Goal: Task Accomplishment & Management: Use online tool/utility

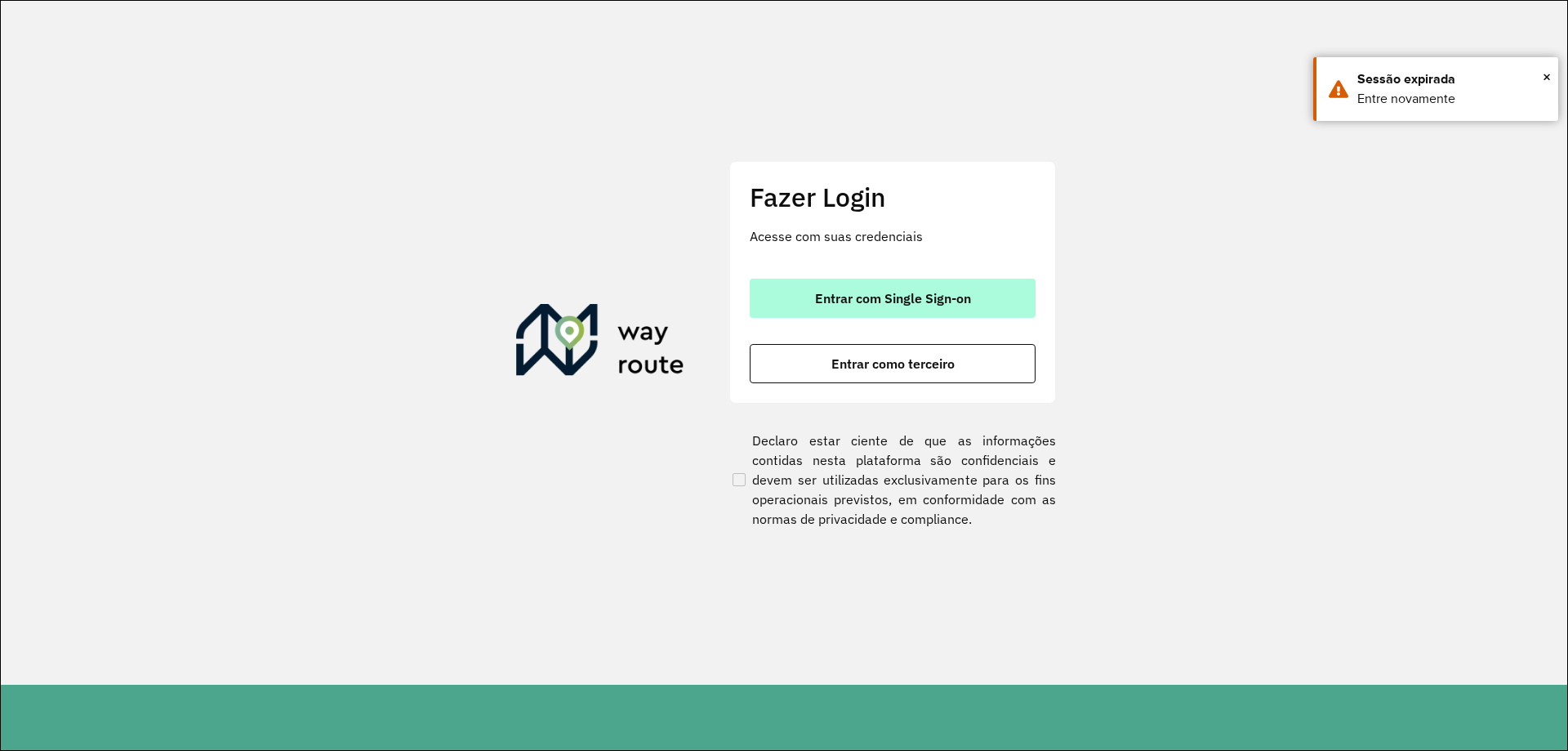
click at [1001, 298] on button "Entrar com Single Sign-on" at bounding box center [892, 298] width 286 height 39
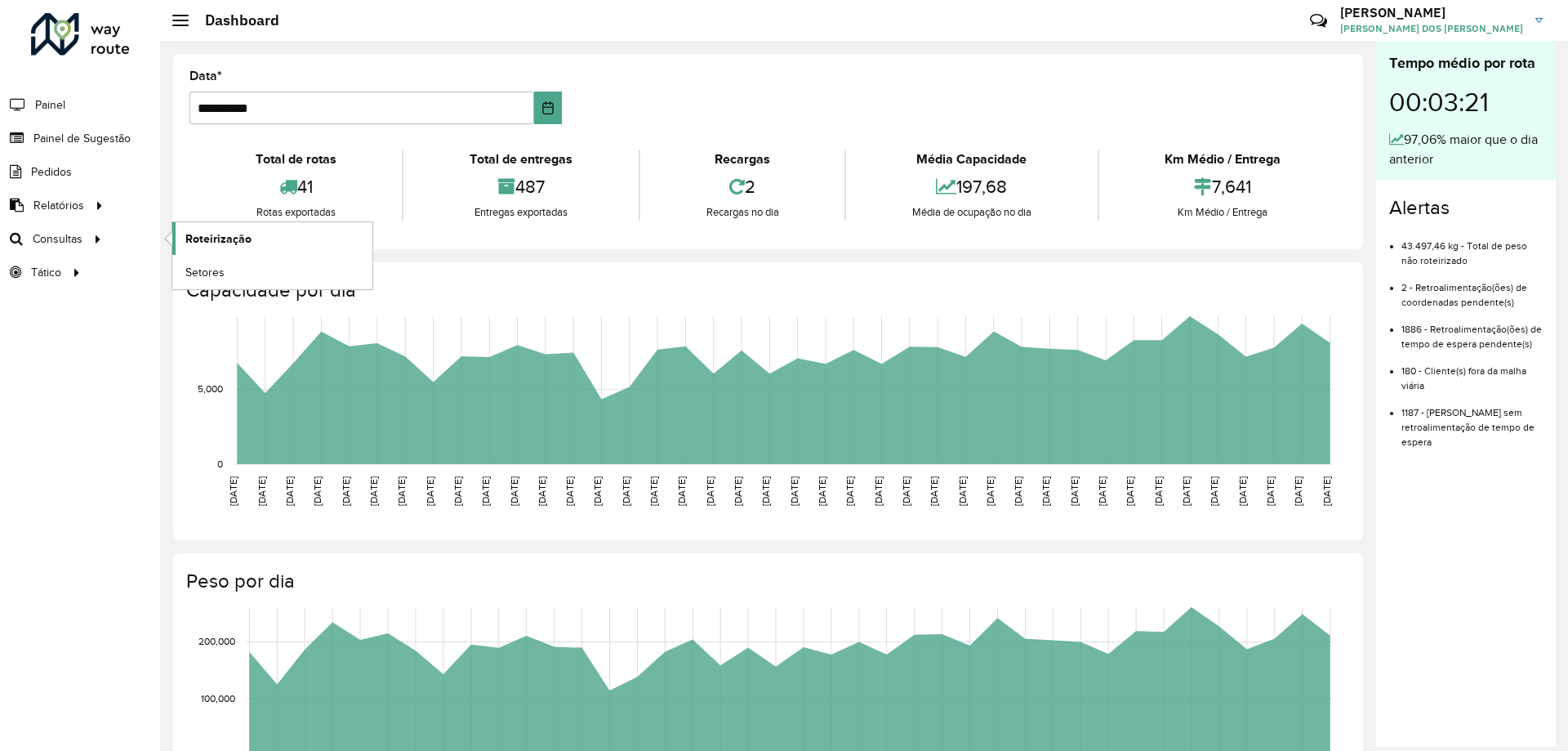
click at [196, 235] on span "Roteirização" at bounding box center [217, 238] width 66 height 17
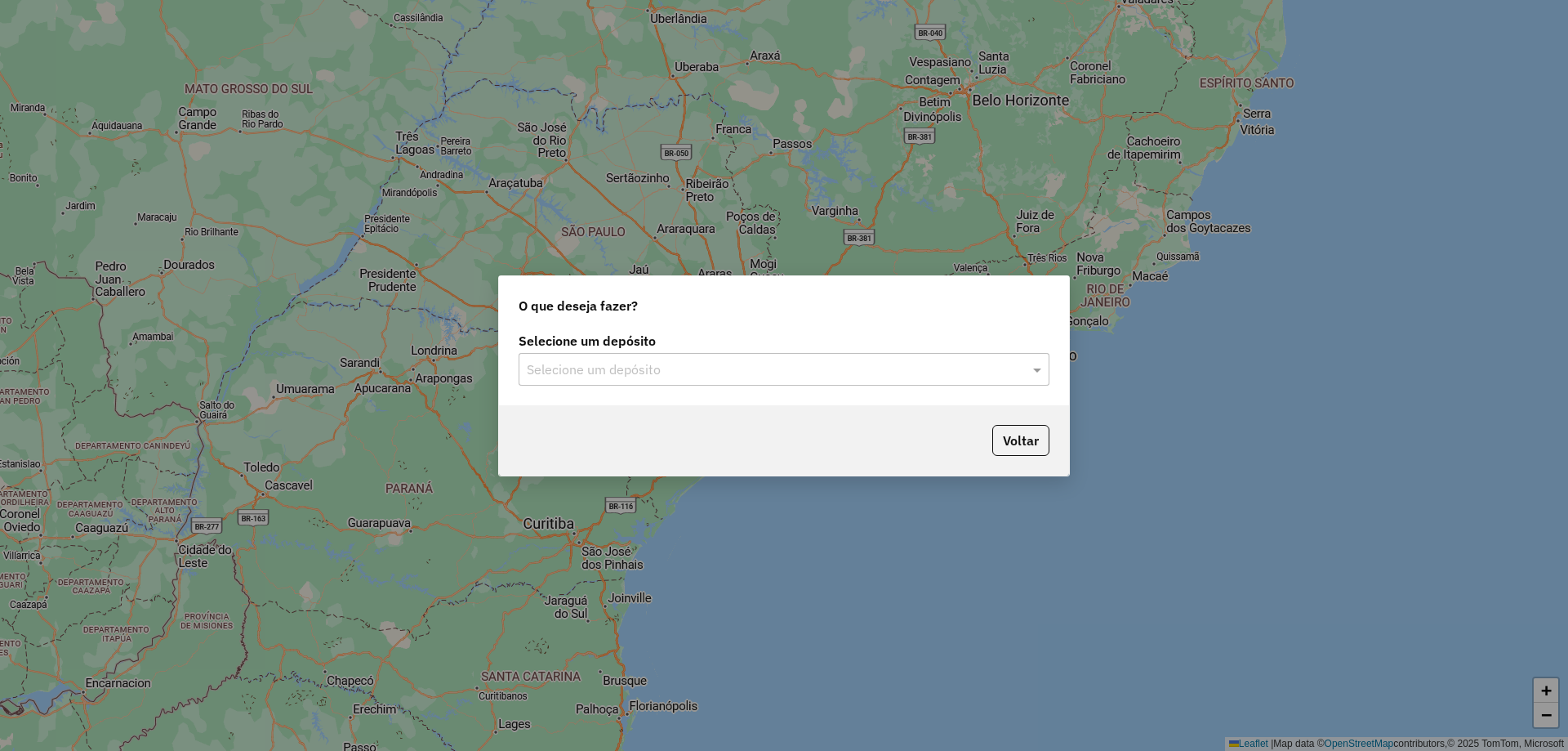
click at [715, 373] on input "text" at bounding box center [768, 370] width 482 height 20
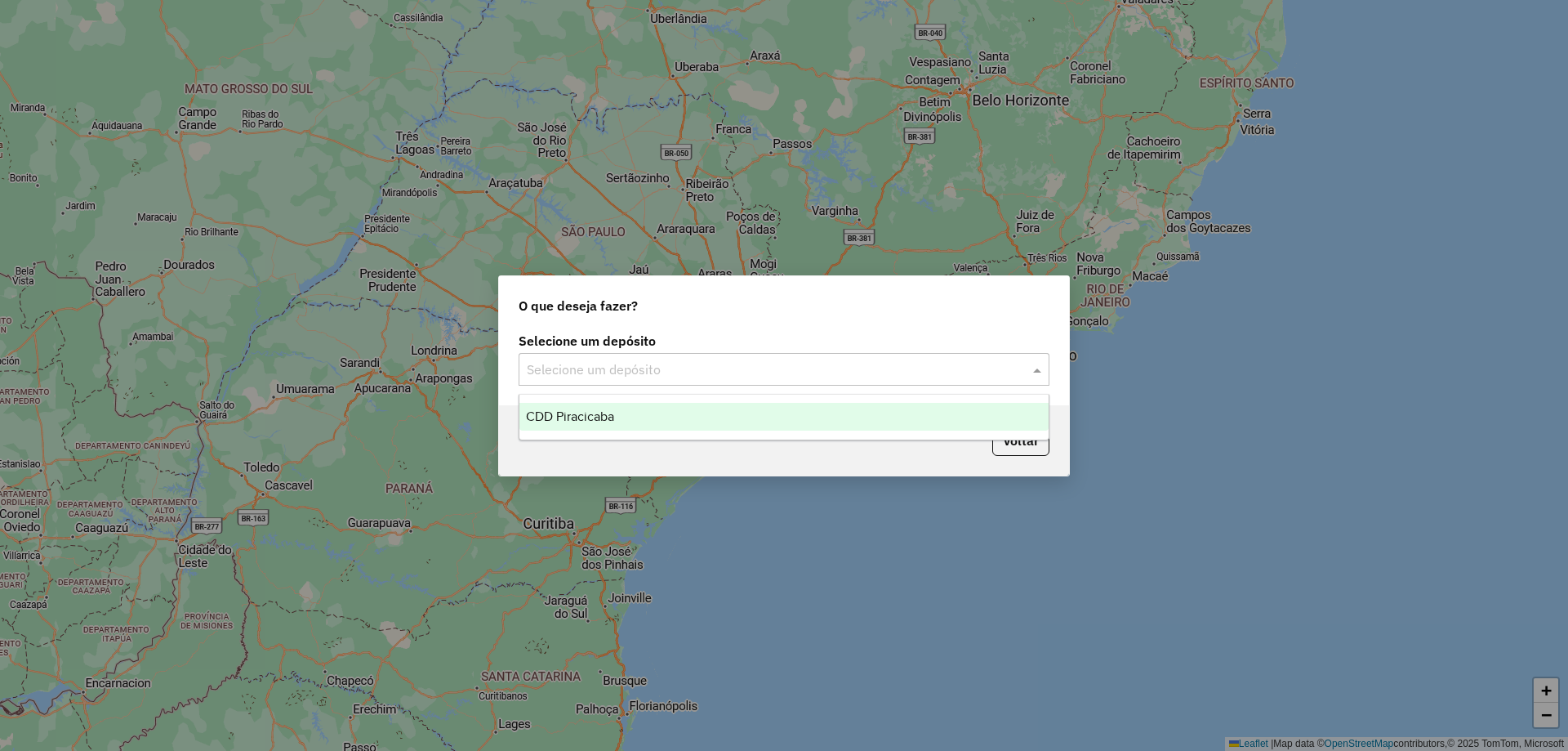
click at [623, 409] on div "CDD Piracicaba" at bounding box center [784, 416] width 529 height 28
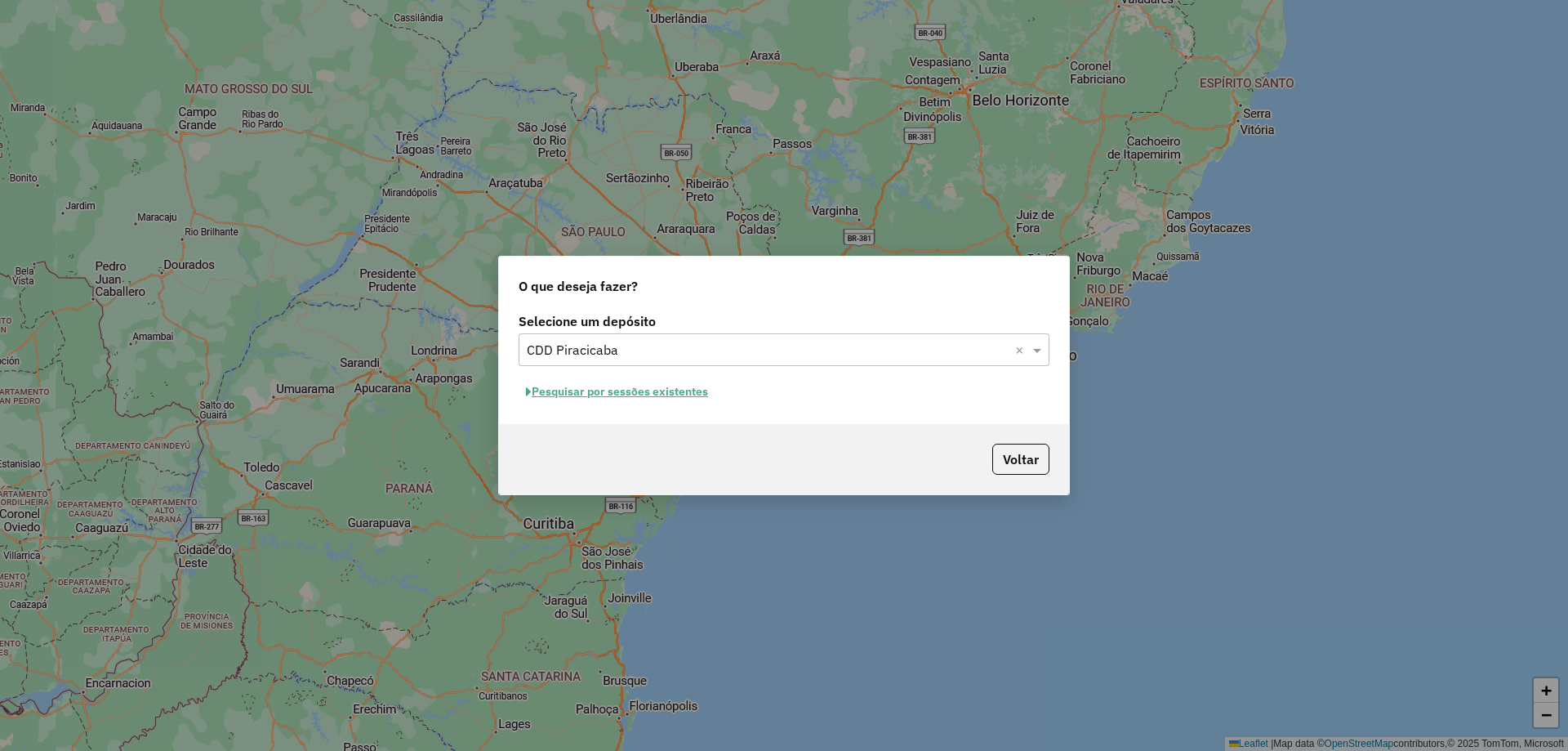
click at [667, 386] on button "Pesquisar por sessões existentes" at bounding box center [617, 392] width 197 height 25
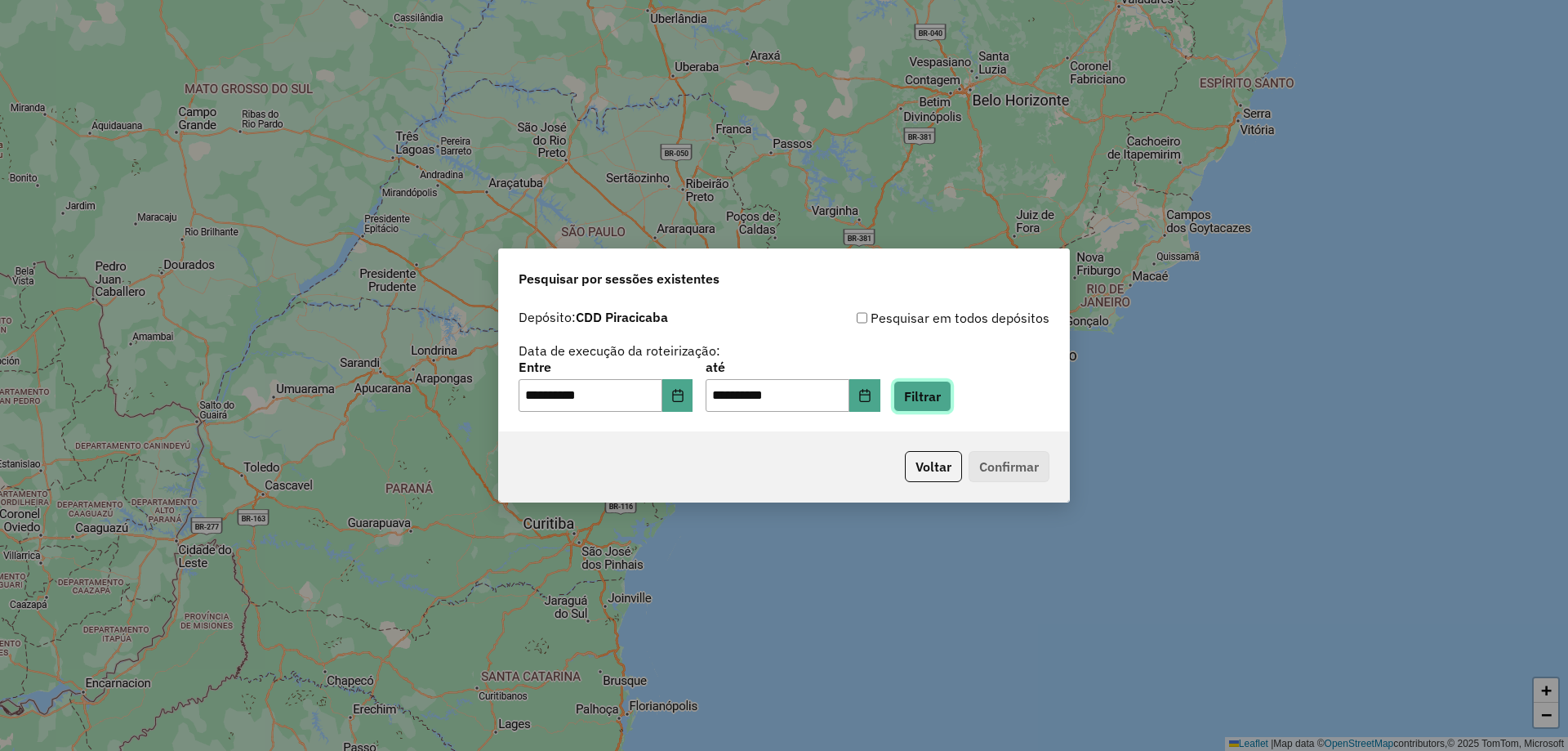
click at [948, 397] on button "Filtrar" at bounding box center [922, 396] width 58 height 31
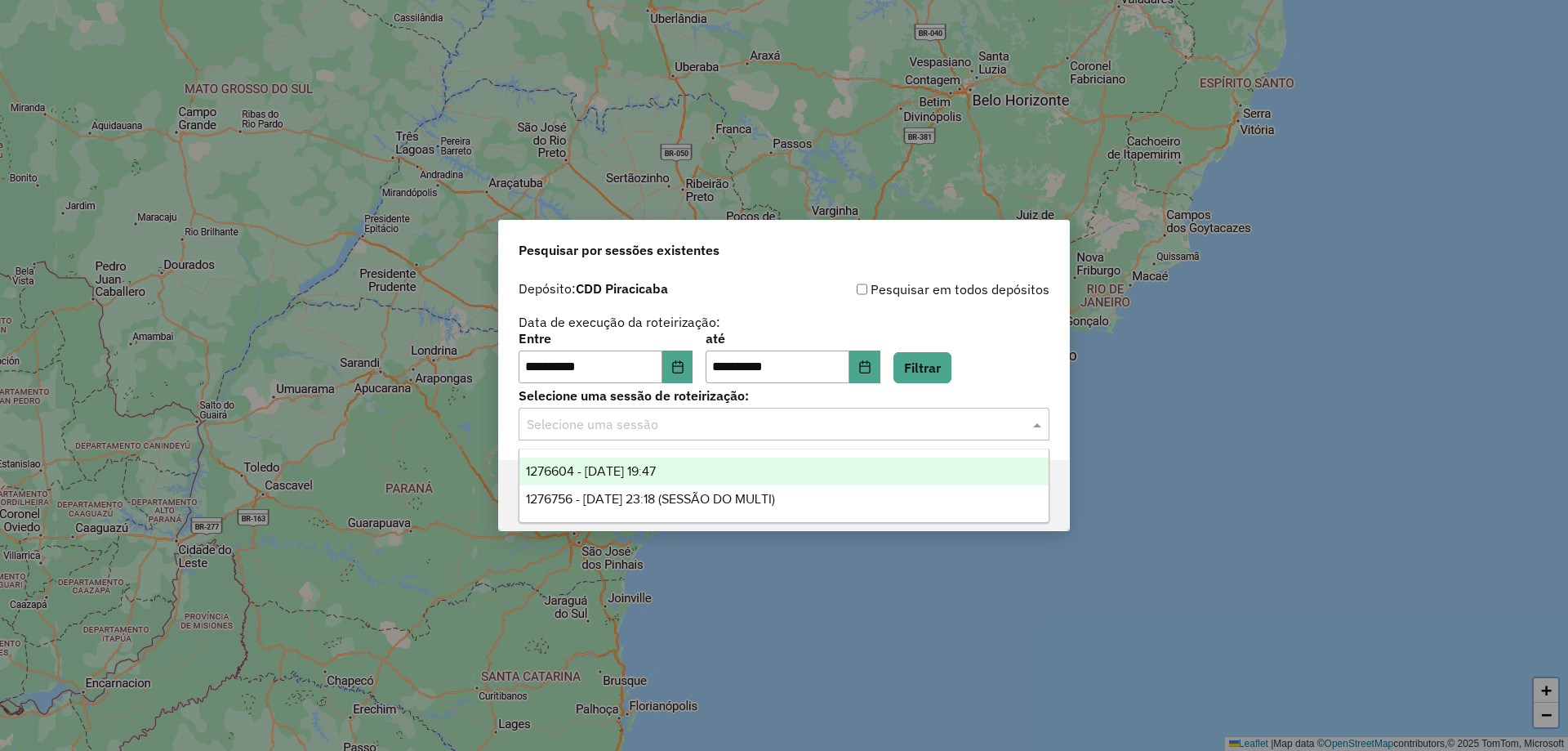
click at [787, 416] on input "text" at bounding box center [768, 425] width 482 height 20
click at [742, 472] on div "1276604 - 16/09/2025 19:47" at bounding box center [784, 471] width 529 height 28
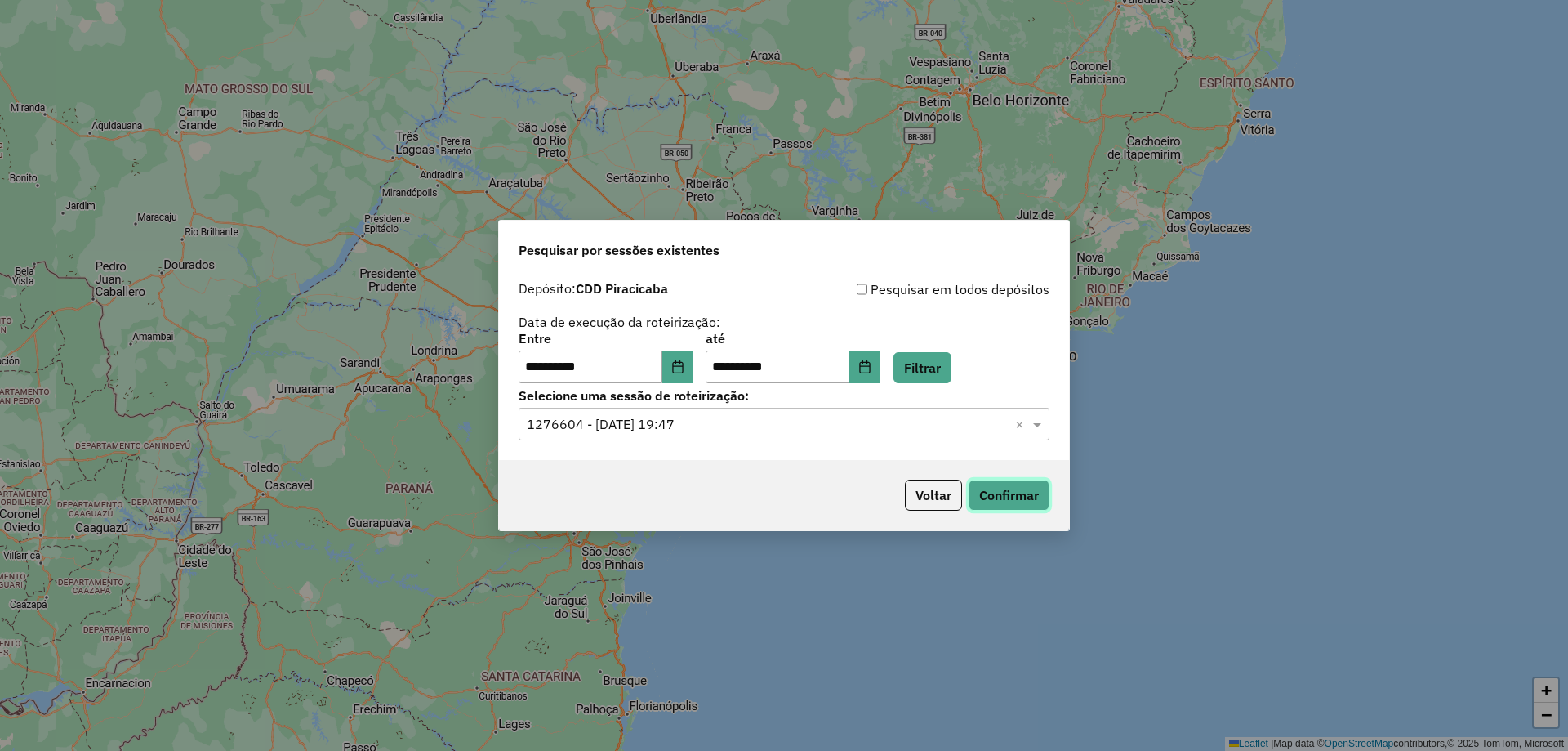
click at [1013, 493] on button "Confirmar" at bounding box center [1009, 495] width 81 height 31
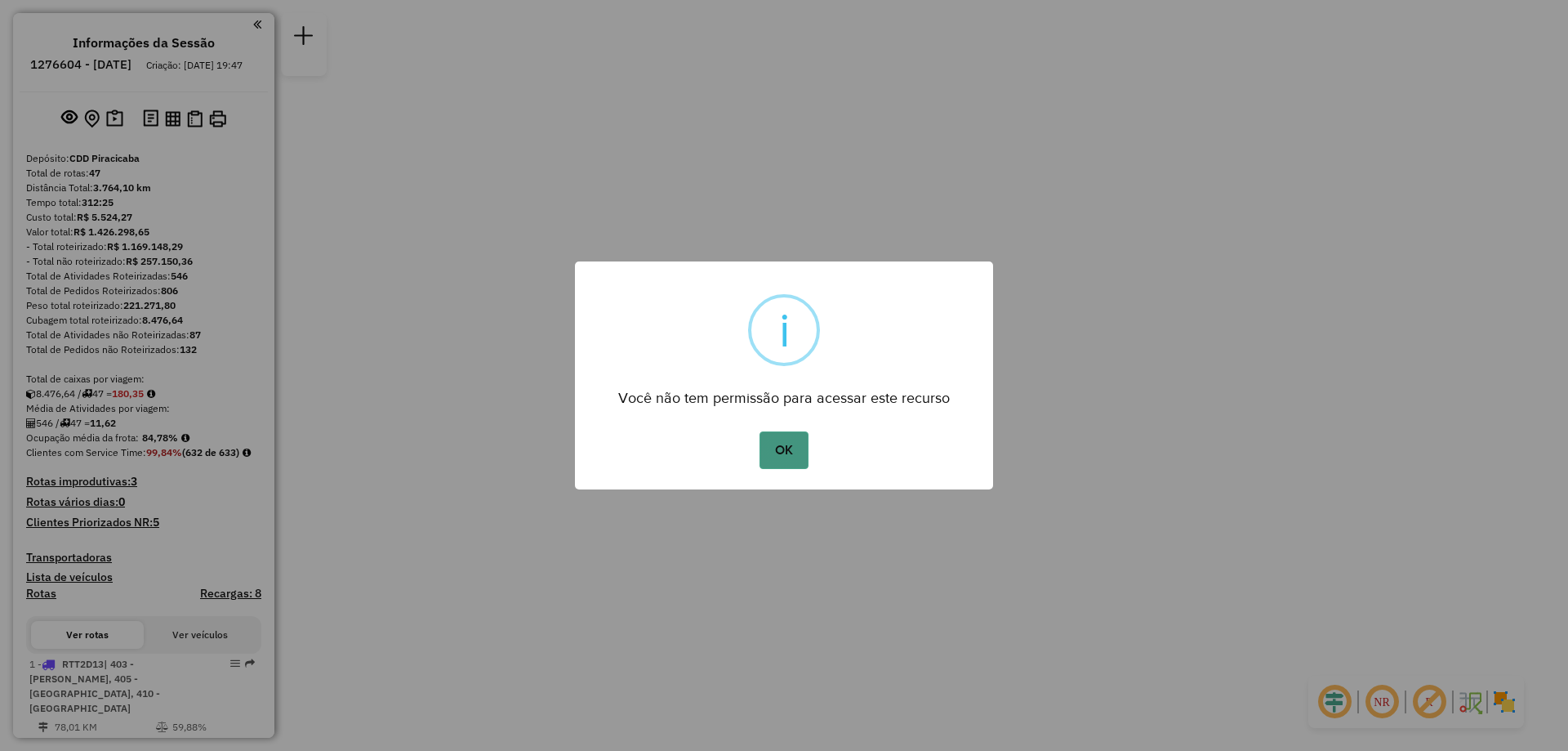
click at [784, 456] on button "OK" at bounding box center [783, 450] width 48 height 38
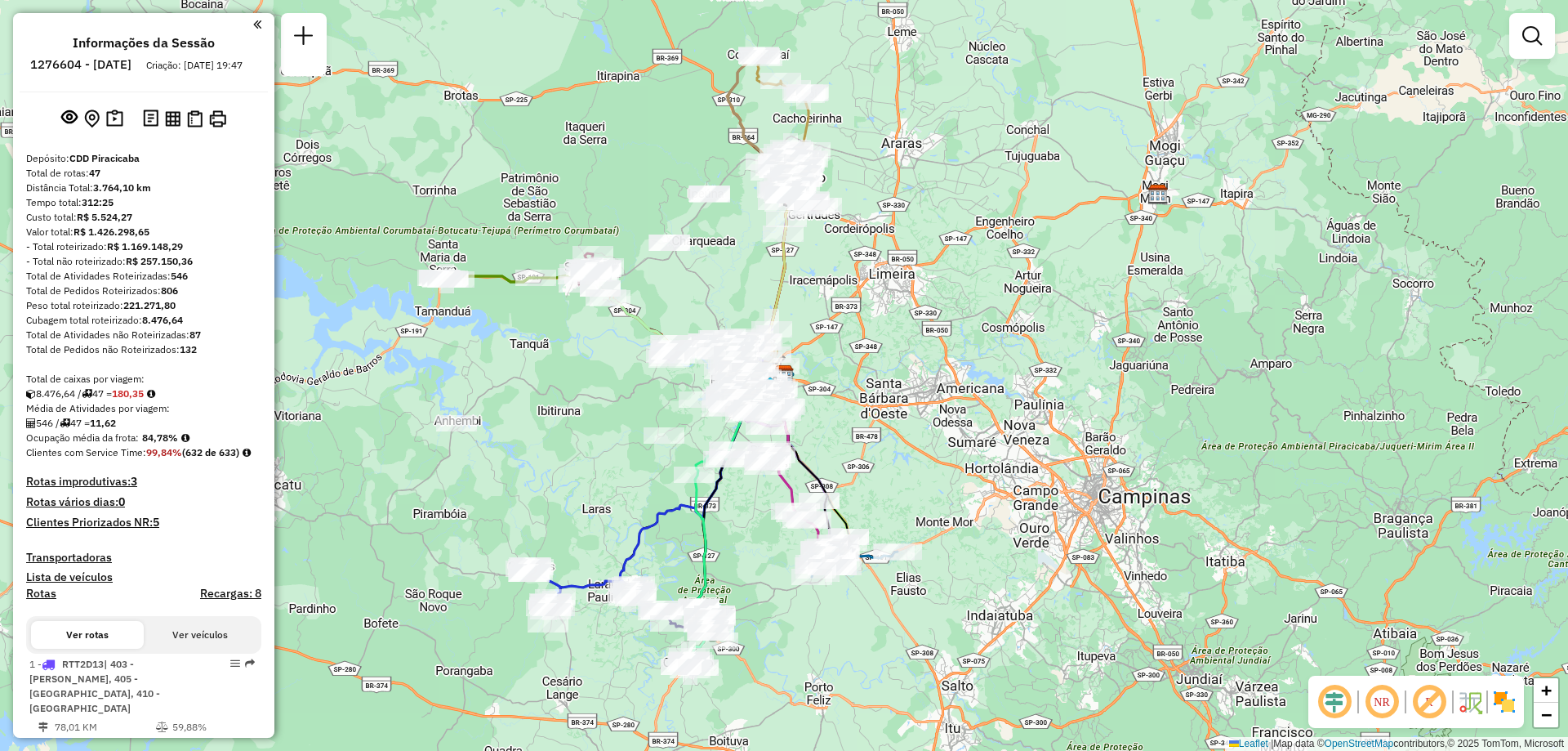
scroll to position [163, 0]
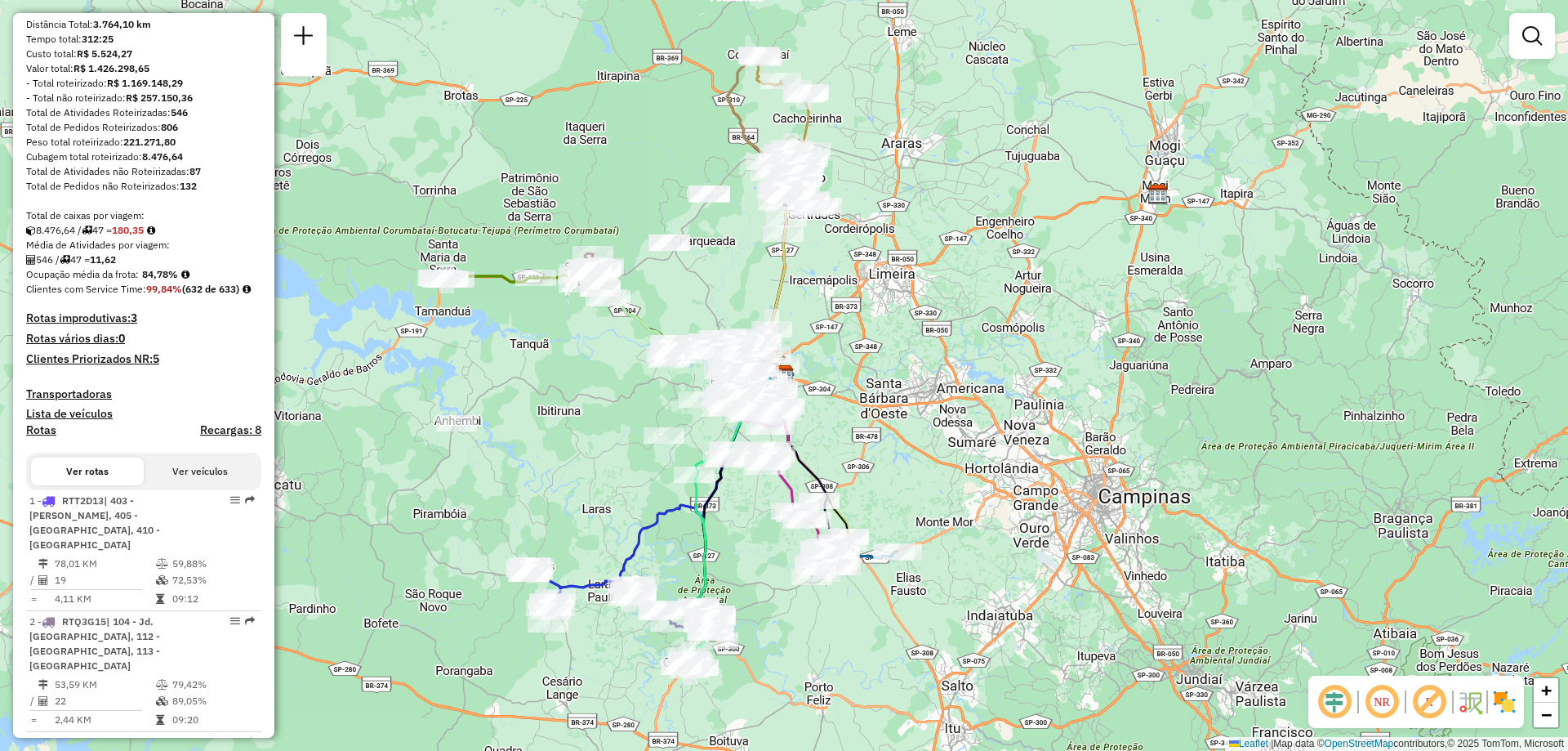
click at [1387, 700] on em at bounding box center [1380, 701] width 39 height 39
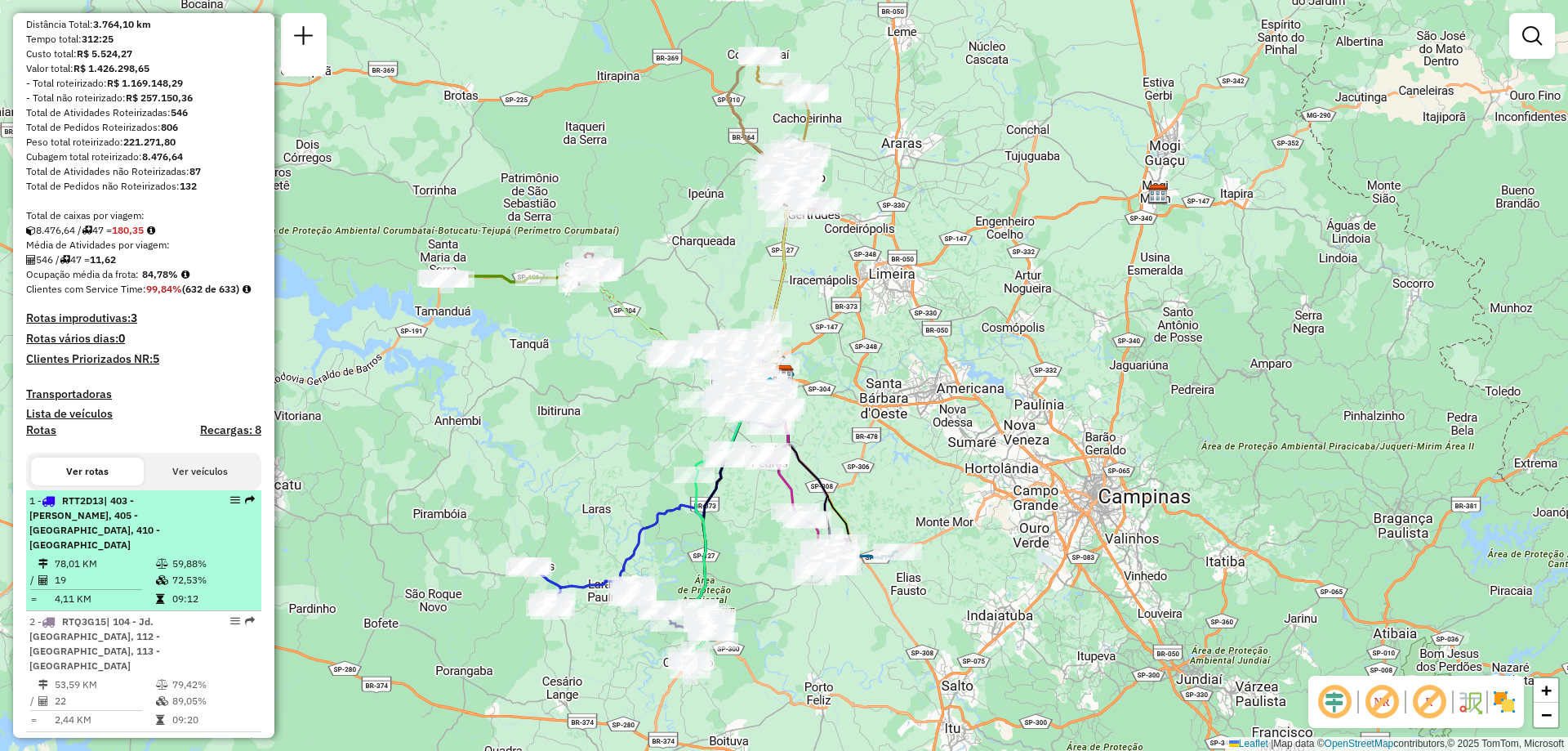
click at [230, 505] on em at bounding box center [235, 499] width 10 height 10
select select "**********"
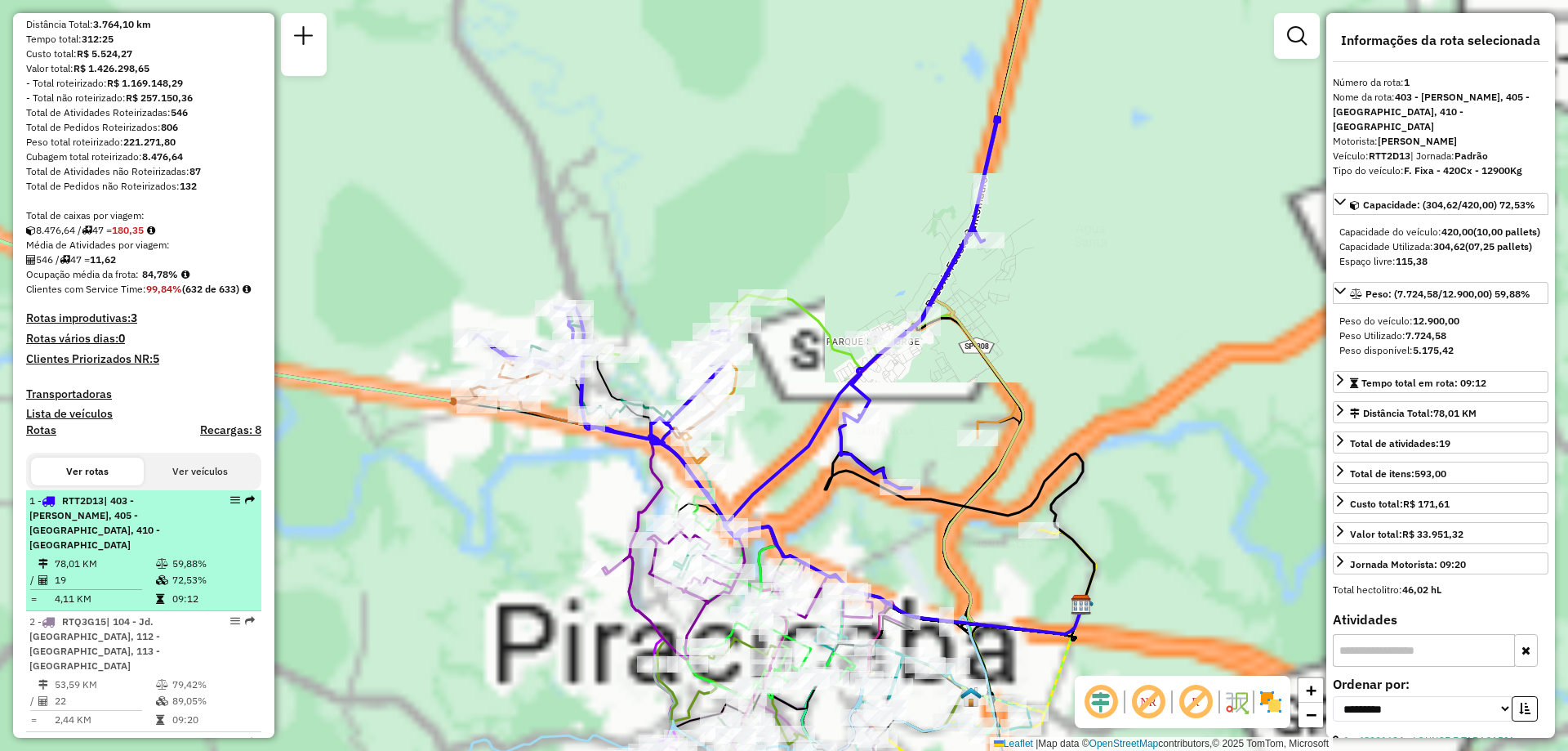
click at [230, 505] on em at bounding box center [235, 499] width 10 height 10
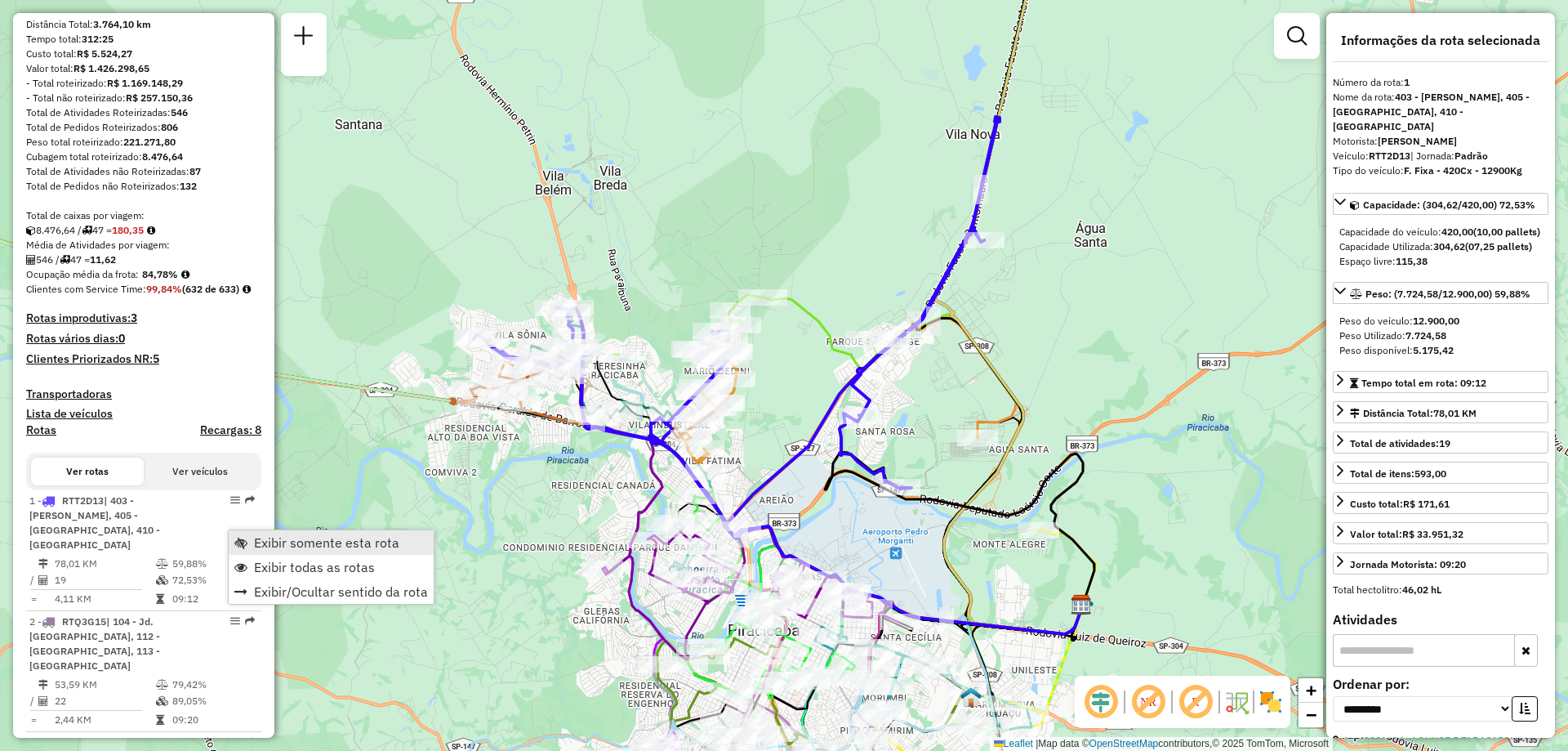
click at [295, 544] on span "Exibir somente esta rota" at bounding box center [326, 542] width 145 height 13
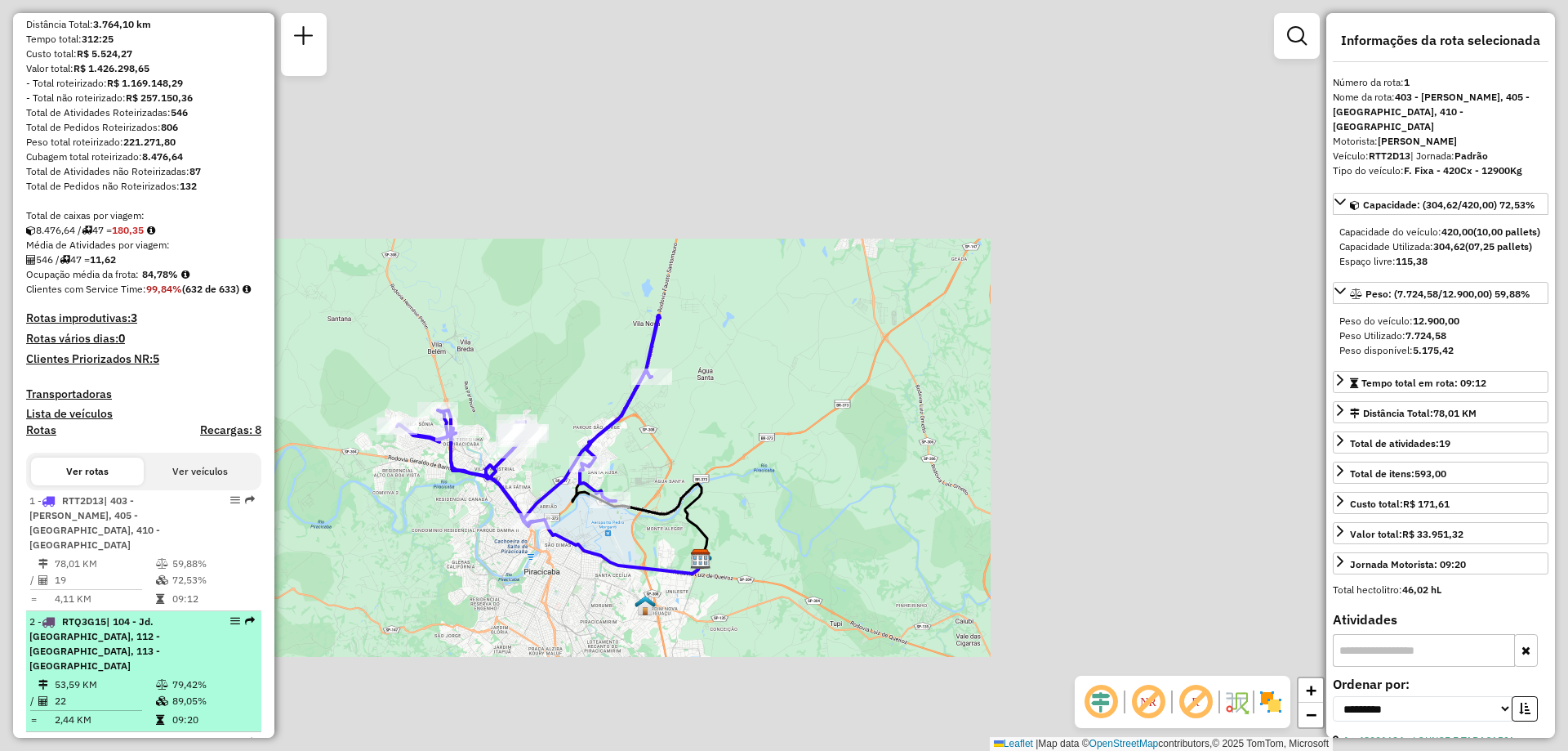
scroll to position [245, 0]
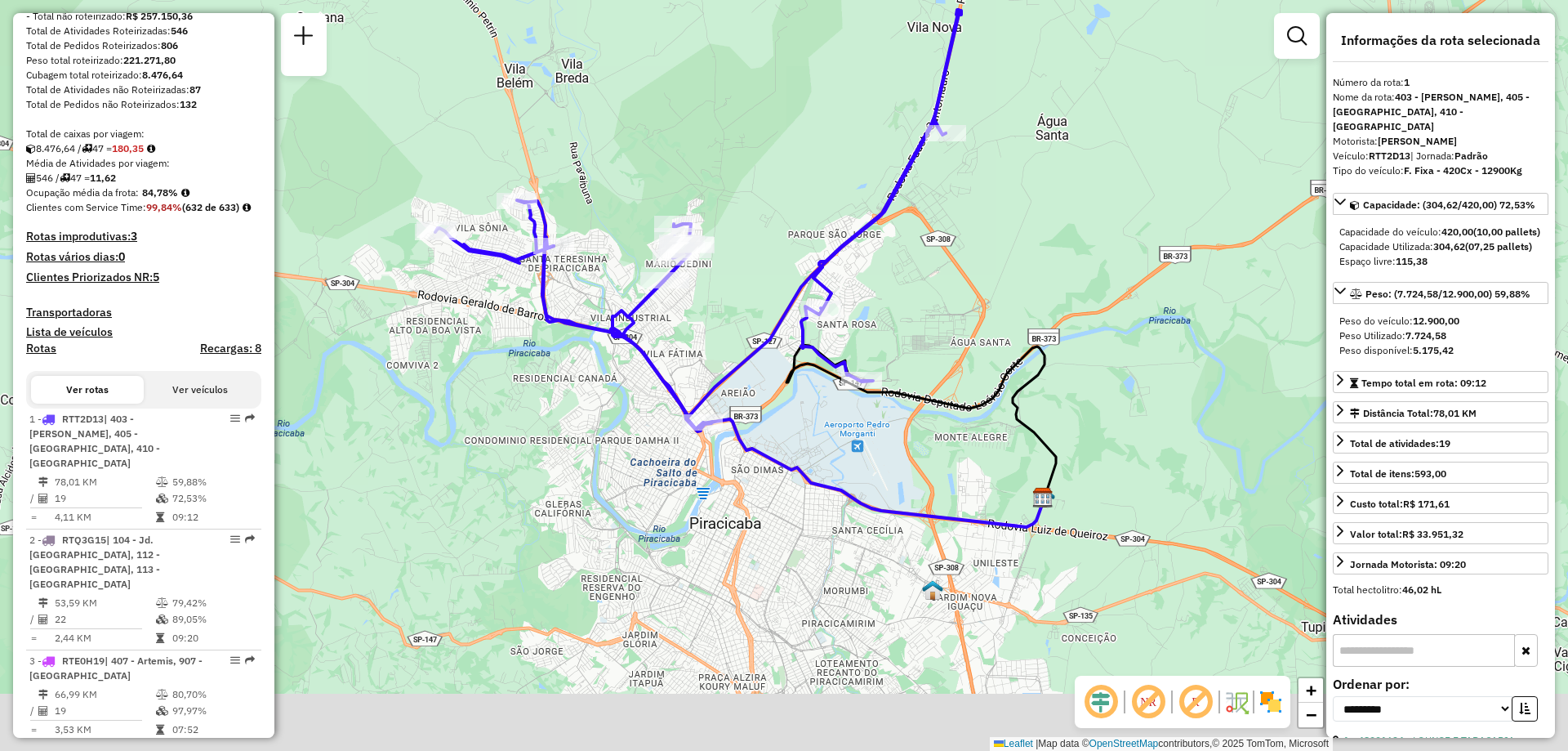
drag, startPoint x: 719, startPoint y: 371, endPoint x: 840, endPoint y: 300, distance: 140.3
click at [840, 300] on div "Janela de atendimento Grade de atendimento Capacidade Transportadoras Veículos …" at bounding box center [784, 376] width 1568 height 751
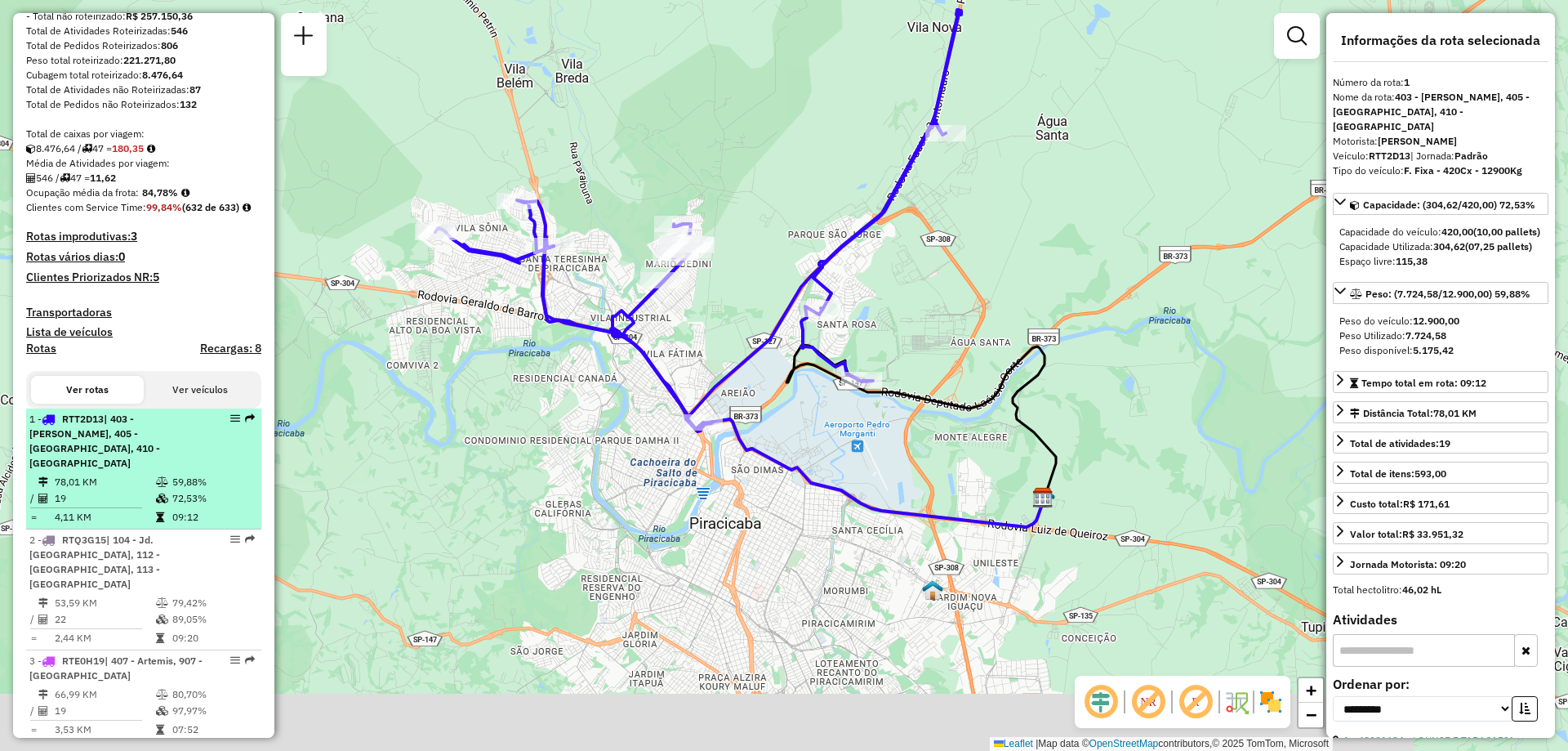
click at [93, 468] on span "| 403 - [PERSON_NAME], 405 - [GEOGRAPHIC_DATA], 410 - [GEOGRAPHIC_DATA]" at bounding box center [95, 440] width 131 height 56
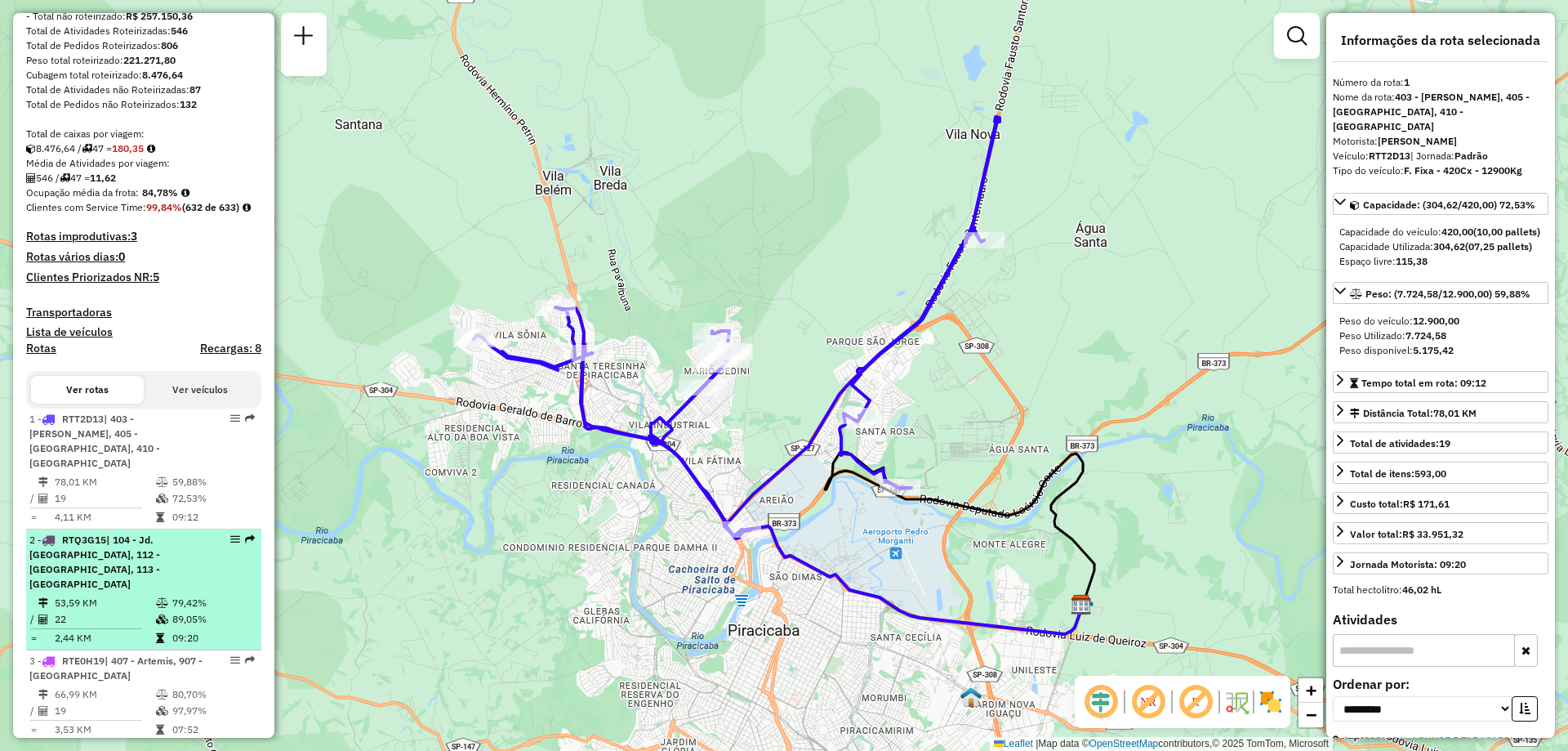
click at [121, 570] on span "| 104 - Jd. [GEOGRAPHIC_DATA], 112 - [GEOGRAPHIC_DATA], 113 - [GEOGRAPHIC_DATA]" at bounding box center [95, 561] width 131 height 56
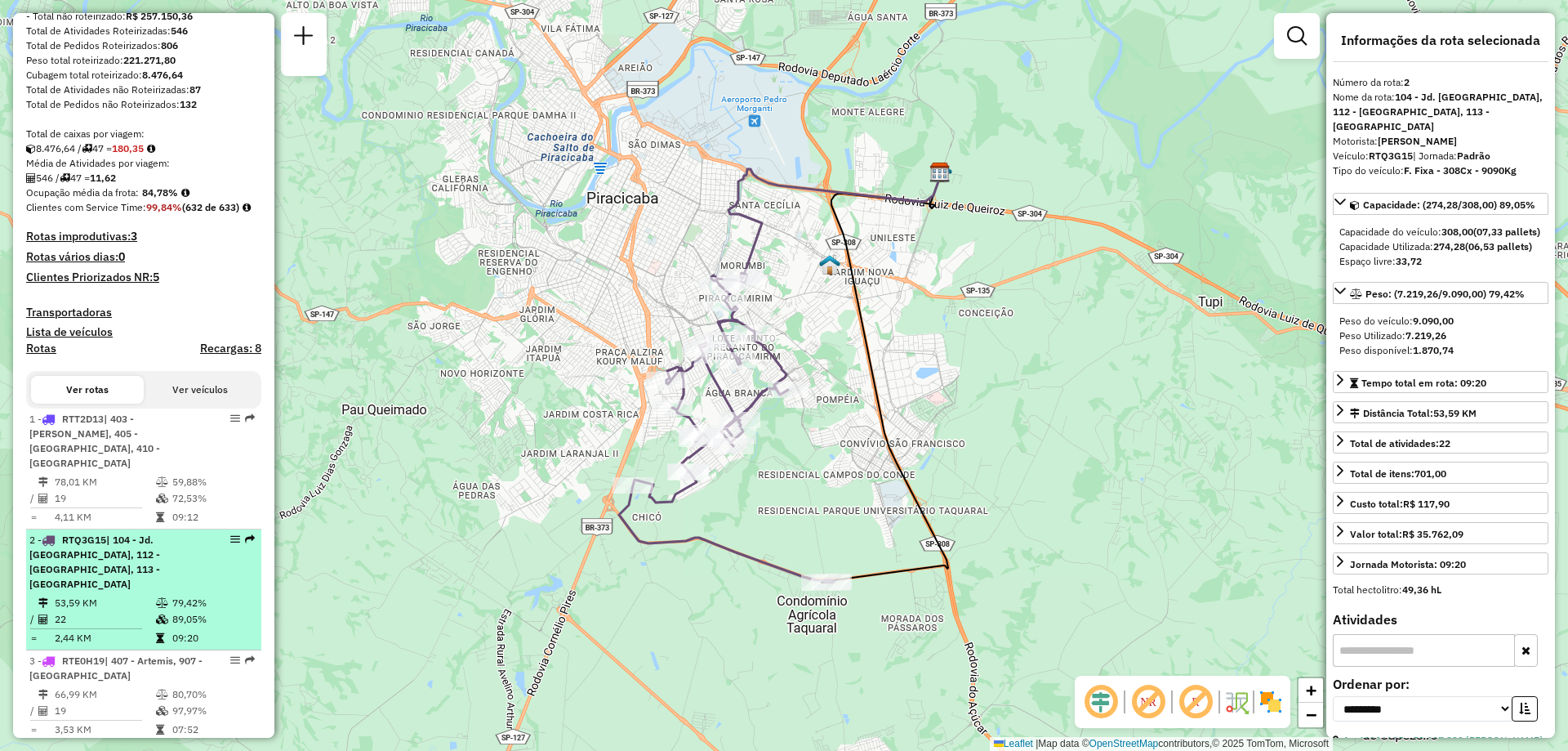
scroll to position [327, 0]
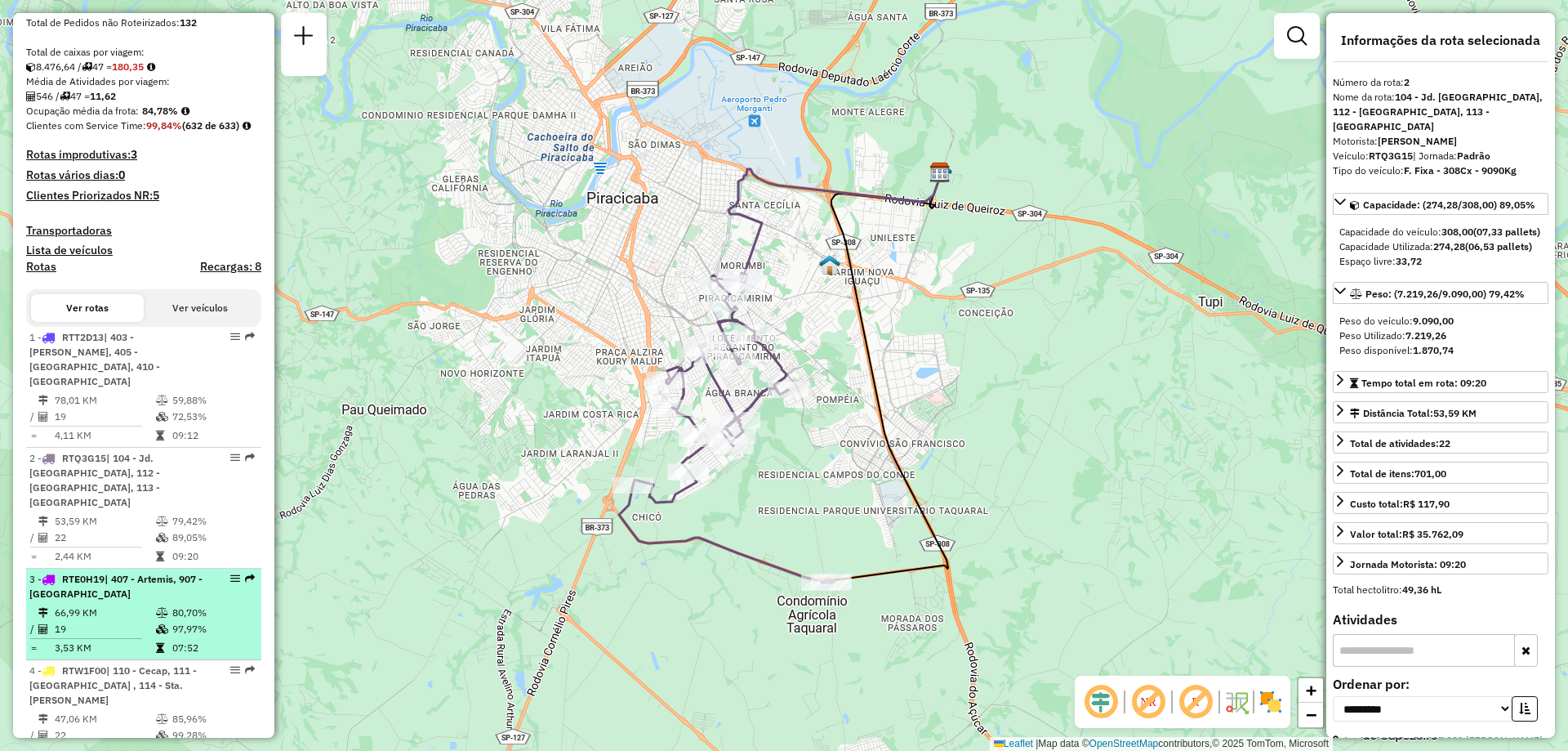
click at [103, 595] on div "3 - RTE0H19 | 407 - Artemis, 907 - [GEOGRAPHIC_DATA]" at bounding box center [116, 586] width 173 height 30
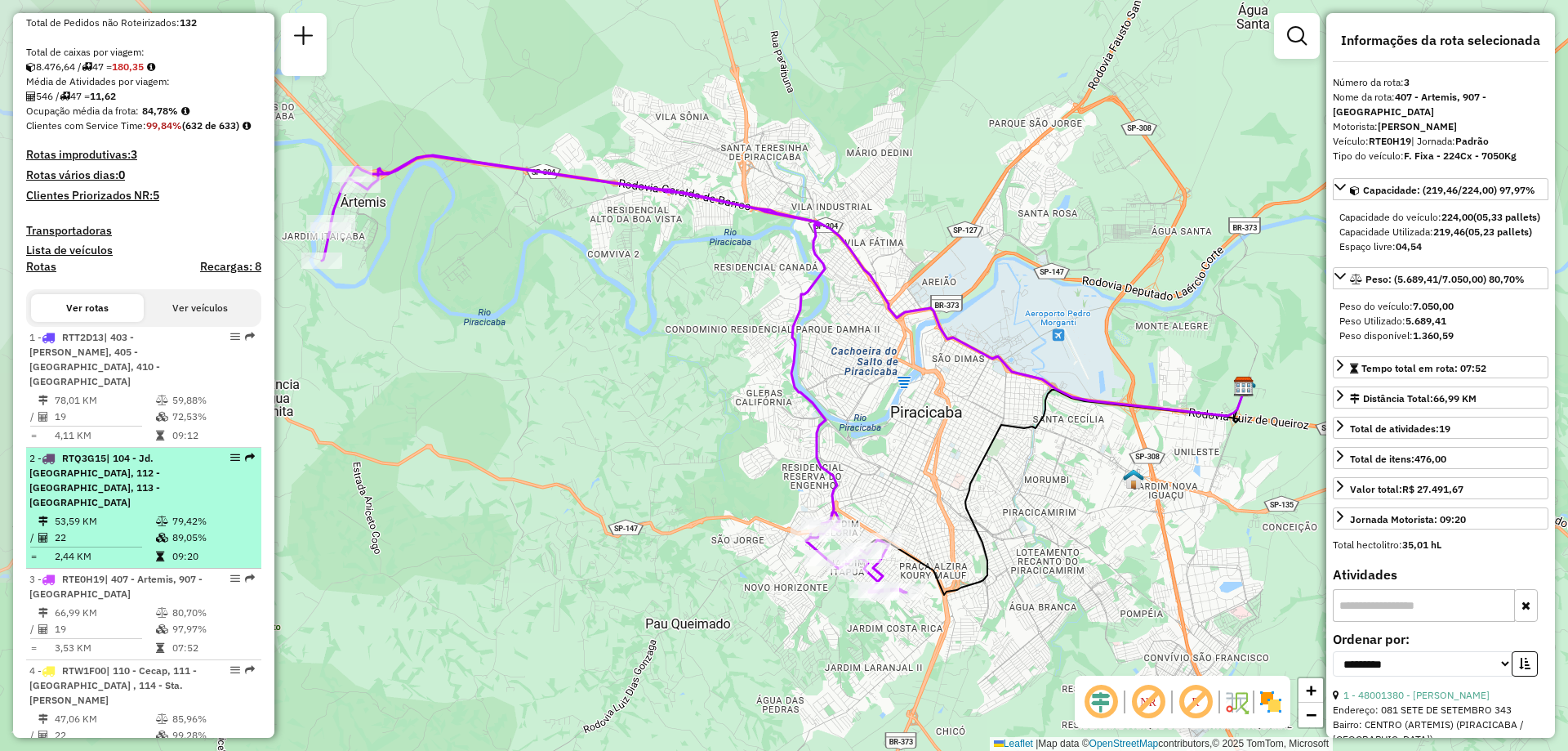
scroll to position [408, 0]
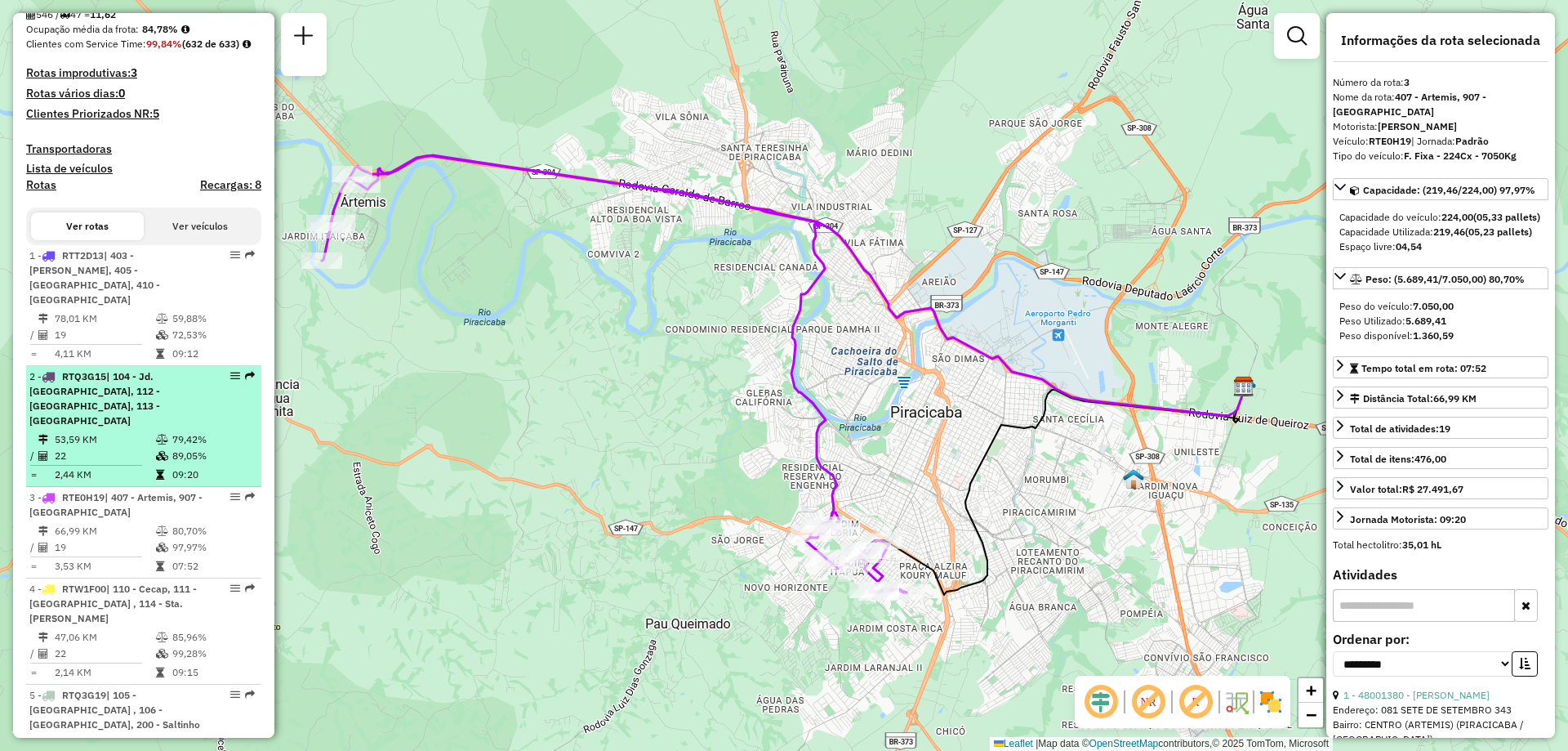
click at [126, 431] on td "53,59 KM" at bounding box center [105, 440] width 101 height 16
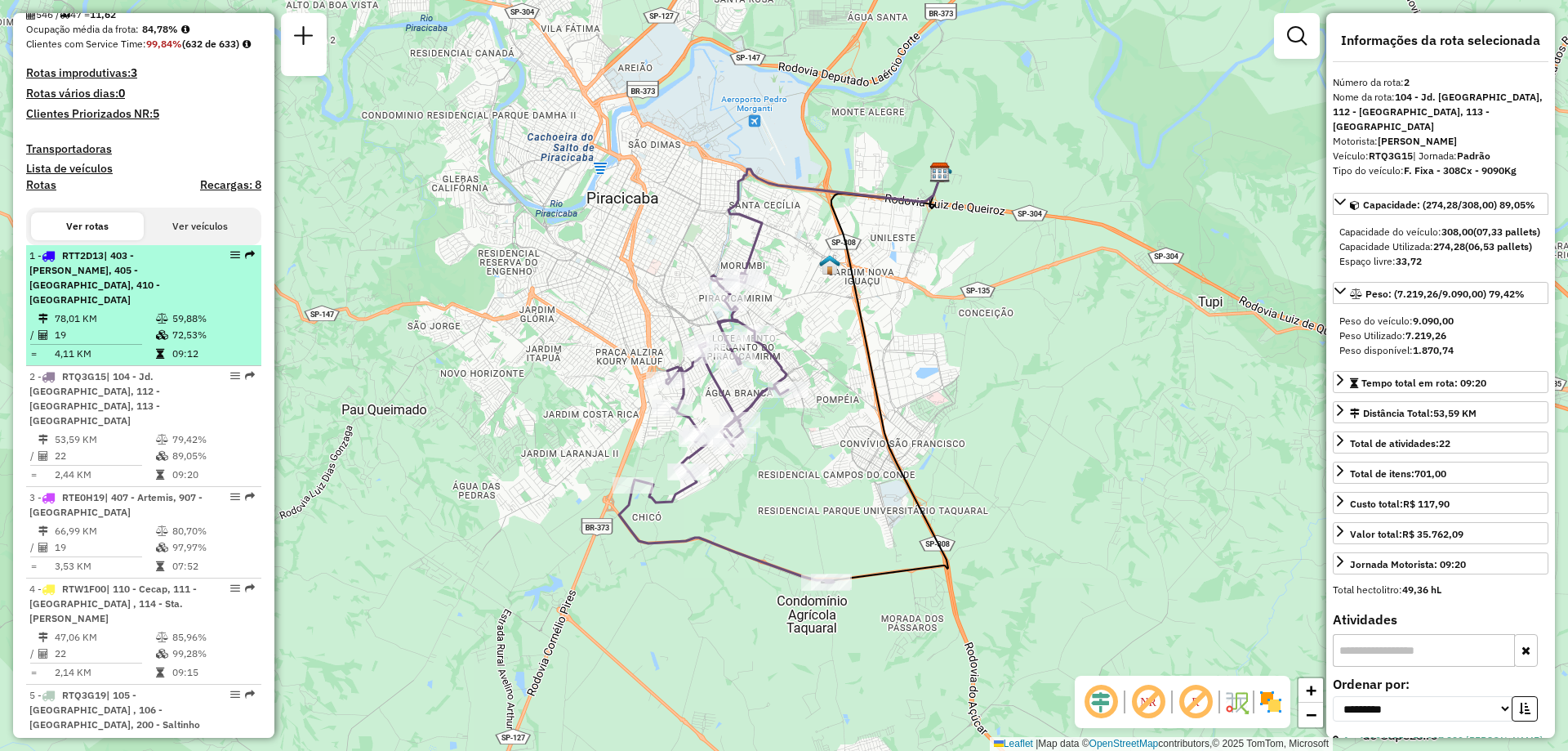
click at [110, 327] on td "78,01 KM" at bounding box center [105, 319] width 101 height 16
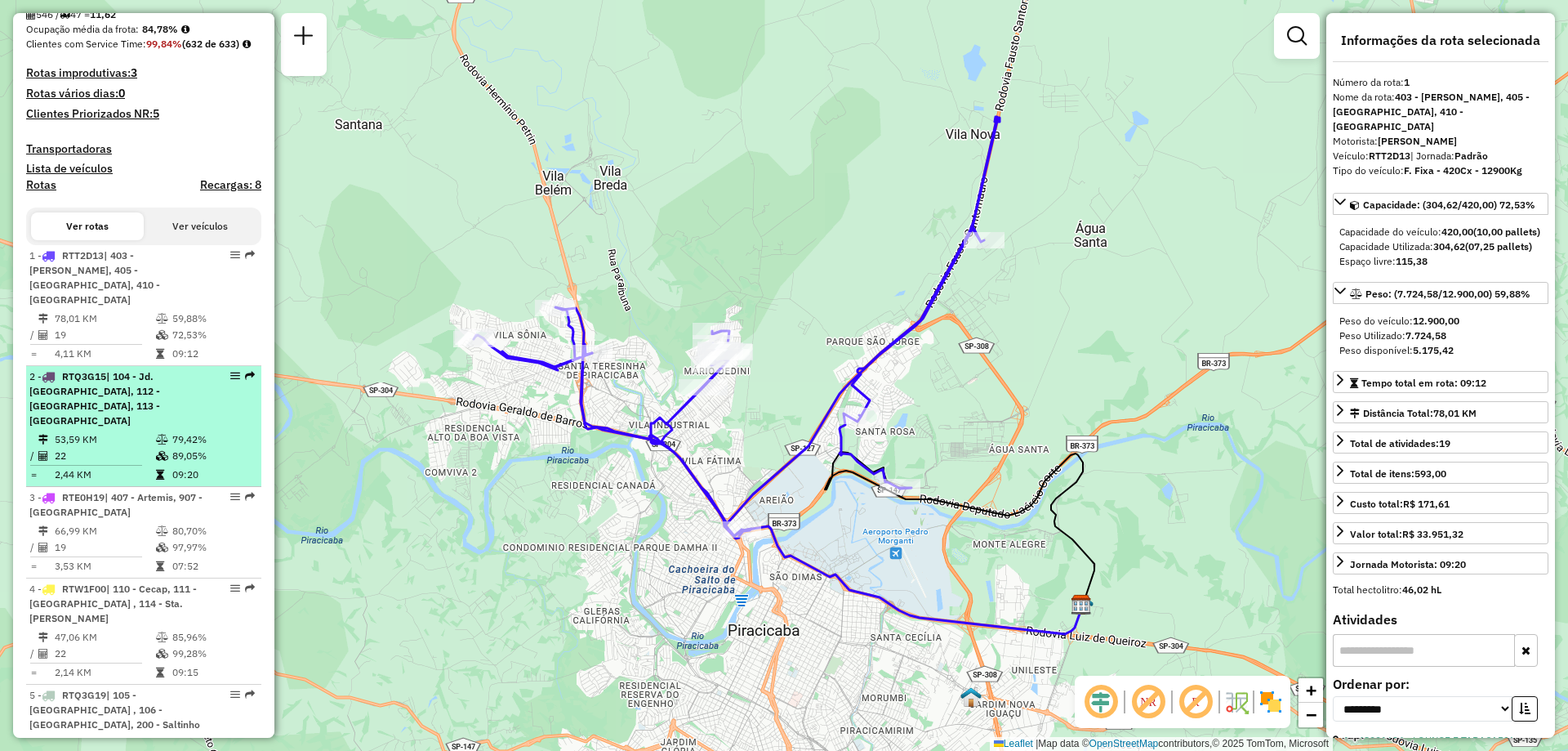
click at [121, 417] on div "2 - RTQ3G15 | 104 - Jd. [GEOGRAPHIC_DATA], 112 - [GEOGRAPHIC_DATA], 113 - [GEOG…" at bounding box center [116, 398] width 173 height 59
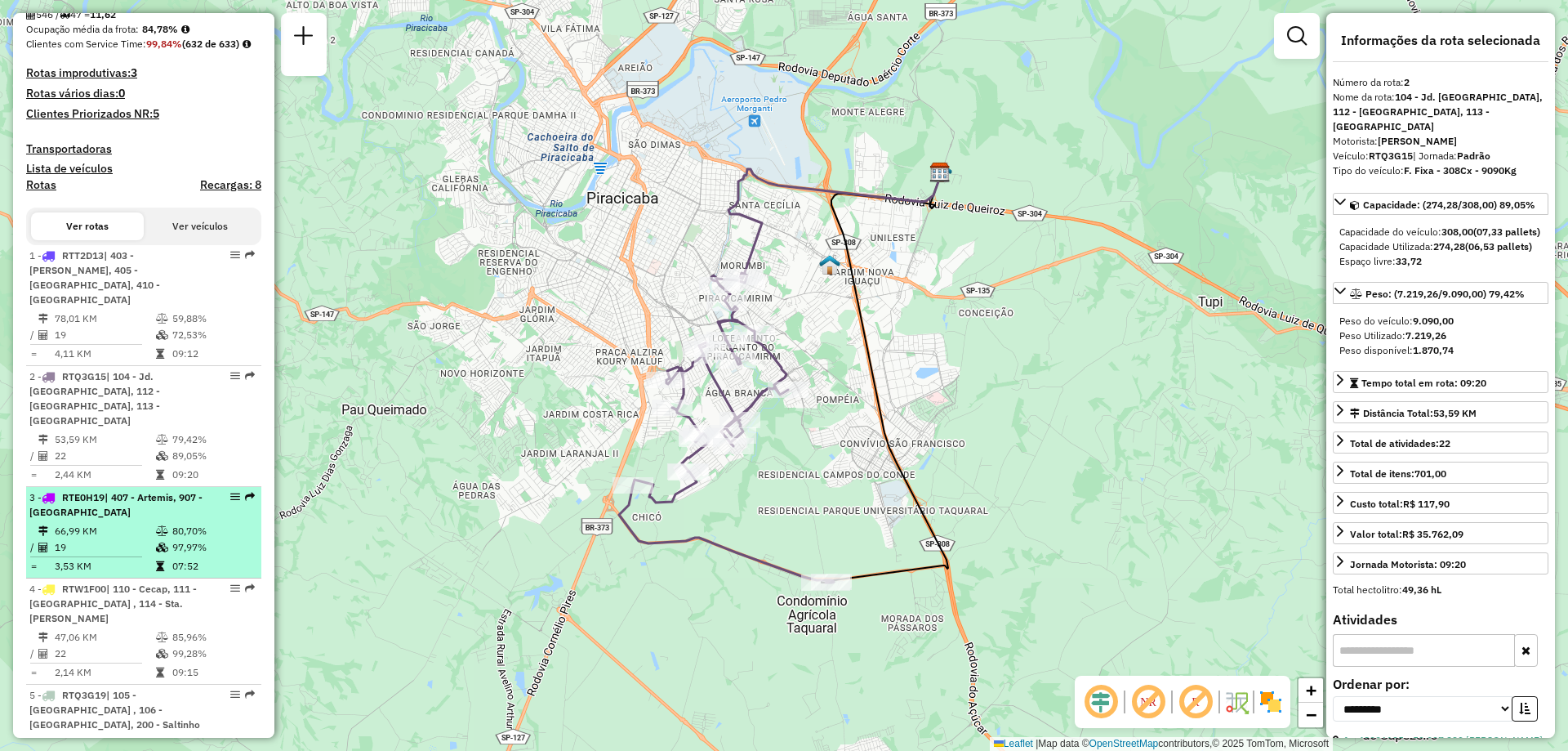
click at [115, 527] on td "66,99 KM" at bounding box center [105, 531] width 101 height 16
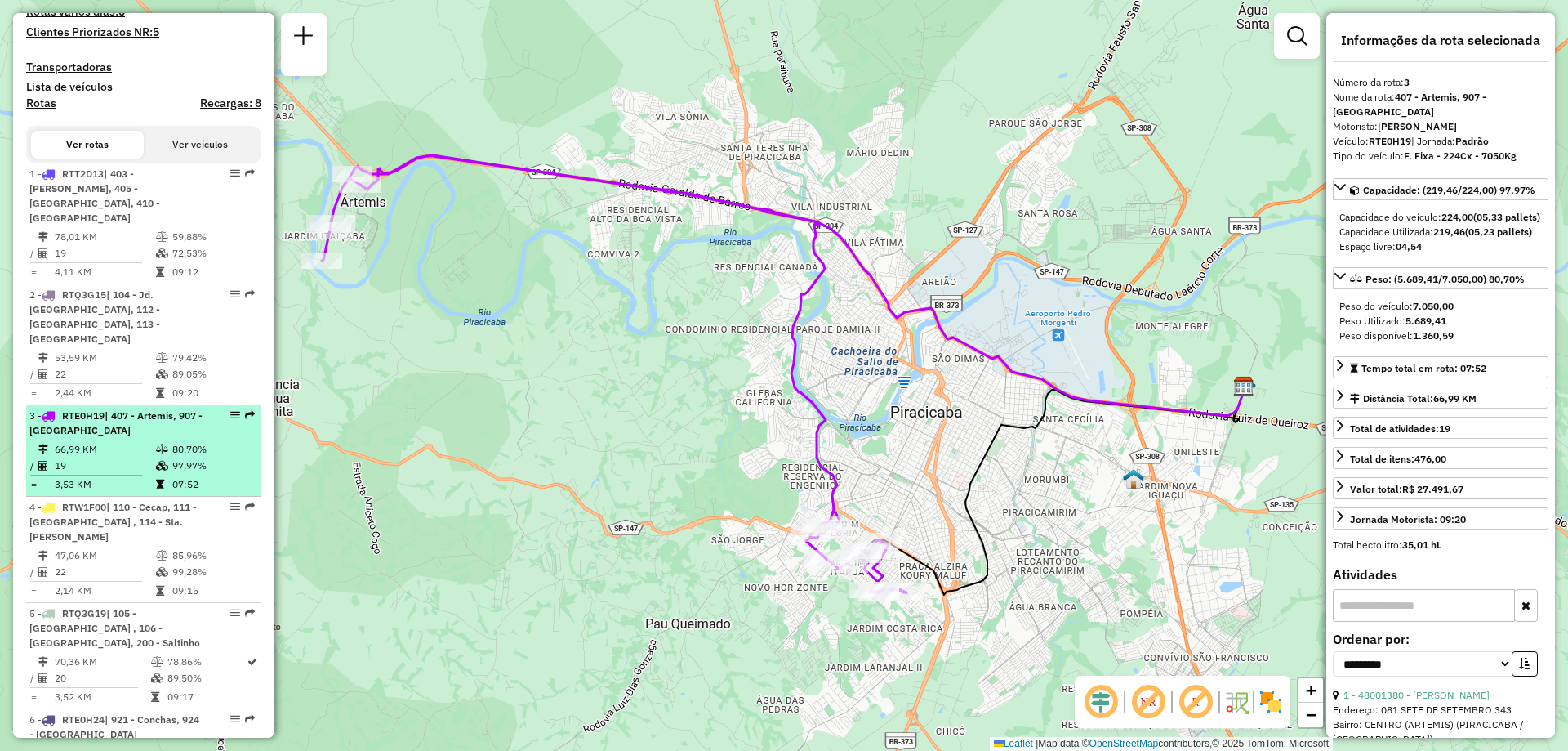
scroll to position [571, 0]
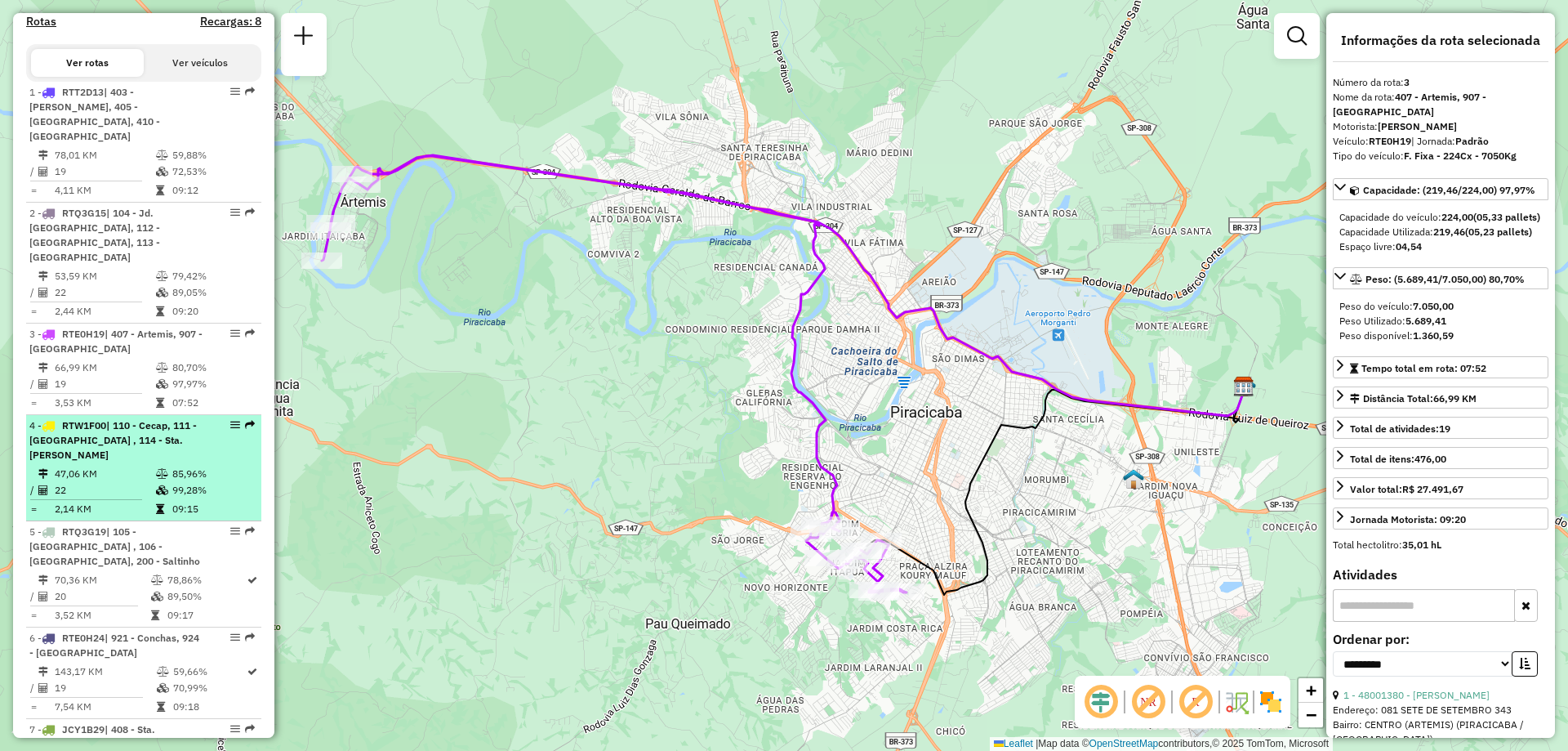
click at [111, 482] on td "22" at bounding box center [105, 490] width 101 height 16
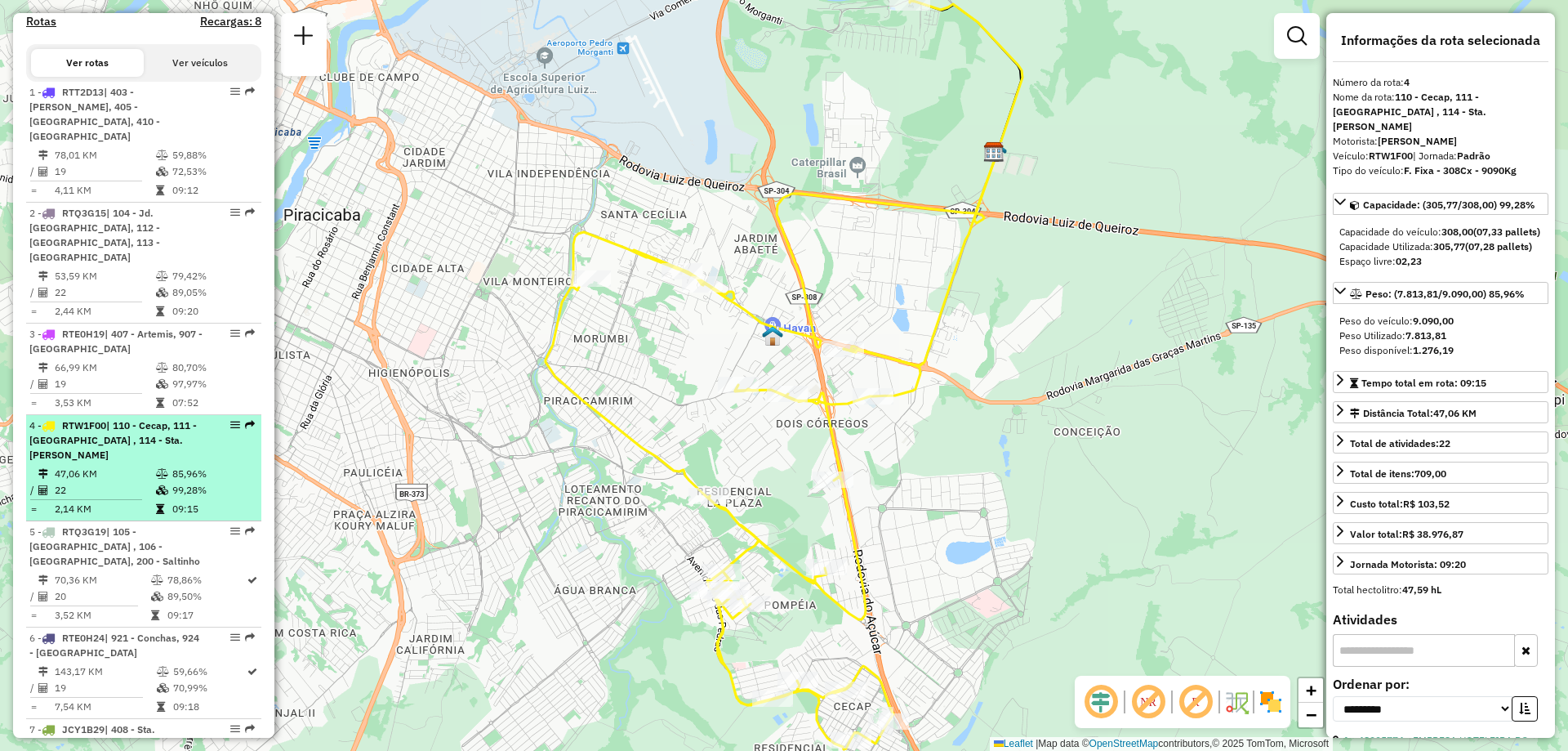
scroll to position [654, 0]
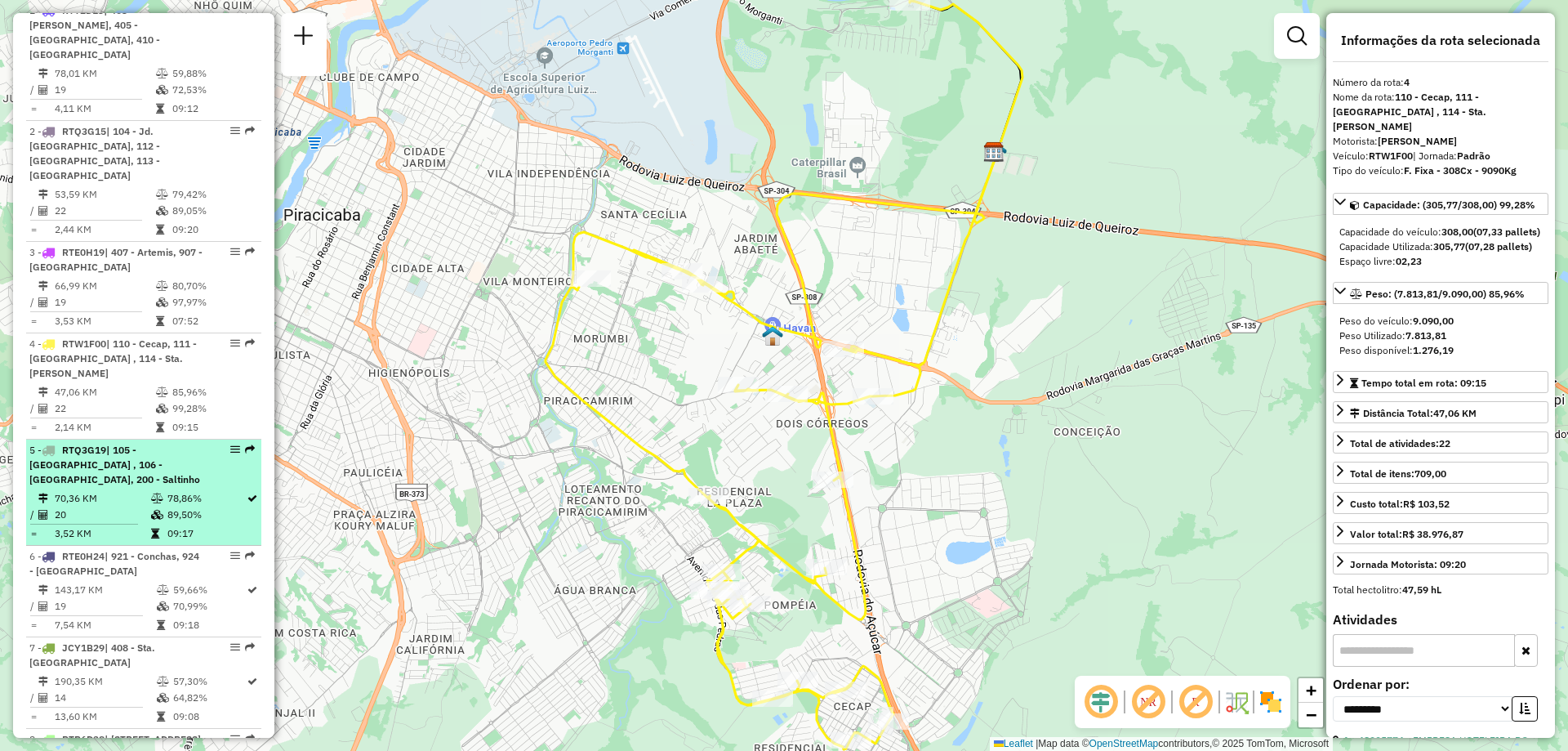
click at [113, 448] on span "| 105 - [GEOGRAPHIC_DATA] , 106 - [GEOGRAPHIC_DATA], 200 - Saltinho" at bounding box center [115, 464] width 171 height 42
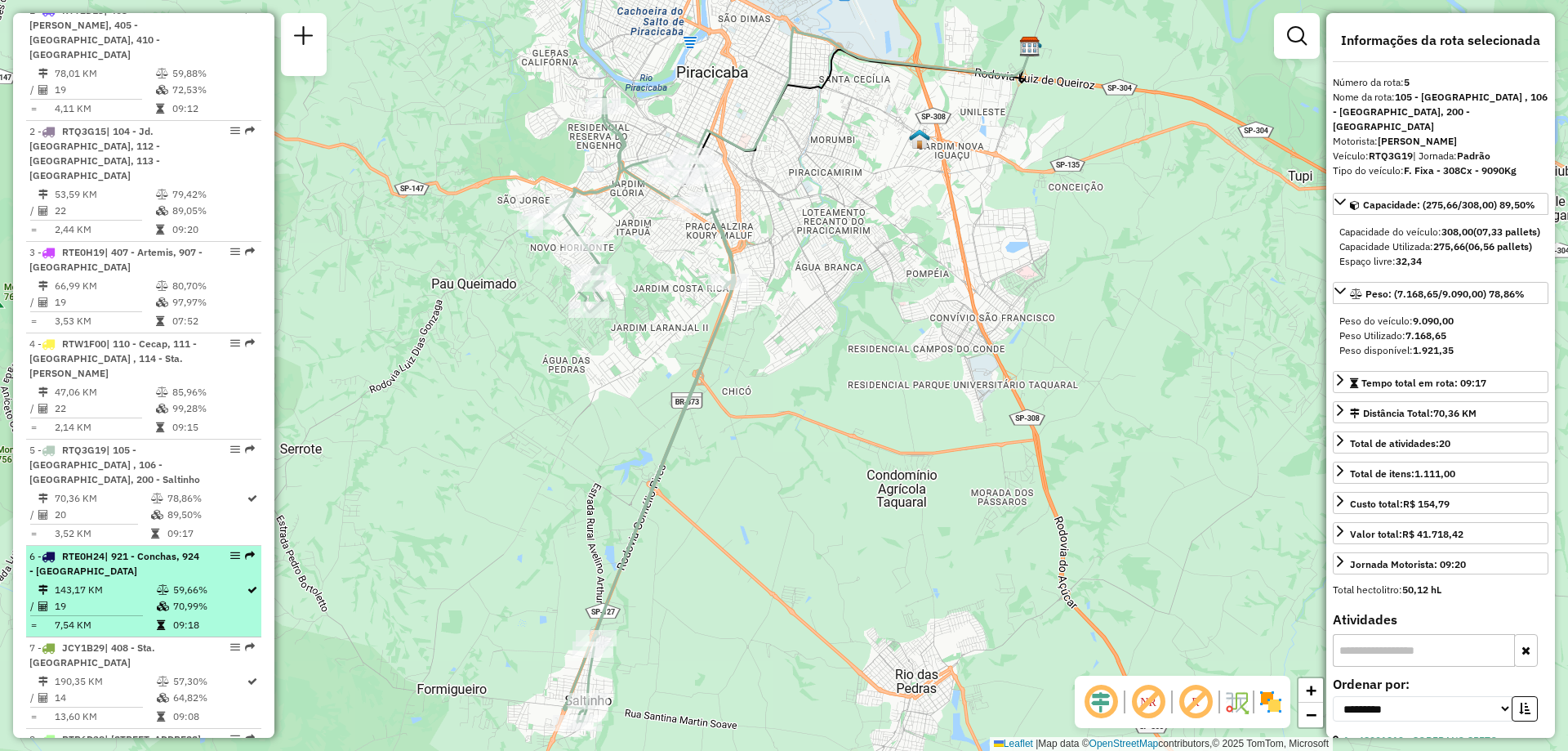
click at [130, 550] on span "| 921 - Conchas, 924 - [GEOGRAPHIC_DATA]" at bounding box center [115, 563] width 170 height 27
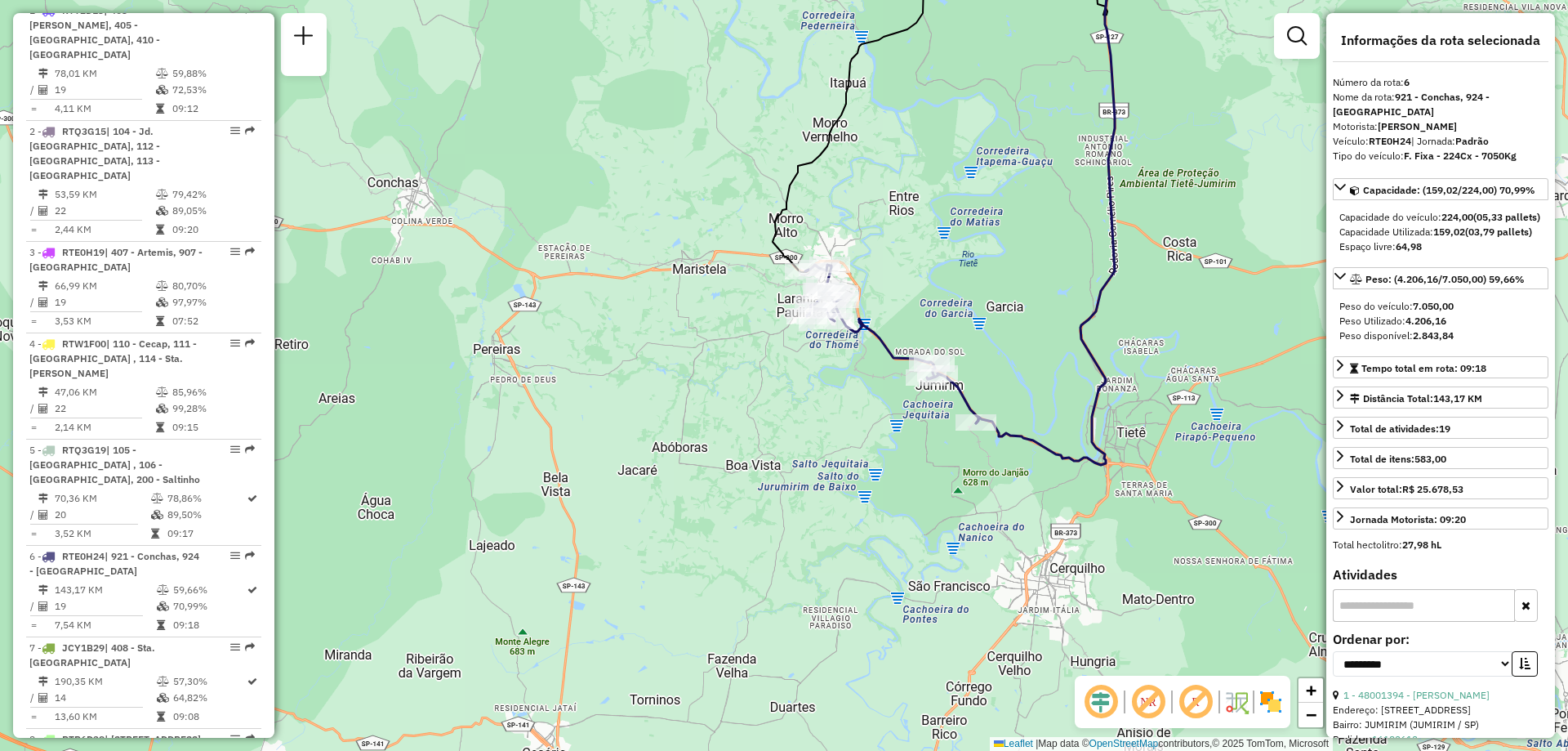
drag, startPoint x: 605, startPoint y: 449, endPoint x: 591, endPoint y: 499, distance: 51.9
click at [591, 499] on div "Janela de atendimento Grade de atendimento Capacidade Transportadoras Veículos …" at bounding box center [784, 376] width 1568 height 751
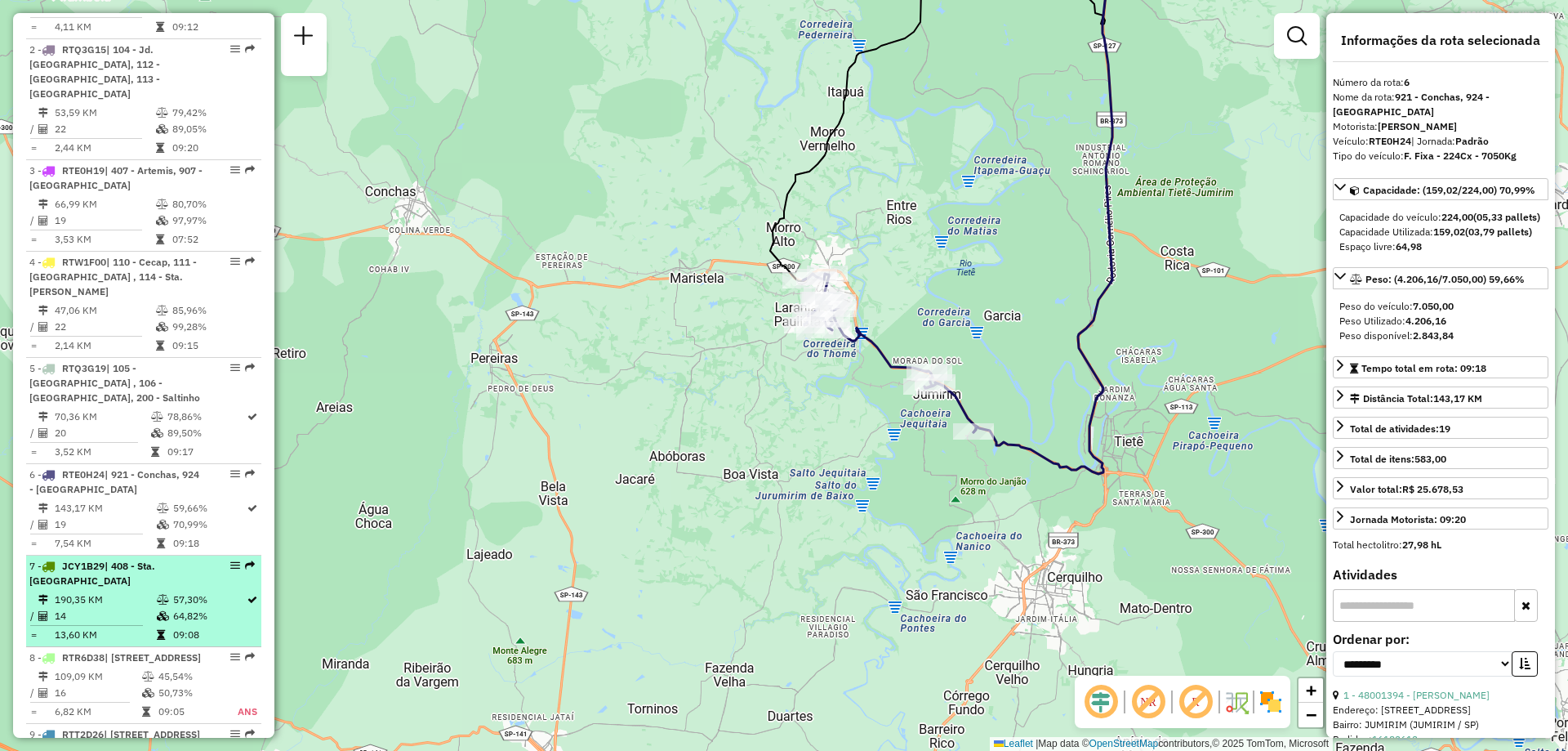
scroll to position [817, 0]
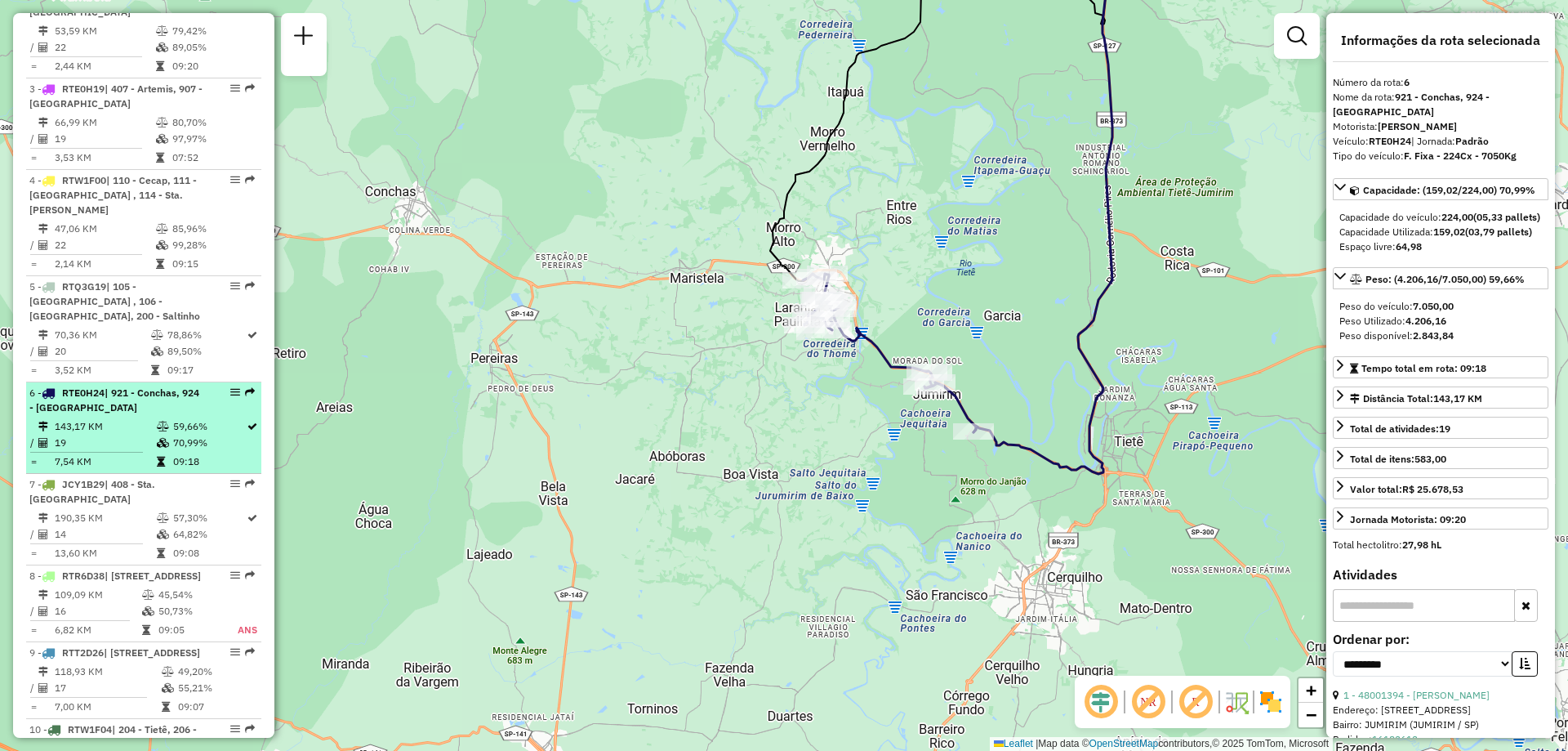
click at [134, 418] on td "143,17 KM" at bounding box center [105, 426] width 102 height 16
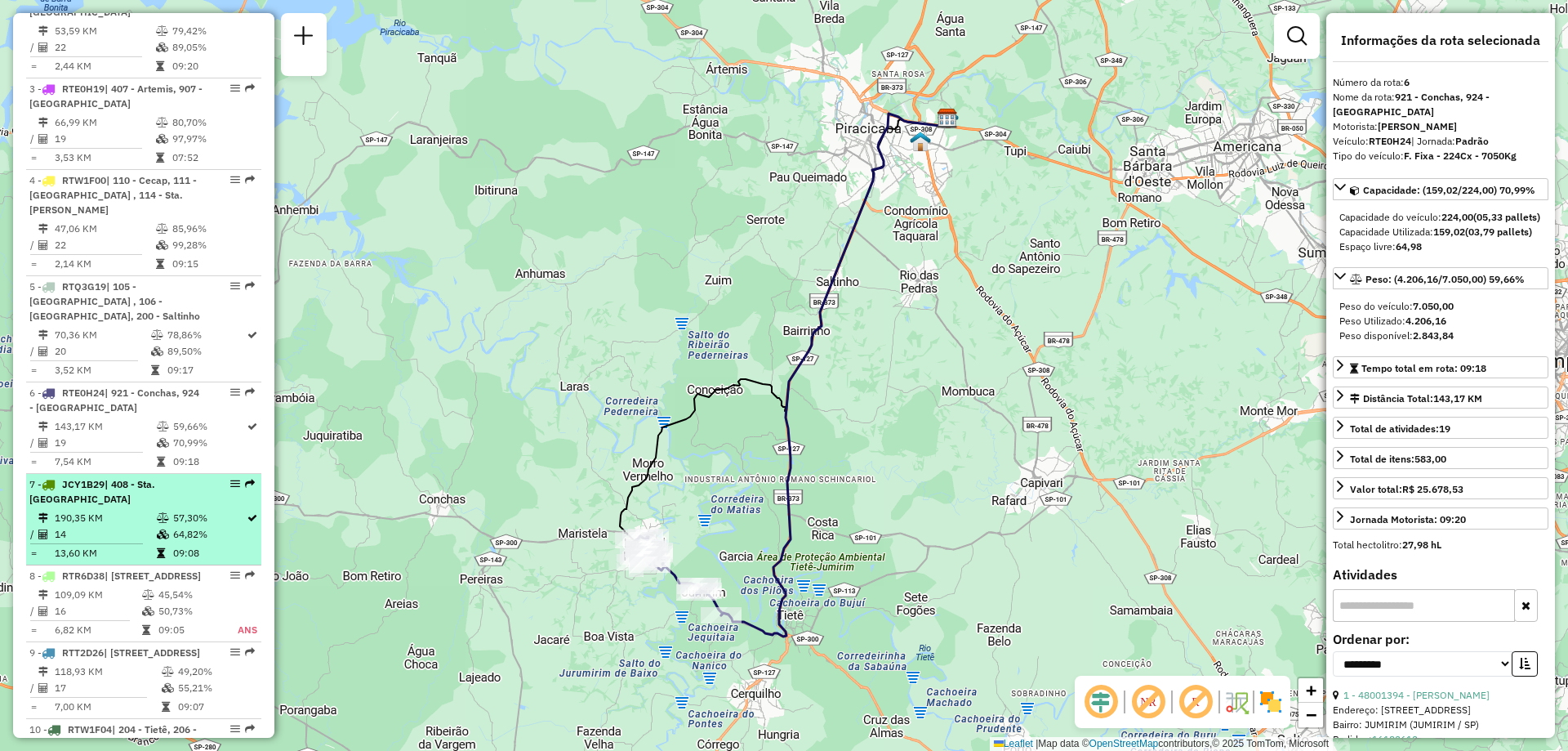
scroll to position [898, 0]
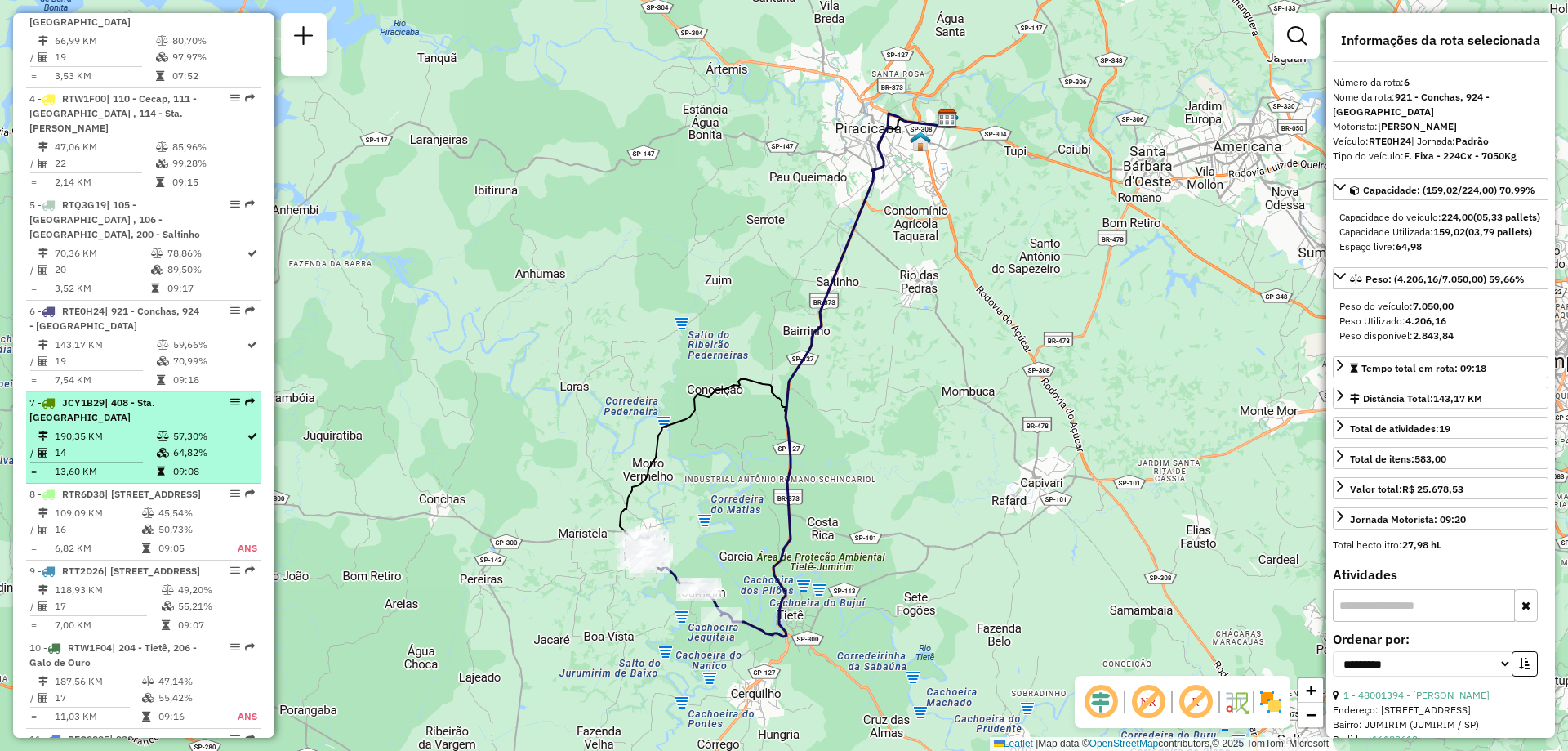
click at [102, 396] on li "7 - JCY1B29 | 408 - Sta. [GEOGRAPHIC_DATA] 190,35 KM 57,30% / 14 64,82% = 13,60…" at bounding box center [143, 437] width 235 height 91
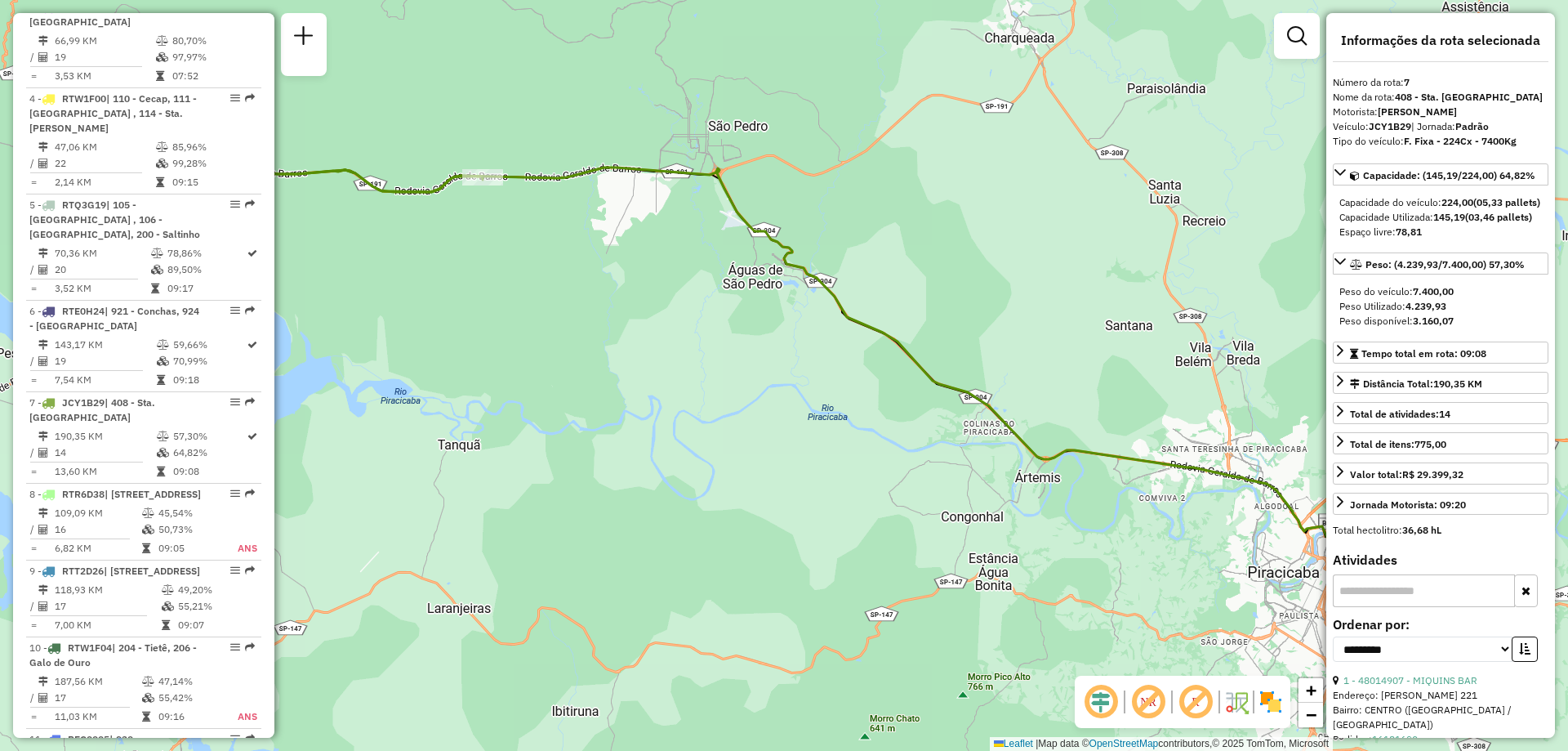
drag, startPoint x: 544, startPoint y: 397, endPoint x: 711, endPoint y: 424, distance: 169.2
click at [711, 424] on div "Janela de atendimento Grade de atendimento Capacidade Transportadoras Veículos …" at bounding box center [784, 376] width 1568 height 751
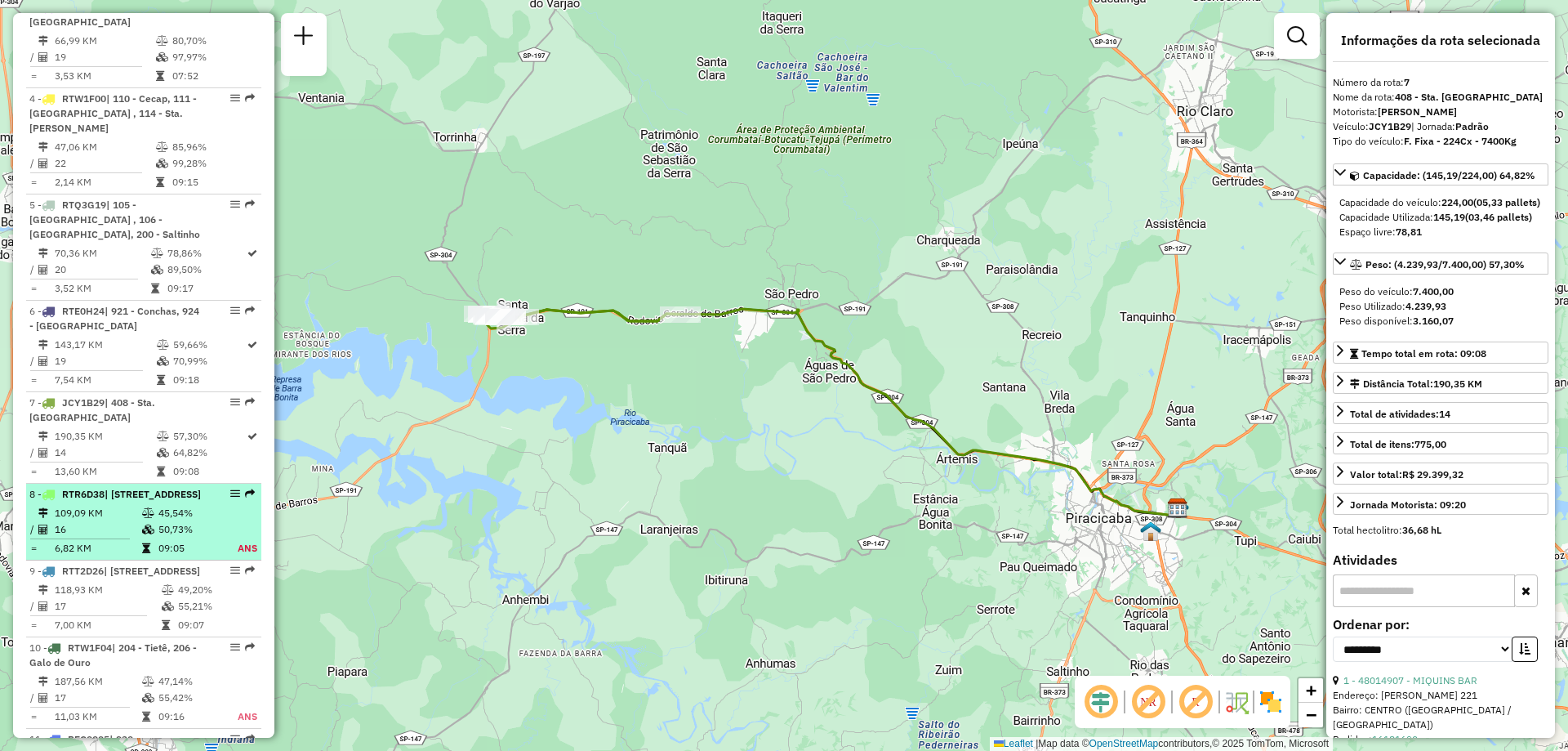
click at [105, 487] on span "| [STREET_ADDRESS]" at bounding box center [152, 494] width 97 height 13
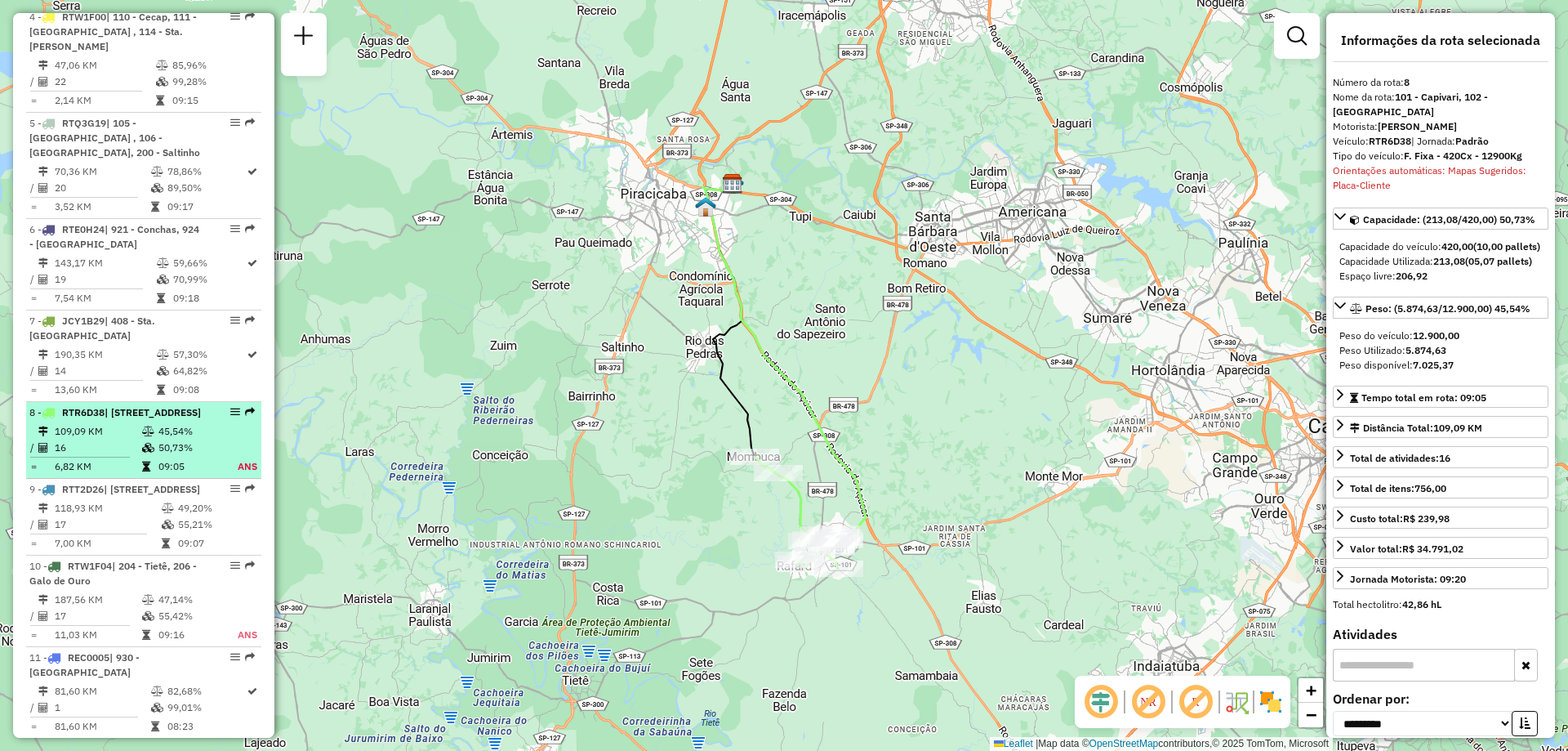
scroll to position [1062, 0]
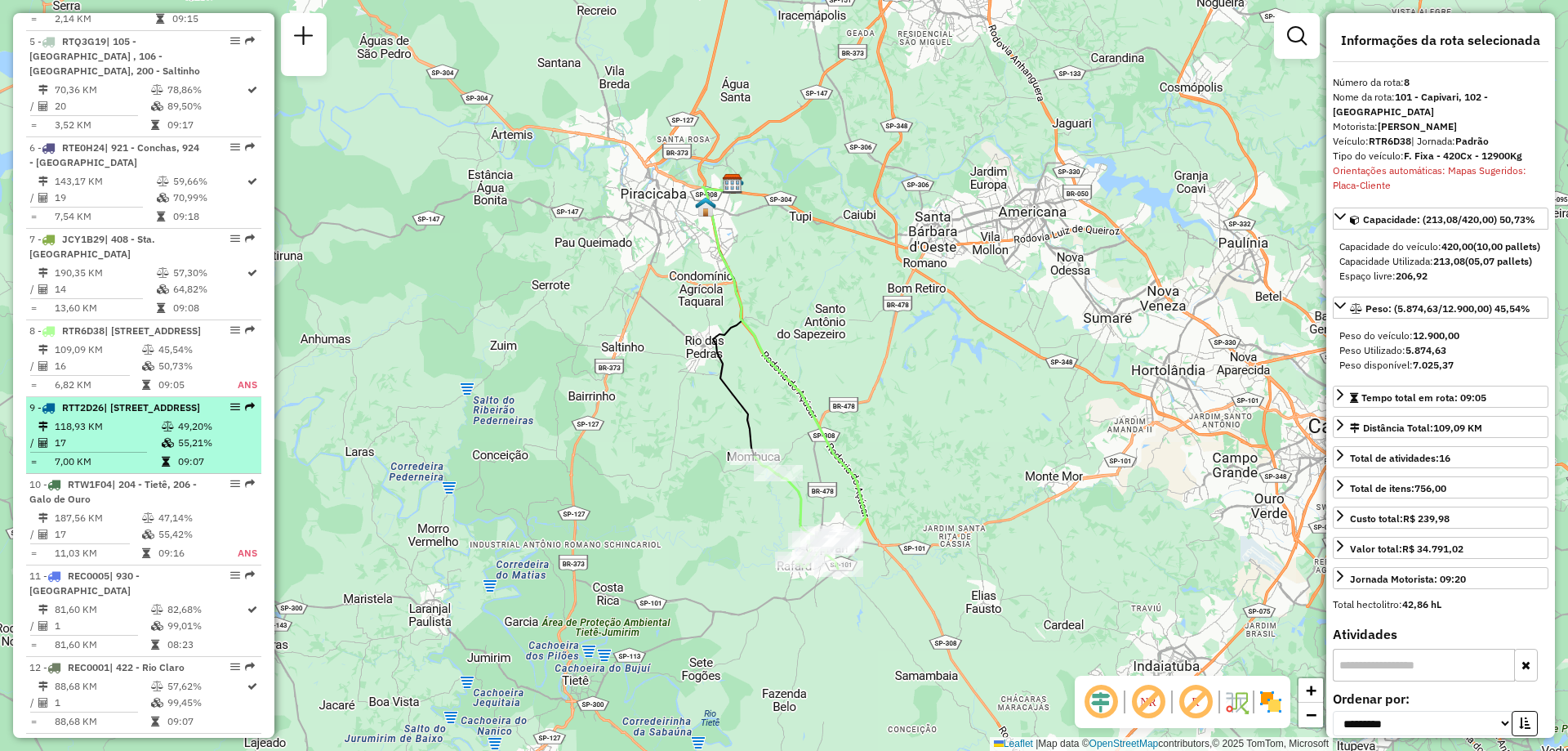
click at [134, 419] on td "118,93 KM" at bounding box center [107, 426] width 107 height 16
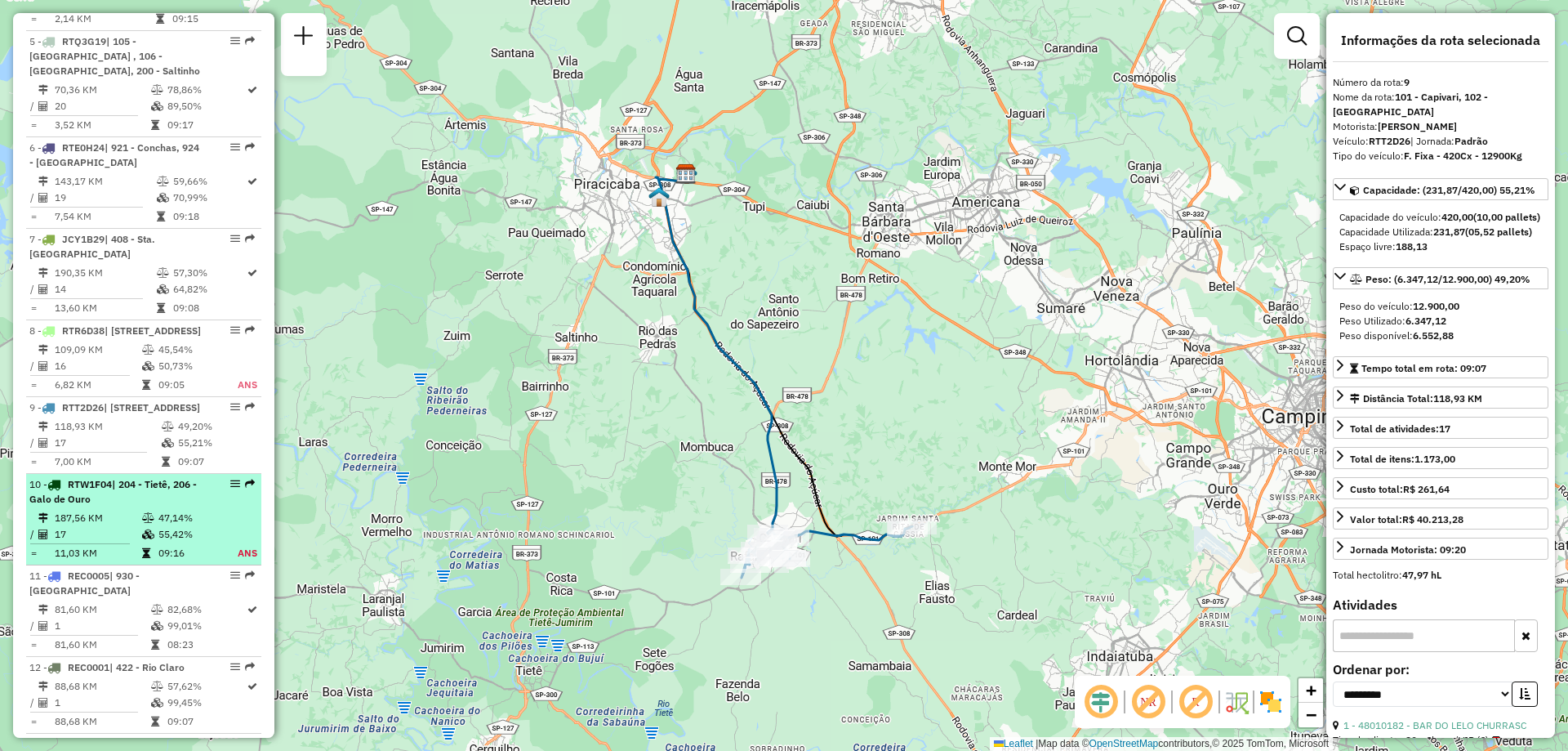
click at [74, 495] on span "| 204 - Tietê, 206 - Galo de Ouro" at bounding box center [114, 491] width 168 height 27
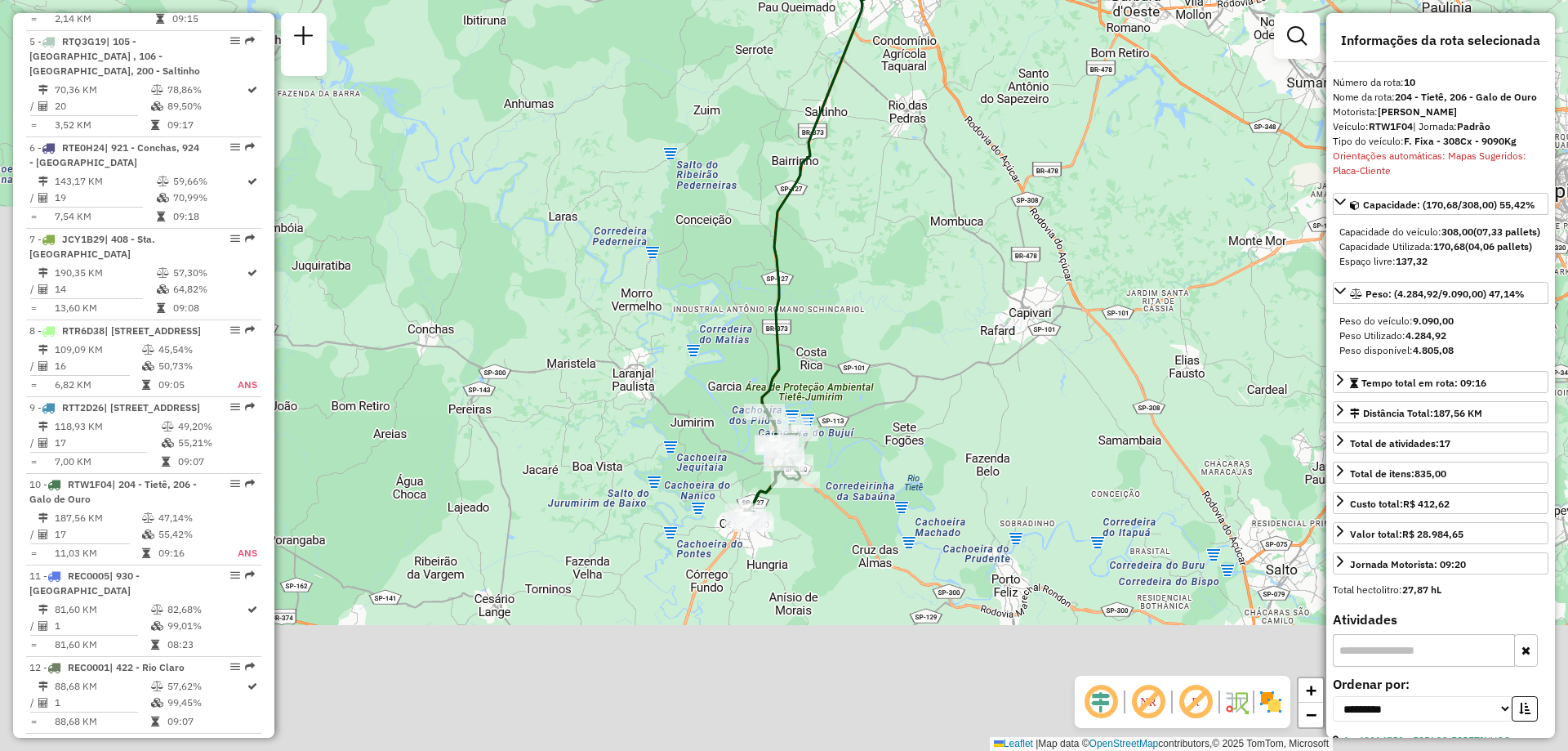
drag, startPoint x: 484, startPoint y: 477, endPoint x: 539, endPoint y: 259, distance: 224.8
click at [539, 259] on div "Janela de atendimento Grade de atendimento Capacidade Transportadoras Veículos …" at bounding box center [784, 376] width 1568 height 751
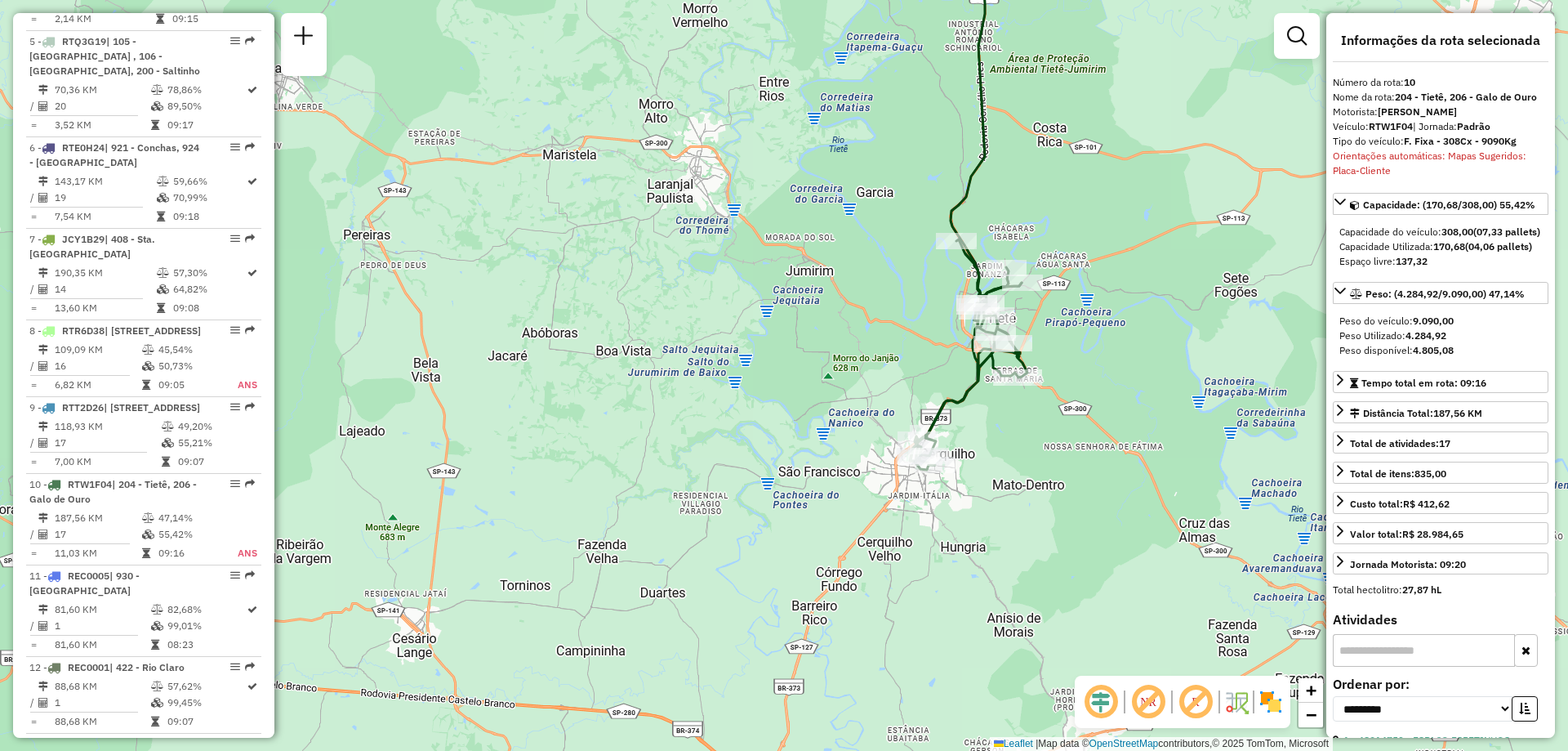
drag, startPoint x: 600, startPoint y: 372, endPoint x: 513, endPoint y: 350, distance: 89.7
click at [513, 350] on div "Janela de atendimento Grade de atendimento Capacidade Transportadoras Veículos …" at bounding box center [784, 376] width 1568 height 751
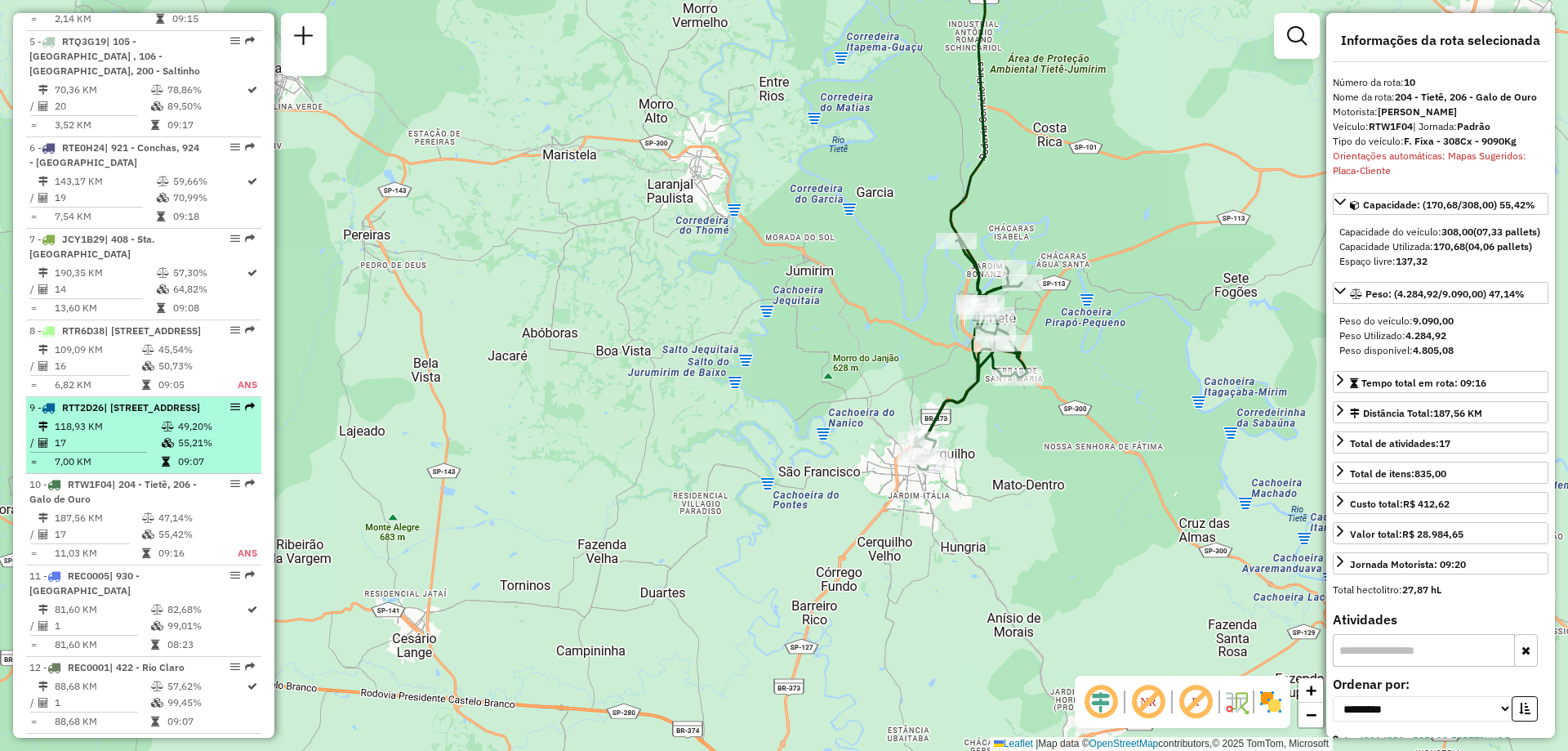
scroll to position [1144, 0]
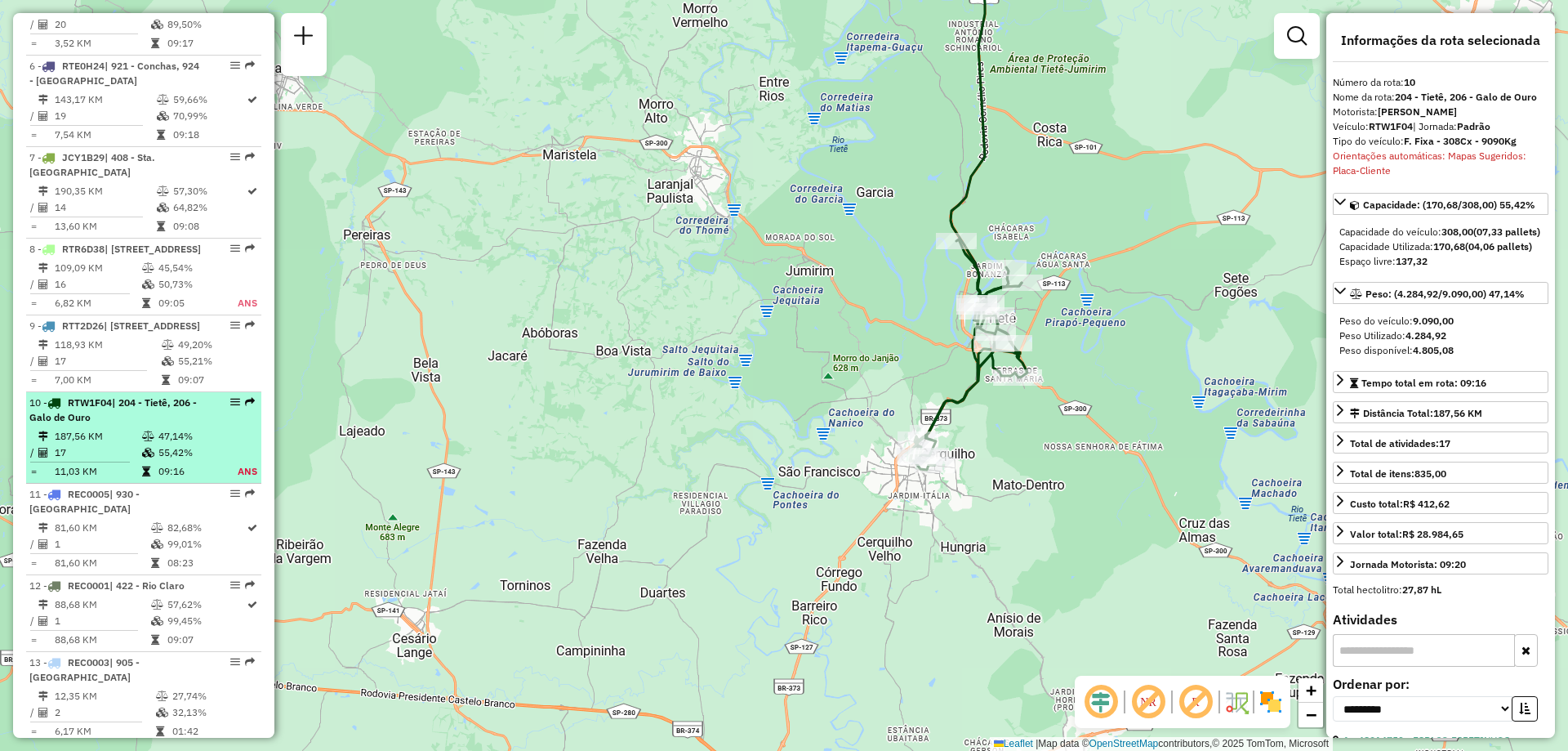
click at [133, 442] on table "187,56 KM 47,14% / 17 55,42% = 11,03 KM 09:16 ANS" at bounding box center [143, 453] width 228 height 51
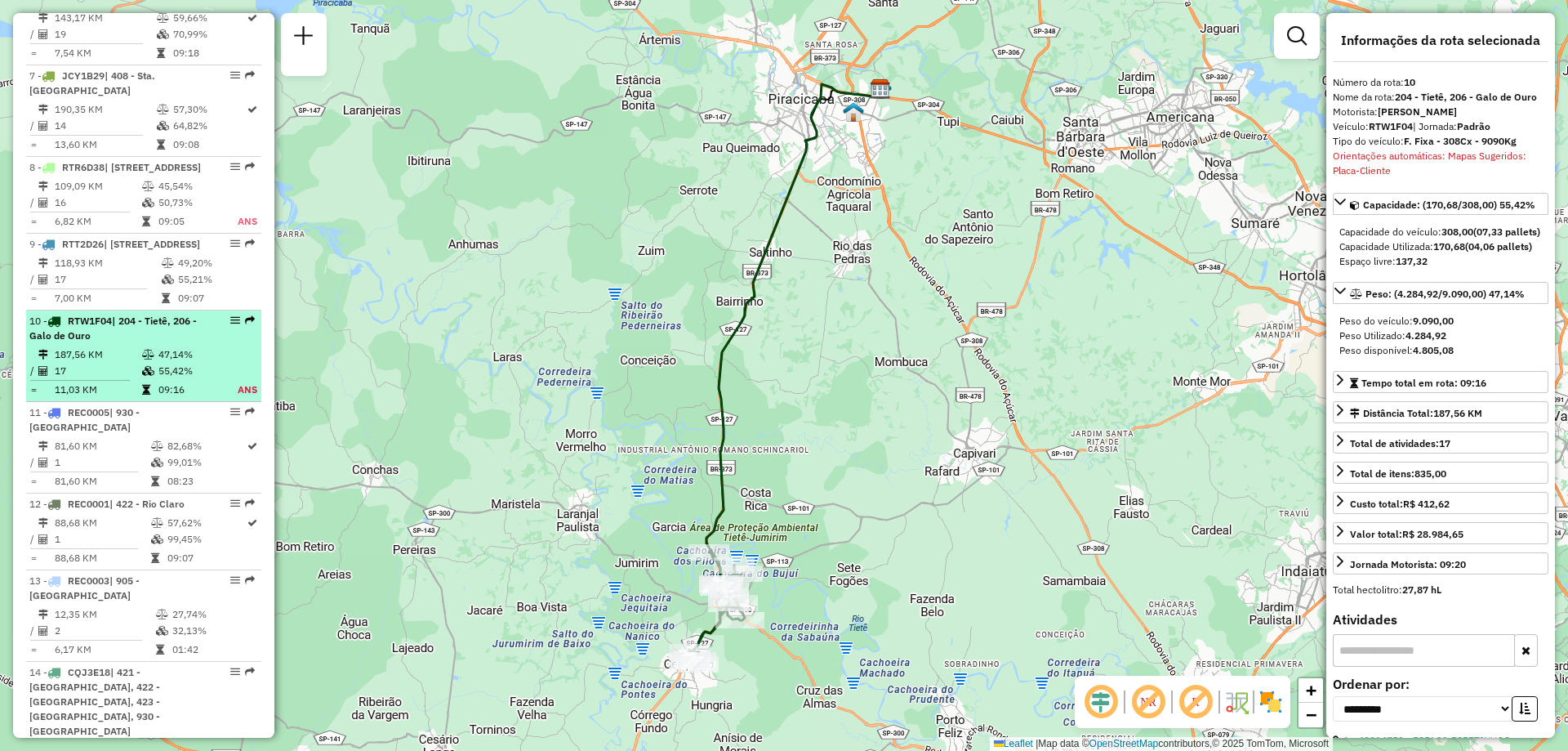
scroll to position [1307, 0]
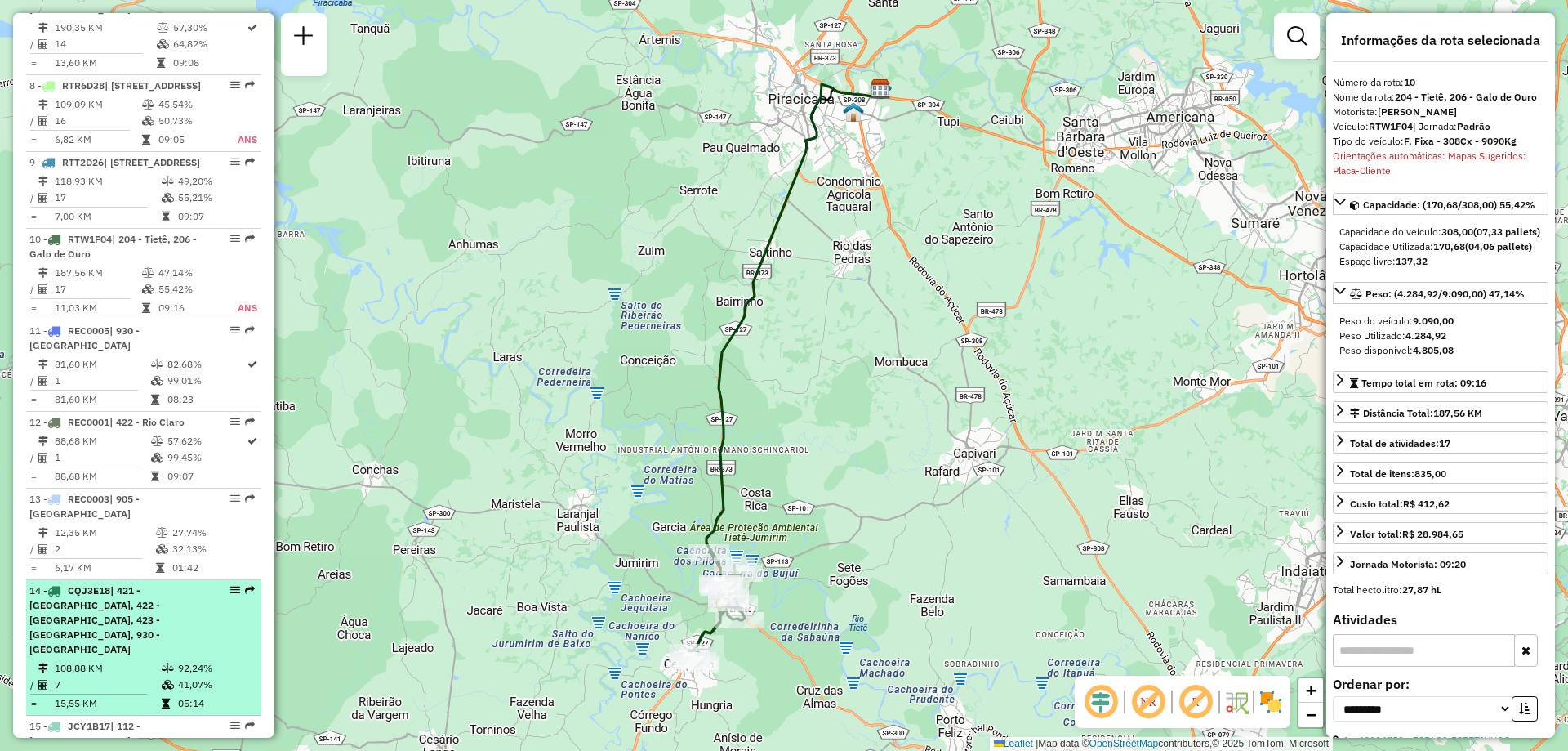
click at [143, 593] on span "| 421 - [GEOGRAPHIC_DATA], 422 - [GEOGRAPHIC_DATA], 423 - [GEOGRAPHIC_DATA], 93…" at bounding box center [95, 619] width 131 height 71
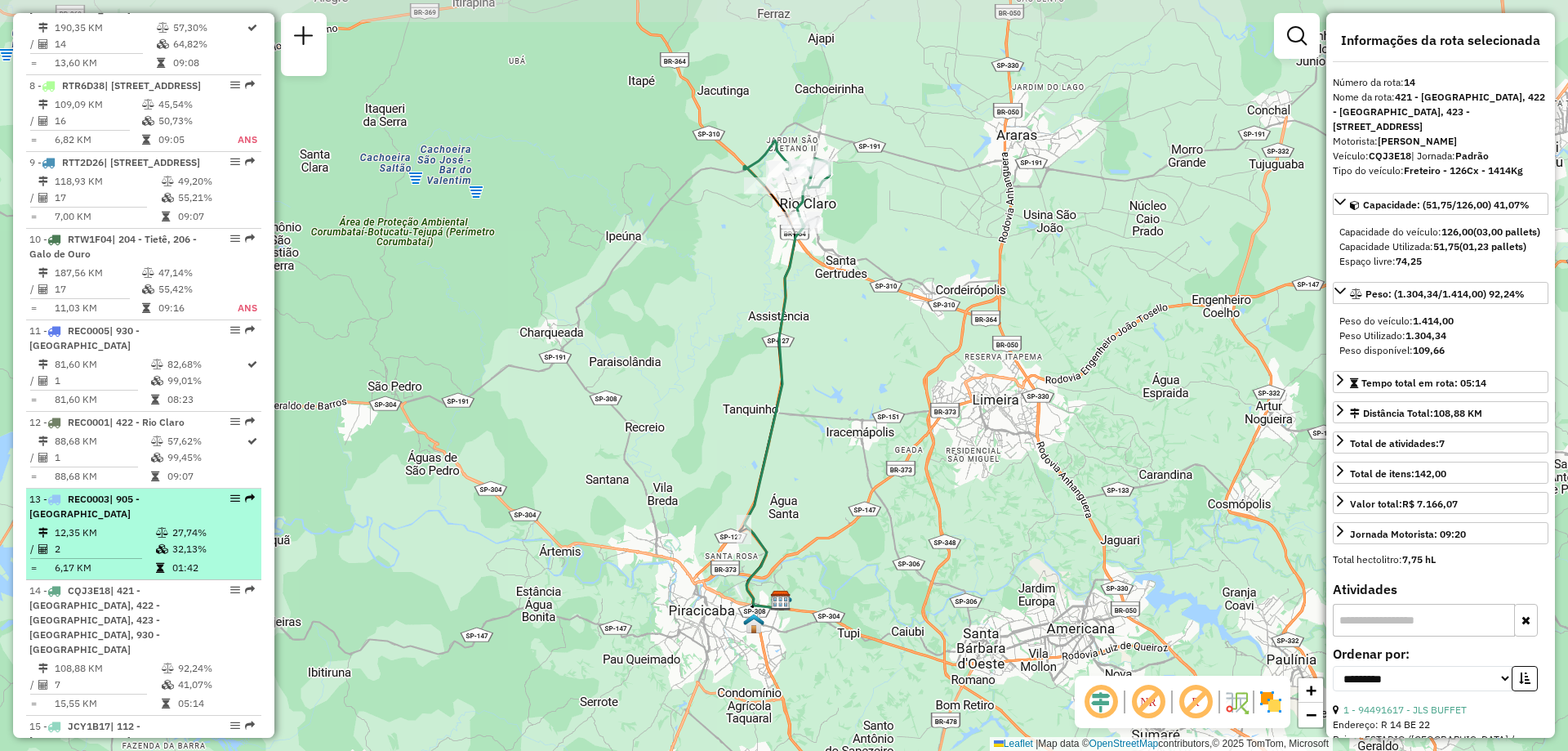
scroll to position [1470, 0]
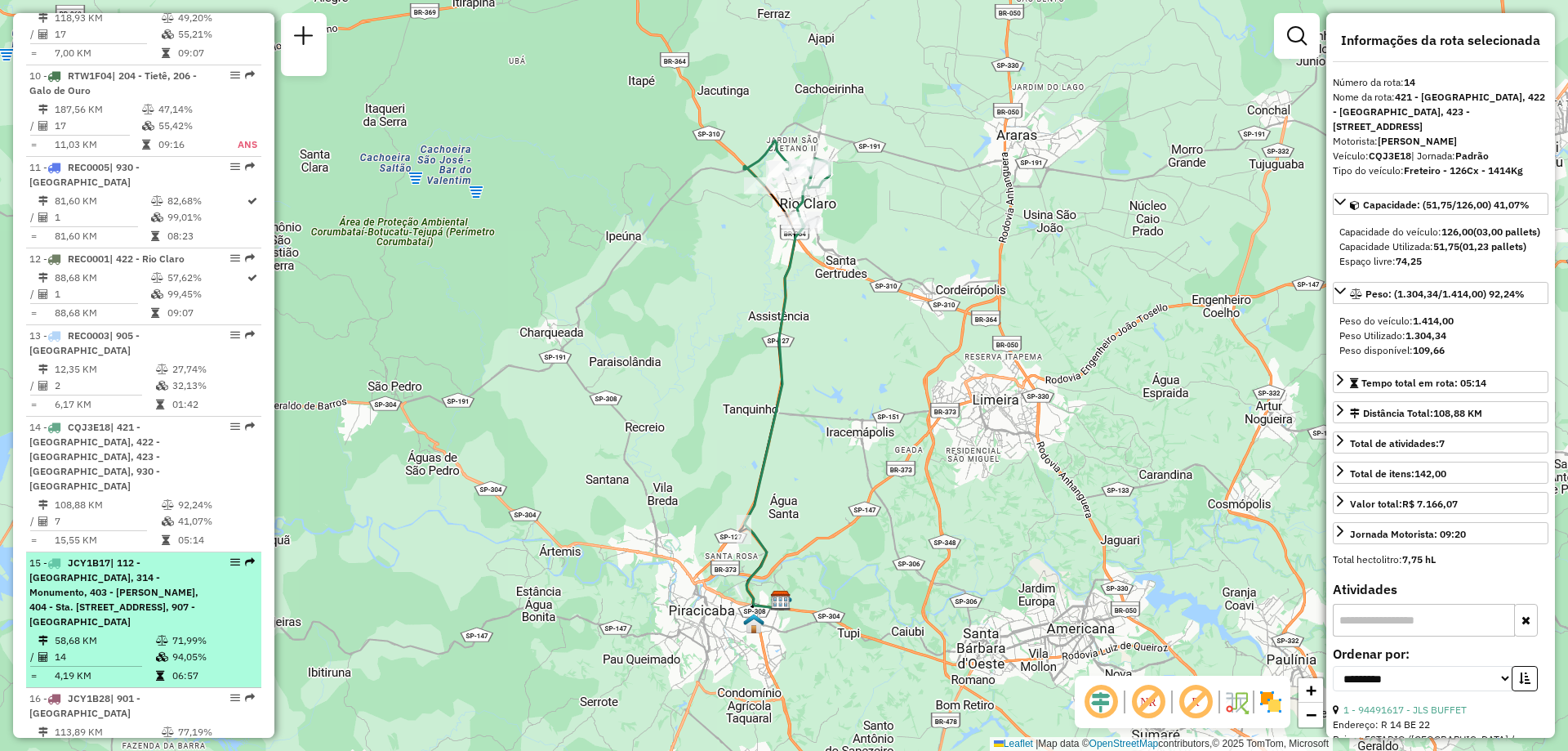
click at [134, 555] on div "15 - JCY1B17 | 112 - [GEOGRAPHIC_DATA], 314 - Monumento, 403 - [PERSON_NAME], 4…" at bounding box center [116, 591] width 173 height 73
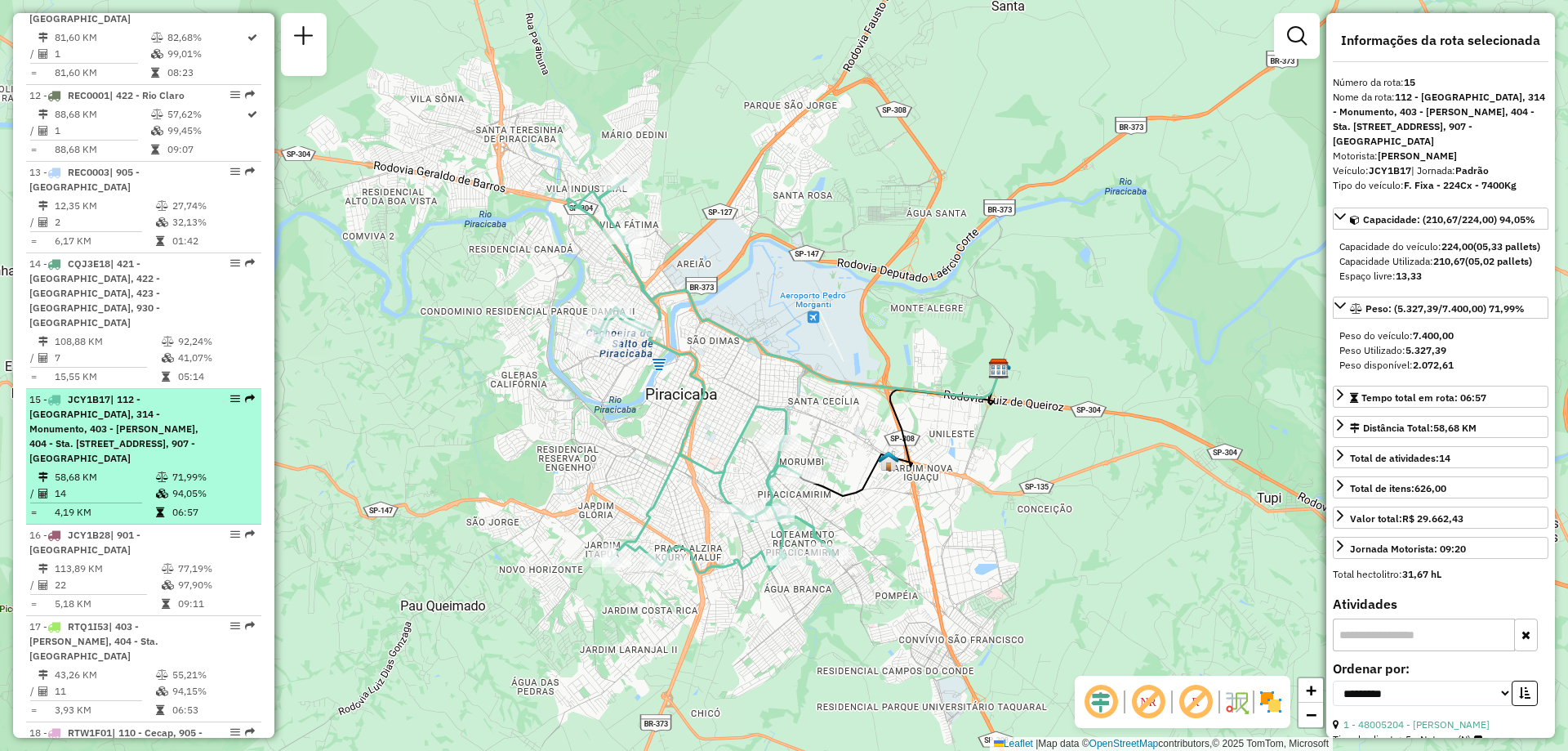
scroll to position [1715, 0]
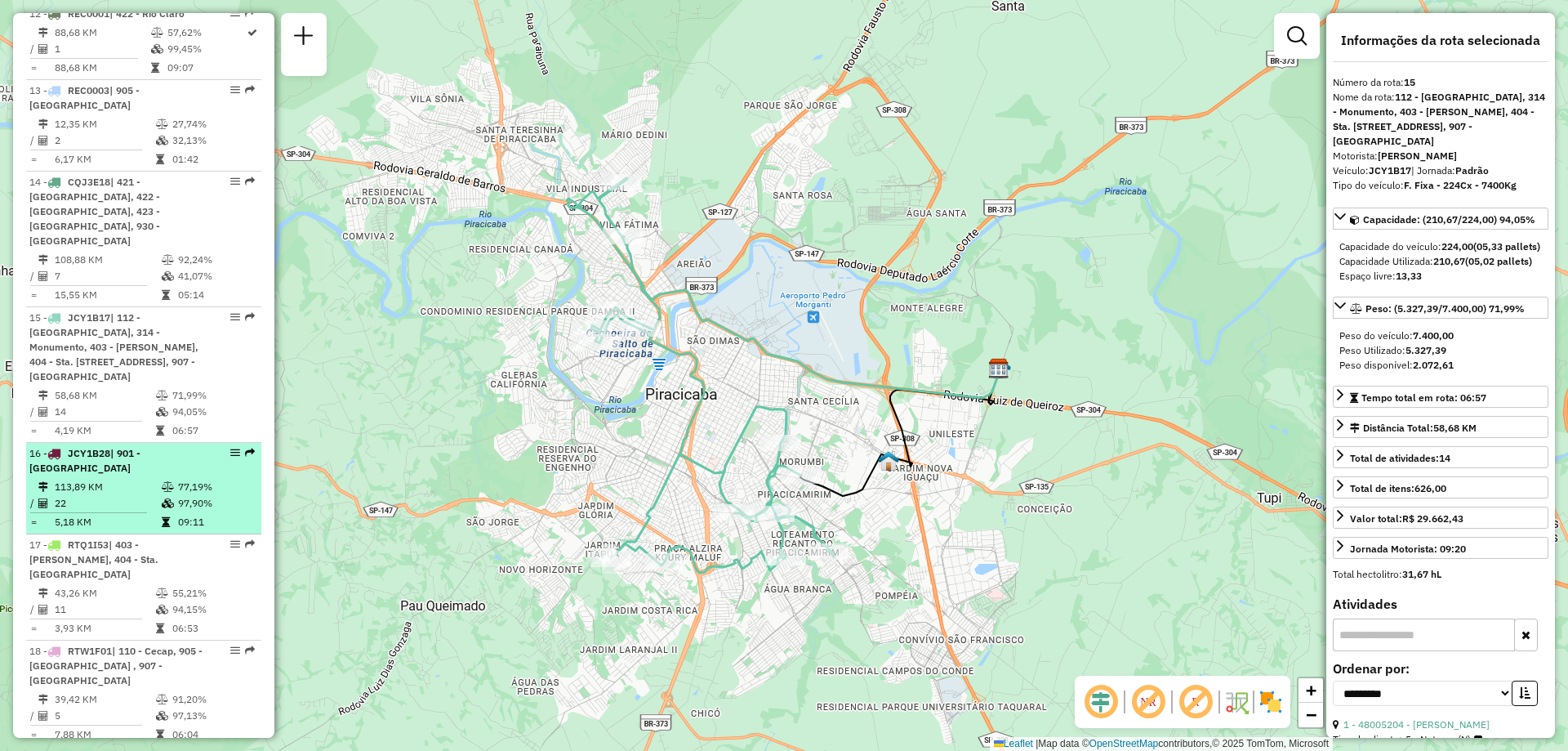
click at [108, 495] on td "22" at bounding box center [107, 503] width 107 height 16
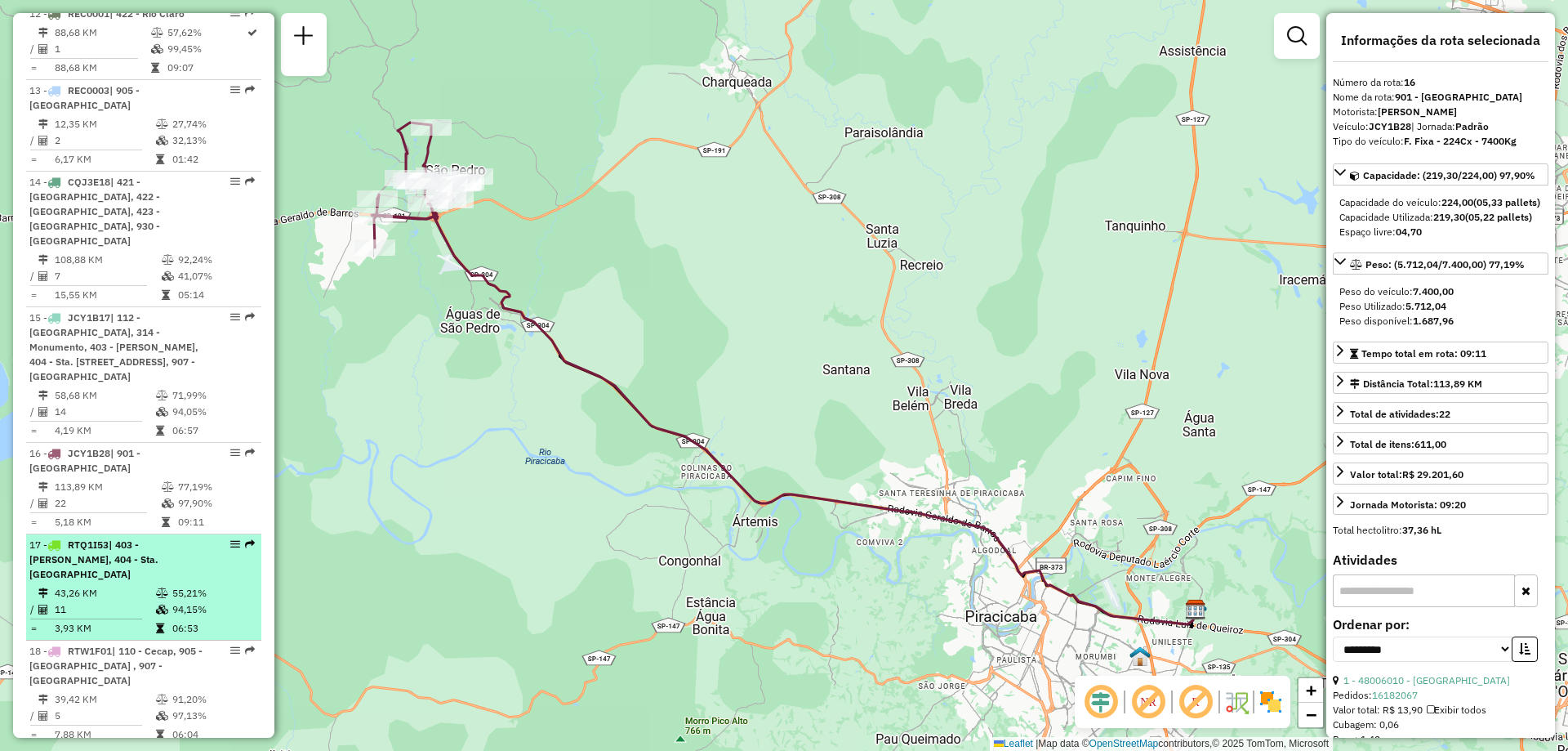
click at [96, 537] on div "17 - RTQ1I53 | 403 - [PERSON_NAME], 404 - Sta. [GEOGRAPHIC_DATA]" at bounding box center [116, 559] width 173 height 44
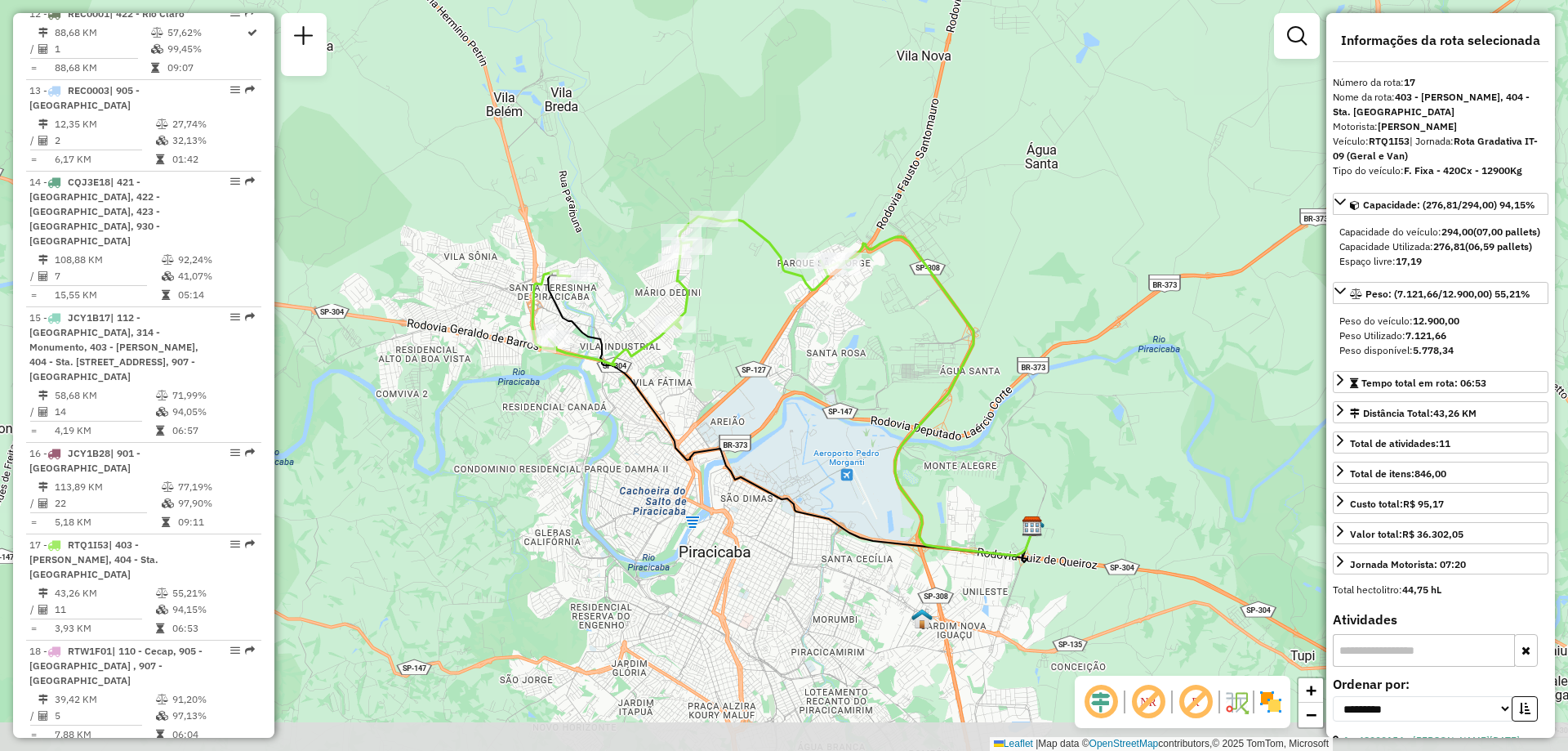
drag, startPoint x: 502, startPoint y: 533, endPoint x: 561, endPoint y: 473, distance: 84.1
click at [561, 473] on div "Janela de atendimento Grade de atendimento Capacidade Transportadoras Veículos …" at bounding box center [784, 376] width 1568 height 751
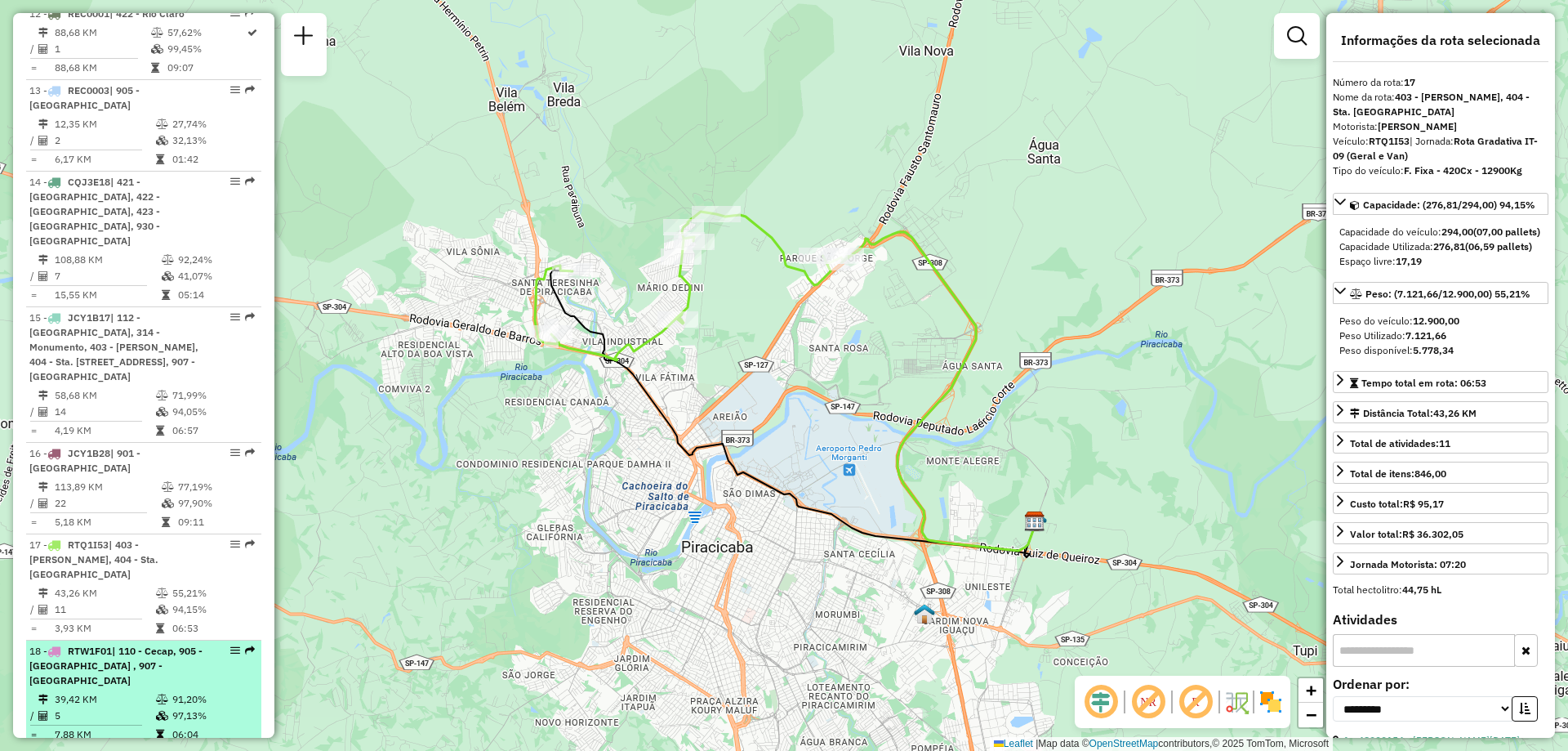
scroll to position [1797, 0]
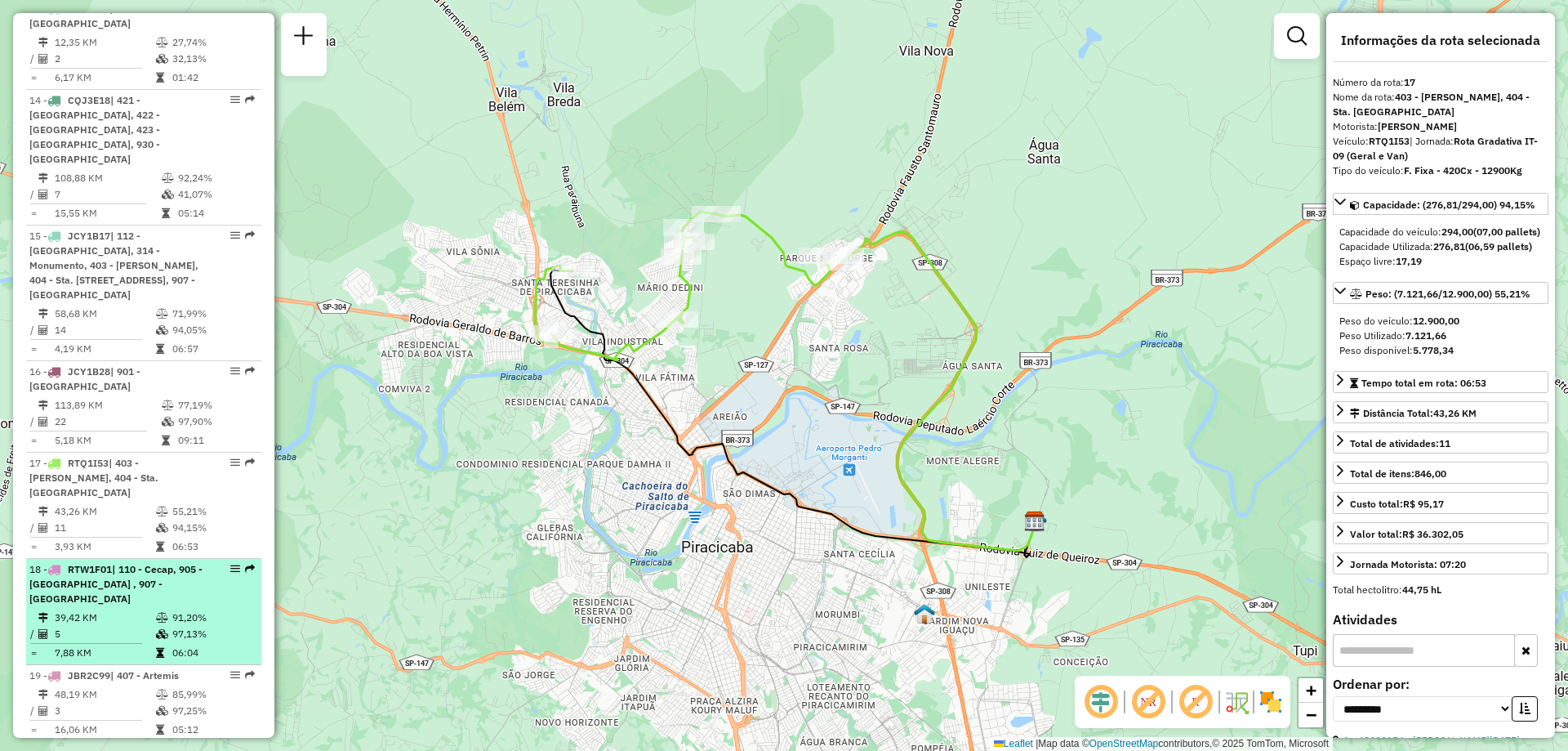
click at [94, 563] on span "| 110 - Cecap, 905 - [GEOGRAPHIC_DATA] , 907 - [GEOGRAPHIC_DATA]" at bounding box center [116, 584] width 173 height 42
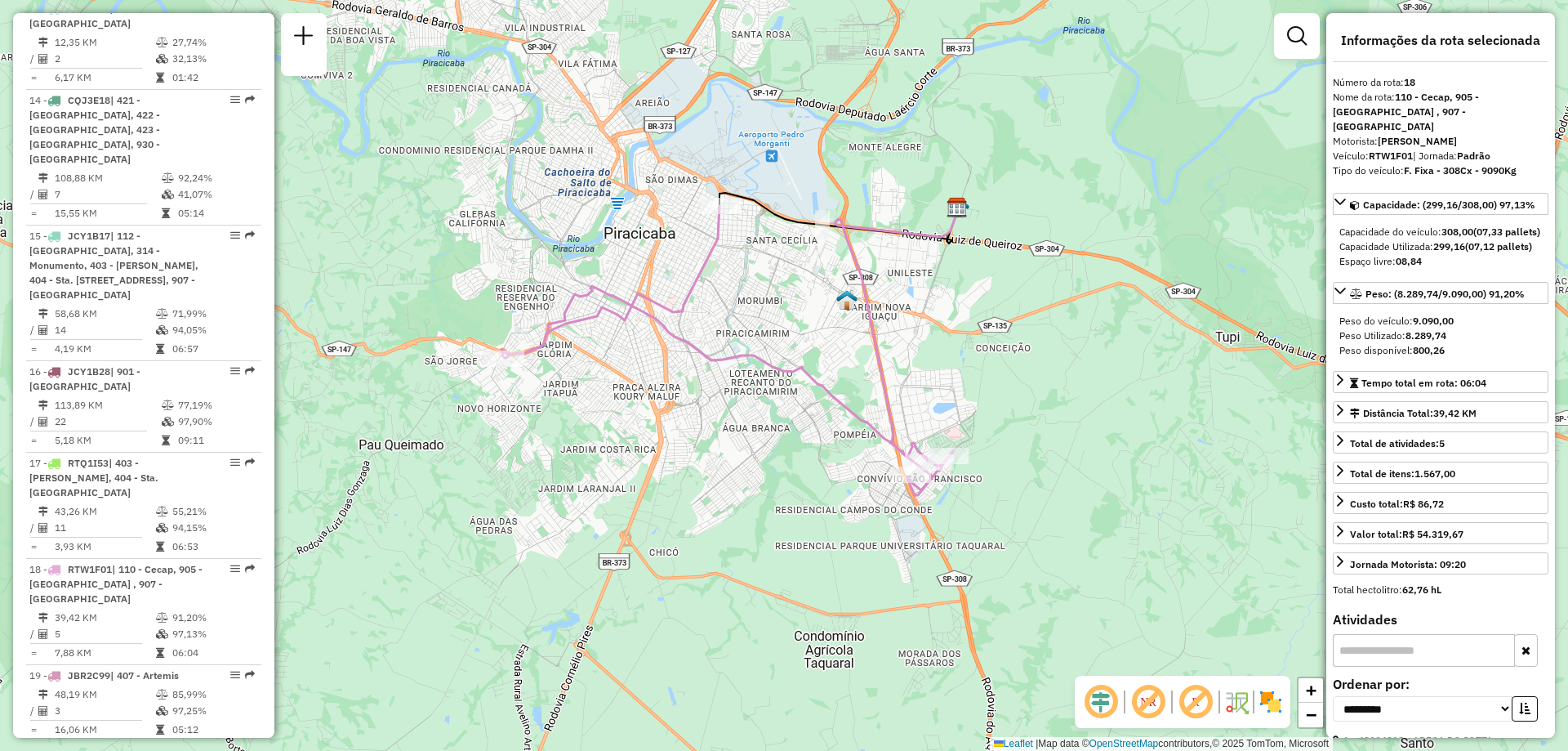
drag, startPoint x: 560, startPoint y: 530, endPoint x: 588, endPoint y: 450, distance: 84.8
click at [626, 448] on div "Janela de atendimento Grade de atendimento Capacidade Transportadoras Veículos …" at bounding box center [784, 376] width 1568 height 751
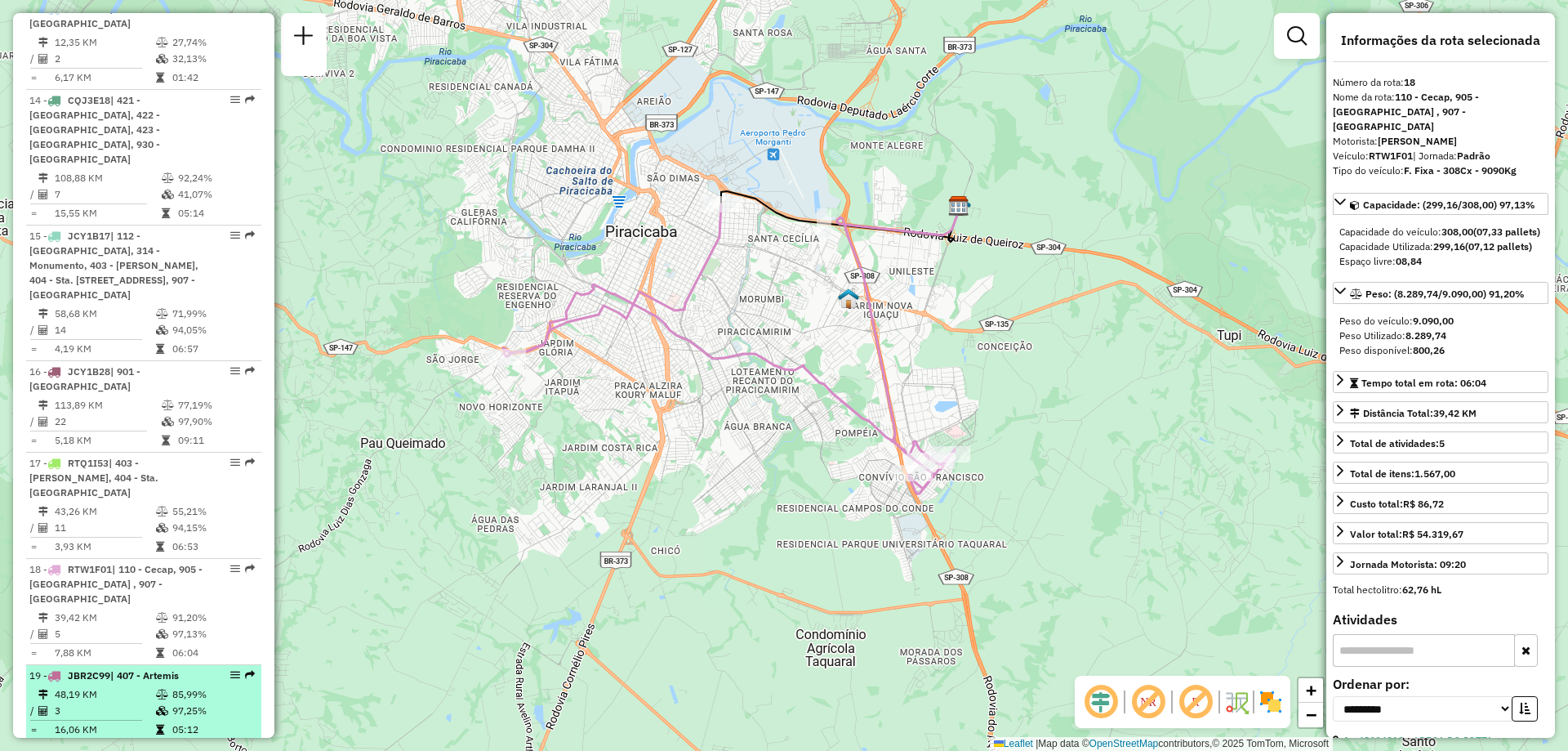
click at [111, 686] on td "48,19 KM" at bounding box center [105, 694] width 101 height 16
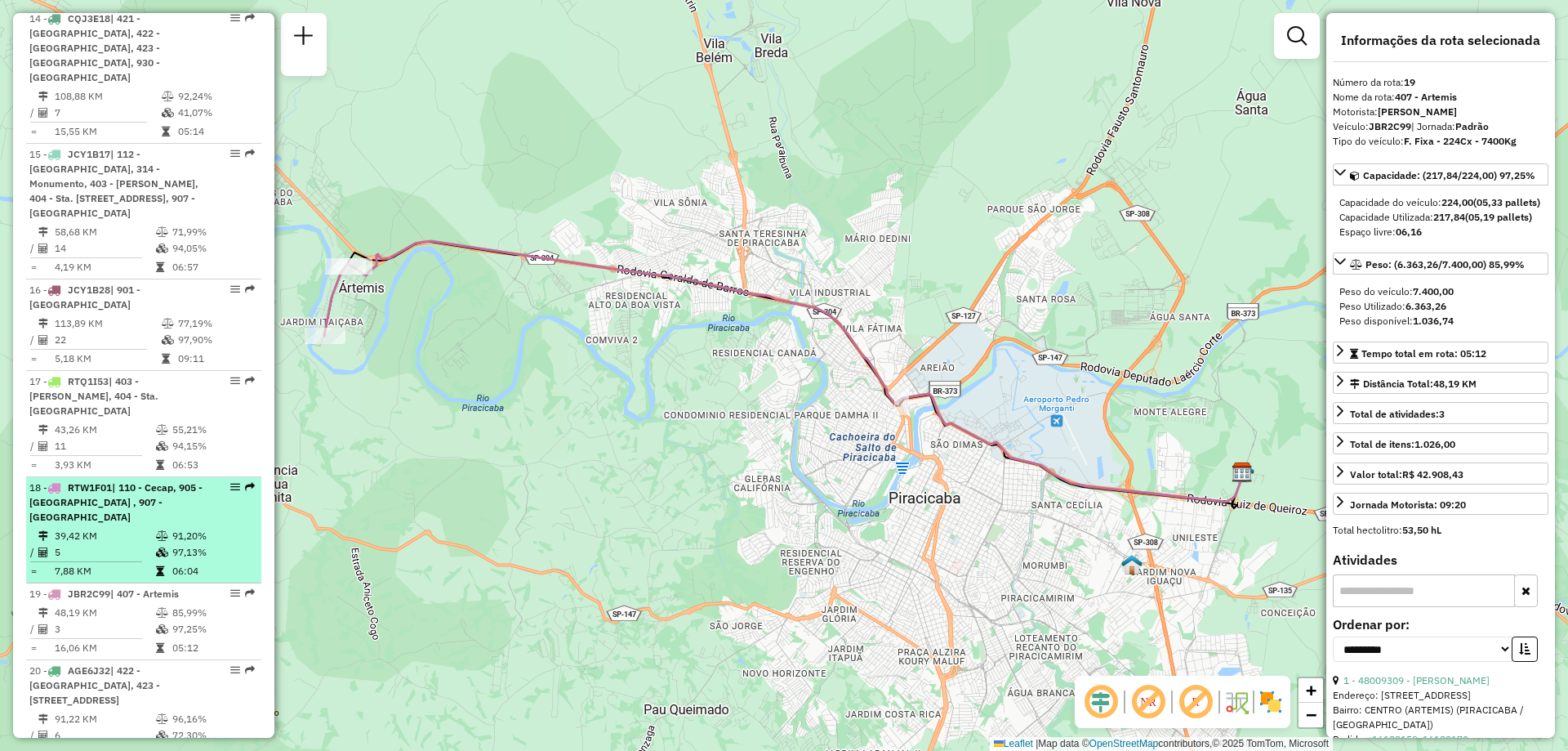
scroll to position [1961, 0]
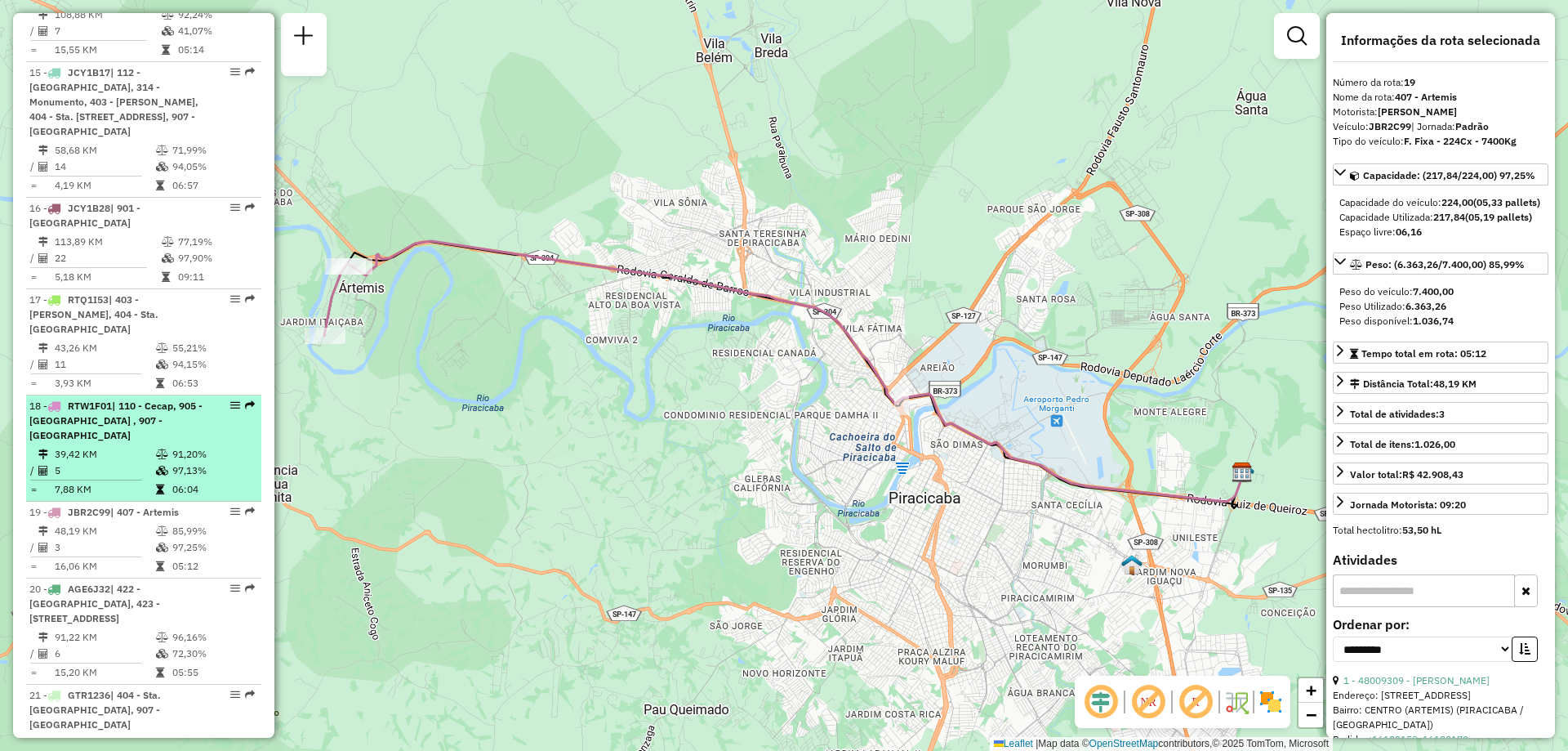
click at [119, 446] on td "39,42 KM" at bounding box center [105, 454] width 101 height 16
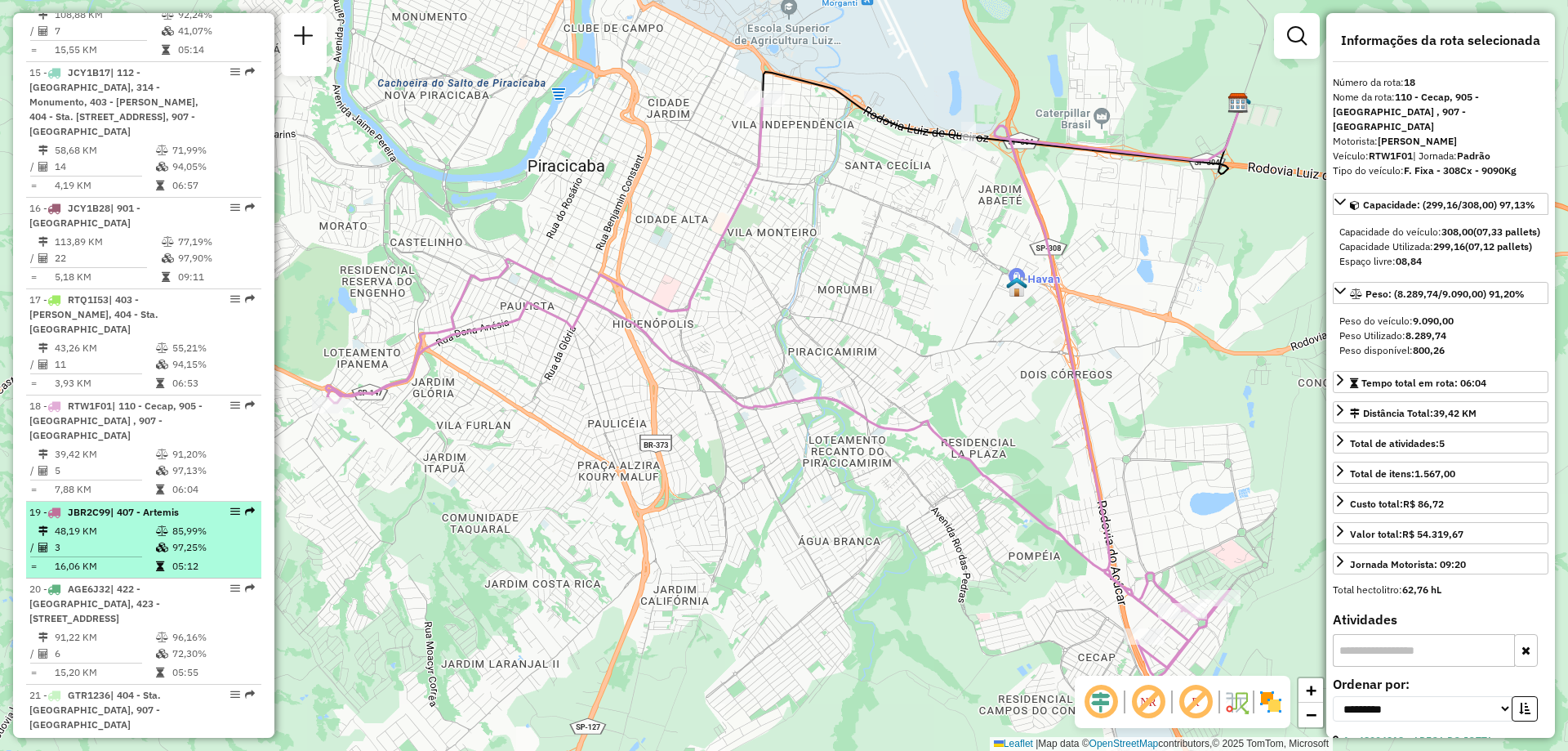
click at [137, 523] on td "48,19 KM" at bounding box center [105, 531] width 101 height 16
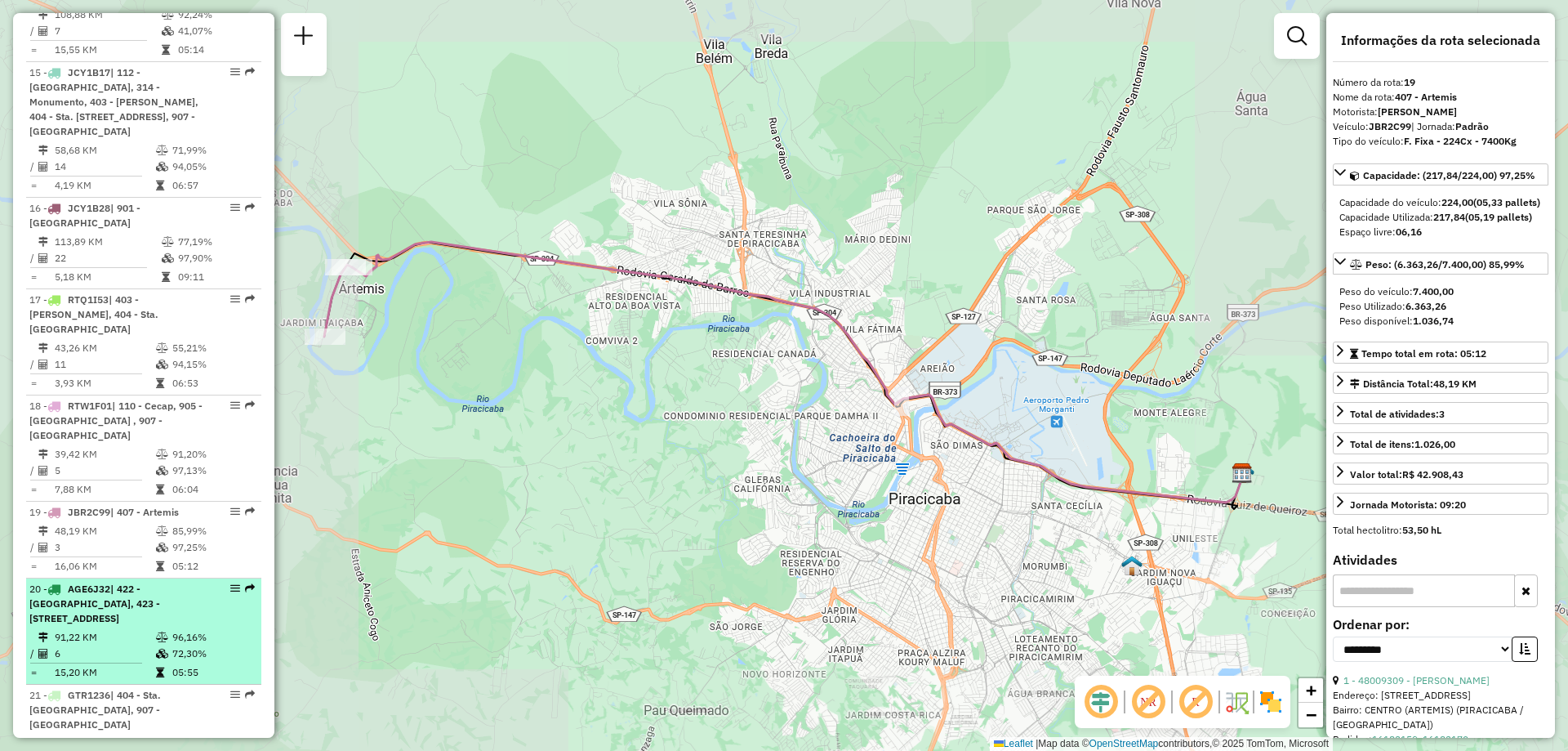
click at [93, 581] on div "20 - AGE6J32 | 422 - [GEOGRAPHIC_DATA], 423 - [STREET_ADDRESS]" at bounding box center [116, 603] width 173 height 44
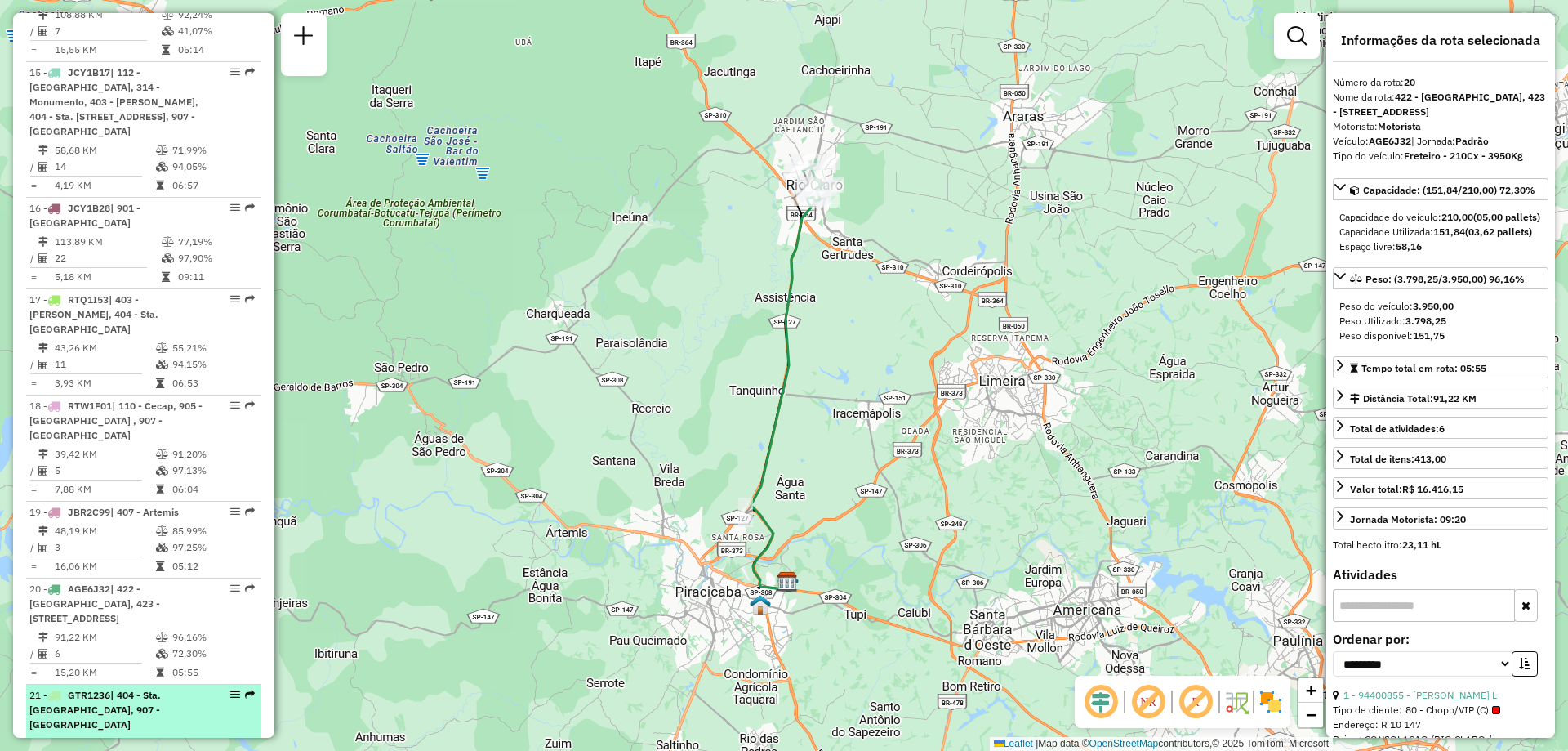
click at [115, 689] on span "| 404 - Sta. [GEOGRAPHIC_DATA], 907 - [GEOGRAPHIC_DATA]" at bounding box center [96, 709] width 132 height 42
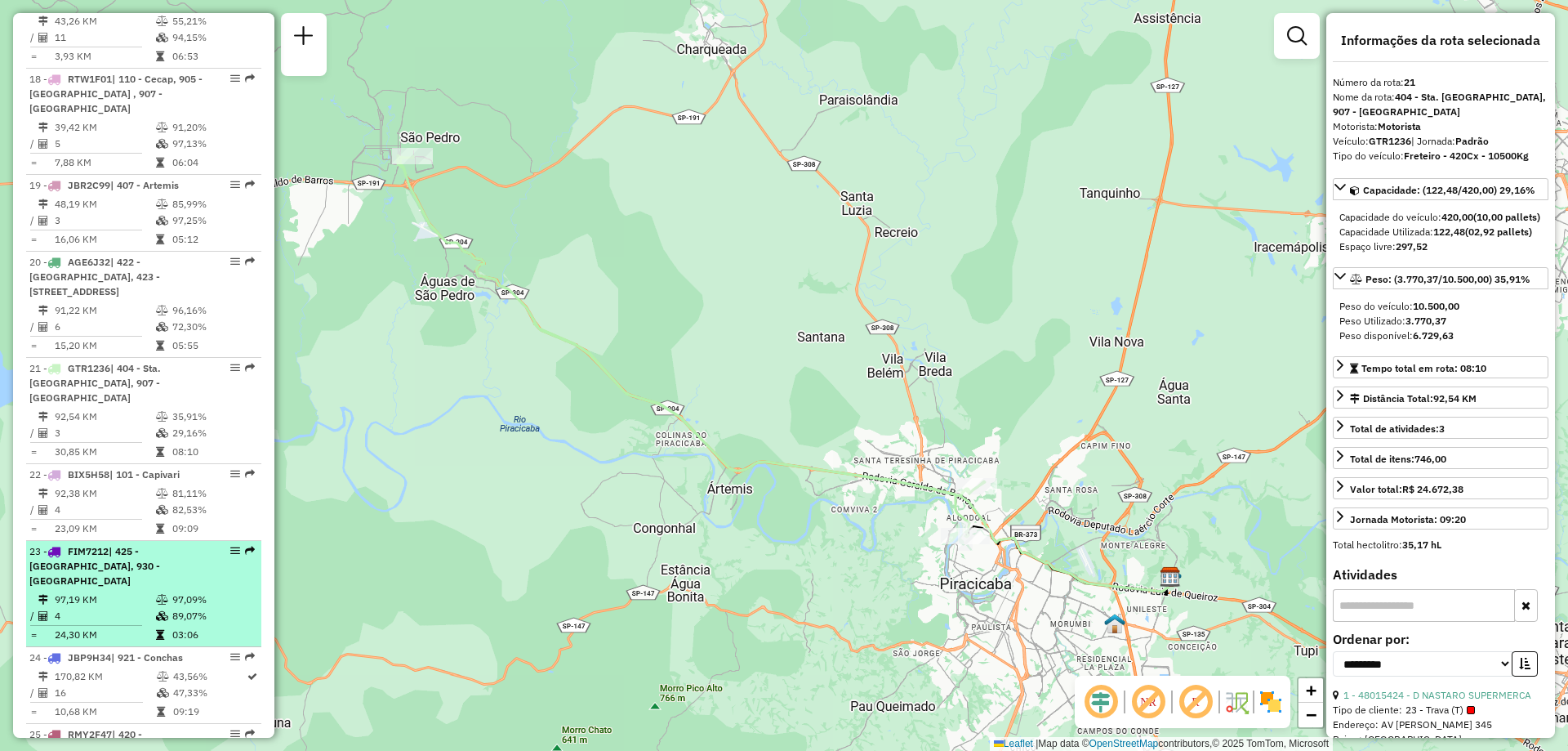
scroll to position [2369, 0]
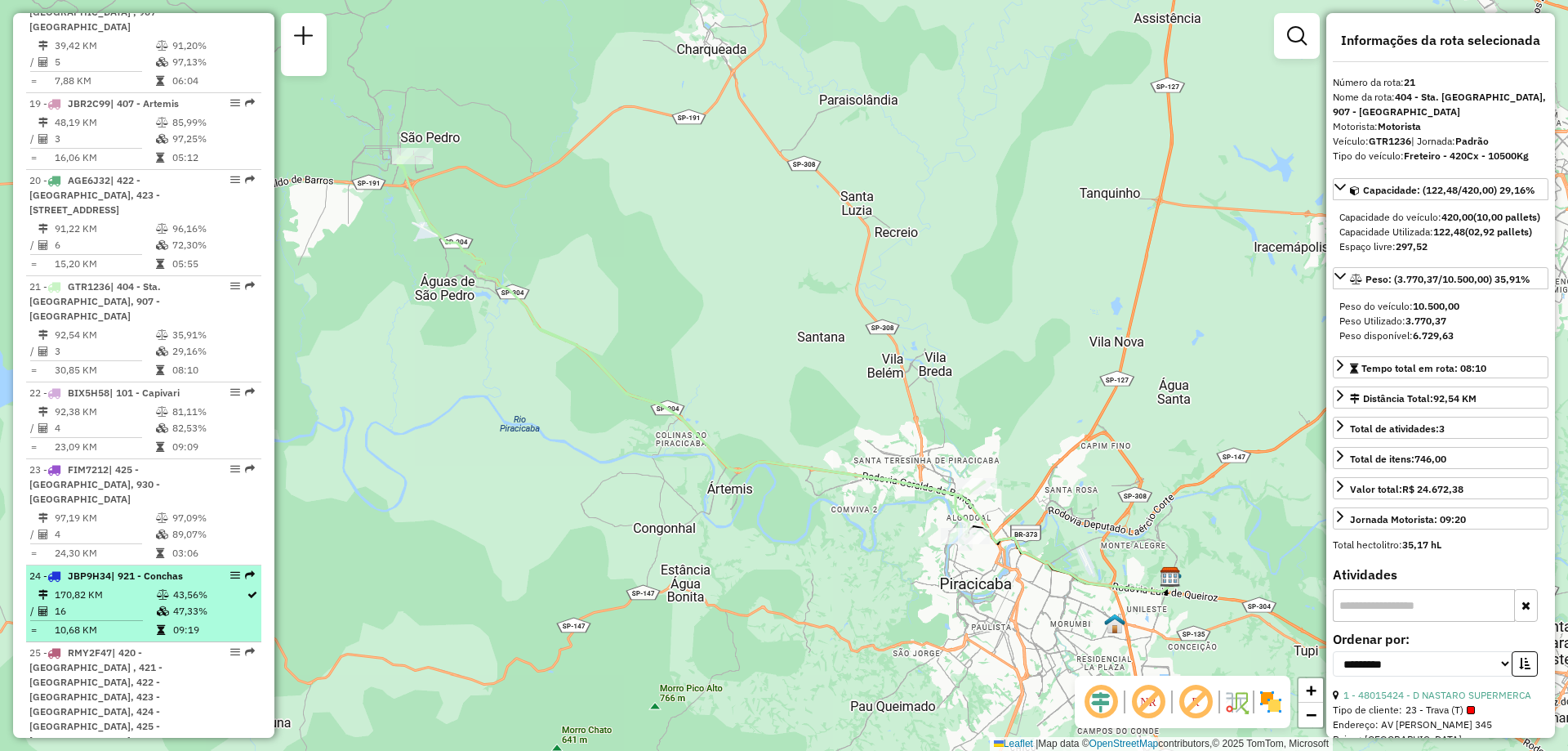
click at [99, 587] on td "170,82 KM" at bounding box center [105, 595] width 102 height 16
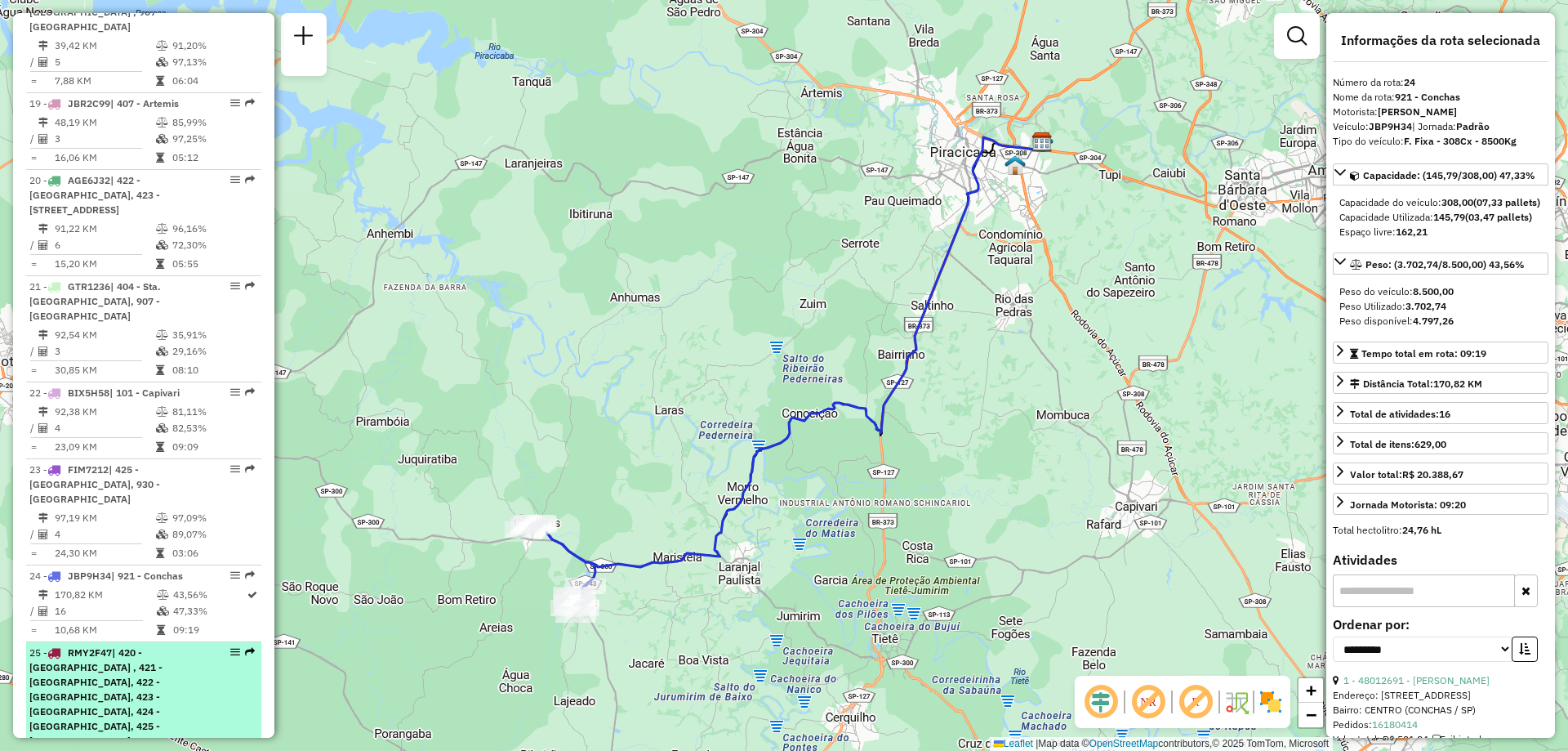
click at [116, 646] on span "| 420 - [GEOGRAPHIC_DATA] , 421 - [GEOGRAPHIC_DATA], 422 - [GEOGRAPHIC_DATA], 4…" at bounding box center [97, 719] width 134 height 144
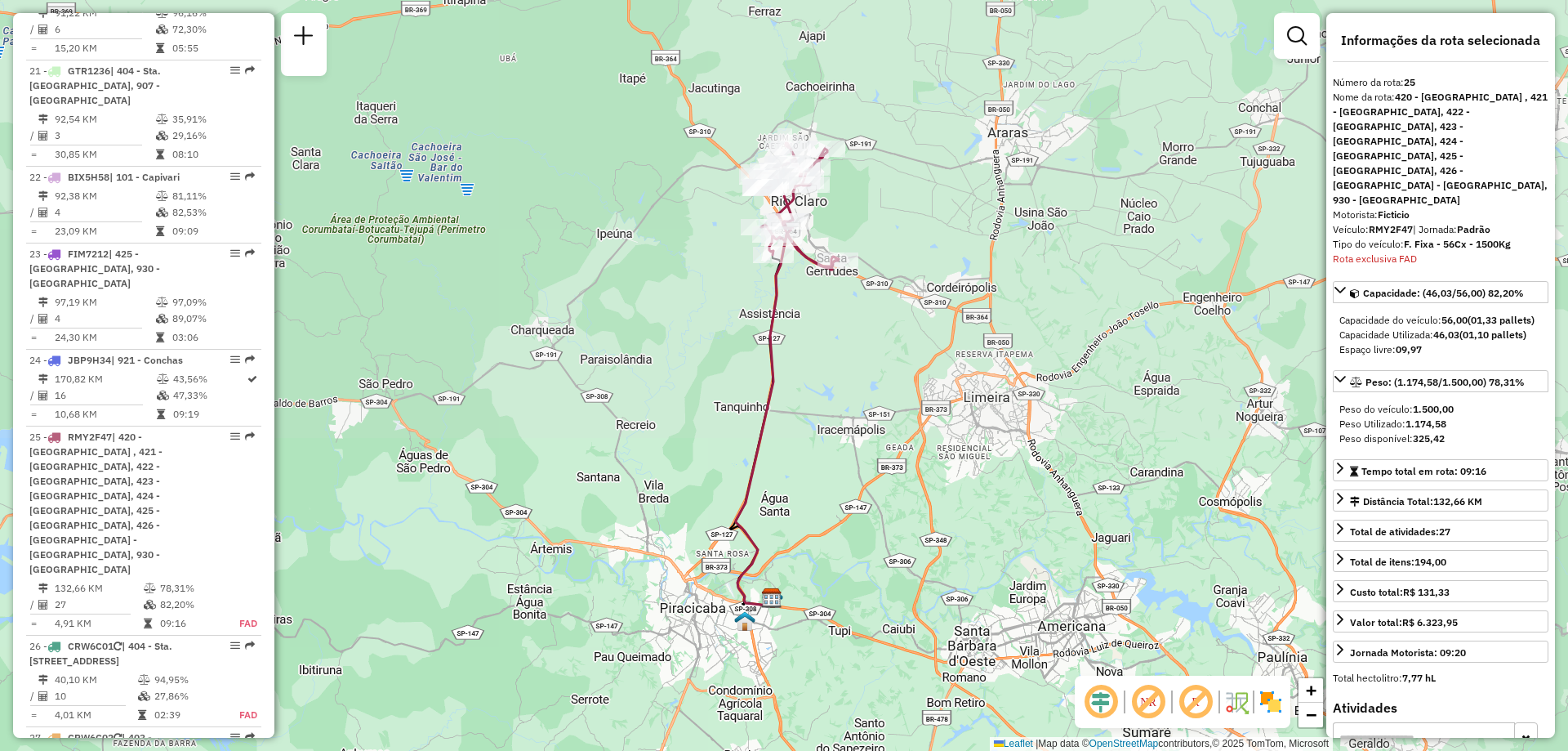
scroll to position [2909, 0]
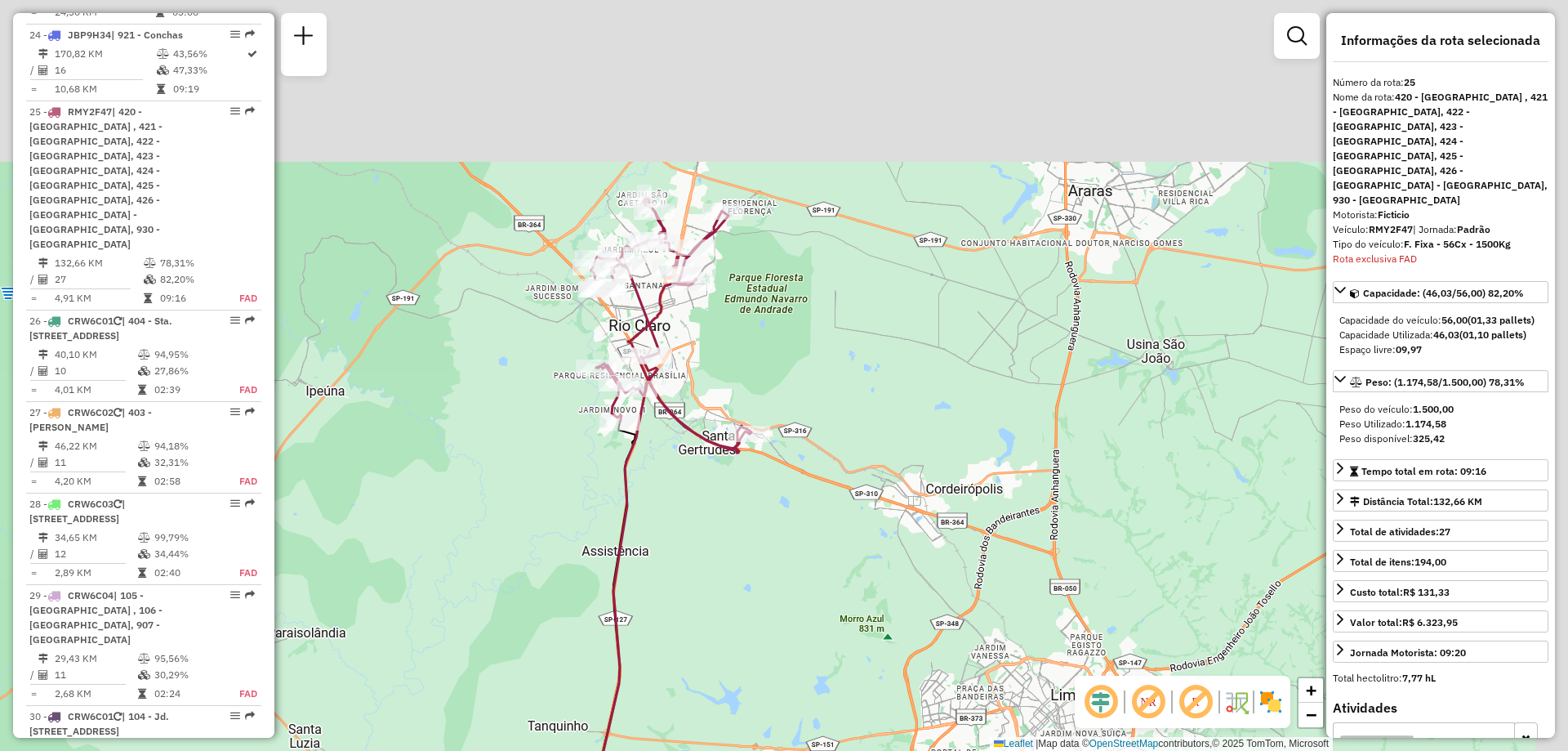
drag, startPoint x: 804, startPoint y: 310, endPoint x: 624, endPoint y: 546, distance: 296.8
click at [624, 546] on icon at bounding box center [601, 709] width 113 height 707
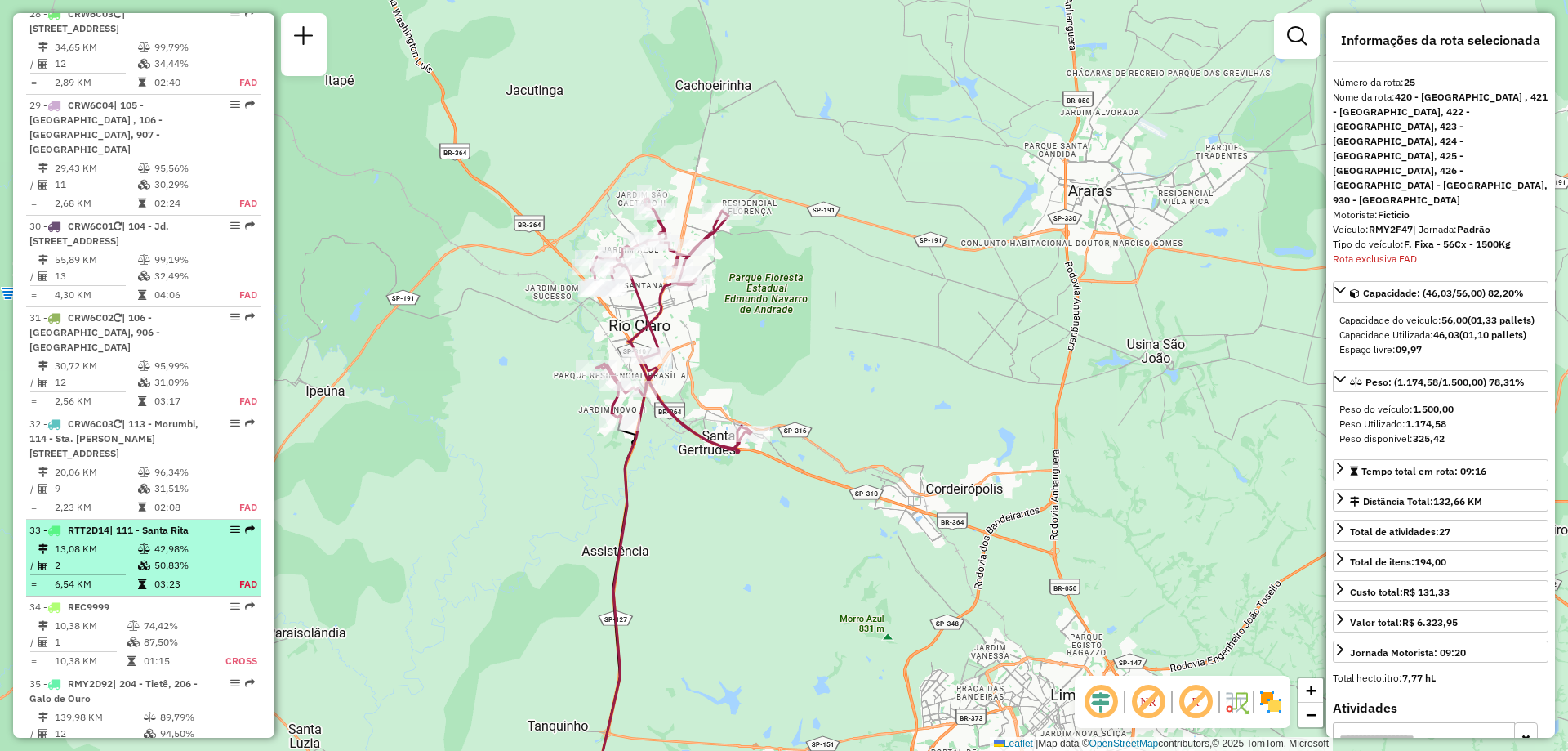
scroll to position [3481, 0]
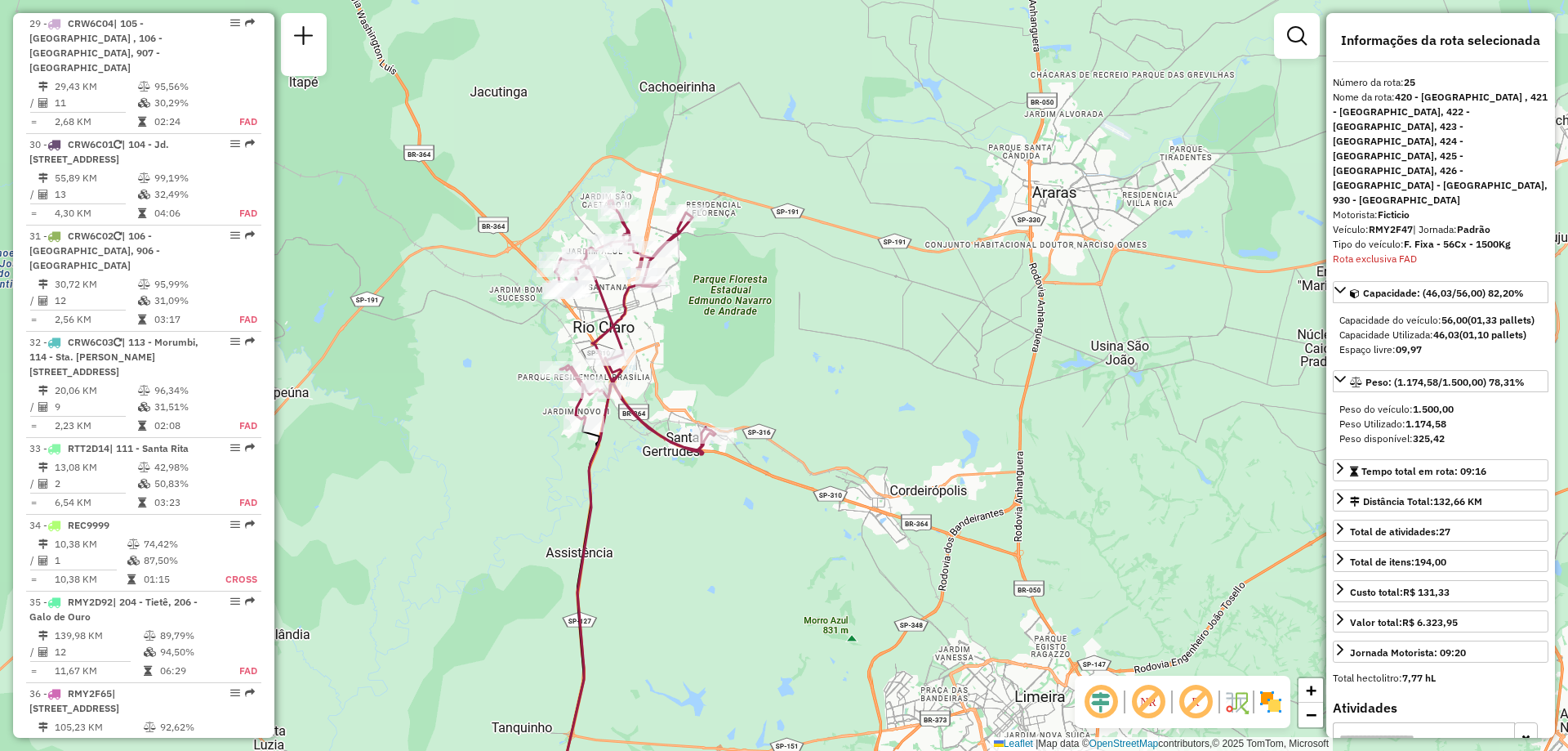
drag, startPoint x: 493, startPoint y: 563, endPoint x: 472, endPoint y: 565, distance: 21.1
click at [472, 565] on div "Janela de atendimento Grade de atendimento Capacidade Transportadoras Veículos …" at bounding box center [784, 376] width 1568 height 751
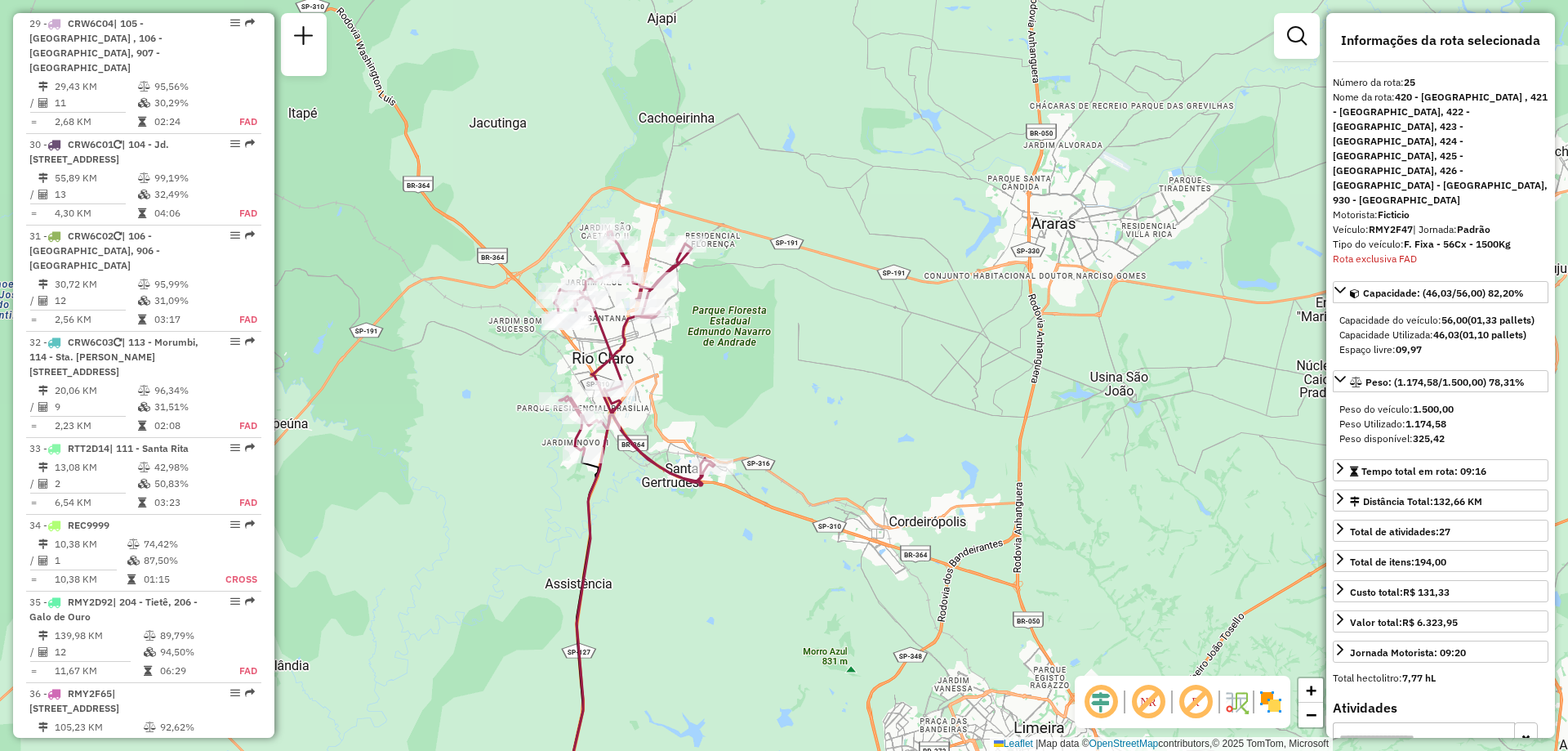
drag, startPoint x: 486, startPoint y: 546, endPoint x: 485, endPoint y: 570, distance: 24.0
click at [485, 570] on div "Janela de atendimento Grade de atendimento Capacidade Transportadoras Veículos …" at bounding box center [784, 376] width 1568 height 751
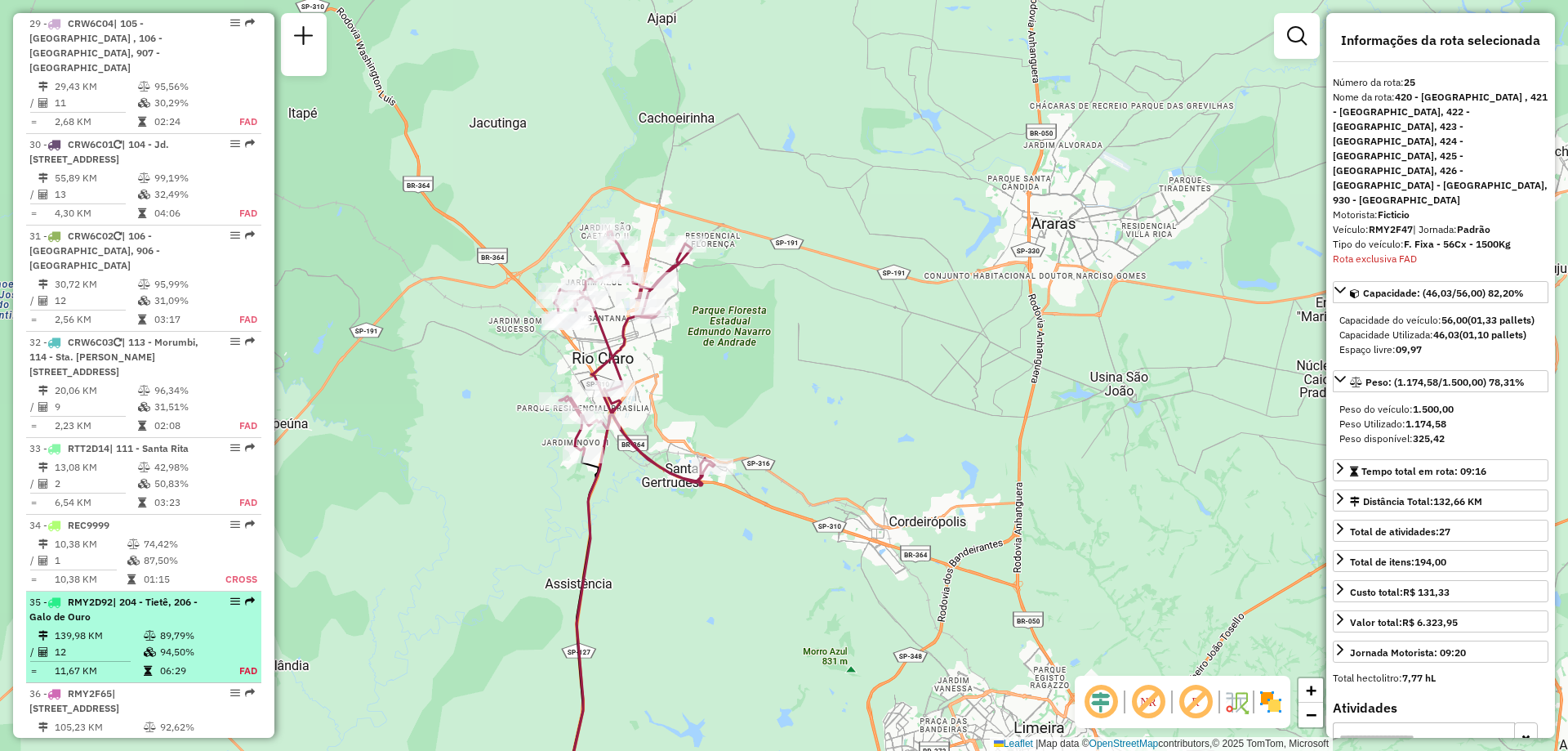
click at [137, 595] on div "35 - RMY2D92 | 204 - Tietê, 206 - Galo de Ouro" at bounding box center [116, 609] width 173 height 30
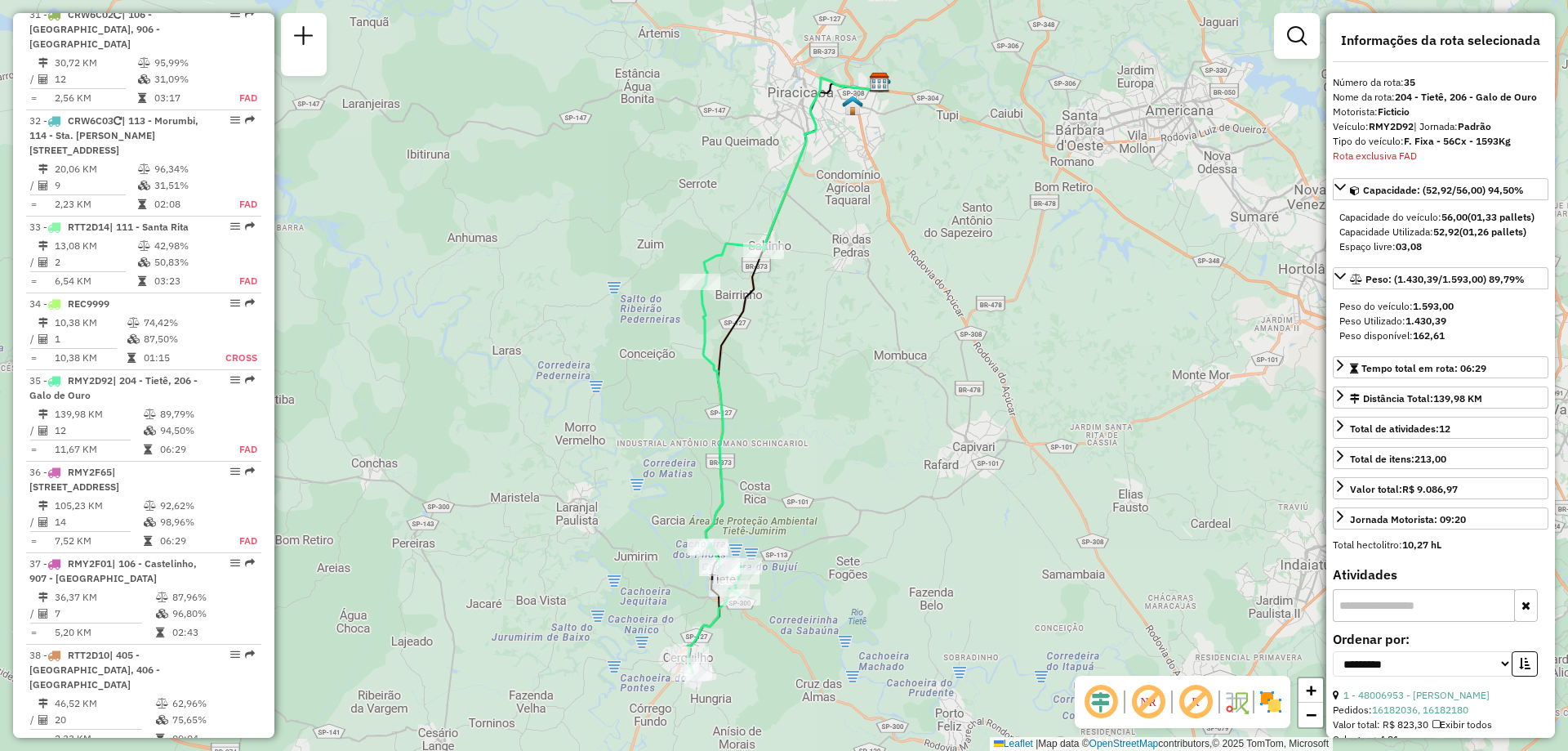
scroll to position [3927, 0]
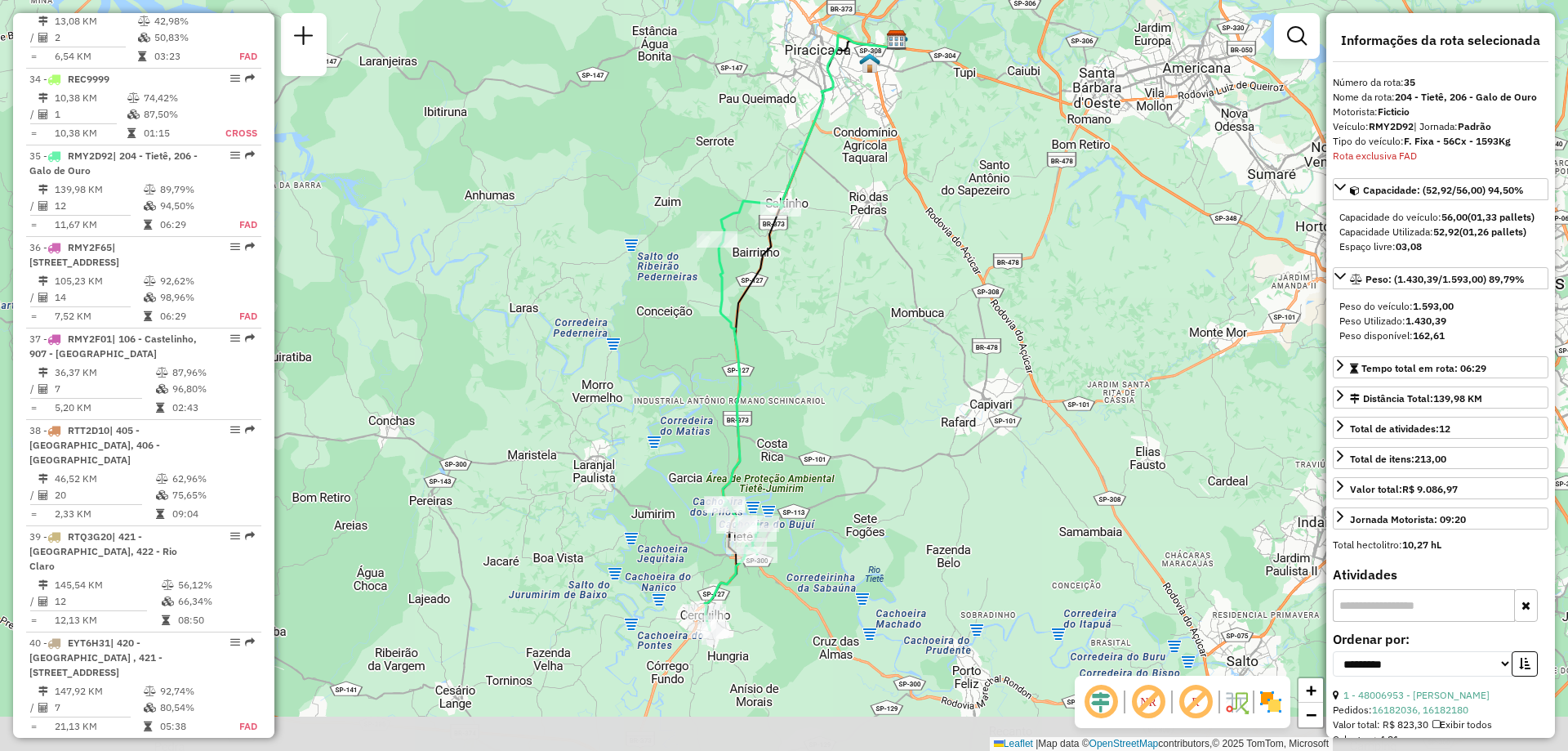
drag, startPoint x: 820, startPoint y: 435, endPoint x: 837, endPoint y: 393, distance: 45.3
click at [837, 393] on div "Janela de atendimento Grade de atendimento Capacidade Transportadoras Veículos …" at bounding box center [784, 376] width 1568 height 751
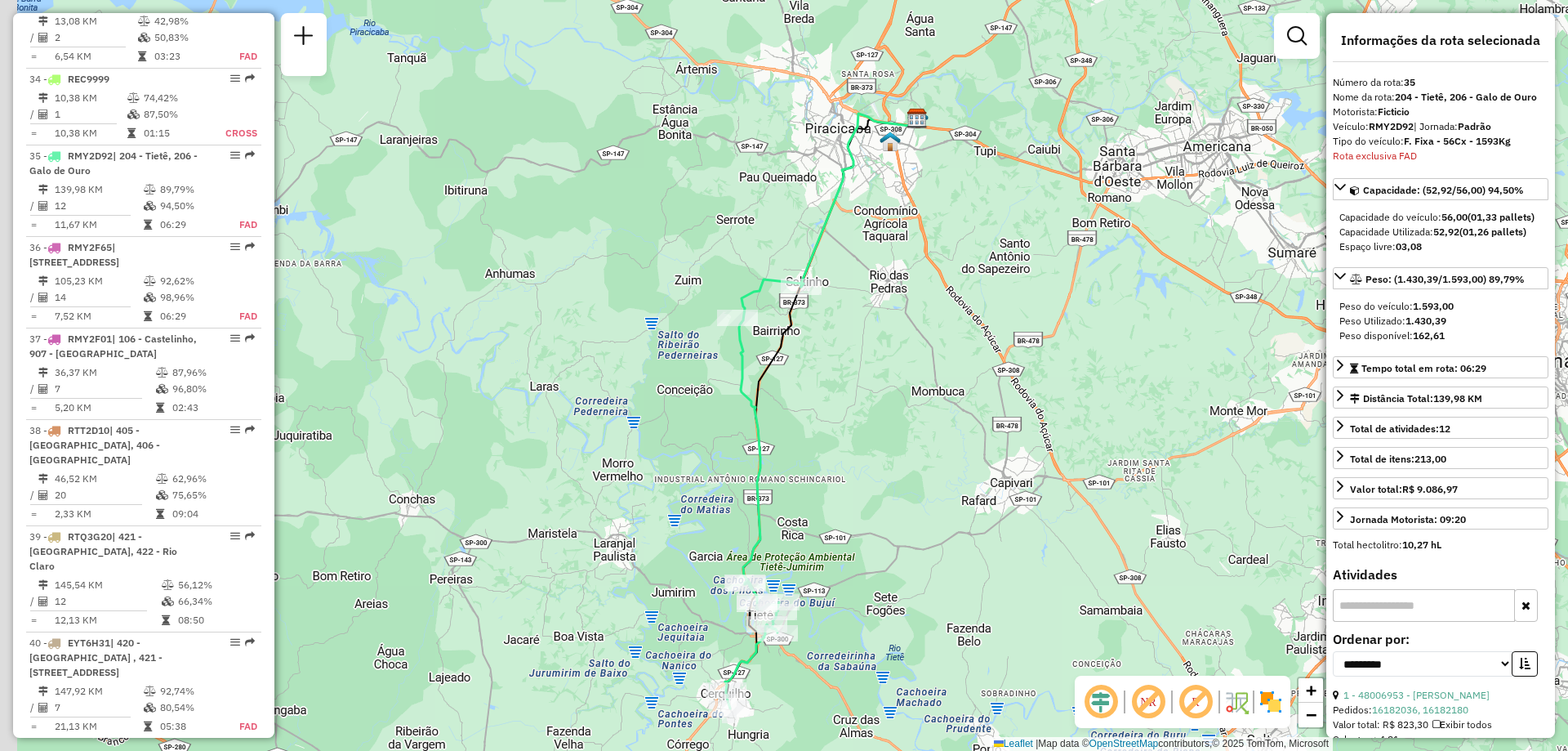
drag, startPoint x: 780, startPoint y: 301, endPoint x: 802, endPoint y: 386, distance: 87.8
click at [802, 386] on div "Janela de atendimento Grade de atendimento Capacidade Transportadoras Veículos …" at bounding box center [784, 376] width 1568 height 751
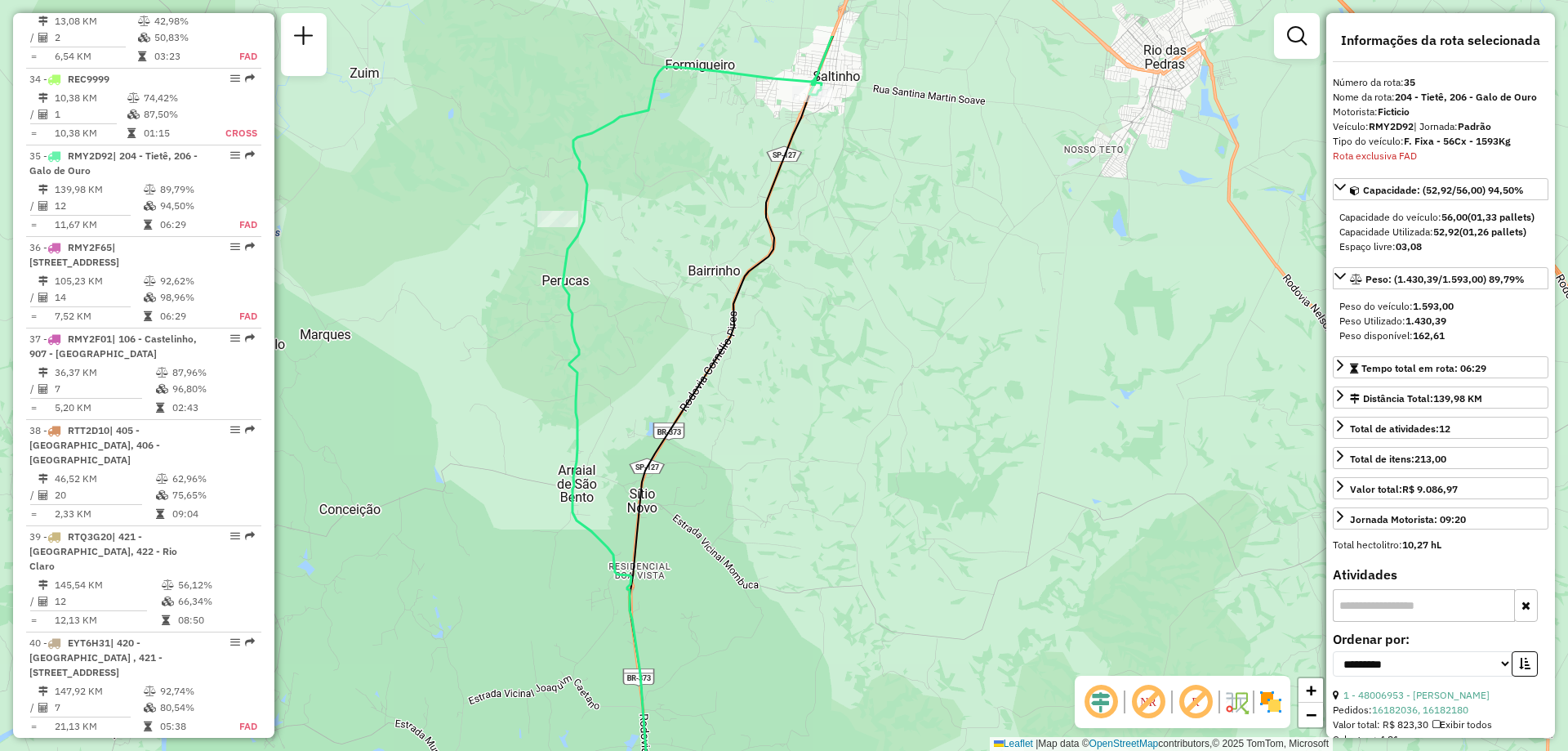
drag, startPoint x: 845, startPoint y: 444, endPoint x: 870, endPoint y: 513, distance: 73.4
click at [870, 513] on div "Janela de atendimento Grade de atendimento Capacidade Transportadoras Veículos …" at bounding box center [784, 376] width 1568 height 751
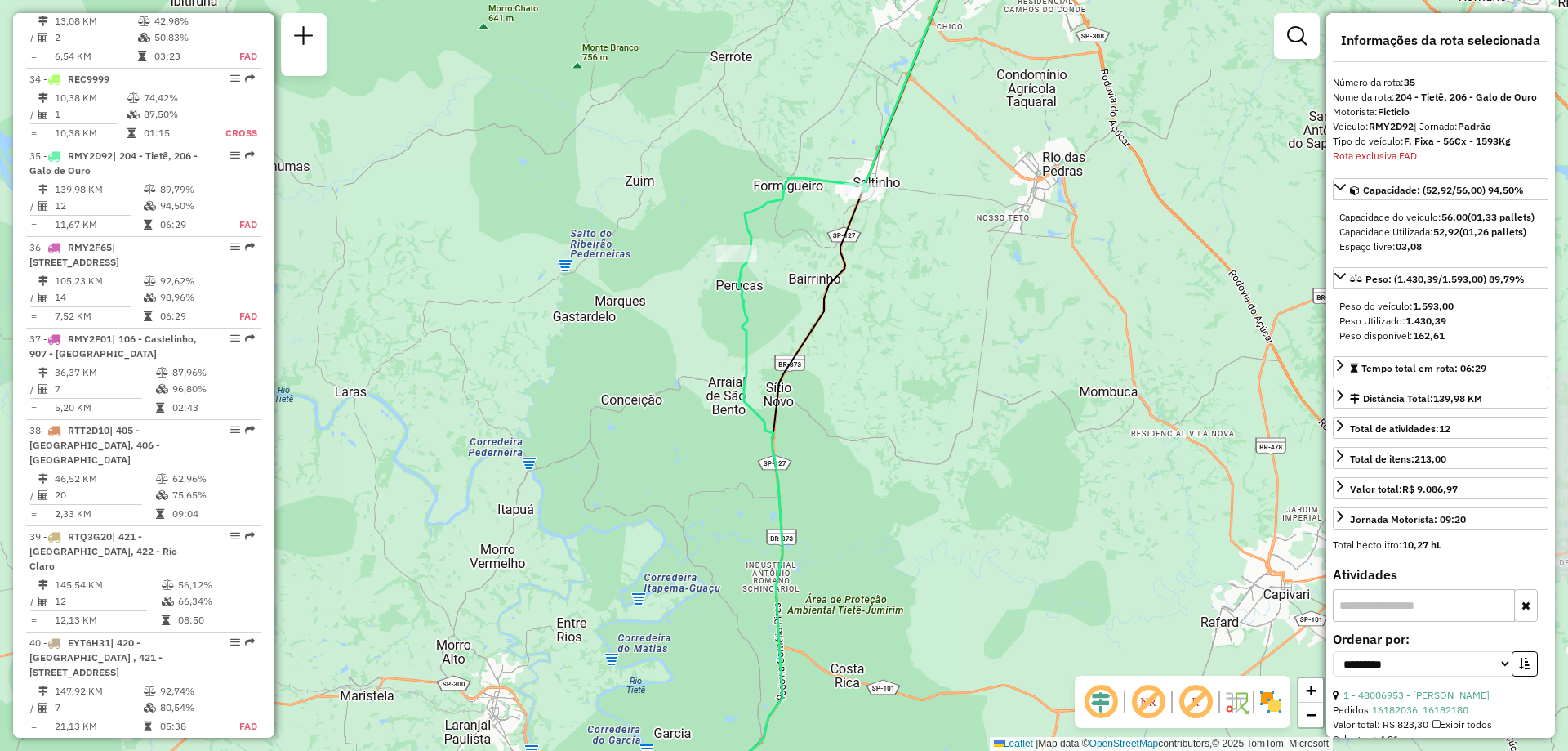
drag, startPoint x: 798, startPoint y: 397, endPoint x: 863, endPoint y: 262, distance: 149.8
click at [863, 262] on div "Janela de atendimento Grade de atendimento Capacidade Transportadoras Veículos …" at bounding box center [784, 376] width 1568 height 751
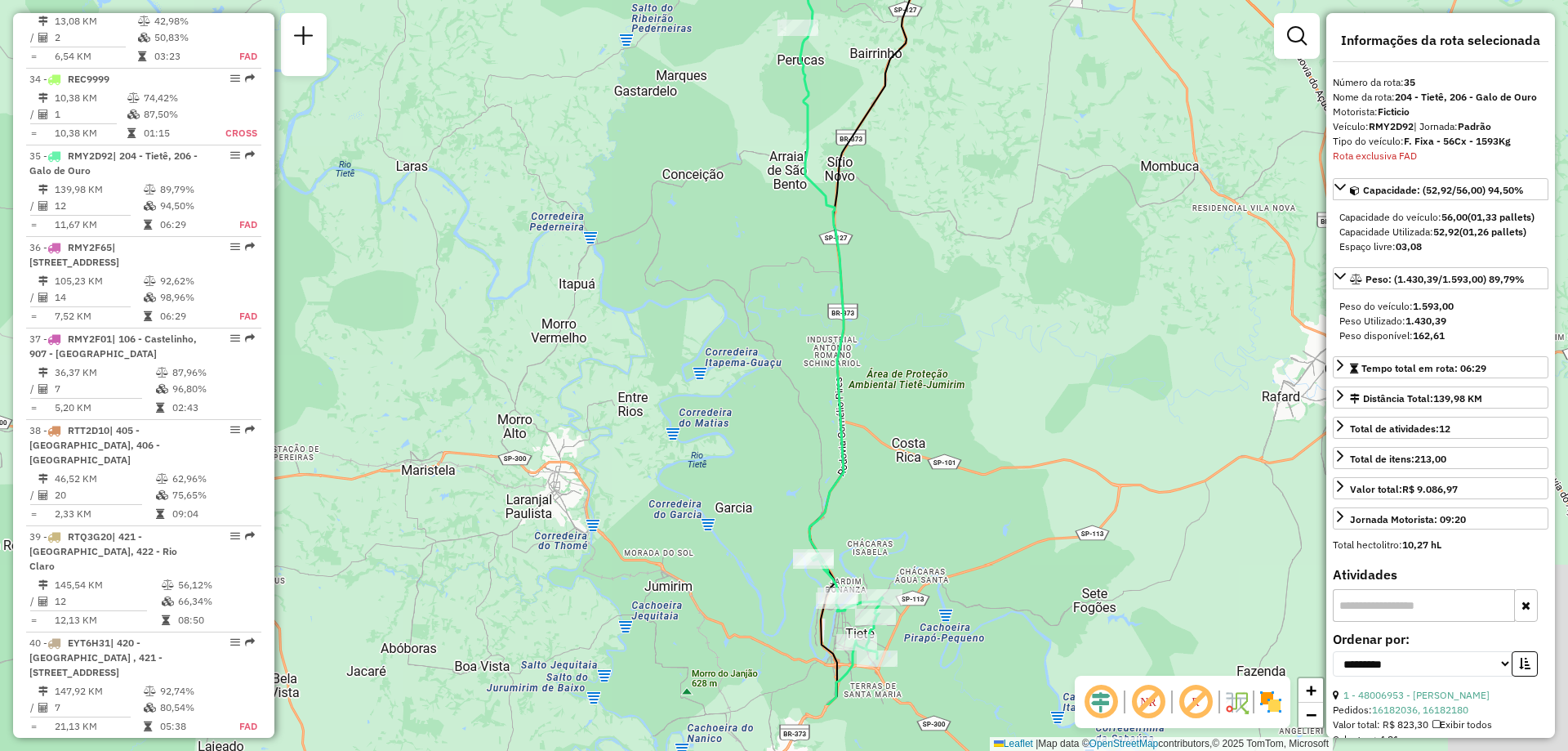
drag, startPoint x: 960, startPoint y: 440, endPoint x: 981, endPoint y: 304, distance: 137.6
click at [978, 312] on div "Janela de atendimento Grade de atendimento Capacidade Transportadoras Veículos …" at bounding box center [784, 376] width 1568 height 751
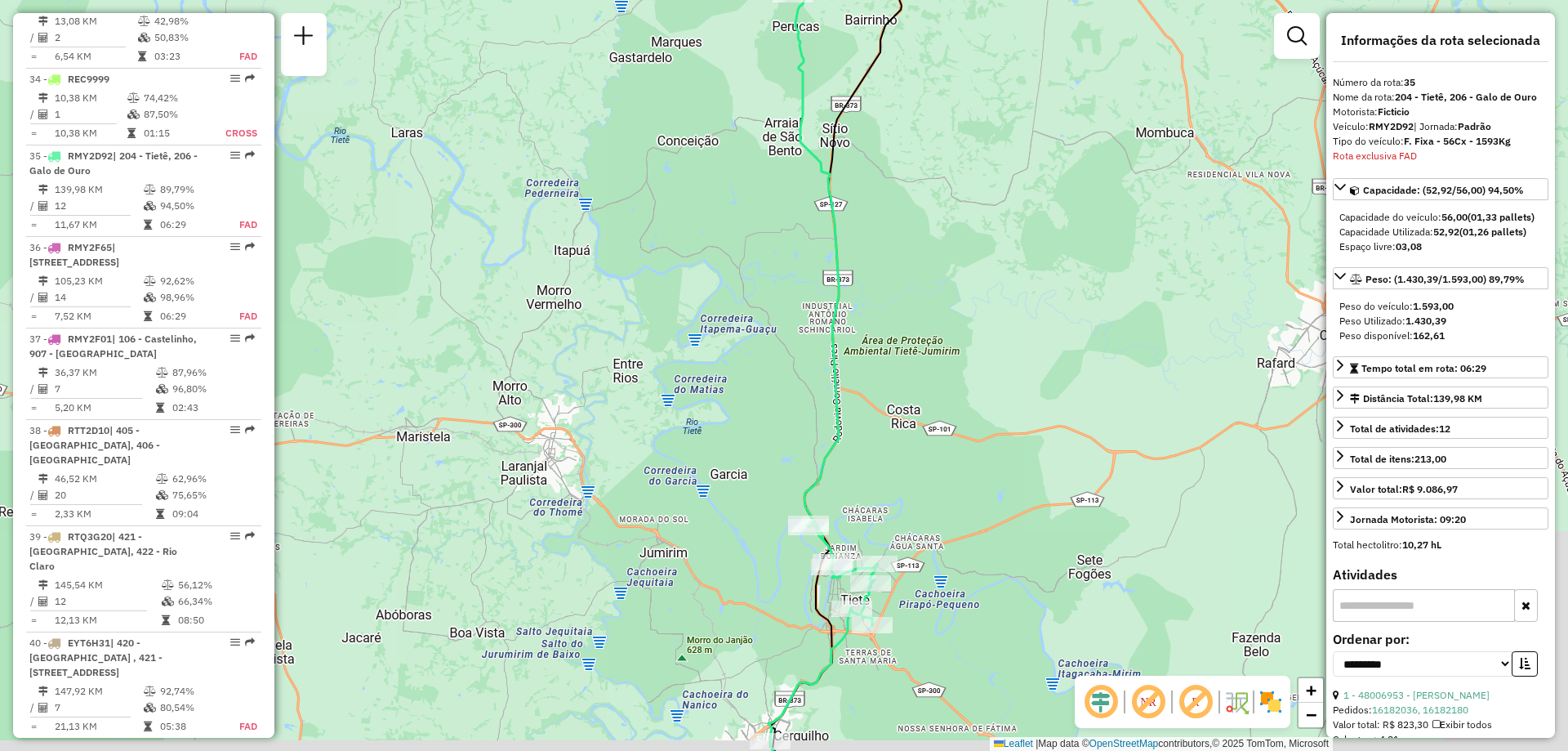
drag, startPoint x: 1009, startPoint y: 400, endPoint x: 995, endPoint y: 342, distance: 59.7
click at [995, 342] on div "Janela de atendimento Grade de atendimento Capacidade Transportadoras Veículos …" at bounding box center [784, 376] width 1568 height 751
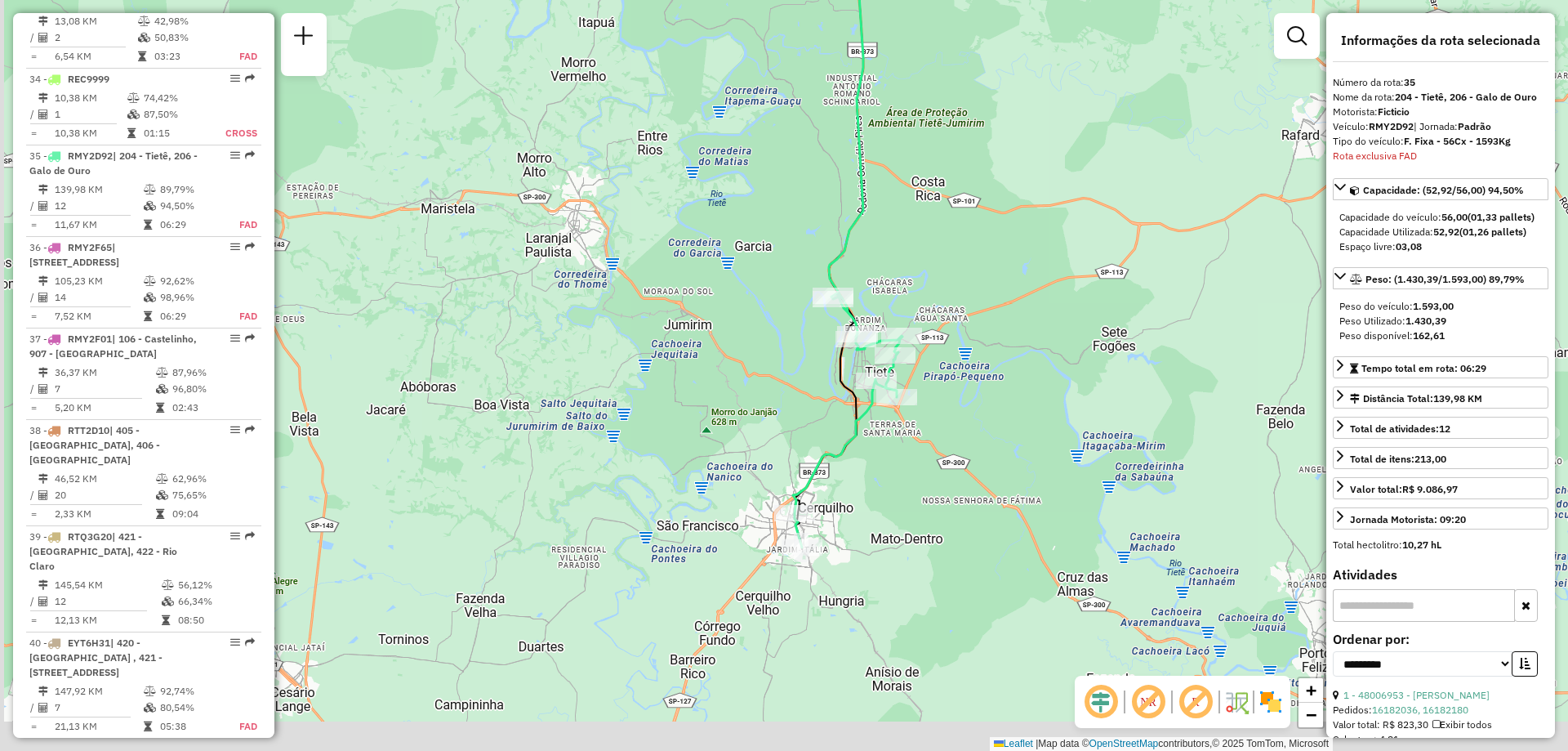
drag, startPoint x: 964, startPoint y: 540, endPoint x: 1002, endPoint y: 360, distance: 184.0
click at [1002, 360] on div "Janela de atendimento Grade de atendimento Capacidade Transportadoras Veículos …" at bounding box center [784, 376] width 1568 height 751
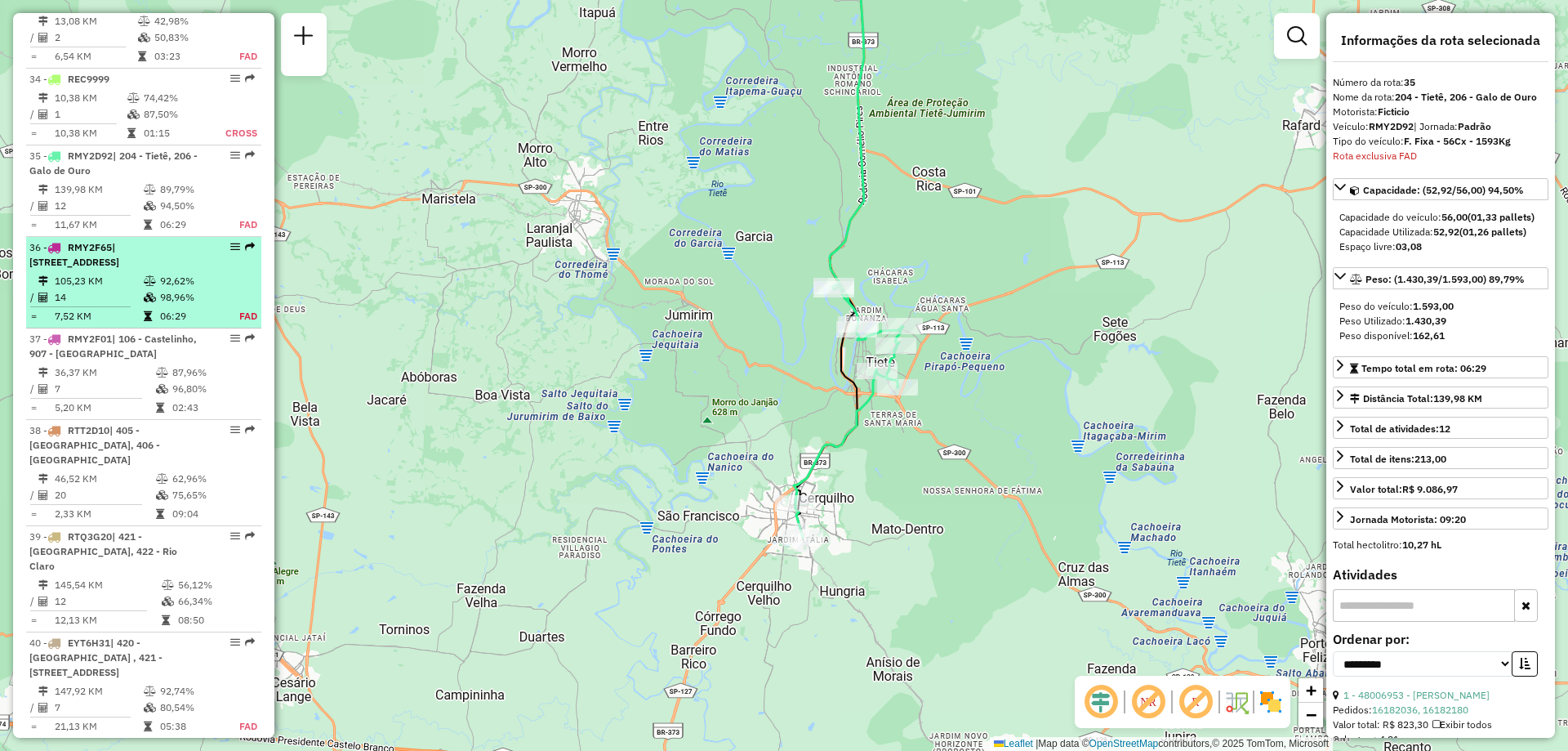
click at [143, 289] on td at bounding box center [151, 297] width 16 height 16
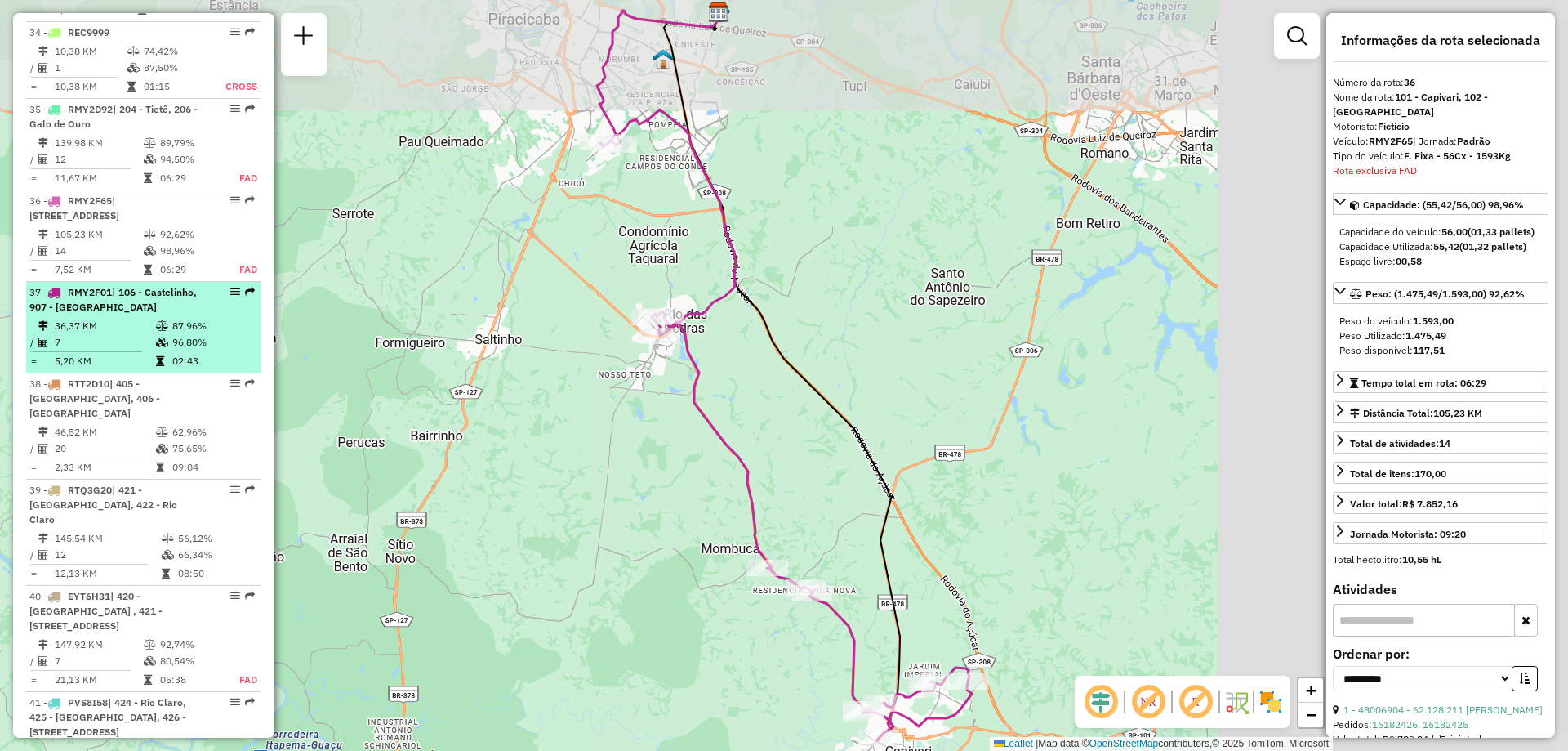
scroll to position [4019, 0]
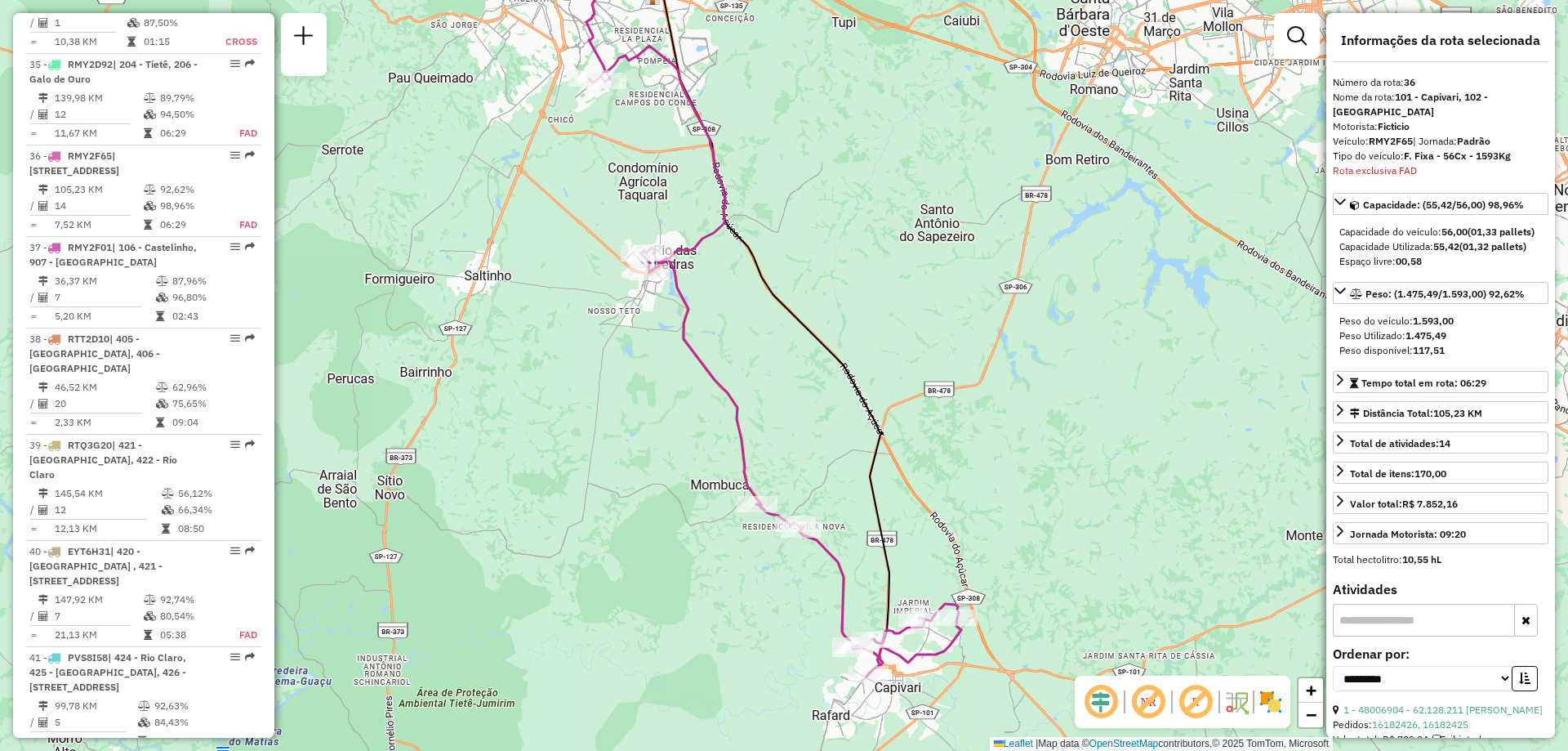
drag, startPoint x: 816, startPoint y: 320, endPoint x: 793, endPoint y: 215, distance: 107.5
click at [793, 215] on div "Janela de atendimento Grade de atendimento Capacidade Transportadoras Veículos …" at bounding box center [784, 376] width 1568 height 751
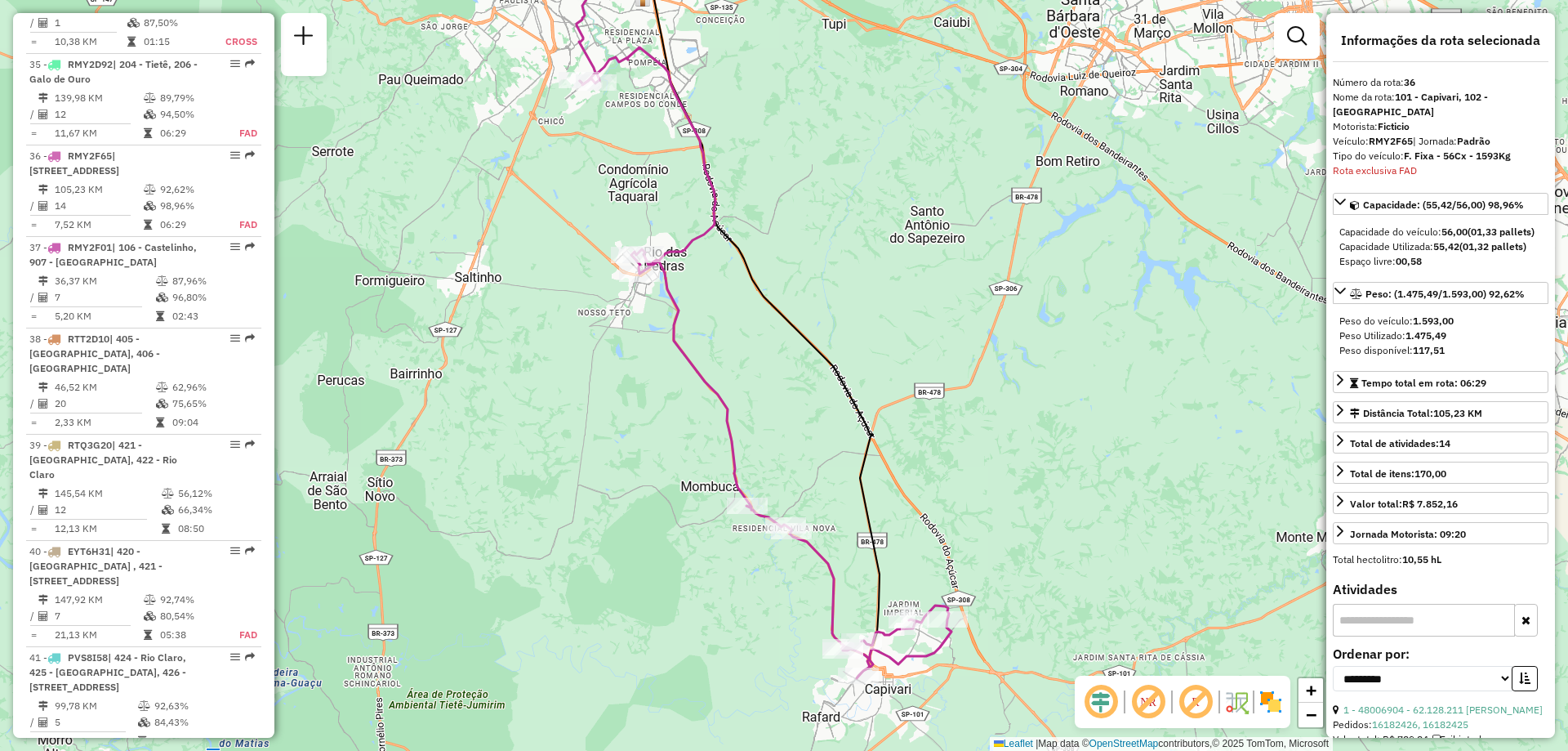
drag, startPoint x: 989, startPoint y: 367, endPoint x: 992, endPoint y: 383, distance: 16.3
click at [992, 383] on div "Janela de atendimento Grade de atendimento Capacidade Transportadoras Veículos …" at bounding box center [784, 376] width 1568 height 751
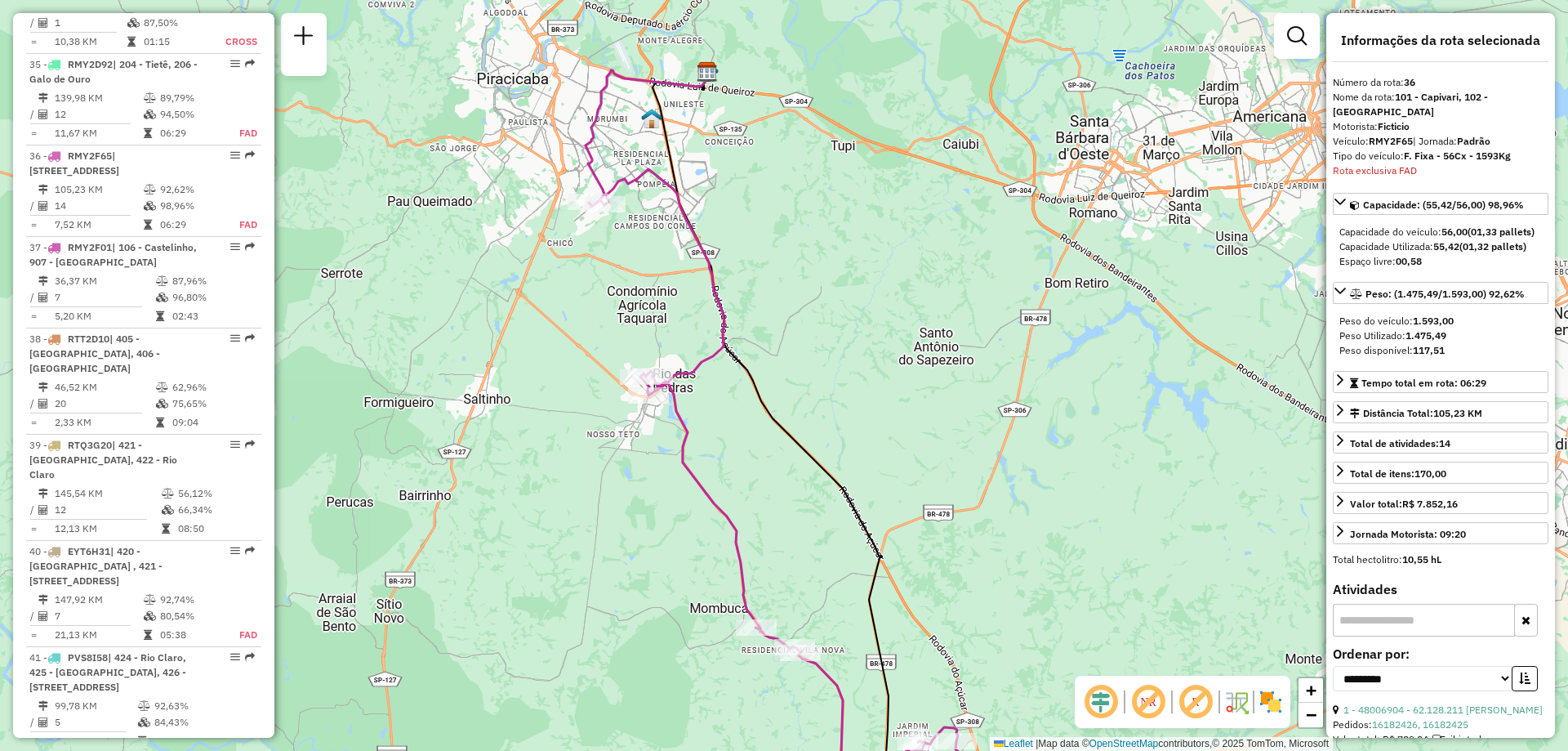
drag, startPoint x: 839, startPoint y: 324, endPoint x: 848, endPoint y: 446, distance: 122.3
click at [848, 446] on div "Janela de atendimento Grade de atendimento Capacidade Transportadoras Veículos …" at bounding box center [784, 376] width 1568 height 751
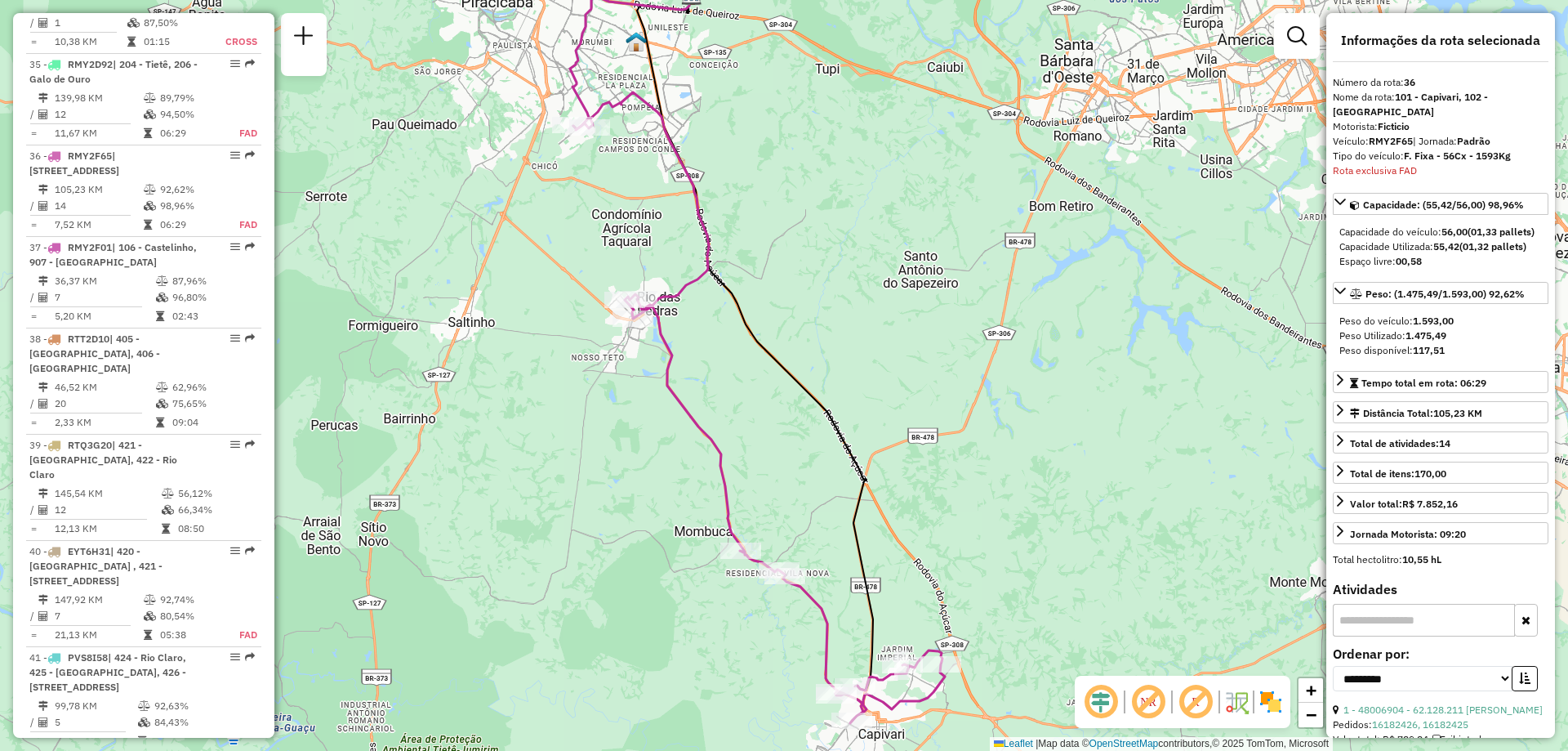
drag, startPoint x: 949, startPoint y: 437, endPoint x: 933, endPoint y: 360, distance: 78.6
click at [933, 360] on div "Janela de atendimento Grade de atendimento Capacidade Transportadoras Veículos …" at bounding box center [784, 376] width 1568 height 751
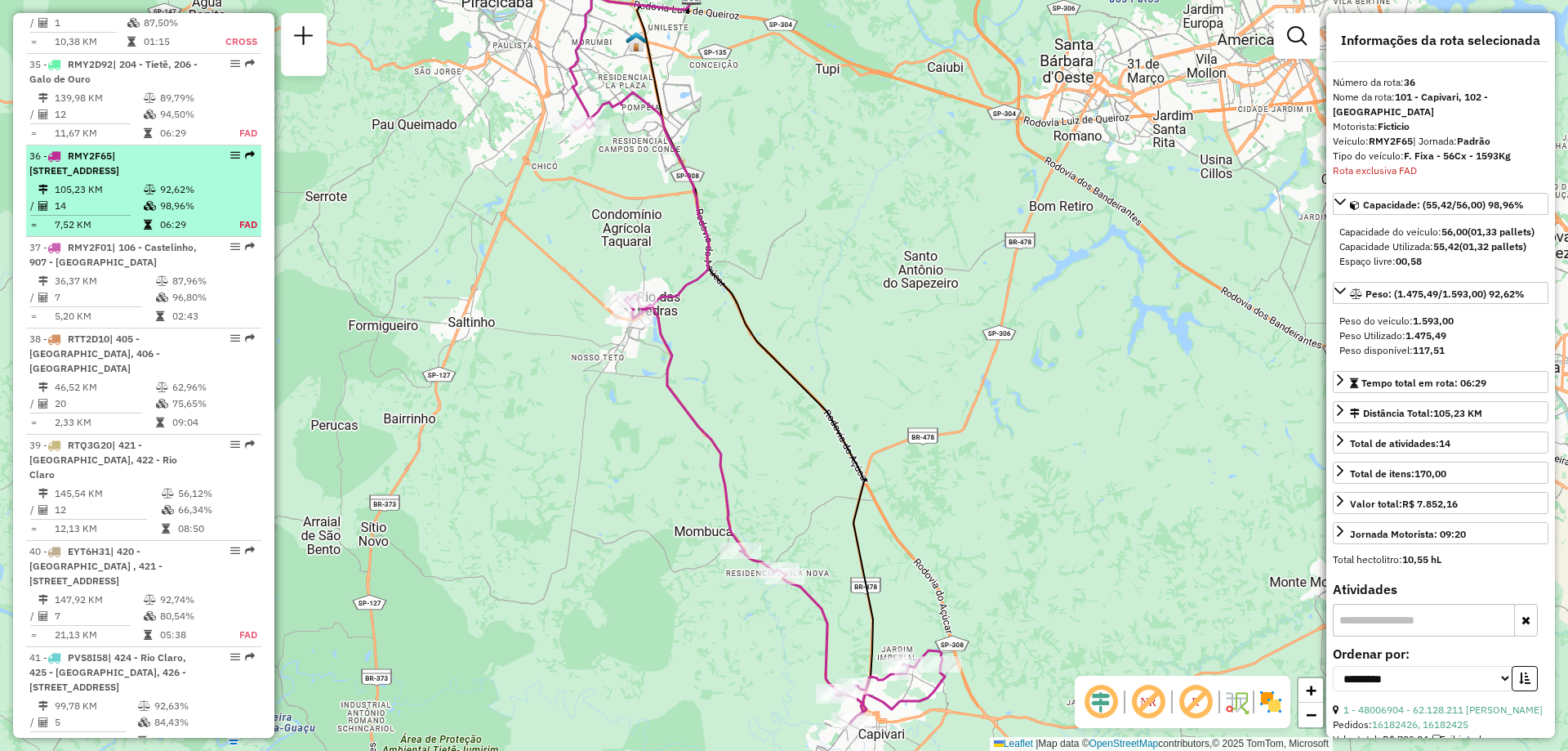
click at [96, 181] on td "105,23 KM" at bounding box center [98, 190] width 89 height 16
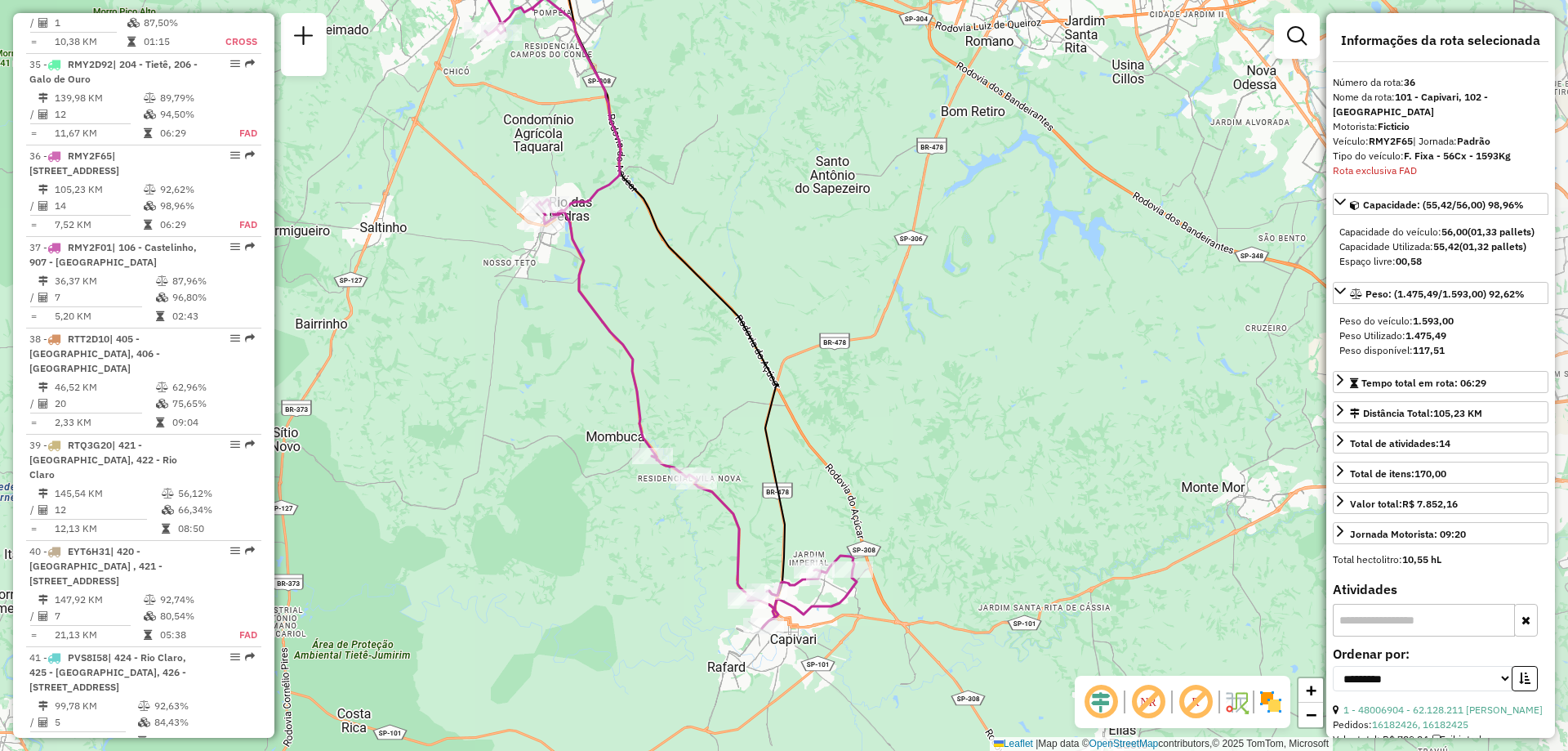
drag, startPoint x: 1093, startPoint y: 379, endPoint x: 977, endPoint y: 267, distance: 161.2
click at [977, 267] on div "Janela de atendimento Grade de atendimento Capacidade Transportadoras Veículos …" at bounding box center [784, 376] width 1568 height 751
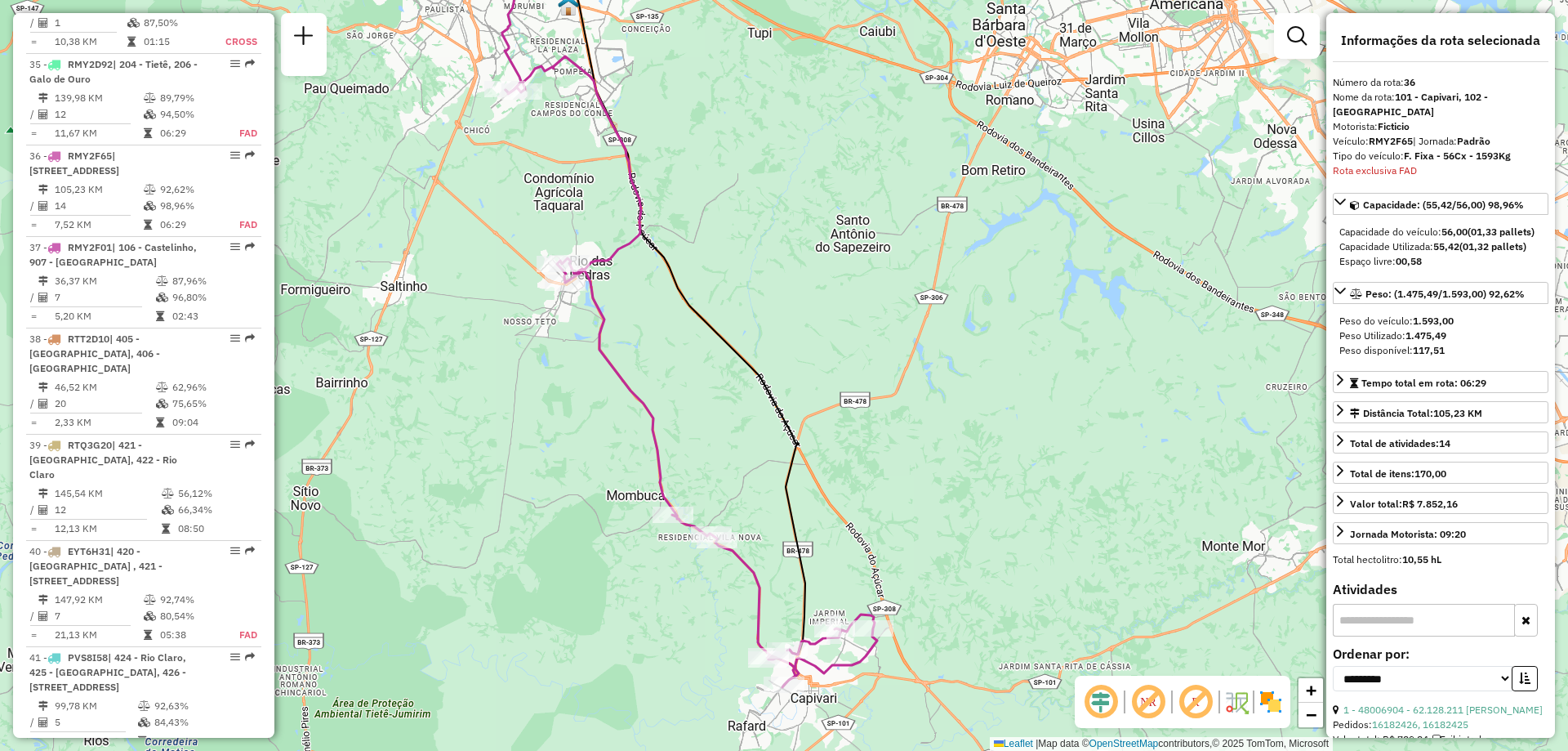
drag, startPoint x: 444, startPoint y: 335, endPoint x: 465, endPoint y: 394, distance: 62.6
click at [465, 394] on div "Janela de atendimento Grade de atendimento Capacidade Transportadoras Veículos …" at bounding box center [784, 376] width 1568 height 751
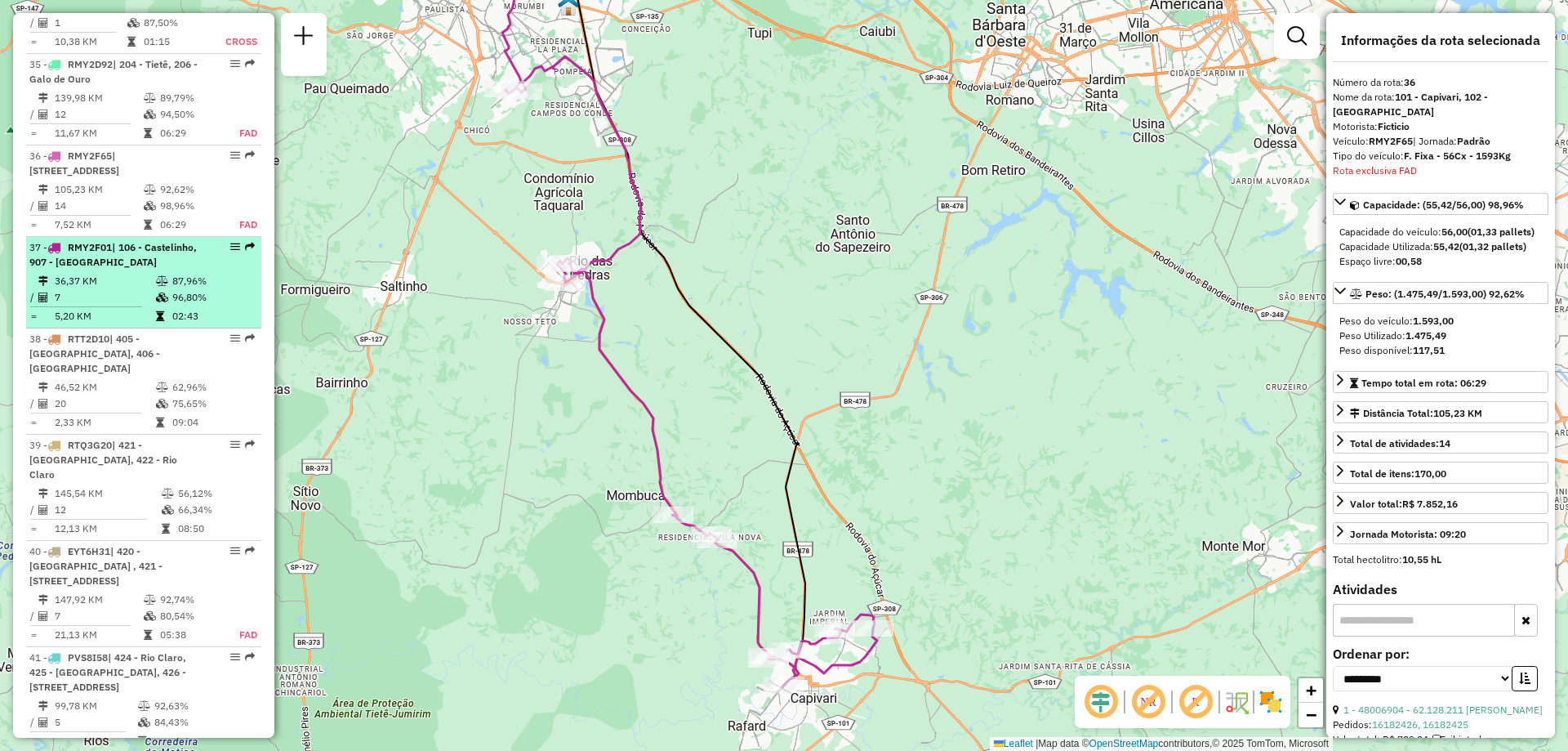
click at [91, 273] on td "36,37 KM" at bounding box center [105, 281] width 101 height 16
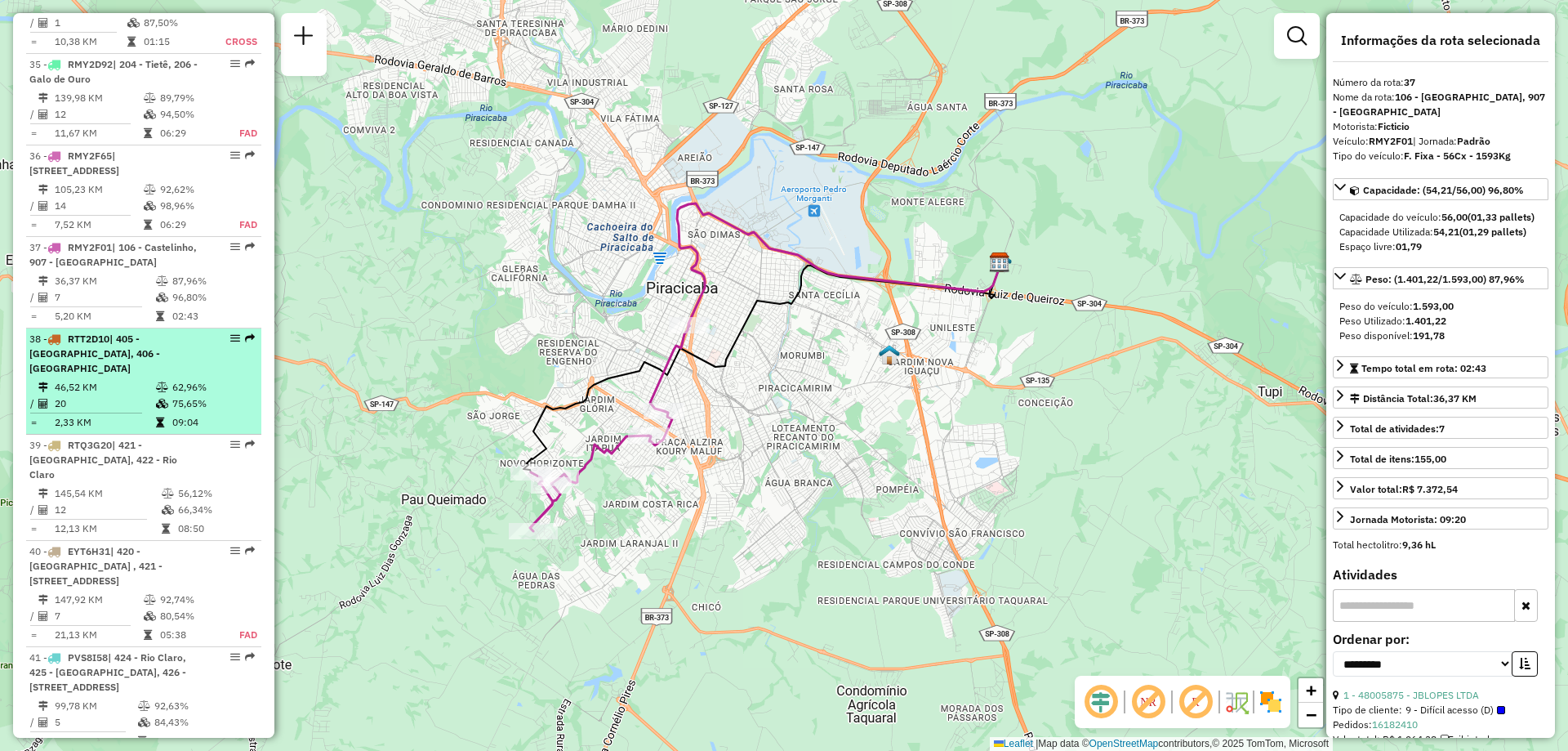
click at [107, 379] on td "46,52 KM" at bounding box center [105, 387] width 101 height 16
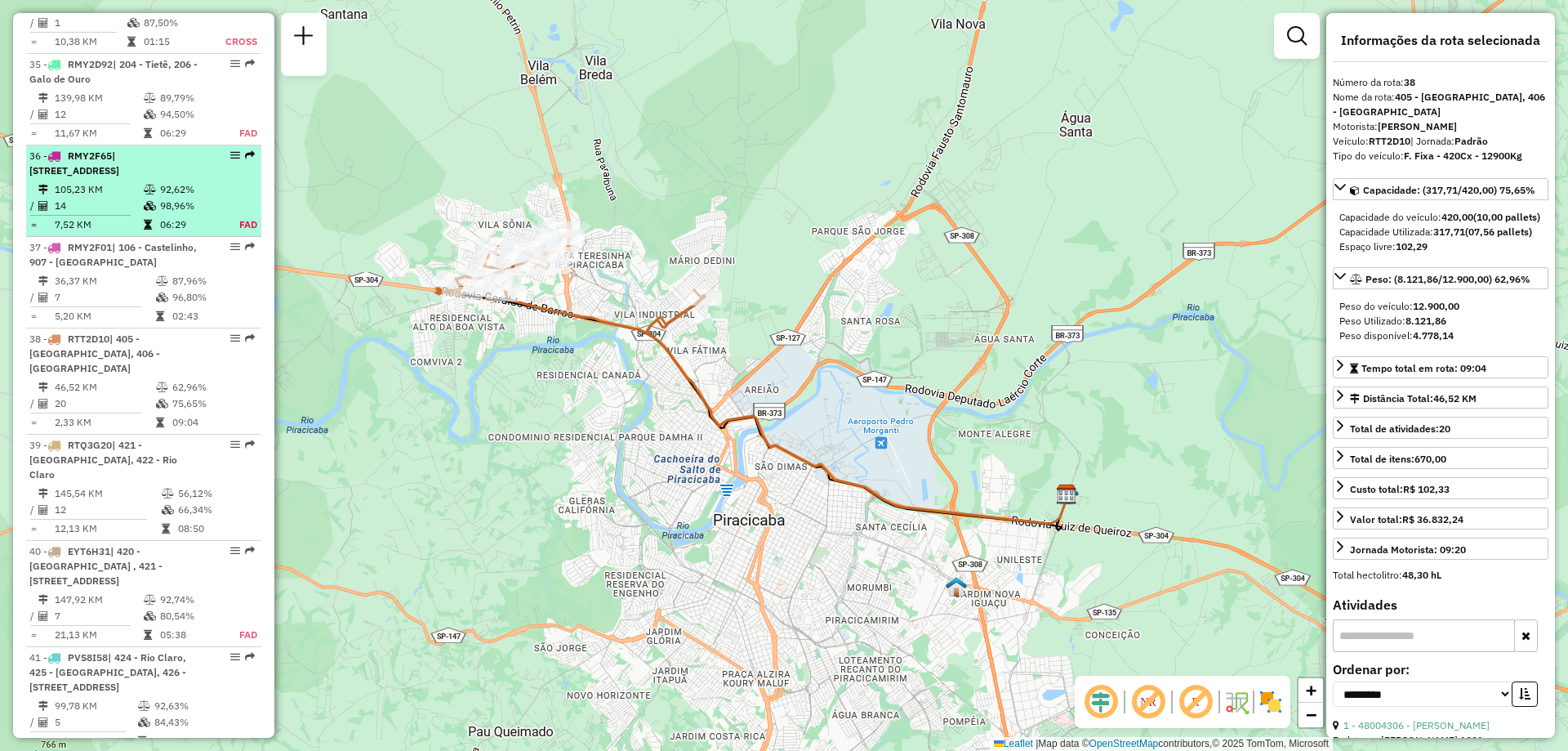
click at [95, 181] on td "105,23 KM" at bounding box center [98, 190] width 89 height 16
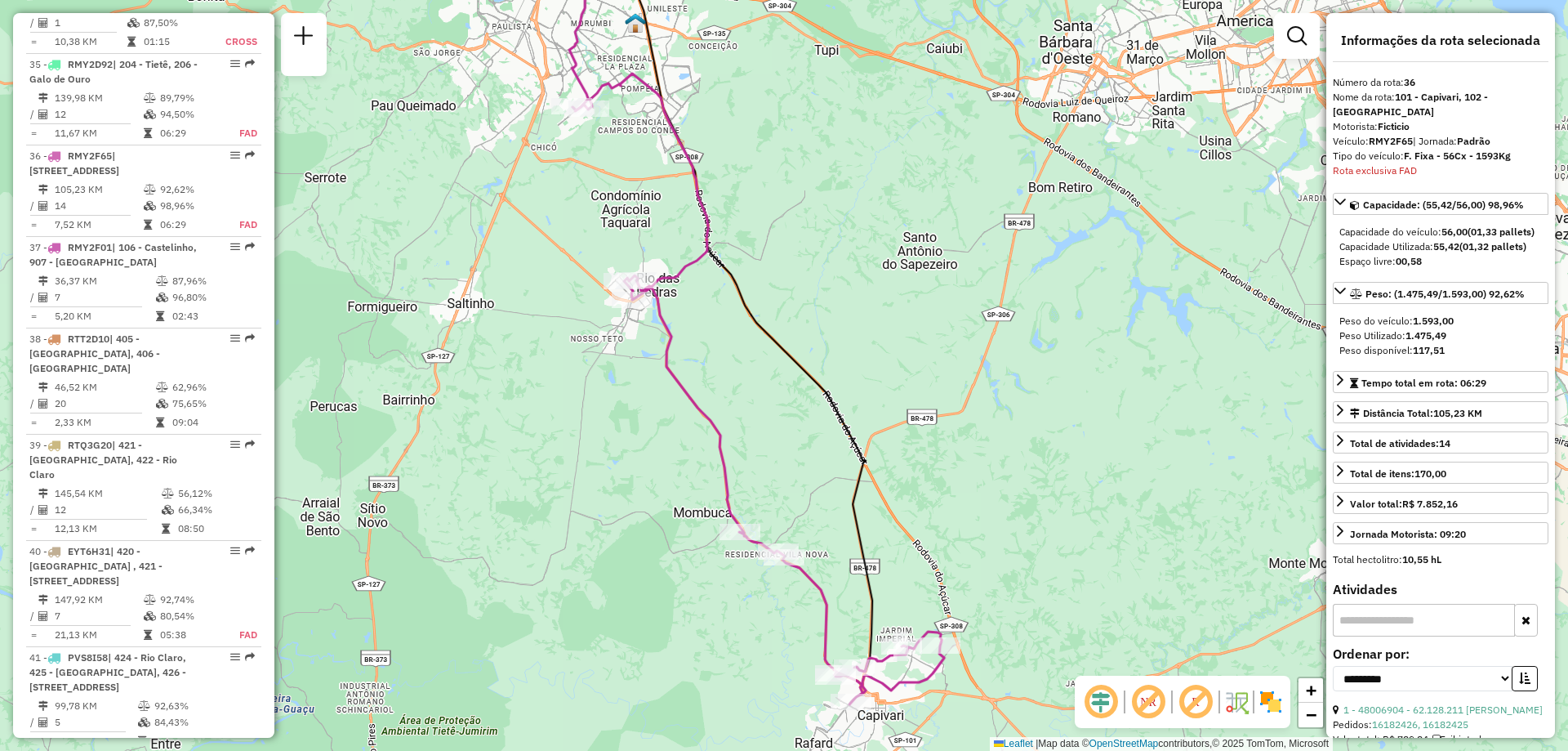
drag, startPoint x: 548, startPoint y: 365, endPoint x: 520, endPoint y: 329, distance: 45.6
click at [520, 329] on div "Janela de atendimento Grade de atendimento Capacidade Transportadoras Veículos …" at bounding box center [784, 376] width 1568 height 751
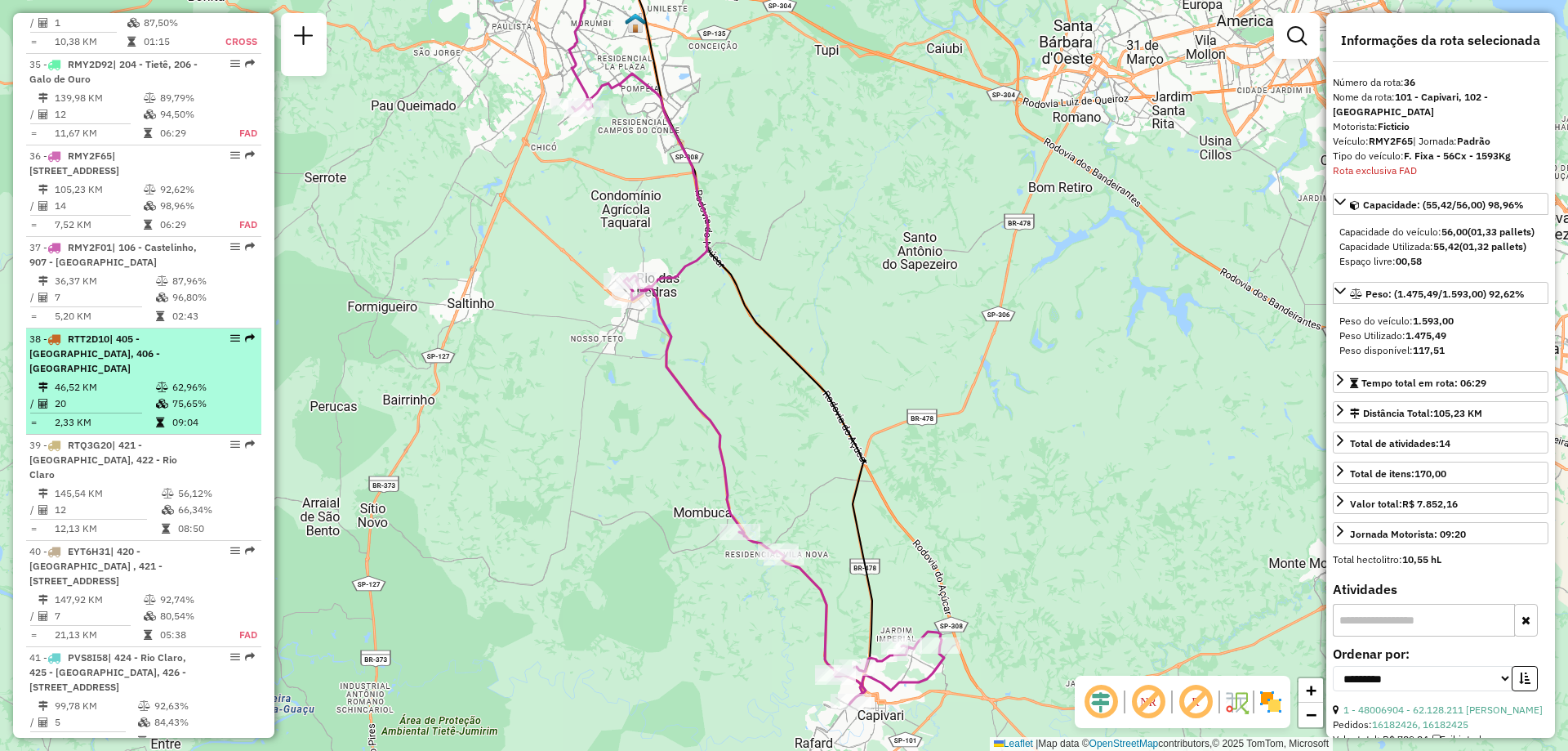
click at [128, 379] on td "46,52 KM" at bounding box center [105, 387] width 101 height 16
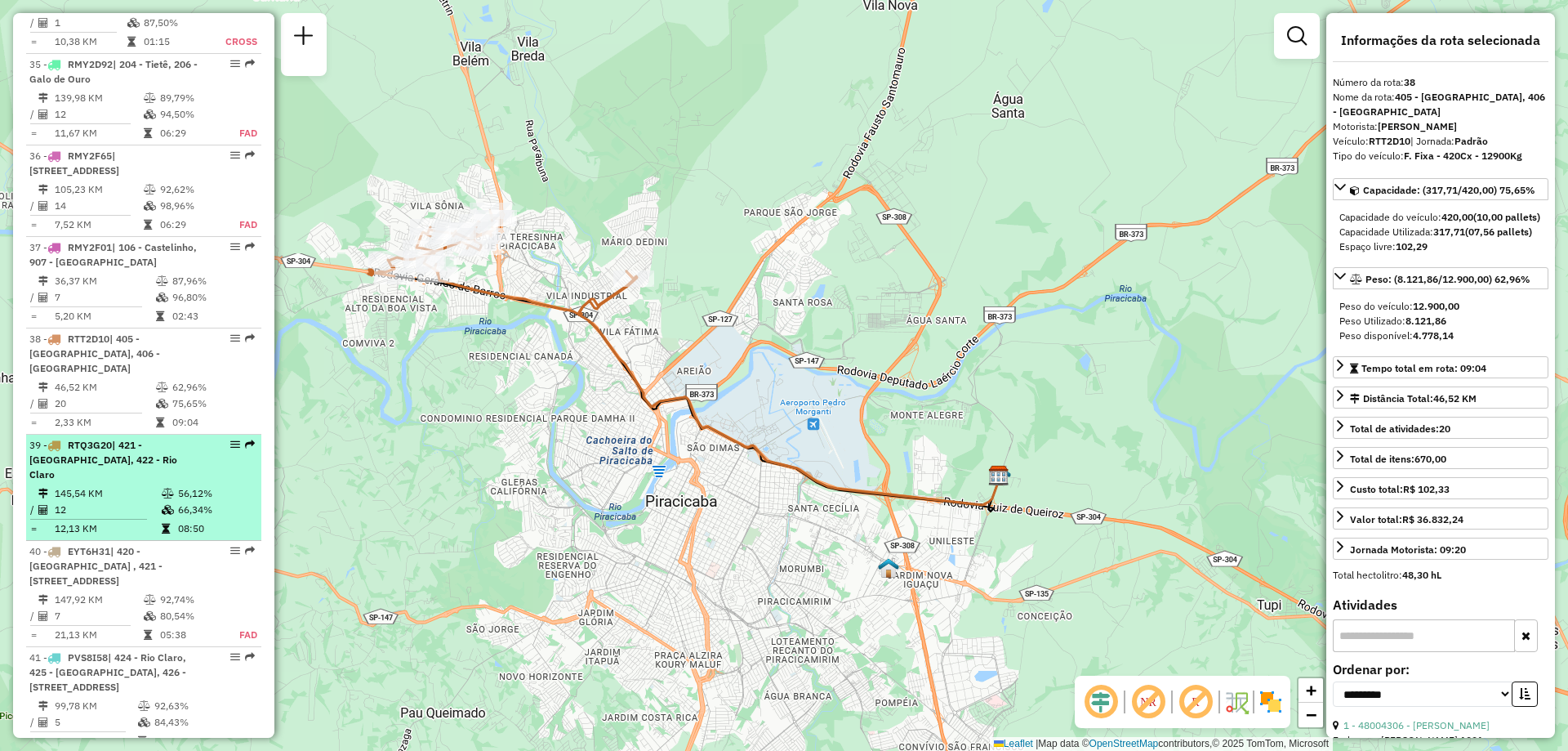
click at [120, 486] on td "145,54 KM" at bounding box center [107, 494] width 107 height 16
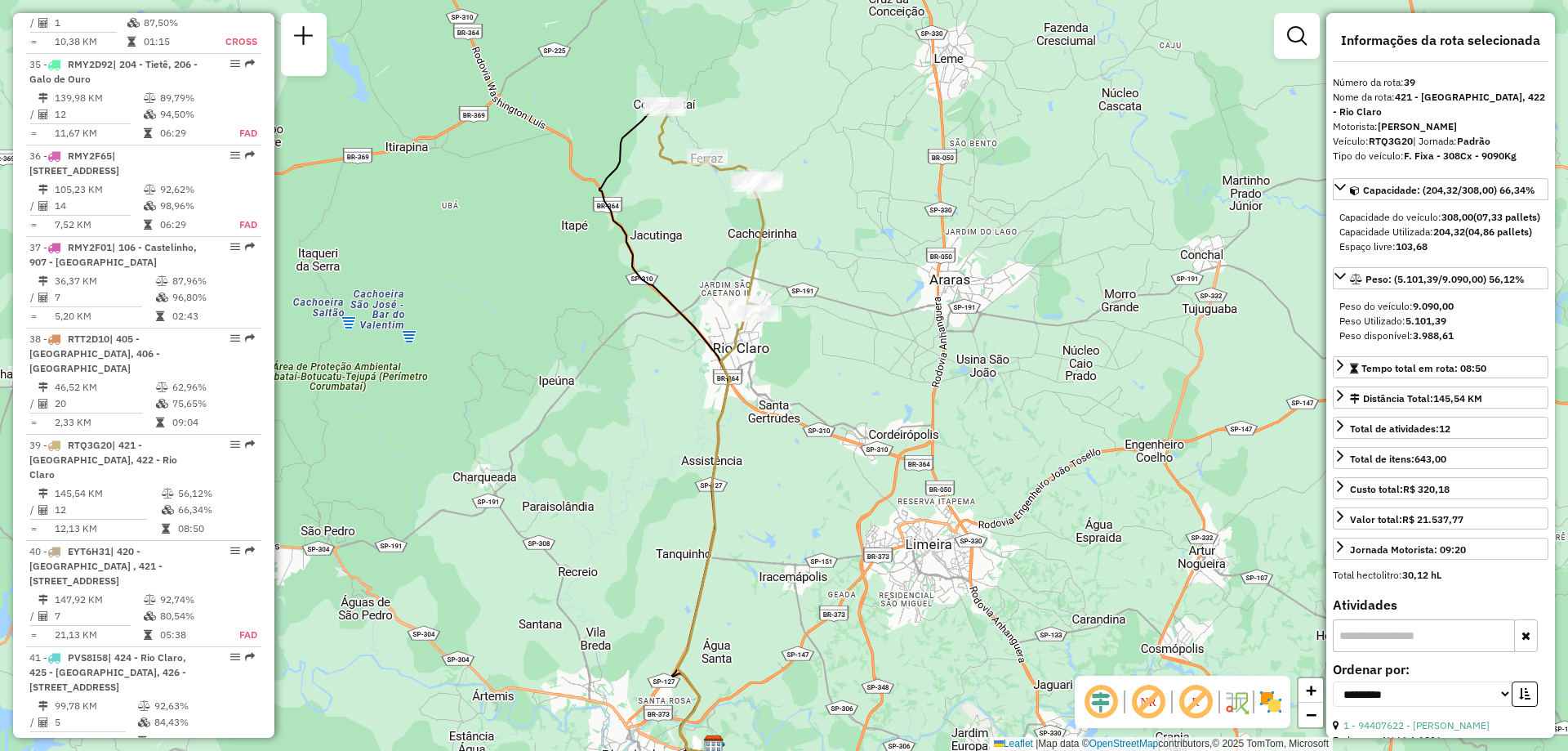
drag, startPoint x: 623, startPoint y: 407, endPoint x: 521, endPoint y: 460, distance: 114.9
click at [521, 460] on div "Janela de atendimento Grade de atendimento Capacidade Transportadoras Veículos …" at bounding box center [784, 376] width 1568 height 751
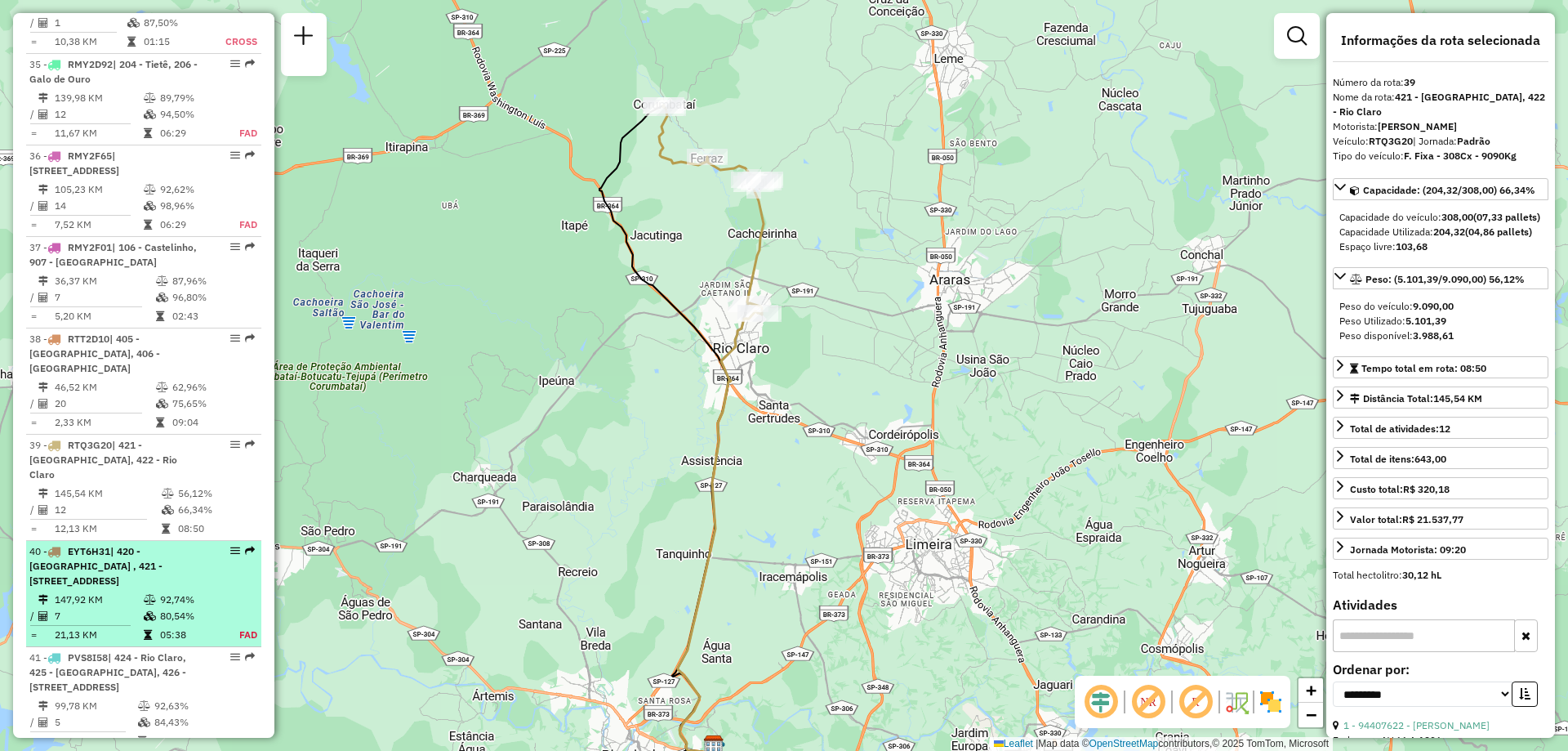
click at [122, 541] on li "40 - EYT6H31 | 420 - [GEOGRAPHIC_DATA] , 421 - [GEOGRAPHIC_DATA], 422 - [GEOGRA…" at bounding box center [143, 594] width 235 height 107
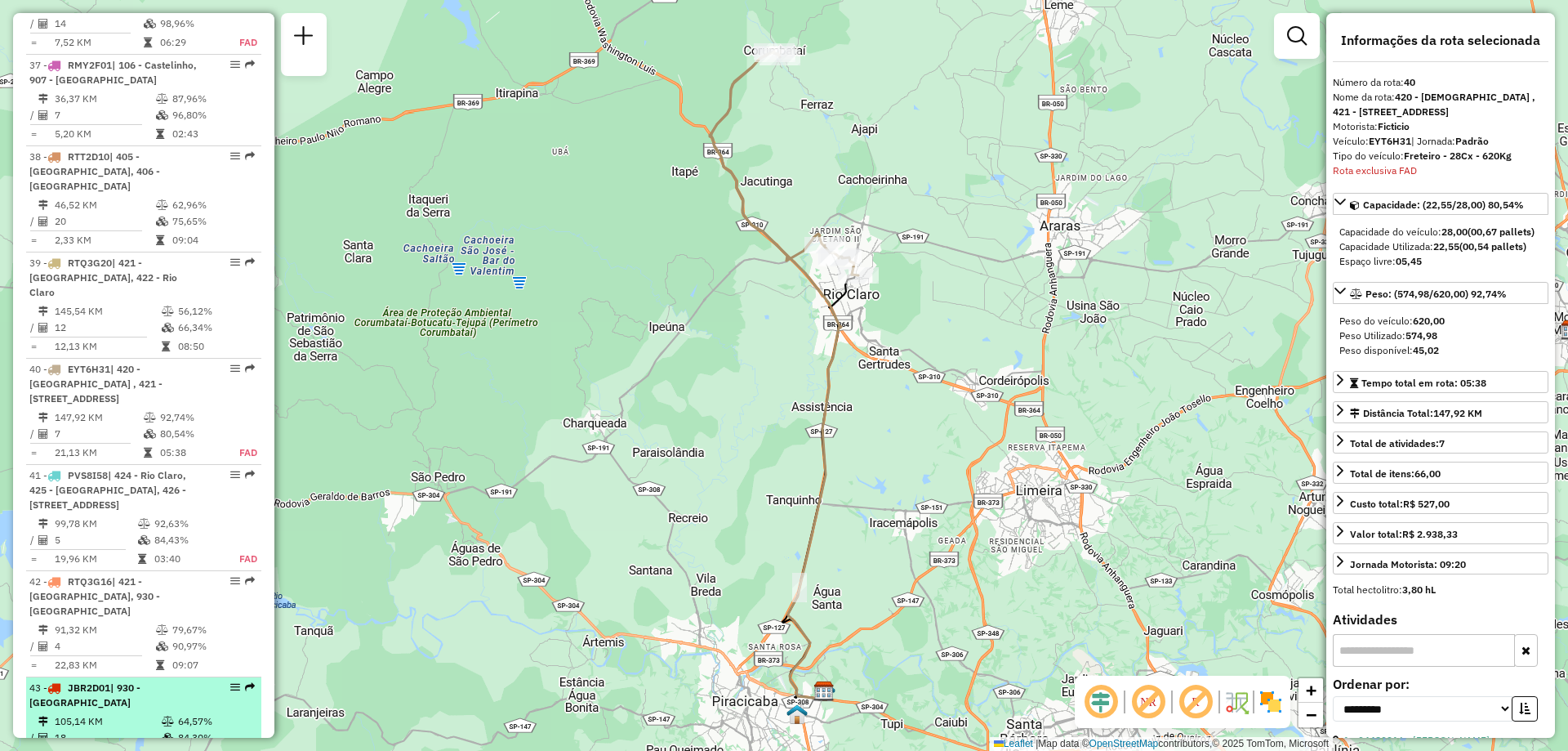
scroll to position [4385, 0]
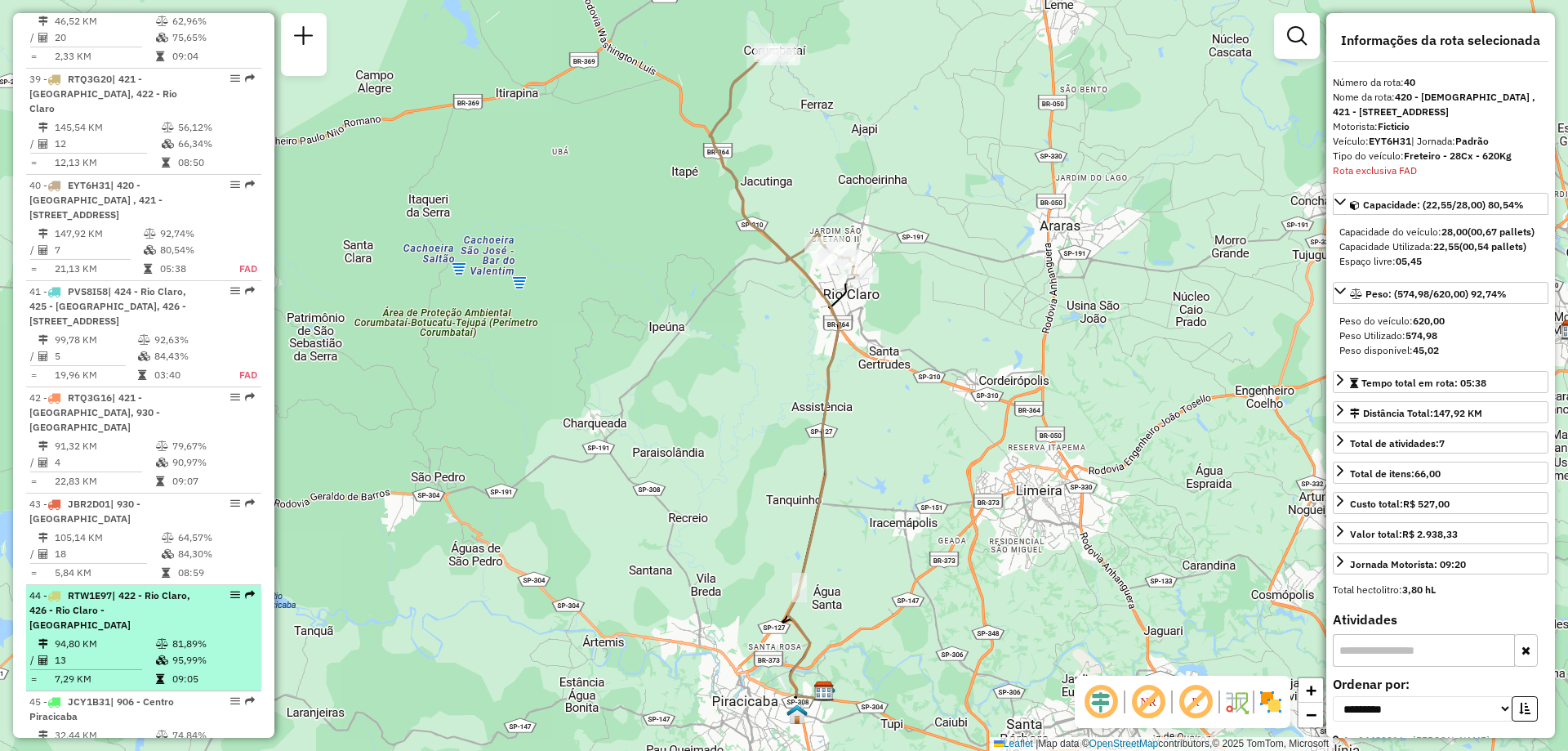
click at [107, 589] on span "| 422 - Rio Claro, 426 - Rio Claro - [GEOGRAPHIC_DATA]" at bounding box center [110, 609] width 161 height 42
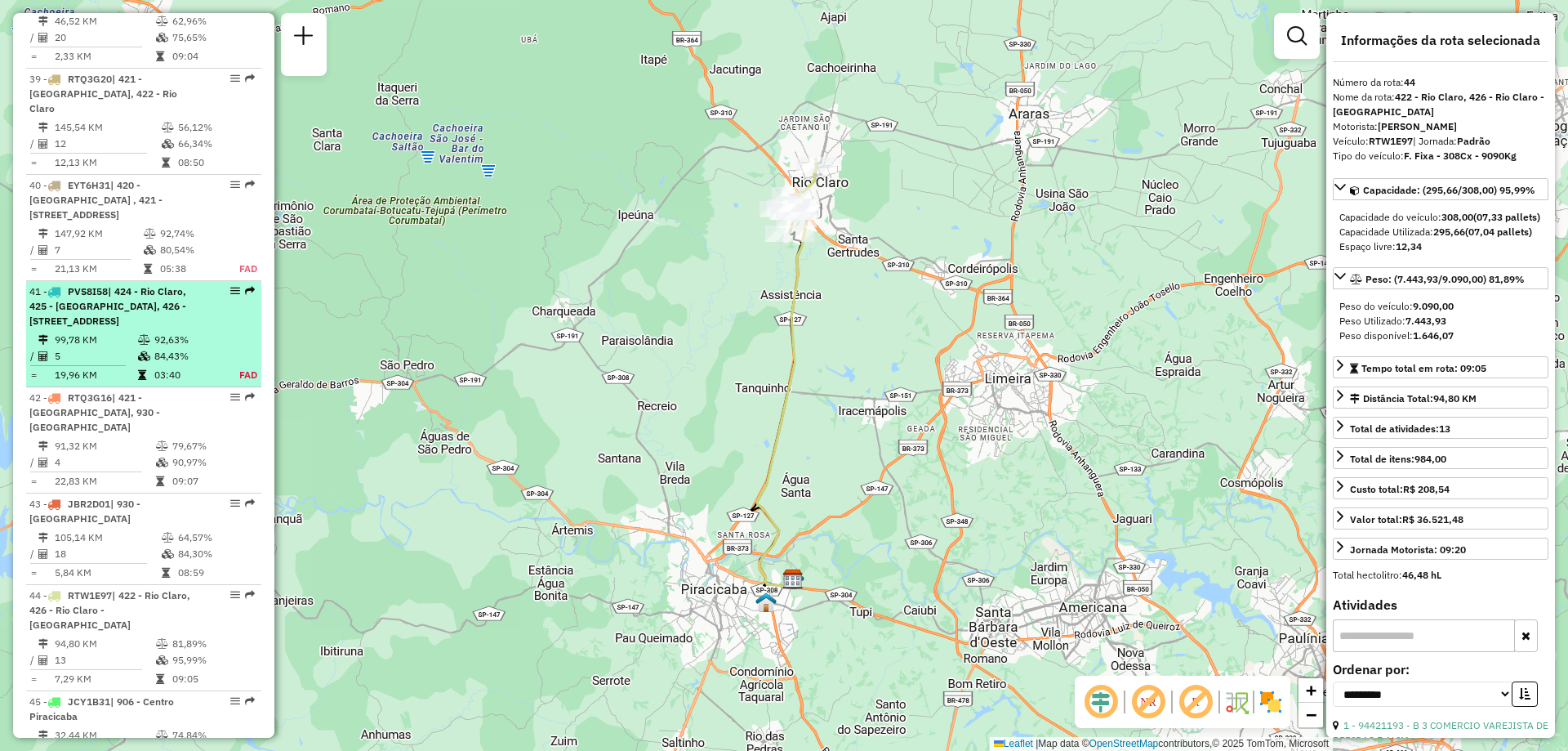
click at [115, 285] on span "| 424 - Rio Claro, 425 - [GEOGRAPHIC_DATA], 426 - [STREET_ADDRESS]" at bounding box center [108, 306] width 157 height 42
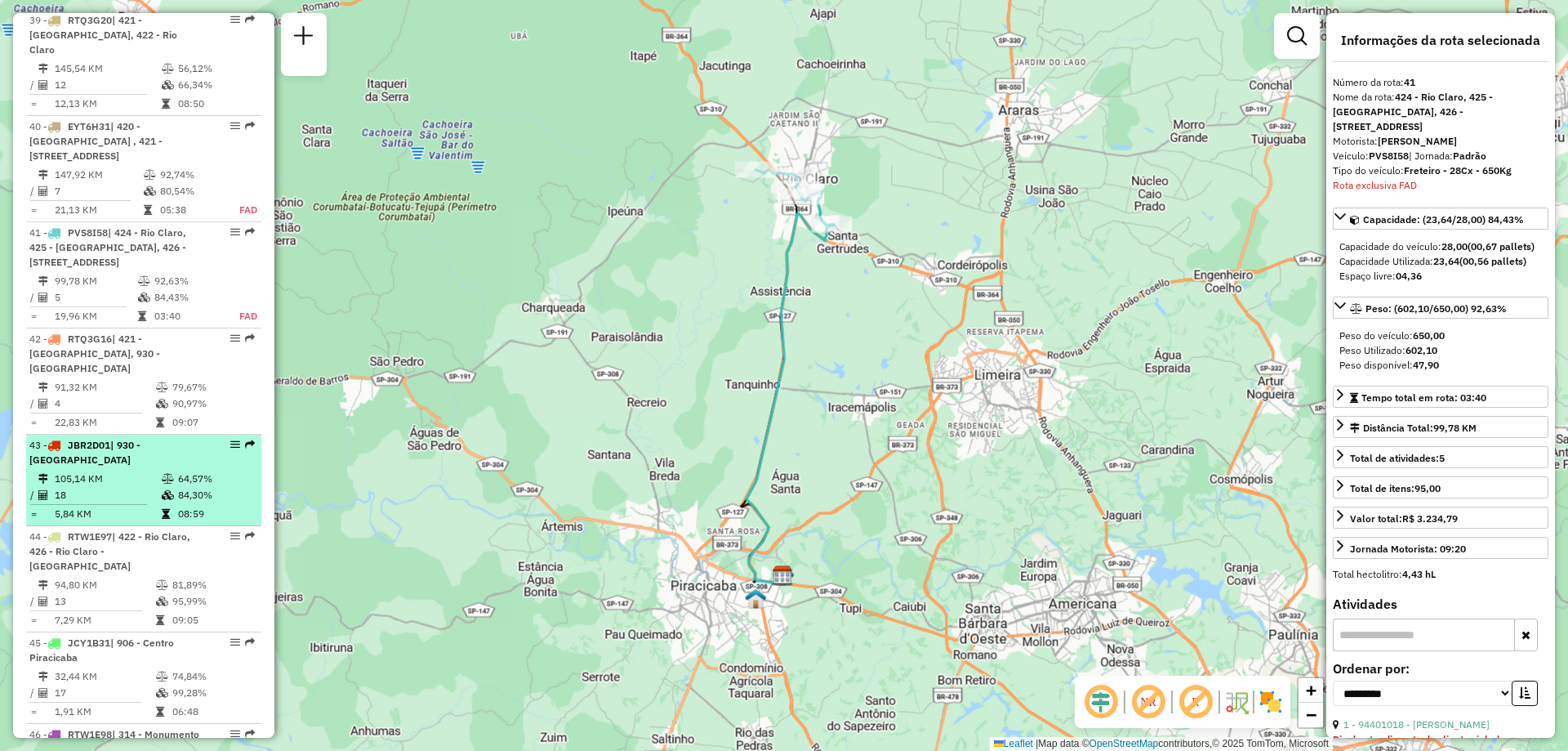
scroll to position [4491, 0]
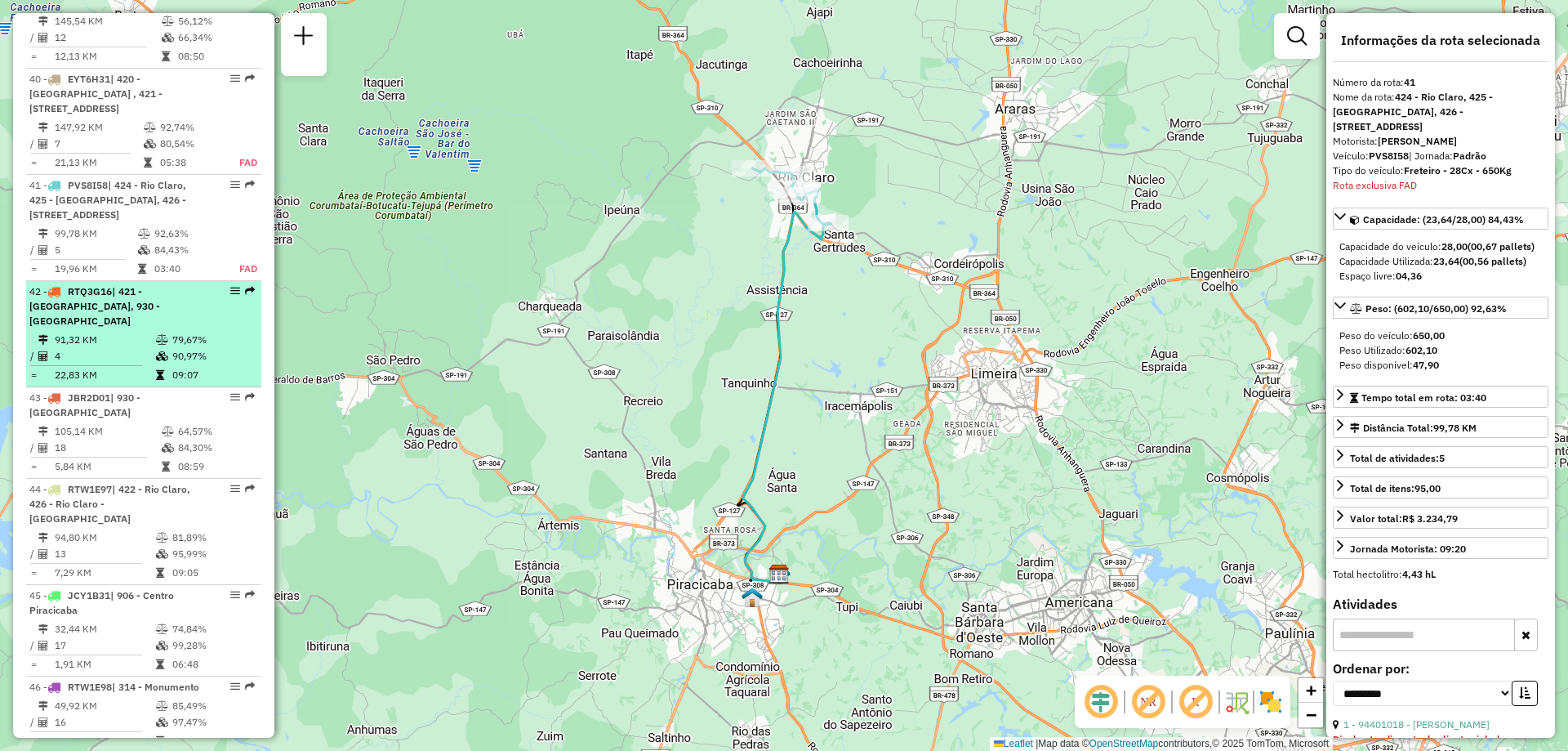
click at [96, 331] on td "91,32 KM" at bounding box center [105, 339] width 101 height 16
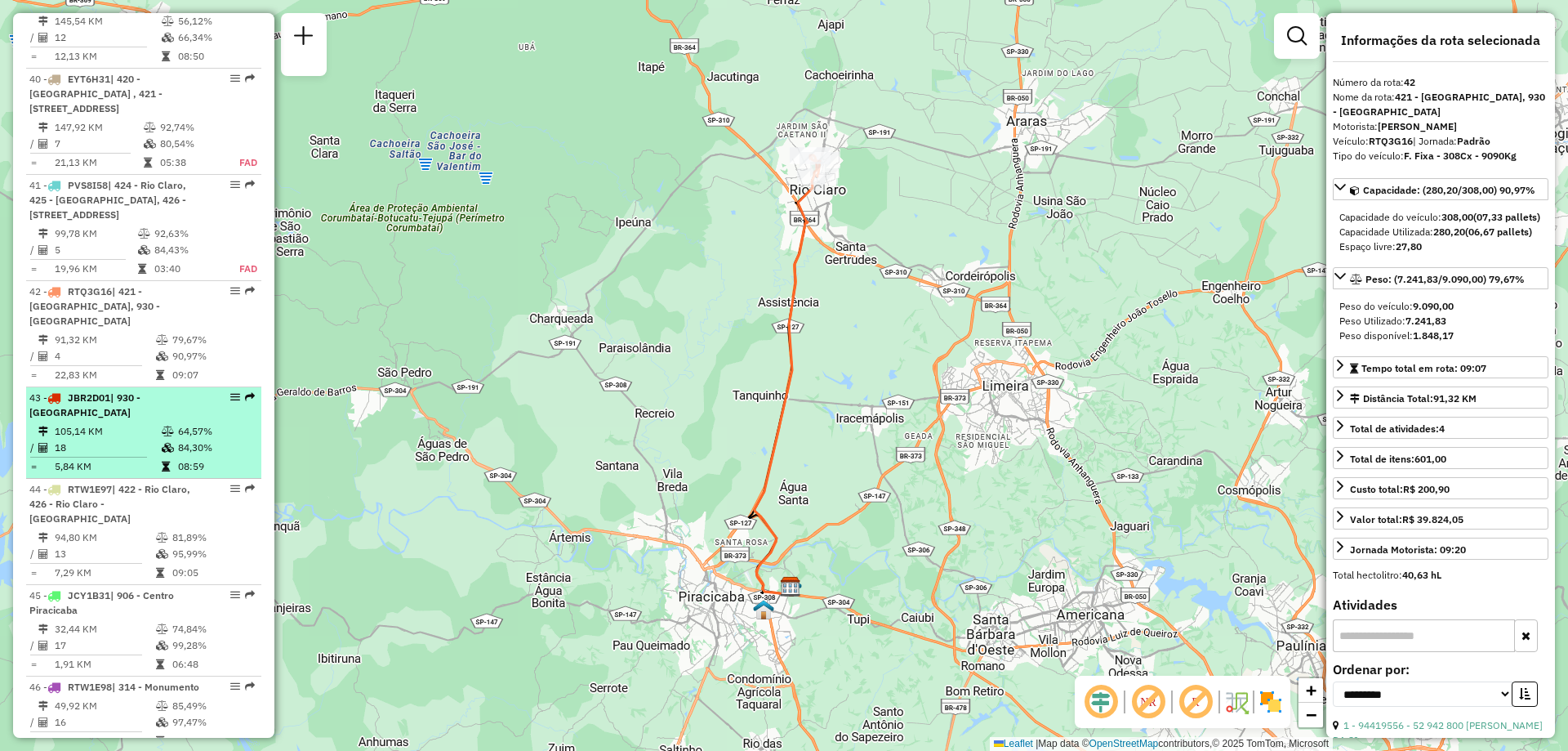
click at [134, 391] on div "43 - JBR2D01 | 930 - [GEOGRAPHIC_DATA]" at bounding box center [116, 405] width 173 height 30
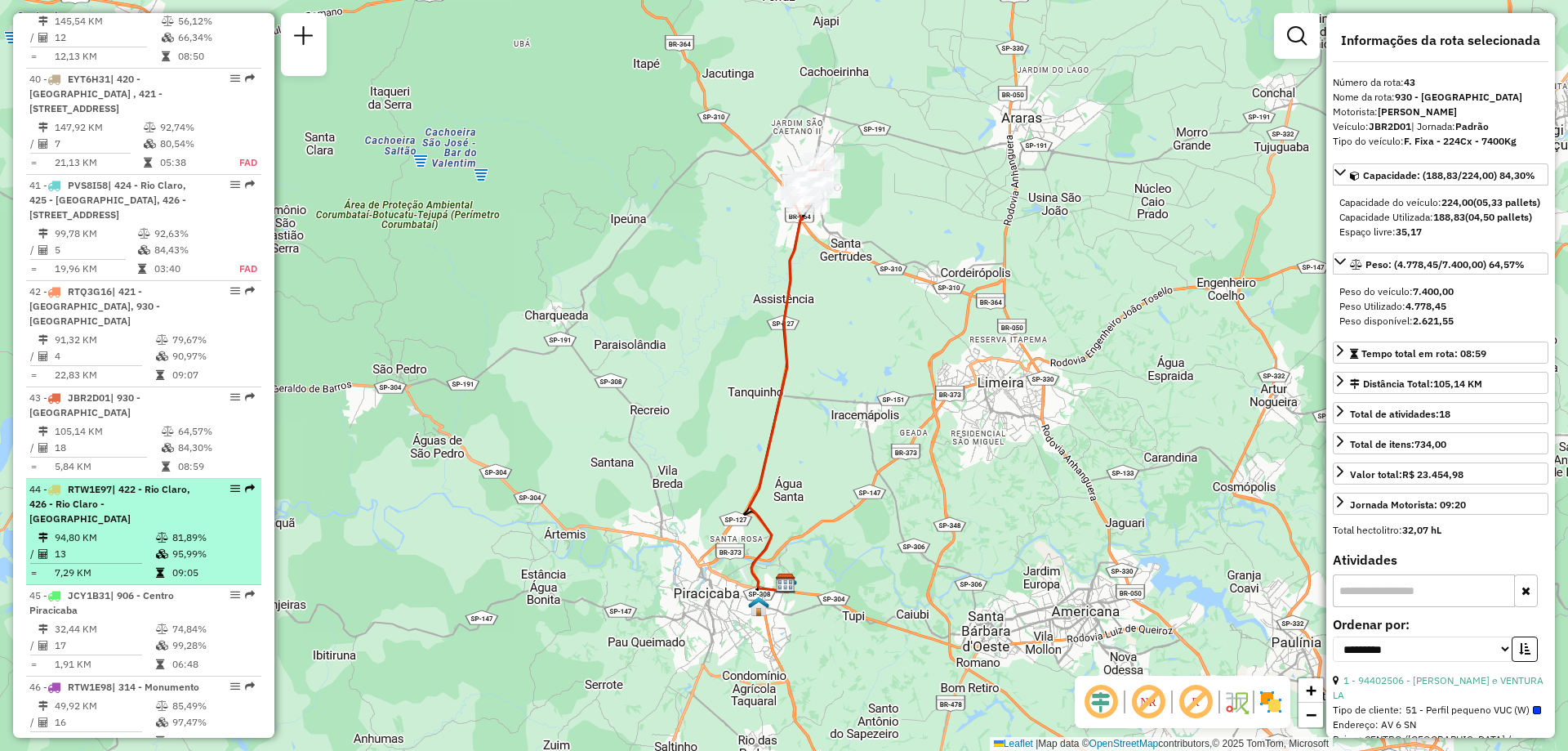
click at [159, 482] on div "44 - RTW1E97 | 422 - Rio Claro, 426 - Rio Claro - [GEOGRAPHIC_DATA]" at bounding box center [116, 504] width 173 height 44
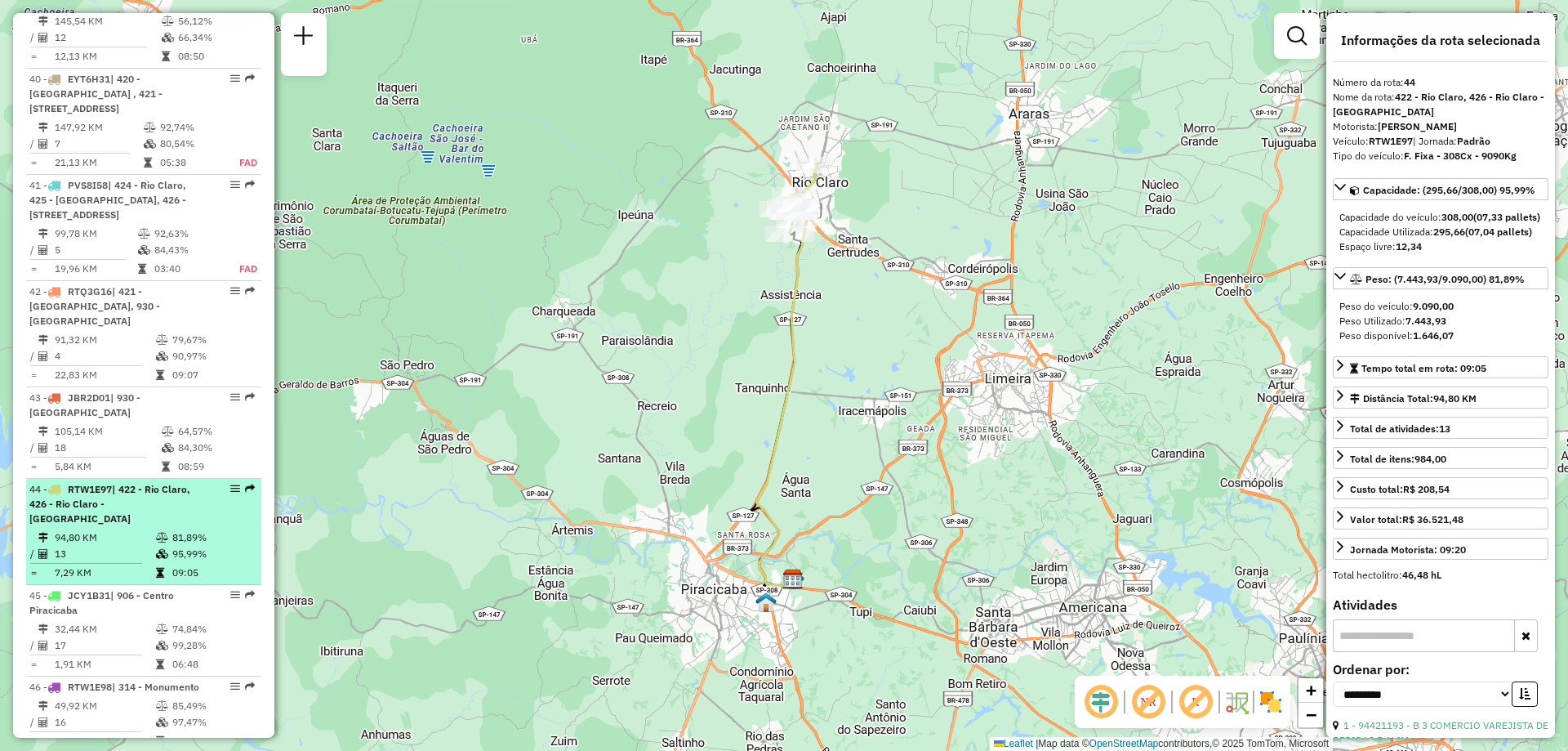
click at [124, 483] on span "| 422 - Rio Claro, 426 - Rio Claro - [GEOGRAPHIC_DATA]" at bounding box center [110, 504] width 161 height 42
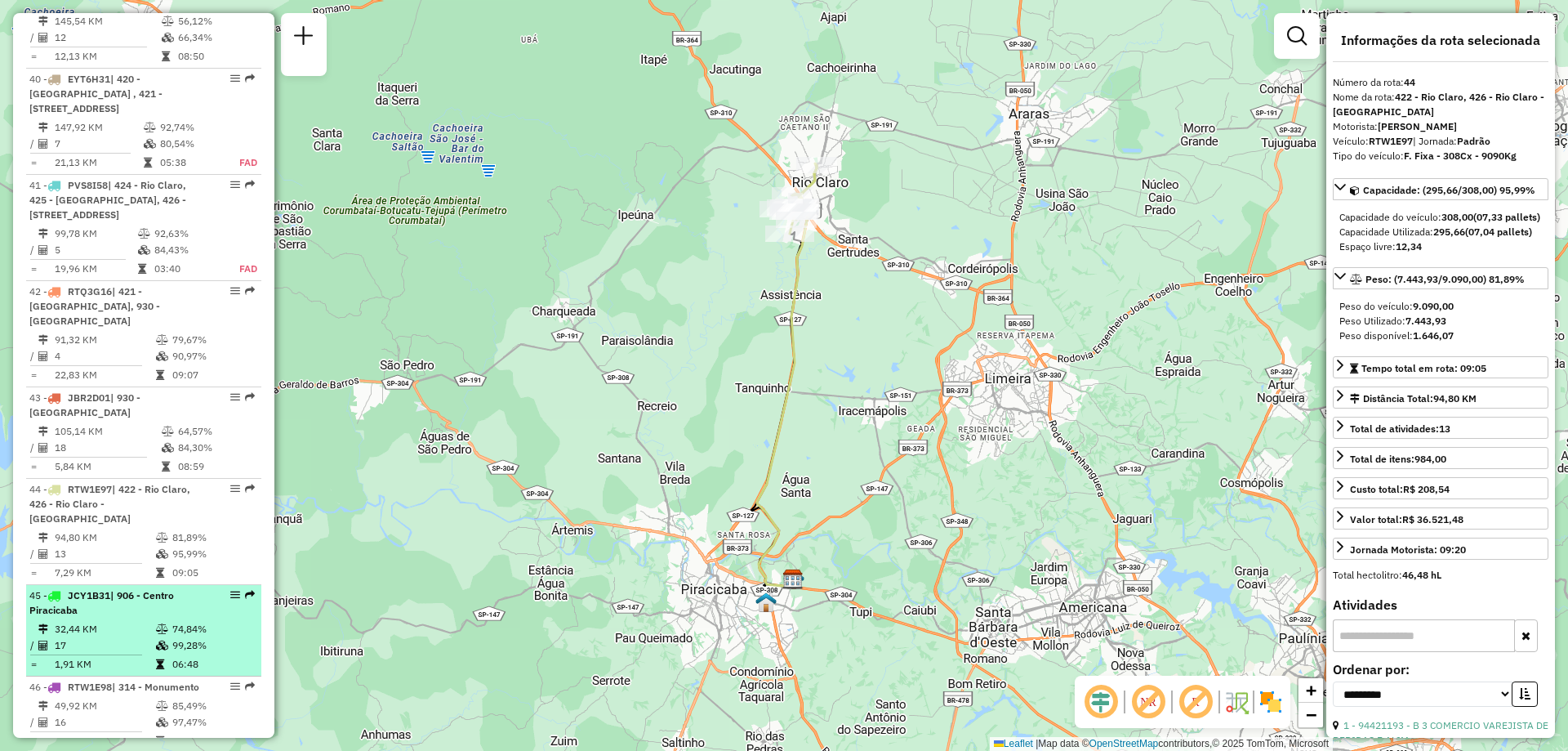
click at [128, 621] on td "32,44 KM" at bounding box center [105, 629] width 101 height 16
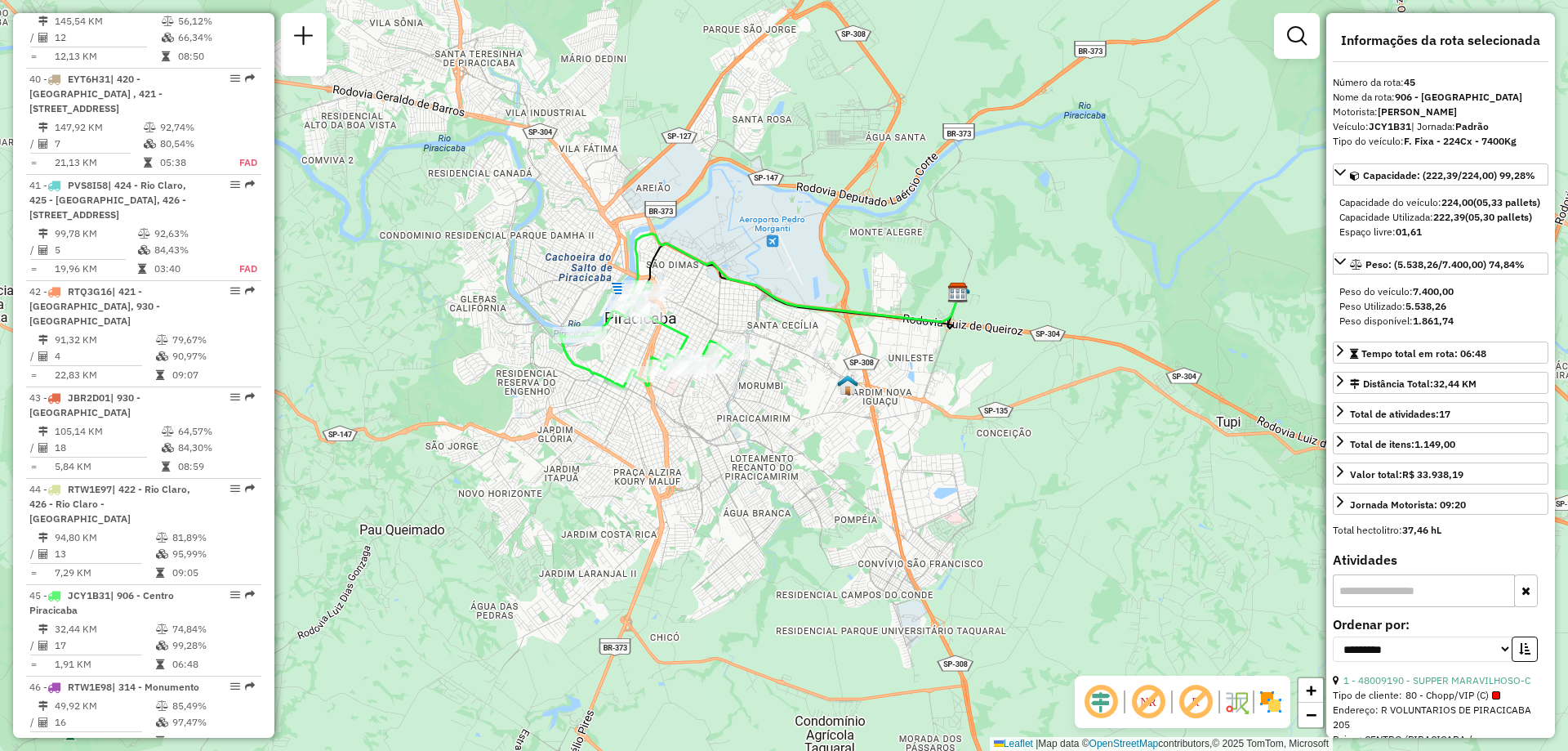
drag, startPoint x: 689, startPoint y: 315, endPoint x: 768, endPoint y: 248, distance: 103.6
click at [762, 252] on icon at bounding box center [793, 278] width 332 height 88
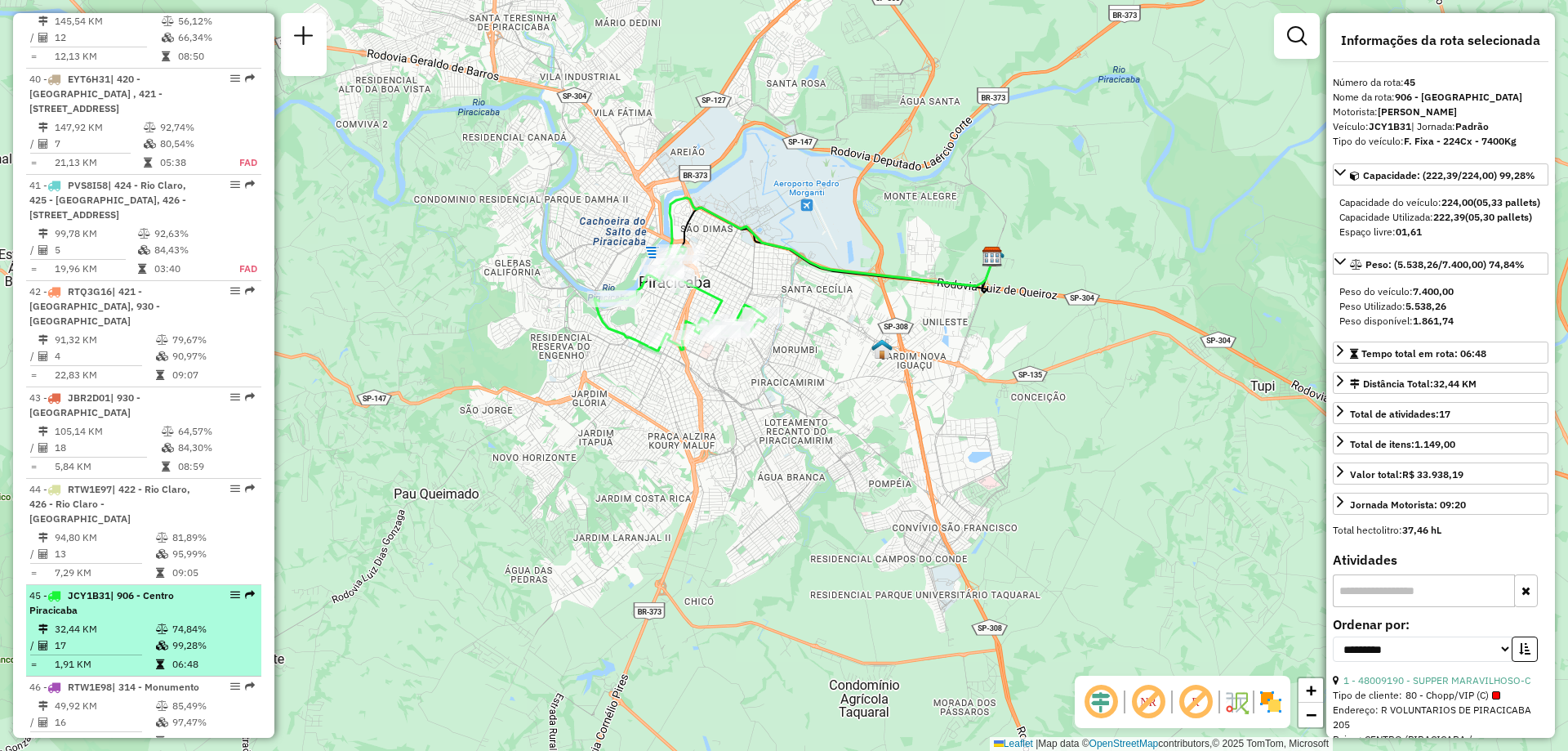
click at [116, 589] on div "45 - JCY1B31 | 906 - [GEOGRAPHIC_DATA]" at bounding box center [116, 603] width 173 height 30
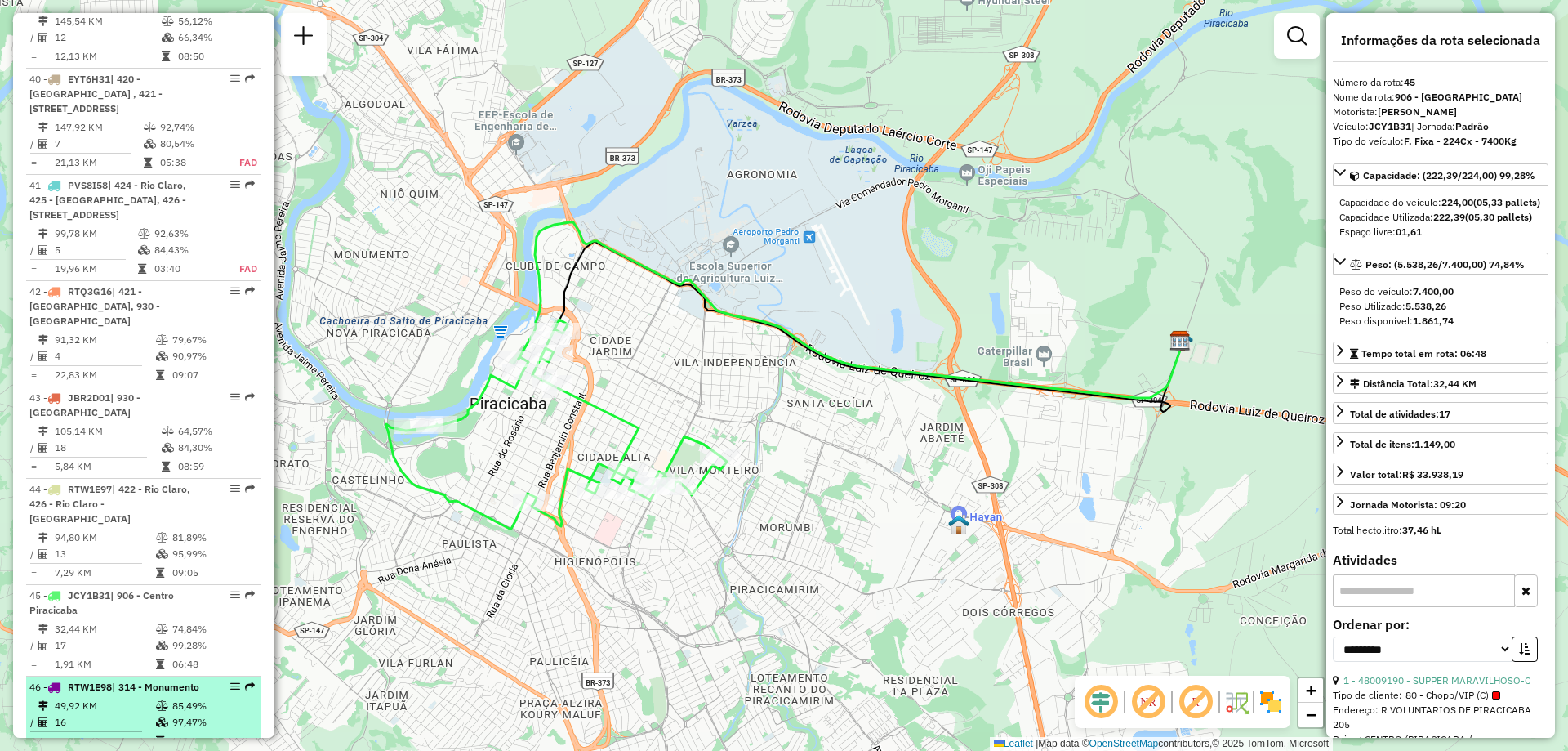
click at [127, 680] on div "46 - RTW1E98 | 314 - Monumento" at bounding box center [116, 687] width 173 height 14
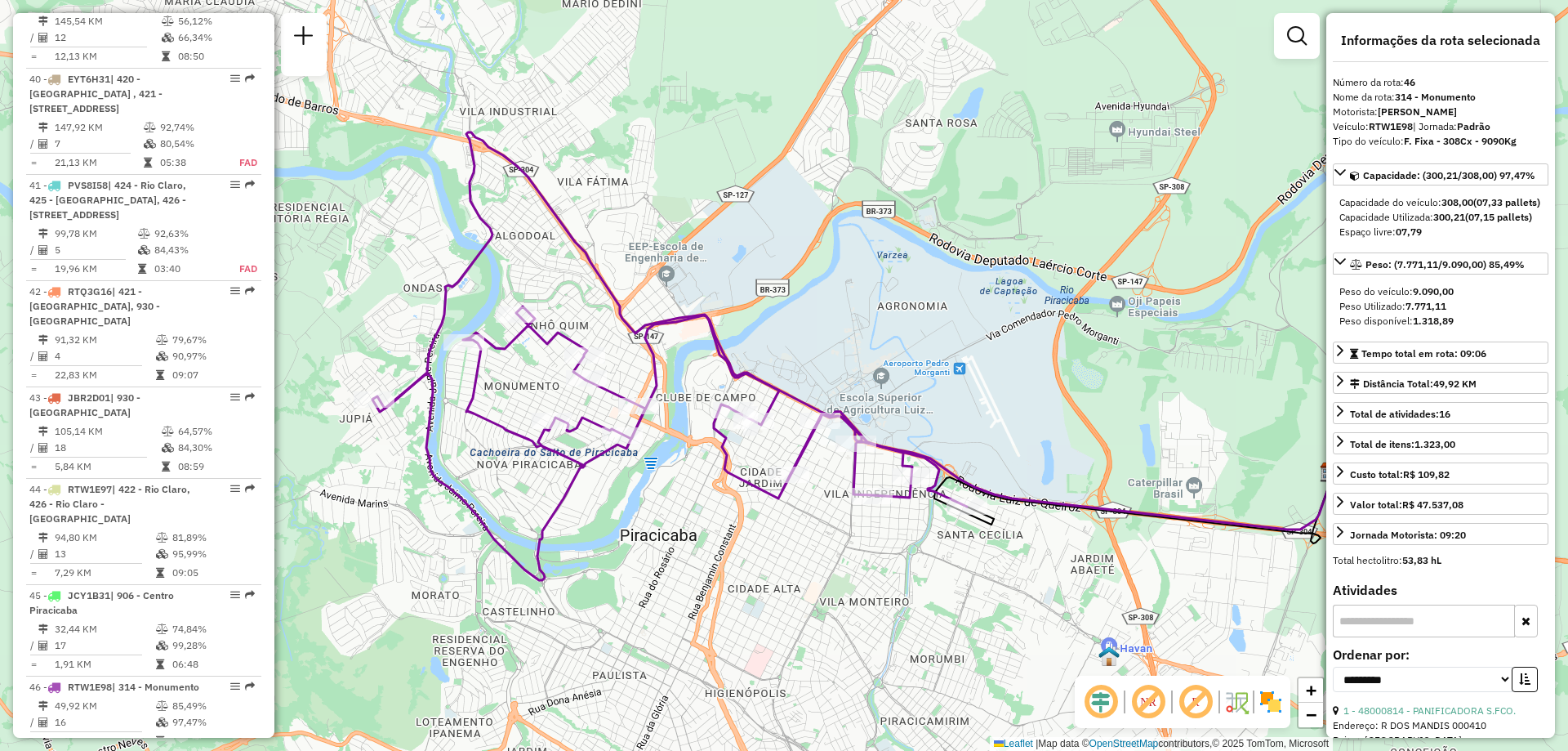
drag, startPoint x: 626, startPoint y: 496, endPoint x: 694, endPoint y: 479, distance: 70.1
click at [694, 479] on div "Janela de atendimento Grade de atendimento Capacidade Transportadoras Veículos …" at bounding box center [784, 376] width 1568 height 751
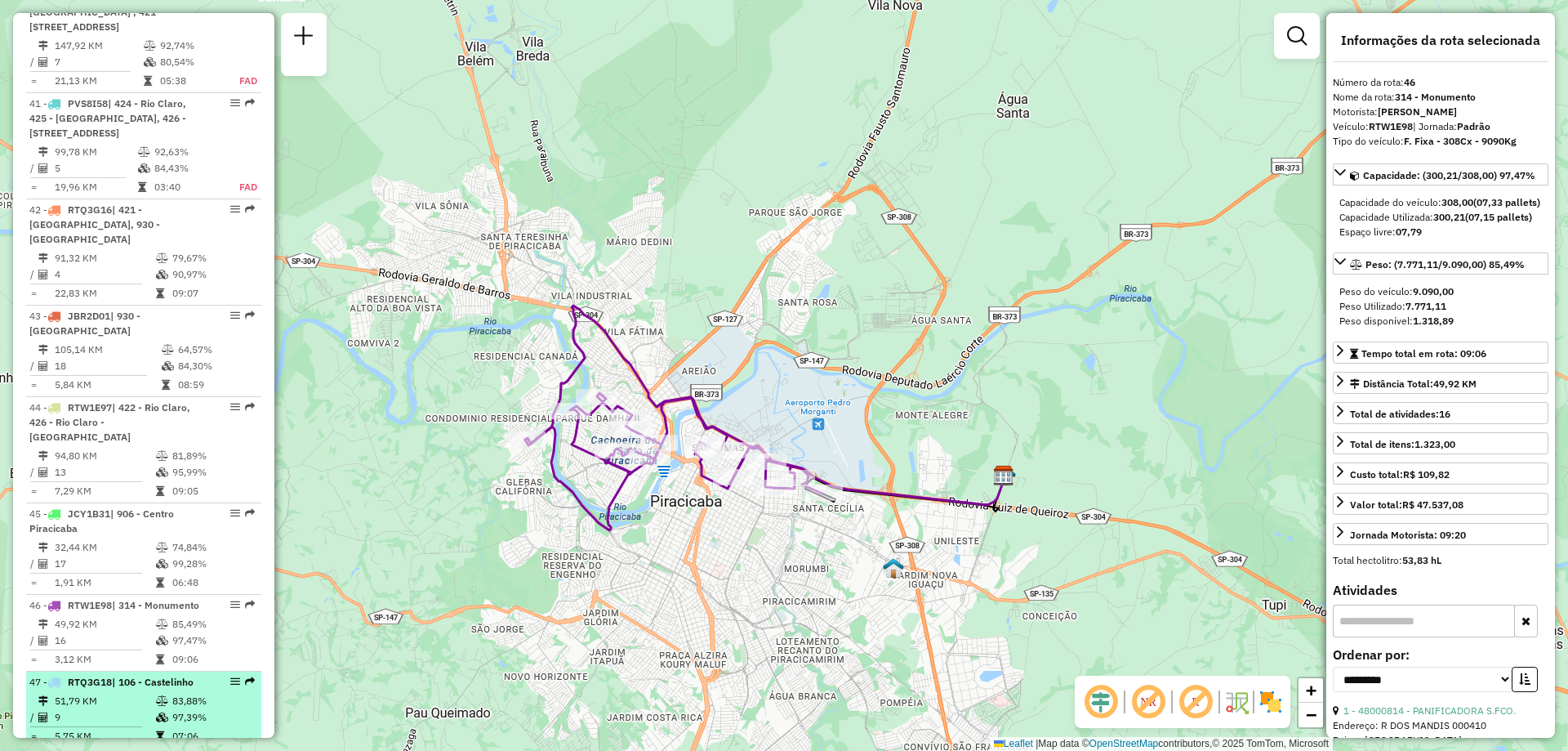
scroll to position [4654, 0]
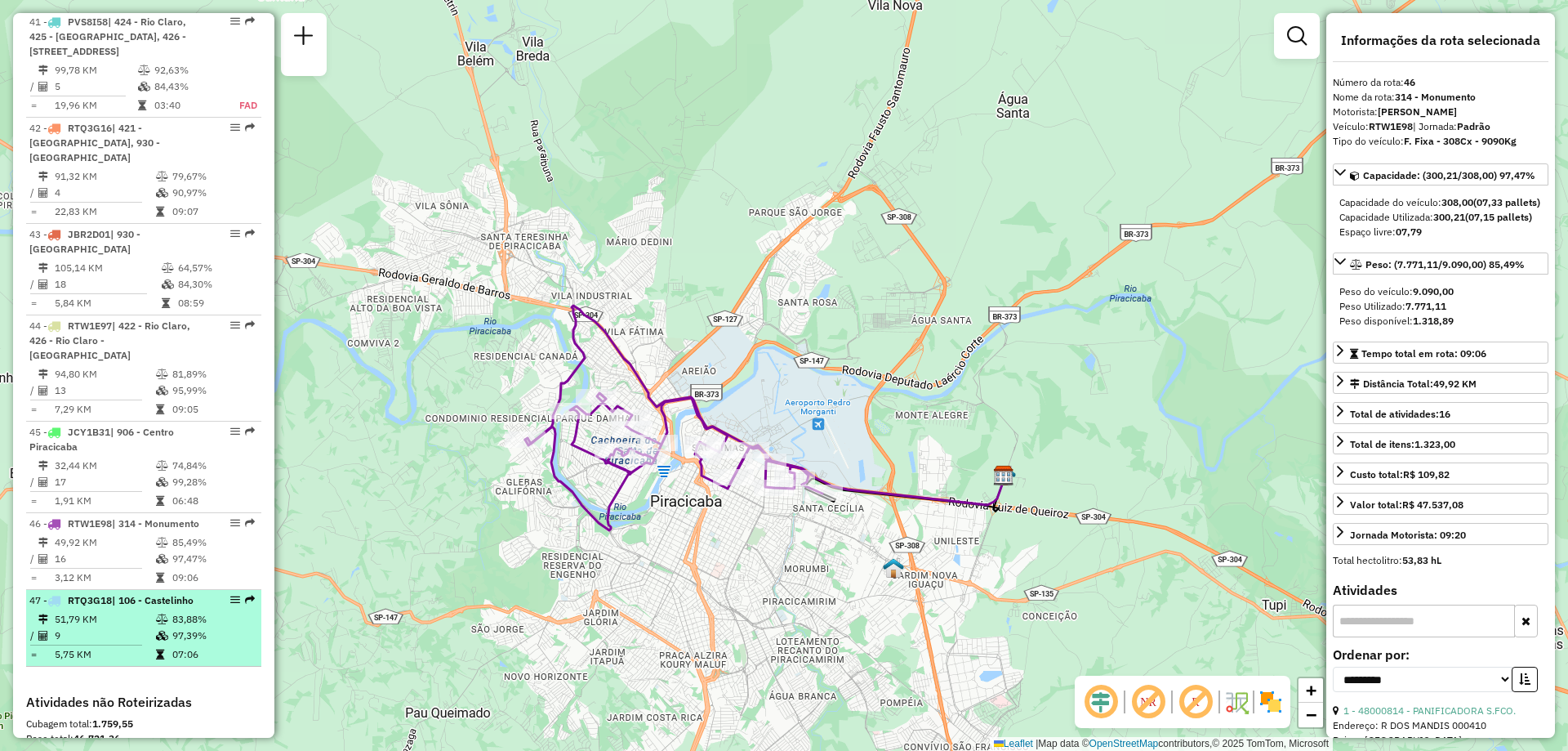
click at [126, 627] on td "9" at bounding box center [105, 635] width 101 height 16
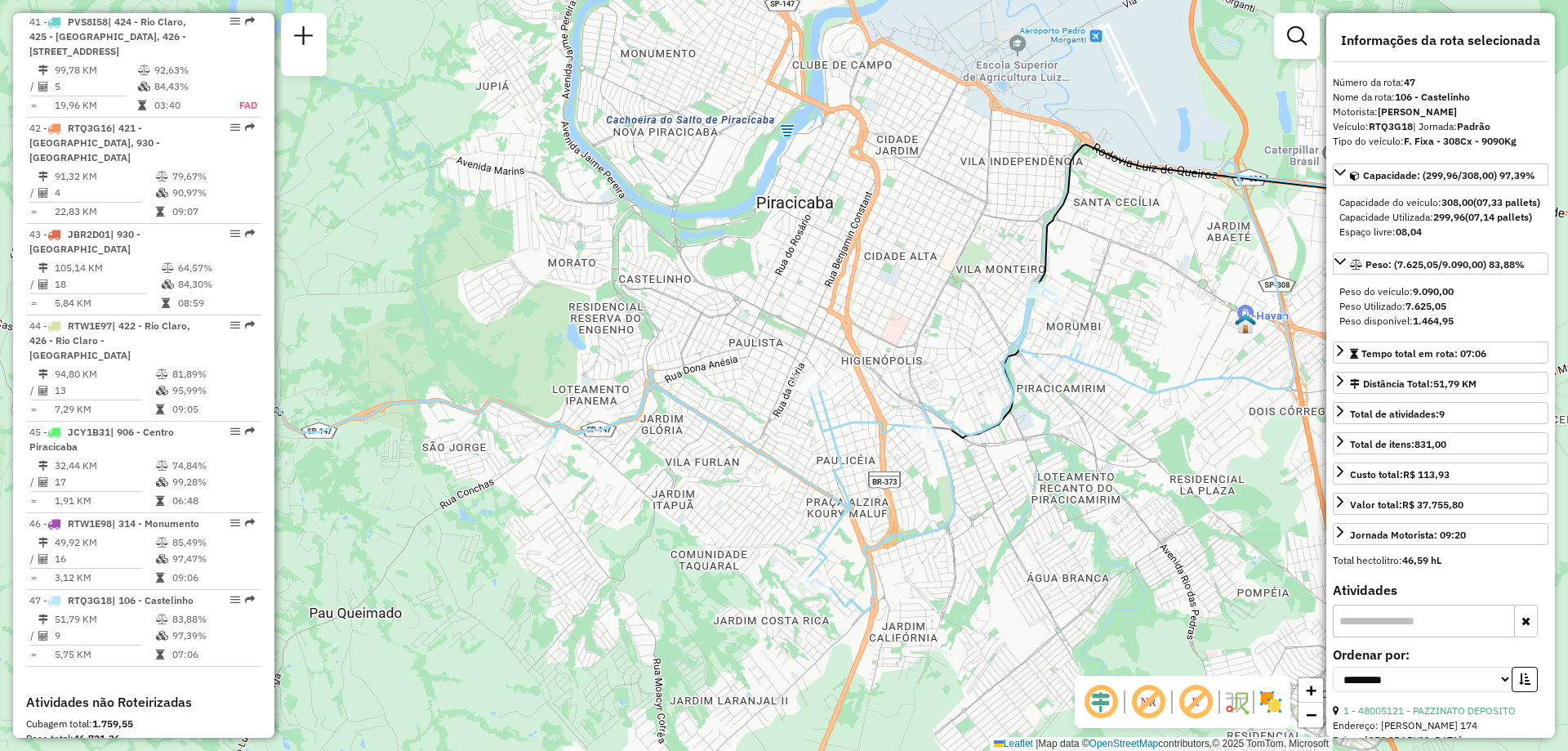
drag, startPoint x: 682, startPoint y: 459, endPoint x: 527, endPoint y: 406, distance: 163.8
click at [527, 406] on div "Janela de atendimento Grade de atendimento Capacidade Transportadoras Veículos …" at bounding box center [784, 376] width 1568 height 751
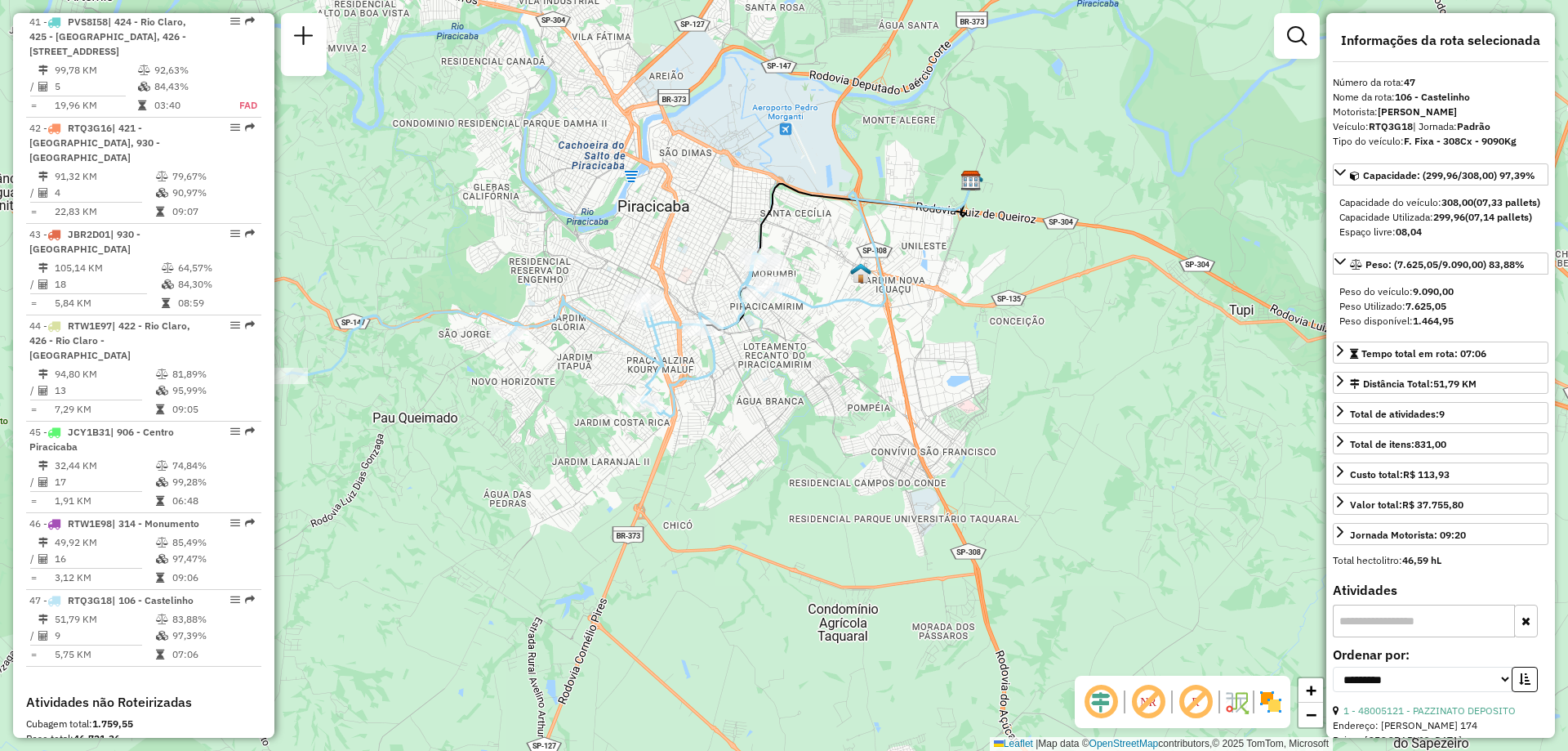
drag, startPoint x: 566, startPoint y: 353, endPoint x: 580, endPoint y: 309, distance: 46.2
click at [580, 309] on div "Janela de atendimento Grade de atendimento Capacidade Transportadoras Veículos …" at bounding box center [784, 376] width 1568 height 751
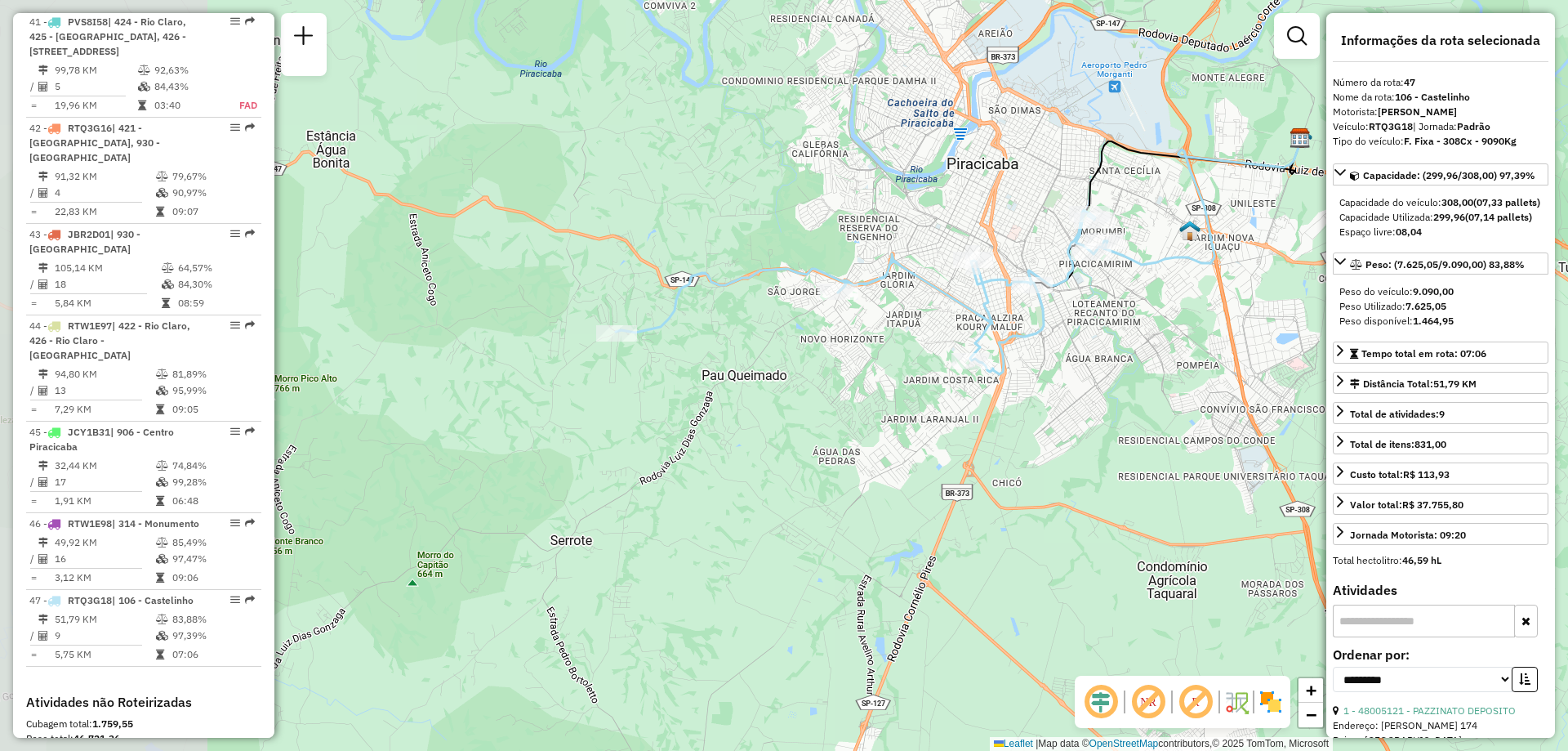
drag, startPoint x: 520, startPoint y: 421, endPoint x: 833, endPoint y: 422, distance: 313.0
click at [833, 422] on div "Janela de atendimento Grade de atendimento Capacidade Transportadoras Veículos …" at bounding box center [784, 376] width 1568 height 751
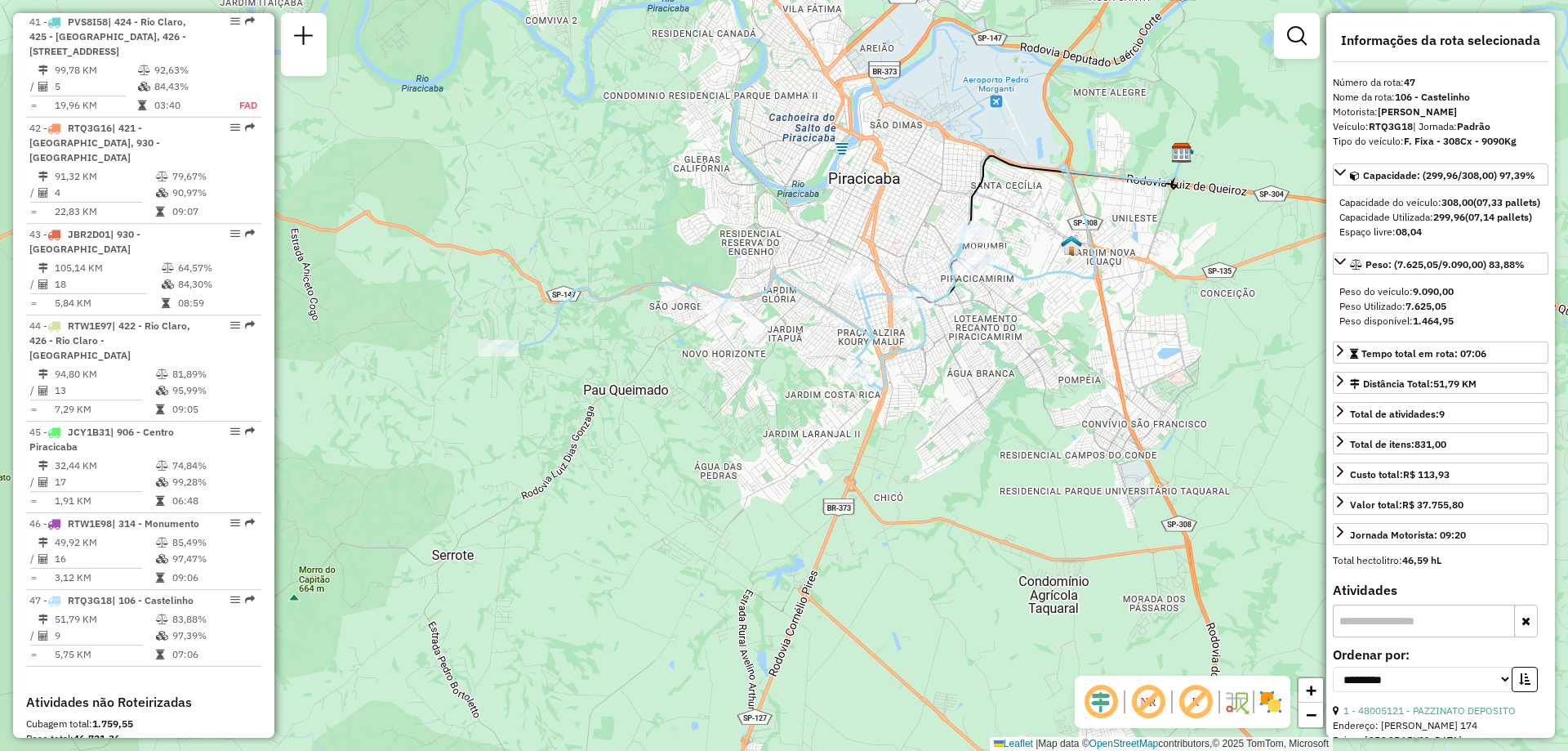
drag, startPoint x: 777, startPoint y: 431, endPoint x: 658, endPoint y: 446, distance: 119.9
click at [658, 446] on div "Janela de atendimento Grade de atendimento Capacidade Transportadoras Veículos …" at bounding box center [784, 376] width 1568 height 751
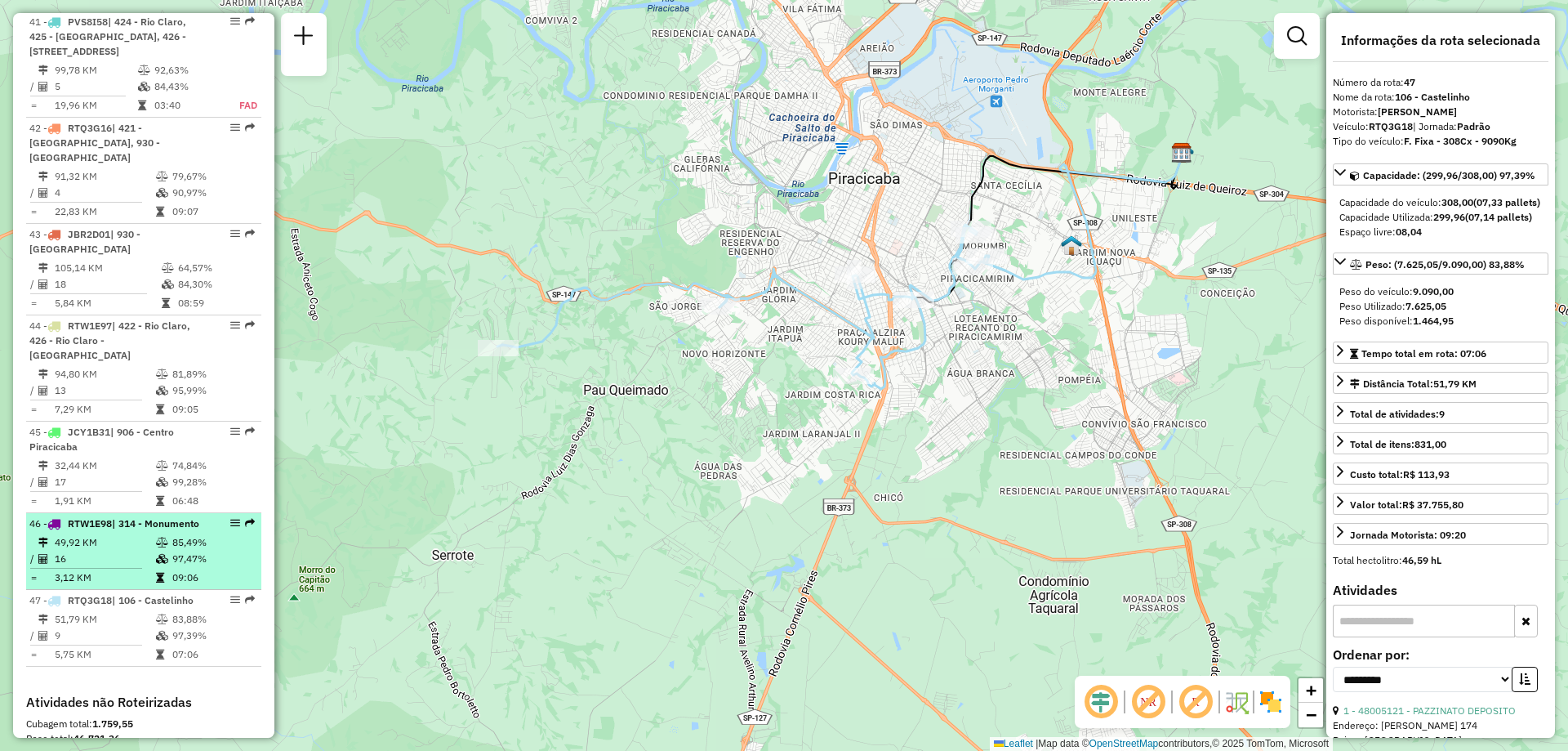
click at [88, 534] on td "49,92 KM" at bounding box center [105, 542] width 101 height 16
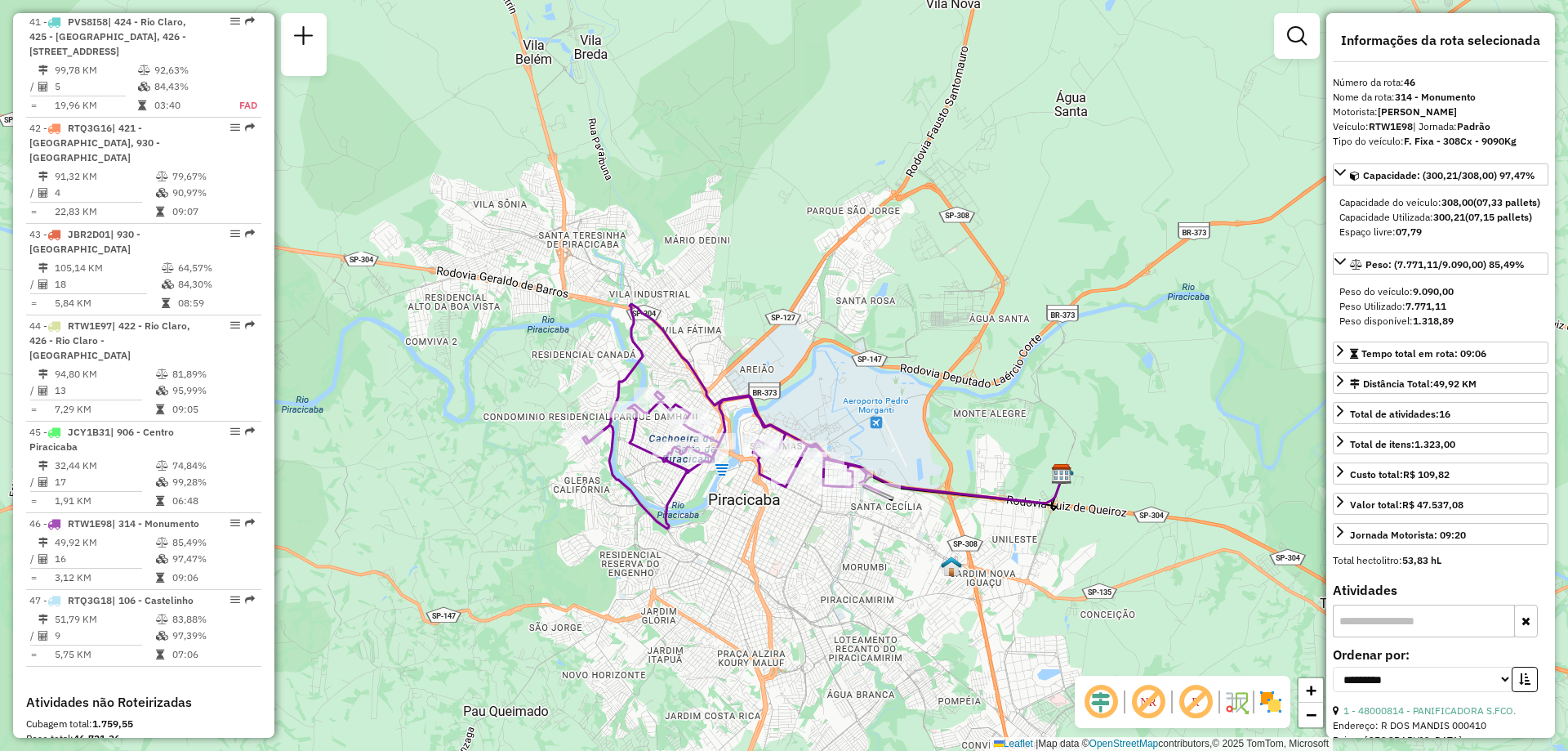
drag, startPoint x: 585, startPoint y: 652, endPoint x: 719, endPoint y: 563, distance: 160.9
click at [719, 566] on div "Janela de atendimento Grade de atendimento Capacidade Transportadoras Veículos …" at bounding box center [784, 376] width 1568 height 751
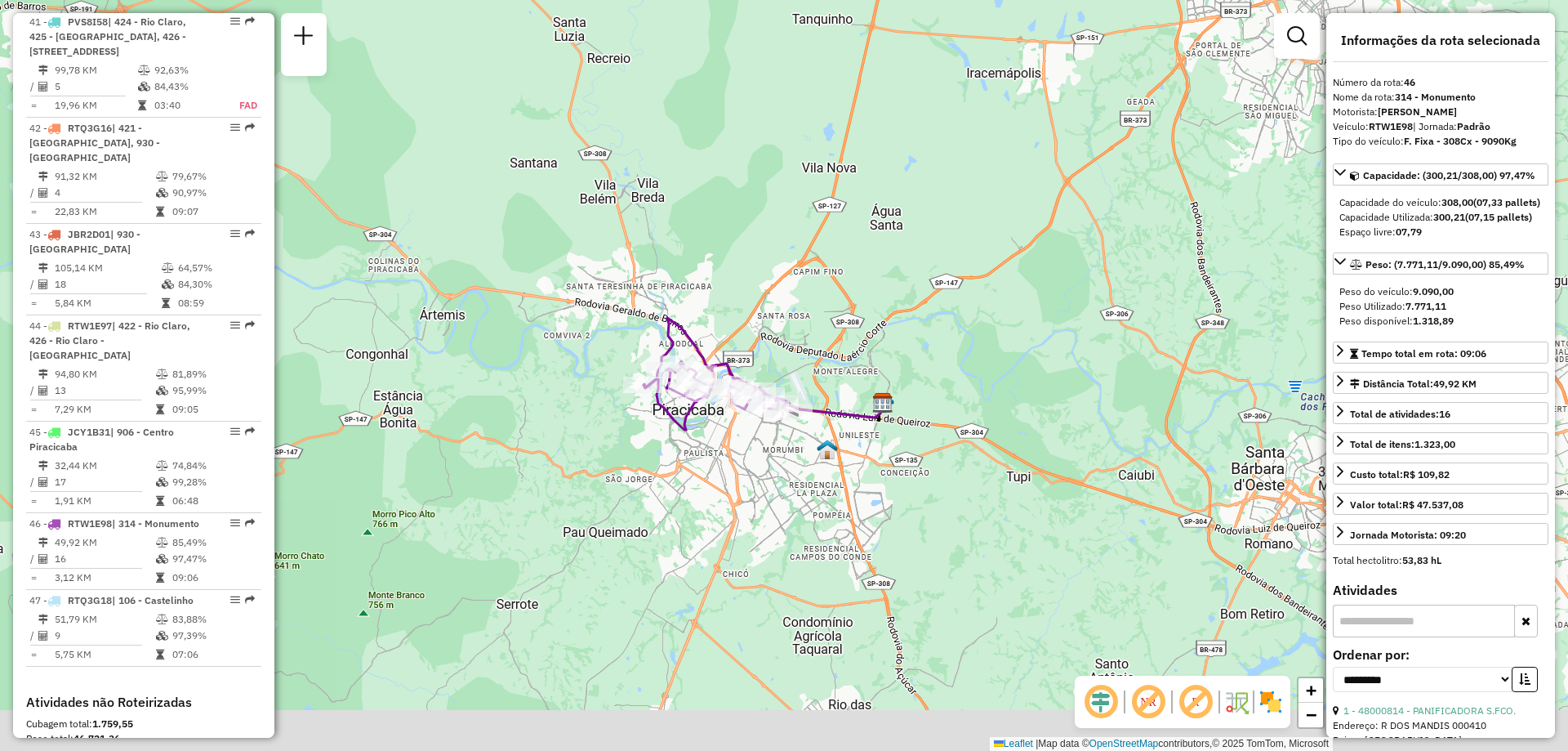
drag, startPoint x: 676, startPoint y: 605, endPoint x: 687, endPoint y: 513, distance: 92.7
click at [687, 513] on div "Janela de atendimento Grade de atendimento Capacidade Transportadoras Veículos …" at bounding box center [784, 376] width 1568 height 751
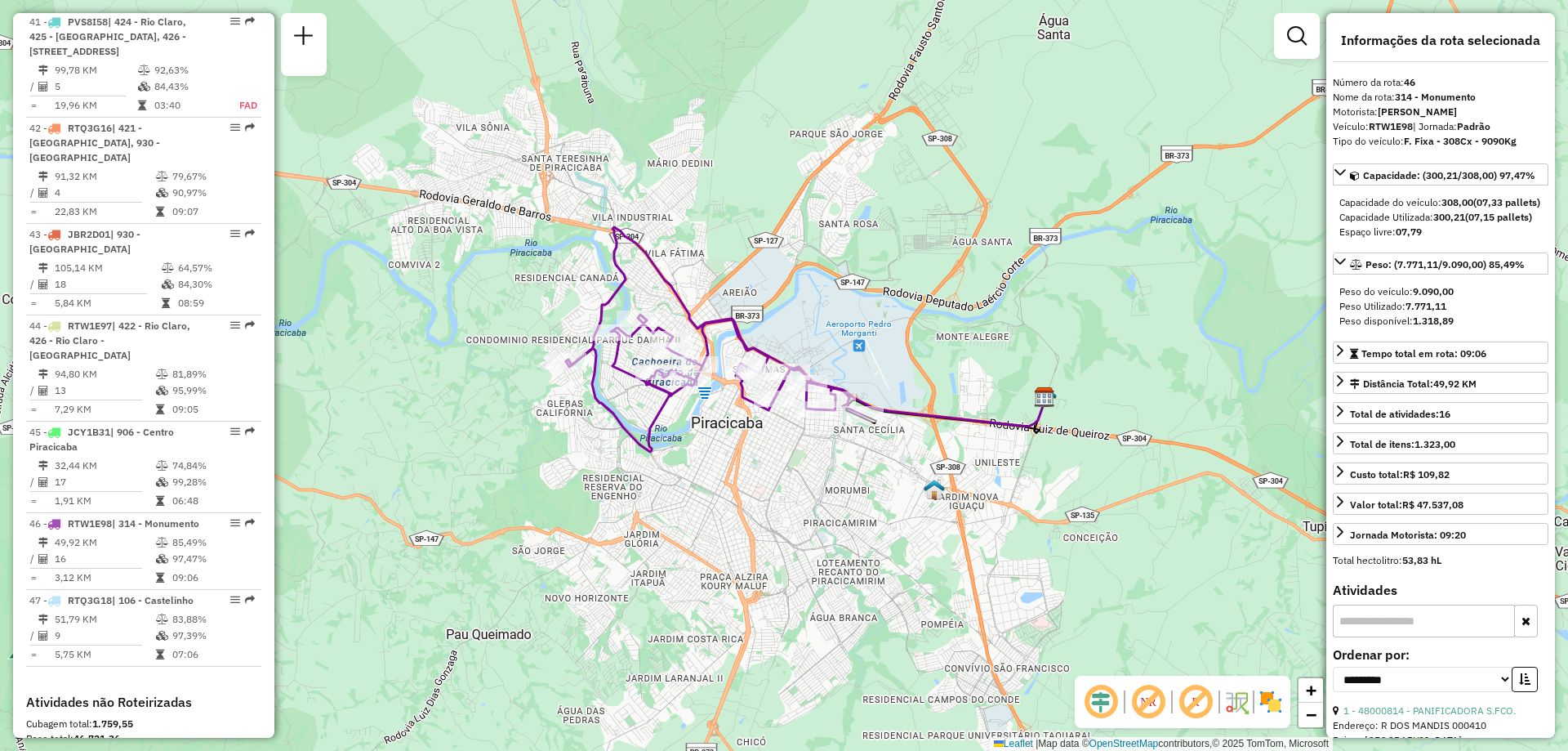
drag, startPoint x: 687, startPoint y: 437, endPoint x: 661, endPoint y: 486, distance: 55.5
click at [661, 486] on div "Janela de atendimento Grade de atendimento Capacidade Transportadoras Veículos …" at bounding box center [784, 376] width 1568 height 751
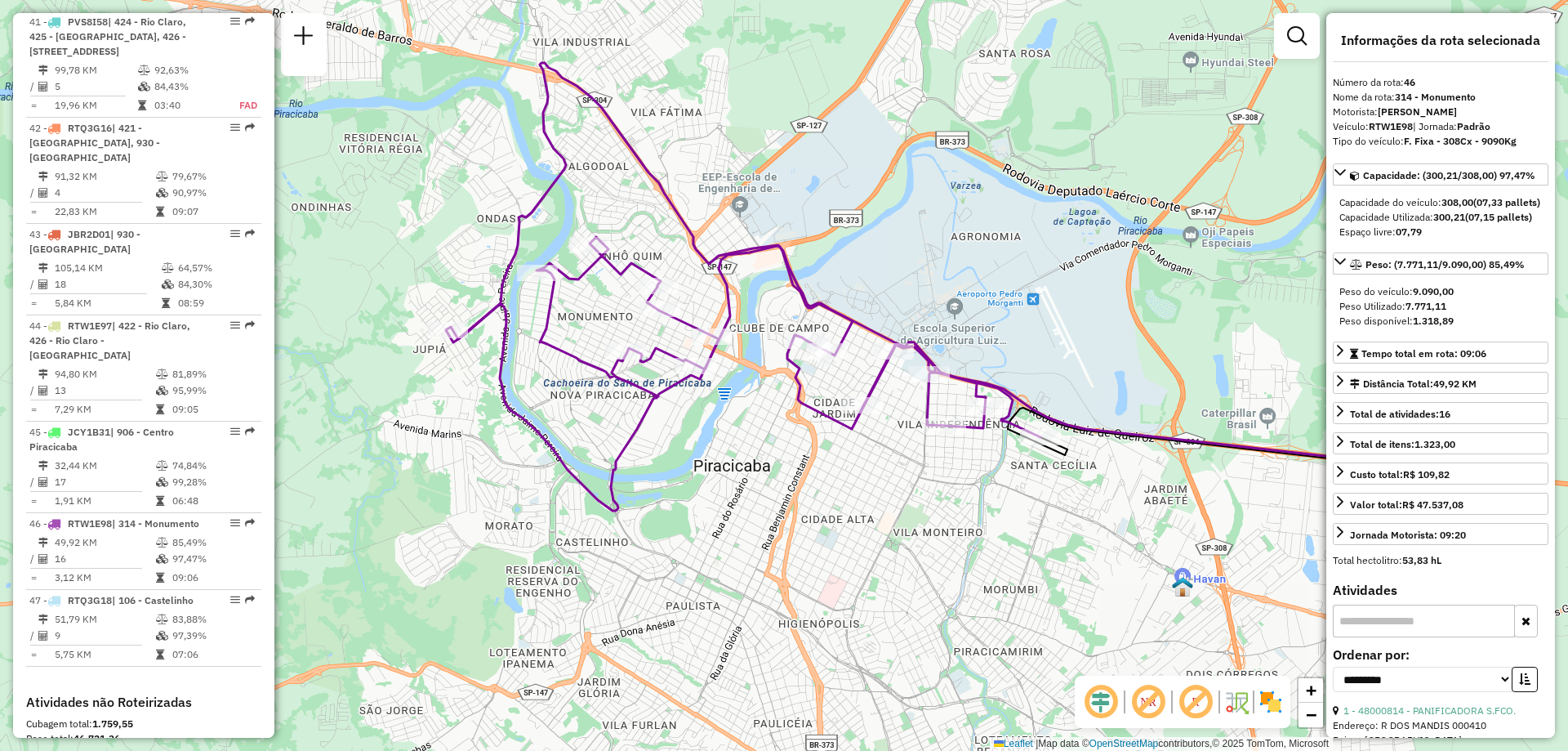
drag, startPoint x: 629, startPoint y: 475, endPoint x: 602, endPoint y: 537, distance: 67.6
click at [602, 537] on div "Janela de atendimento Grade de atendimento Capacidade Transportadoras Veículos …" at bounding box center [784, 376] width 1568 height 751
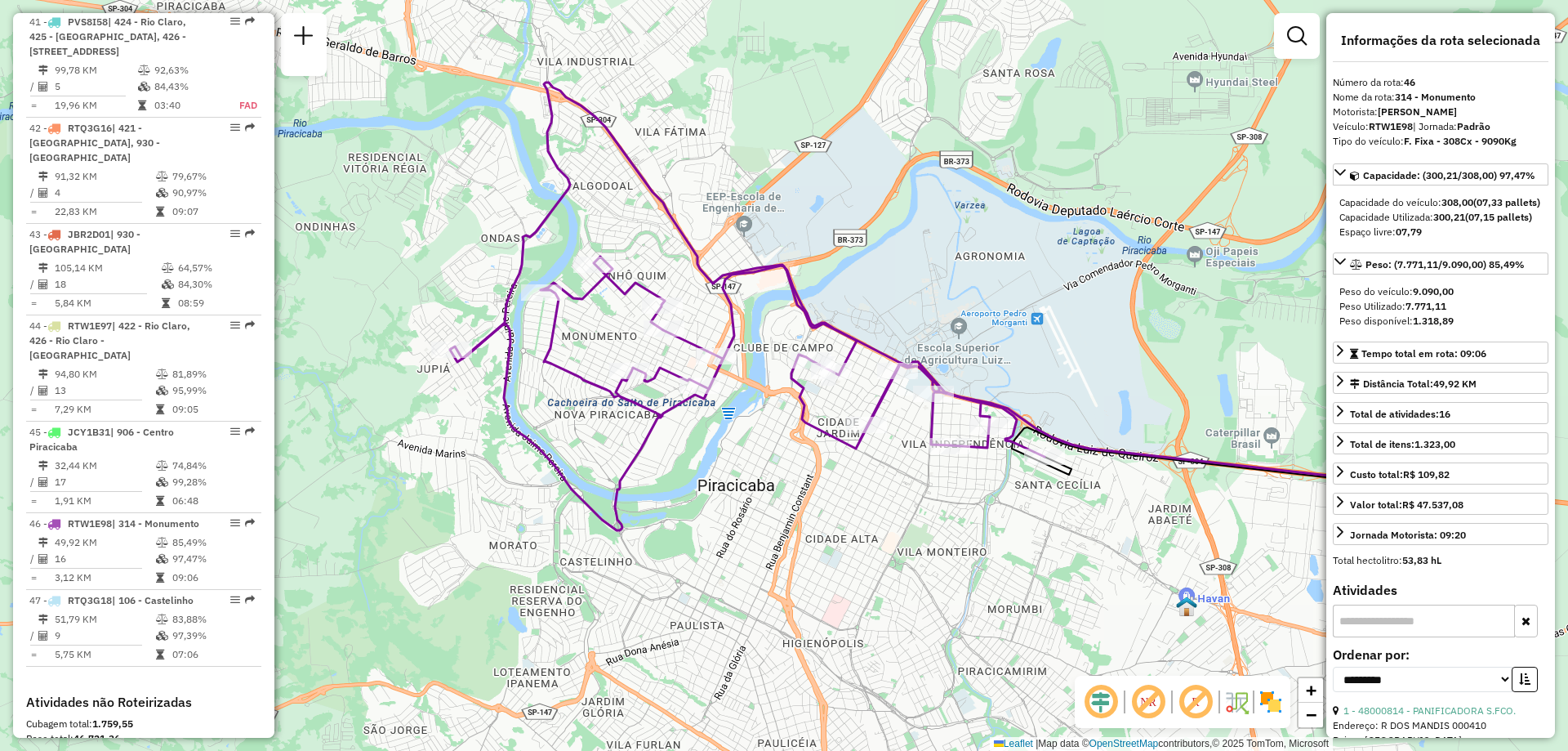
drag, startPoint x: 803, startPoint y: 521, endPoint x: 807, endPoint y: 537, distance: 16.5
click at [807, 537] on div "Janela de atendimento Grade de atendimento Capacidade Transportadoras Veículos …" at bounding box center [784, 376] width 1568 height 751
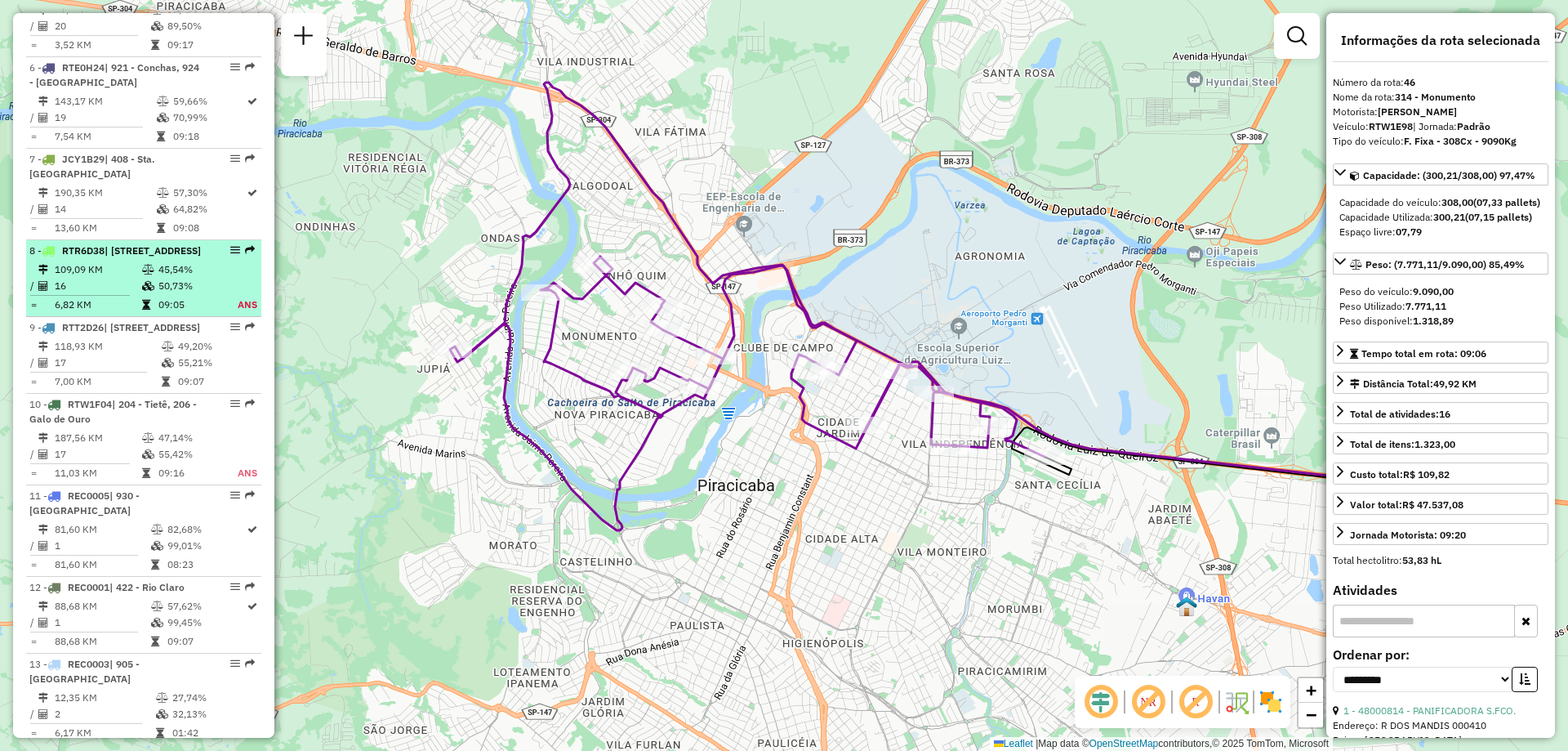
scroll to position [978, 0]
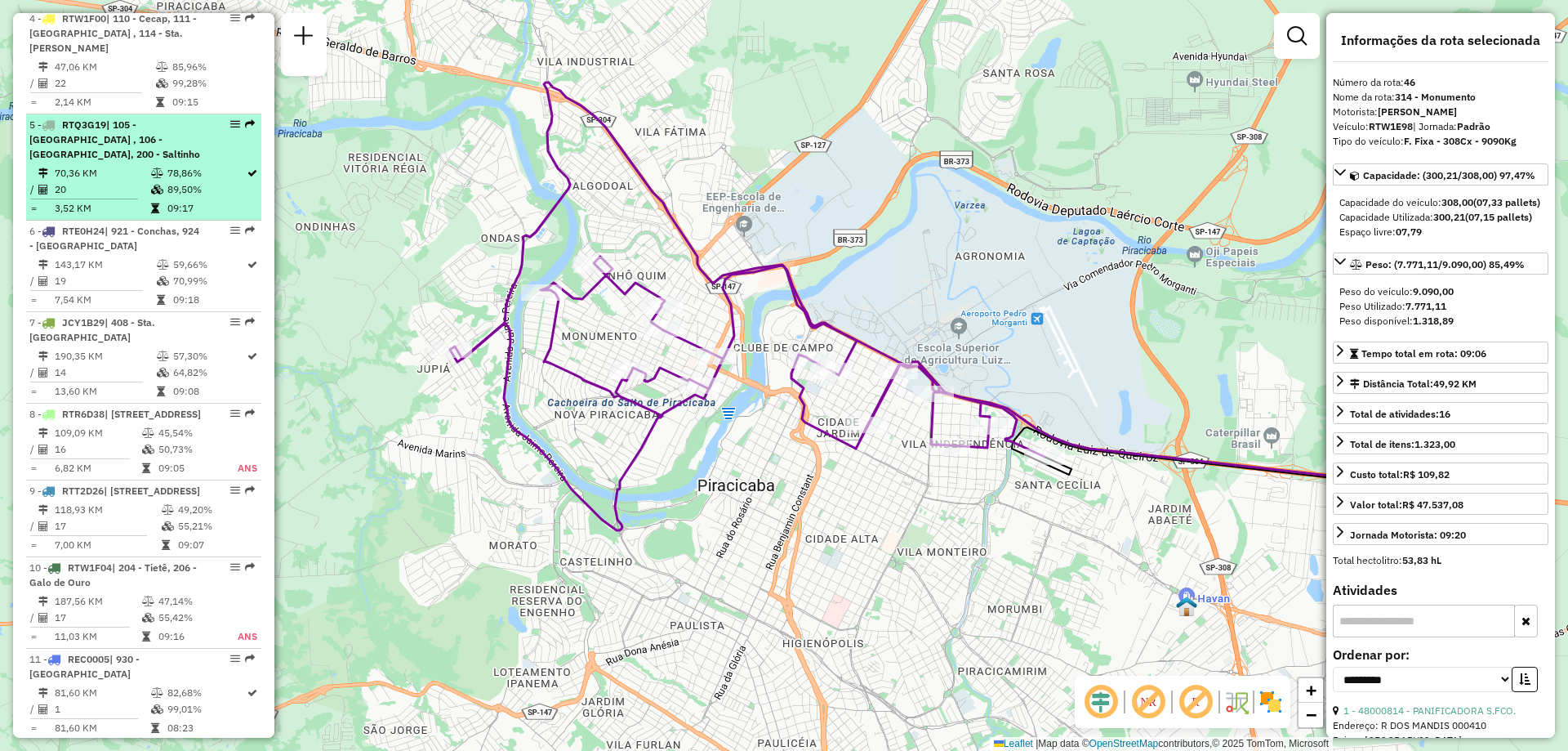
click at [97, 165] on td "70,36 KM" at bounding box center [102, 173] width 97 height 16
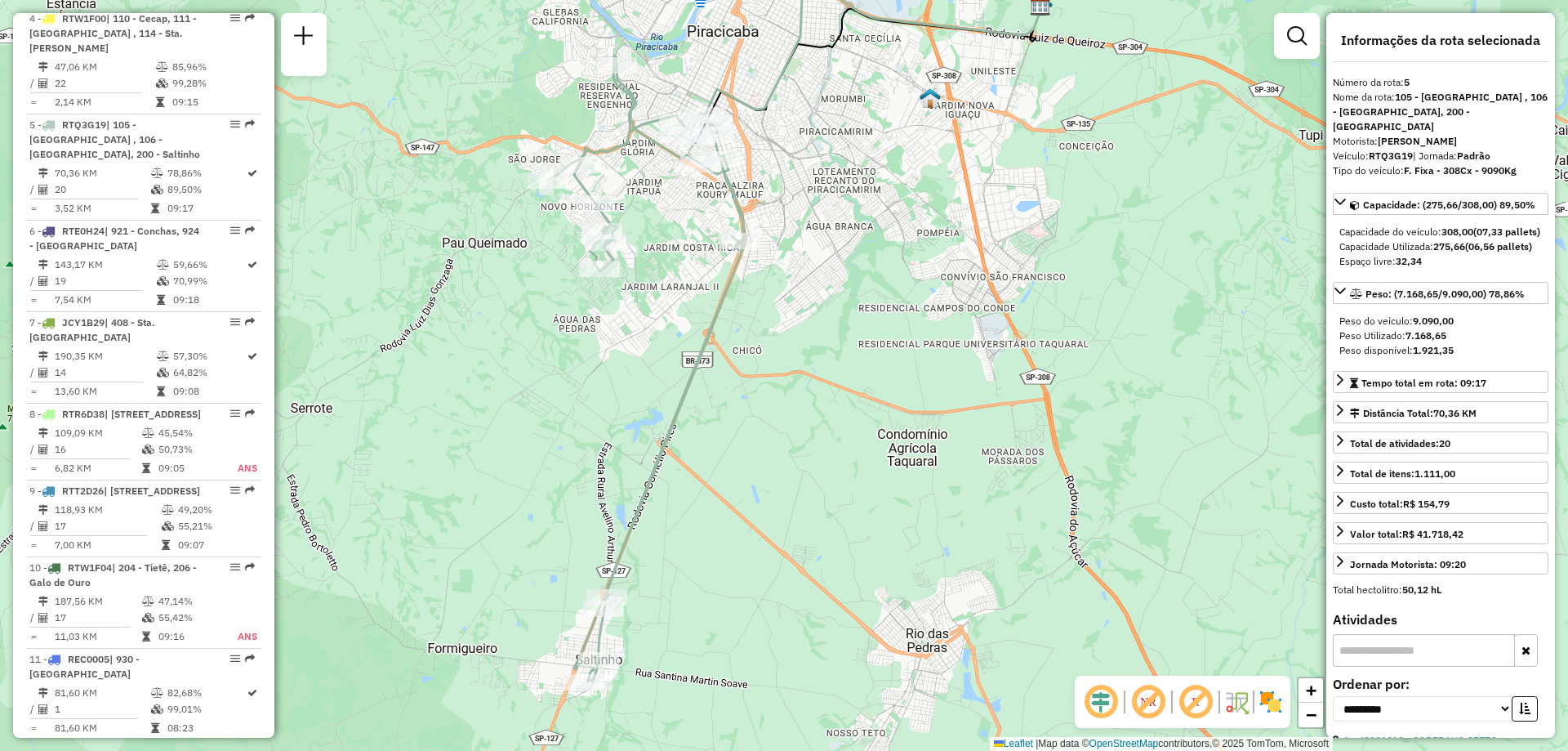
drag, startPoint x: 779, startPoint y: 495, endPoint x: 790, endPoint y: 454, distance: 42.4
click at [790, 454] on div "Janela de atendimento Grade de atendimento Capacidade Transportadoras Veículos …" at bounding box center [784, 376] width 1568 height 751
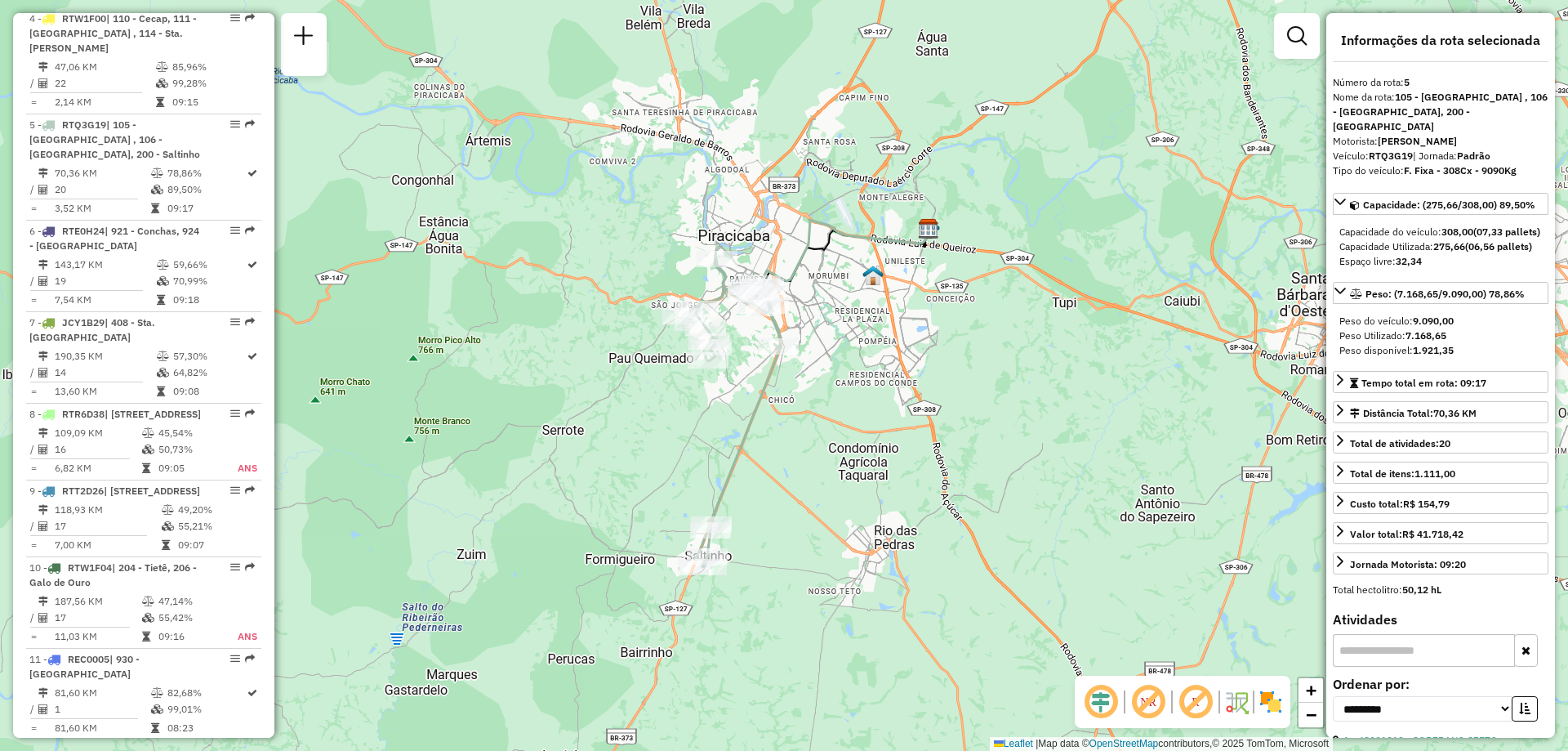
drag, startPoint x: 786, startPoint y: 459, endPoint x: 804, endPoint y: 459, distance: 18.0
click at [804, 459] on div "Janela de atendimento Grade de atendimento Capacidade Transportadoras Veículos …" at bounding box center [784, 376] width 1568 height 751
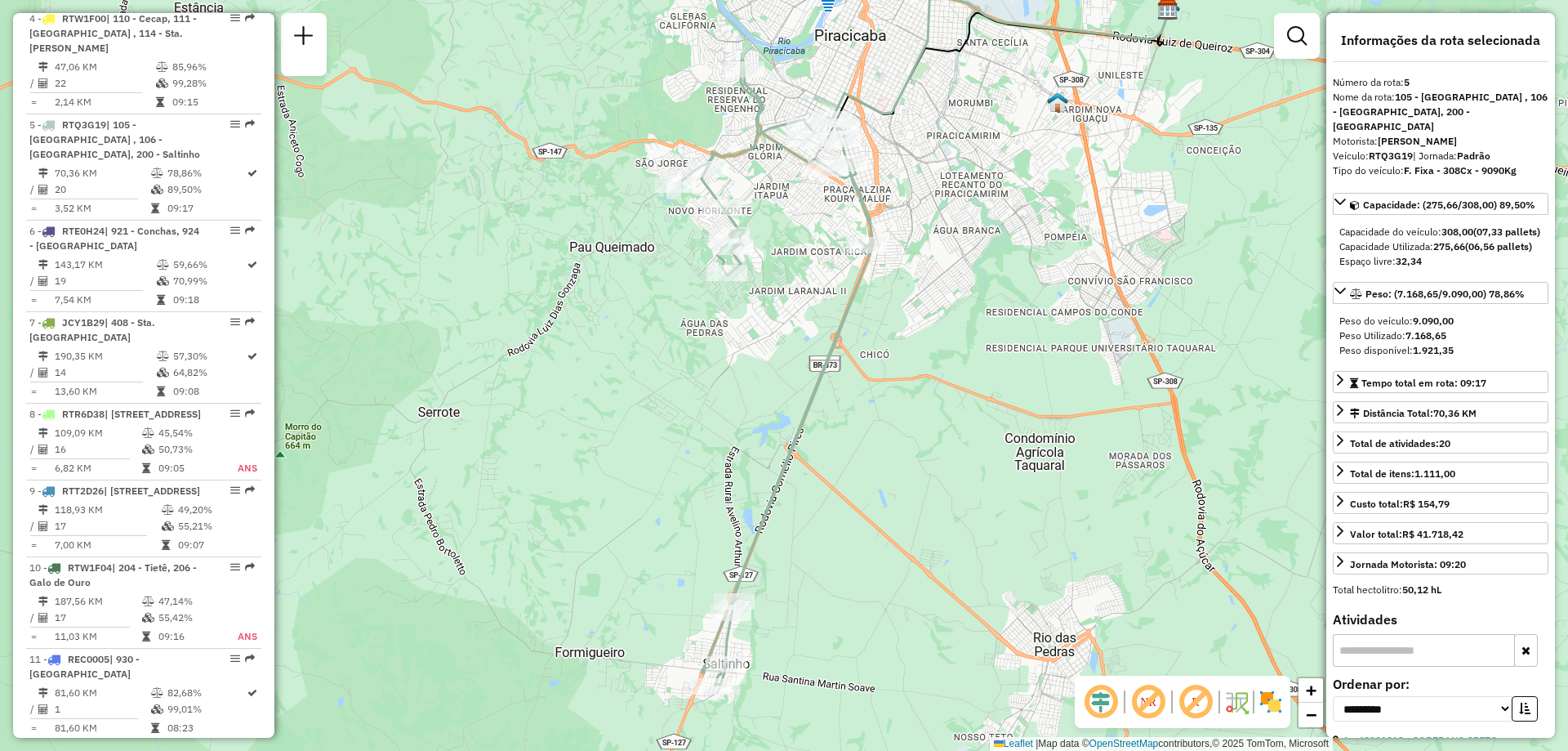
drag, startPoint x: 817, startPoint y: 450, endPoint x: 871, endPoint y: 403, distance: 71.6
click at [871, 403] on div "Janela de atendimento Grade de atendimento Capacidade Transportadoras Veículos …" at bounding box center [784, 376] width 1568 height 751
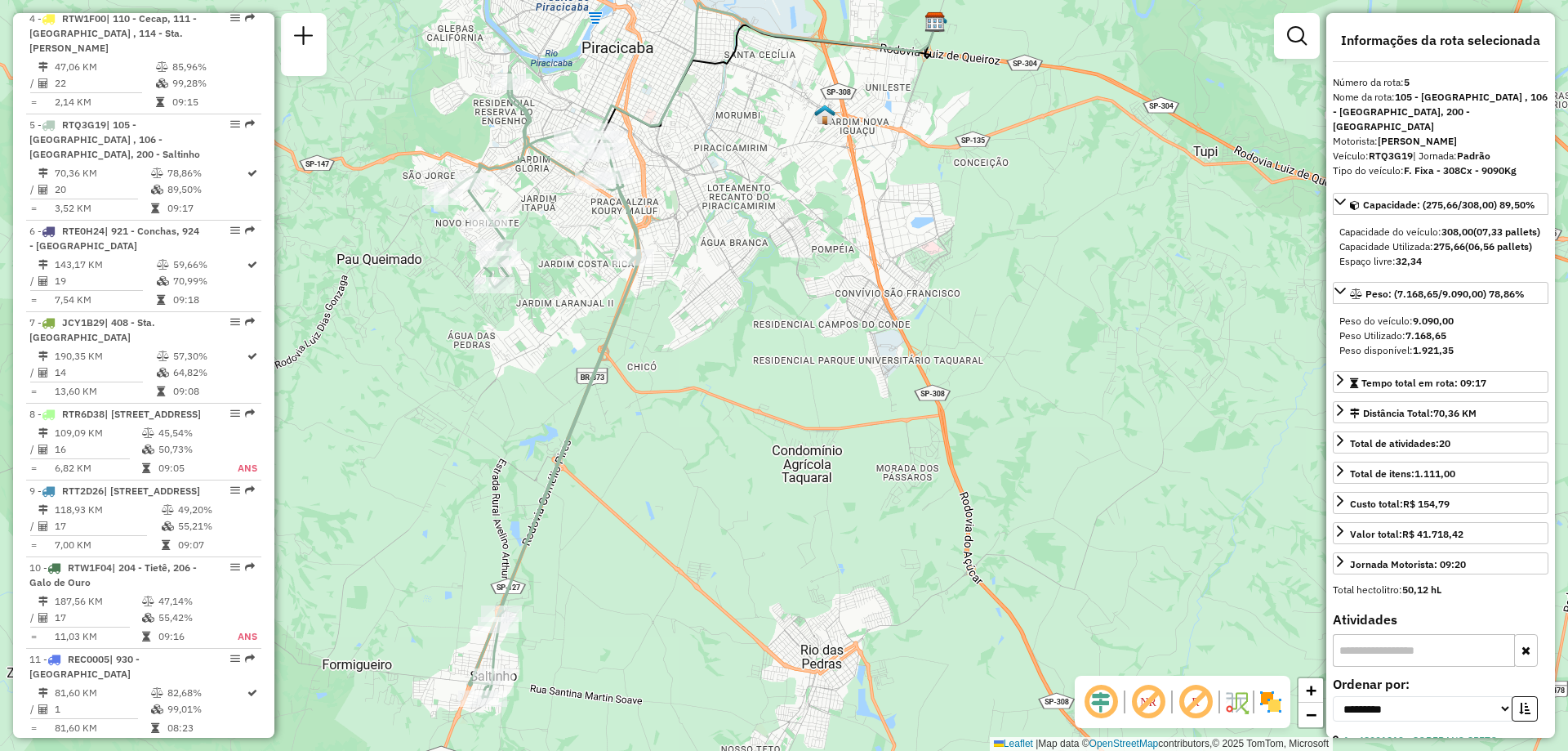
drag, startPoint x: 1013, startPoint y: 310, endPoint x: 787, endPoint y: 322, distance: 226.3
click at [787, 322] on div "Janela de atendimento Grade de atendimento Capacidade Transportadoras Veículos …" at bounding box center [784, 376] width 1568 height 751
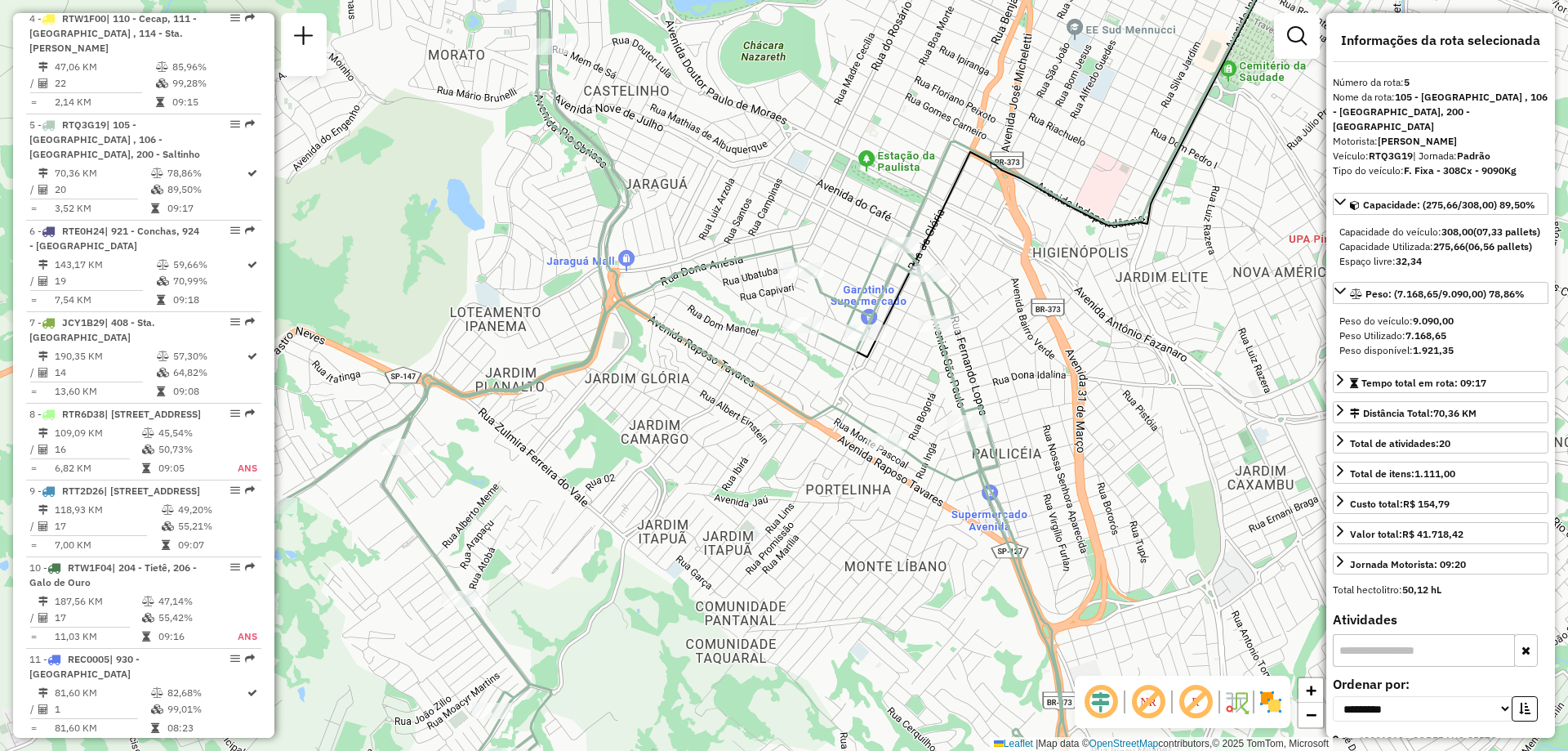
drag, startPoint x: 683, startPoint y: 203, endPoint x: 700, endPoint y: 168, distance: 38.9
click at [700, 168] on div "Janela de atendimento Grade de atendimento Capacidade Transportadoras Veículos …" at bounding box center [784, 376] width 1568 height 751
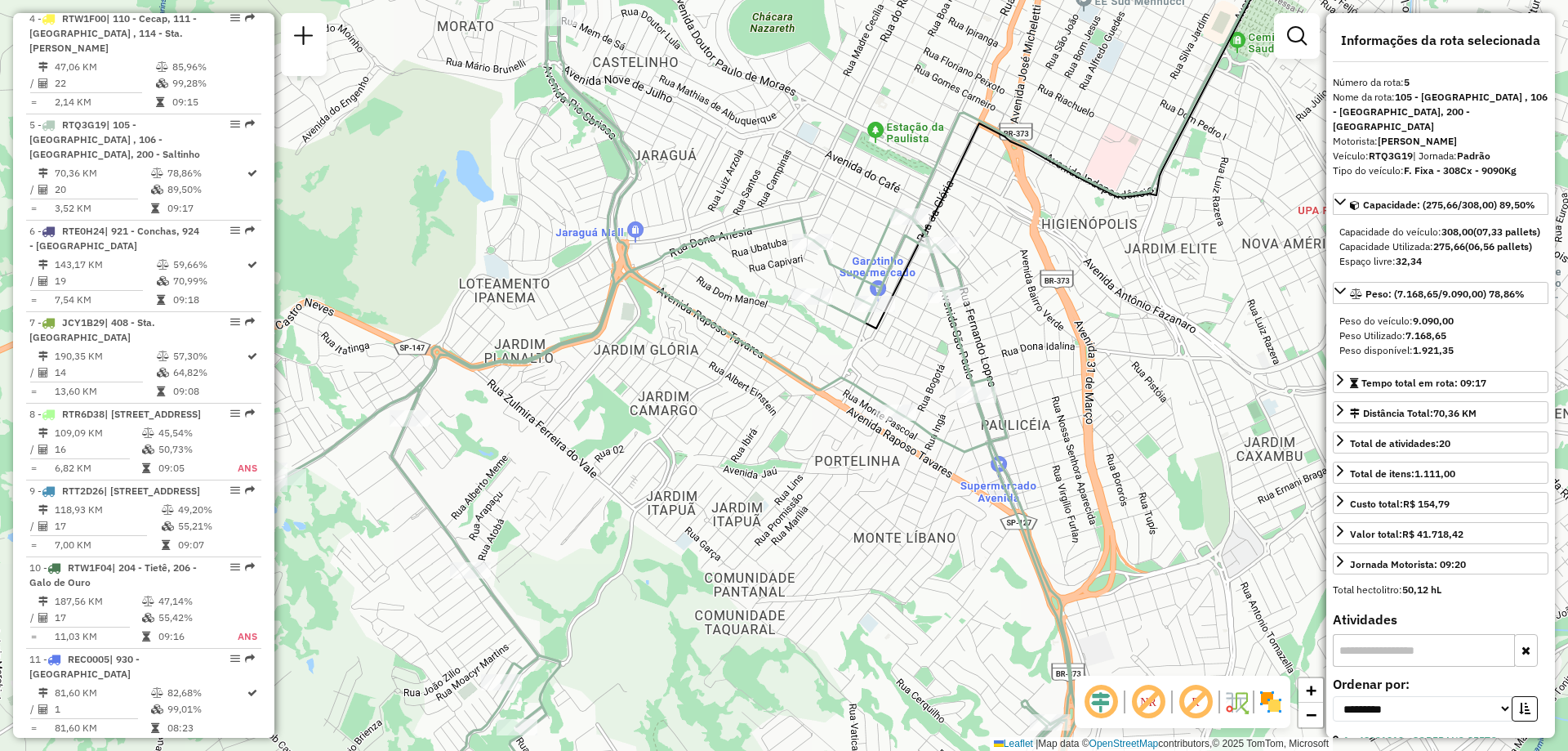
drag, startPoint x: 666, startPoint y: 266, endPoint x: 674, endPoint y: 241, distance: 26.2
click at [674, 241] on icon at bounding box center [681, 389] width 790 height 816
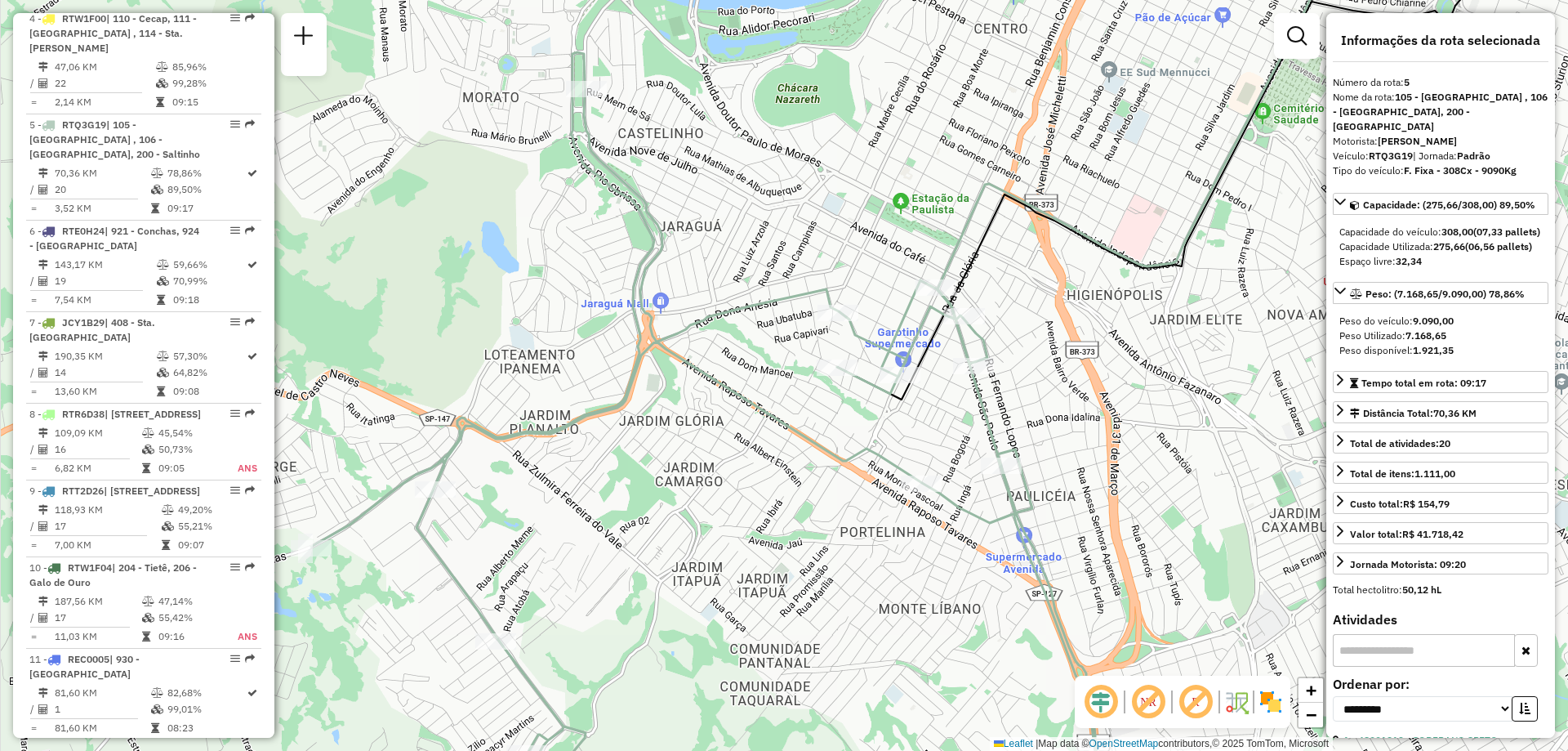
drag, startPoint x: 686, startPoint y: 282, endPoint x: 711, endPoint y: 354, distance: 76.2
click at [711, 354] on div "Janela de atendimento Grade de atendimento Capacidade Transportadoras Veículos …" at bounding box center [784, 376] width 1568 height 751
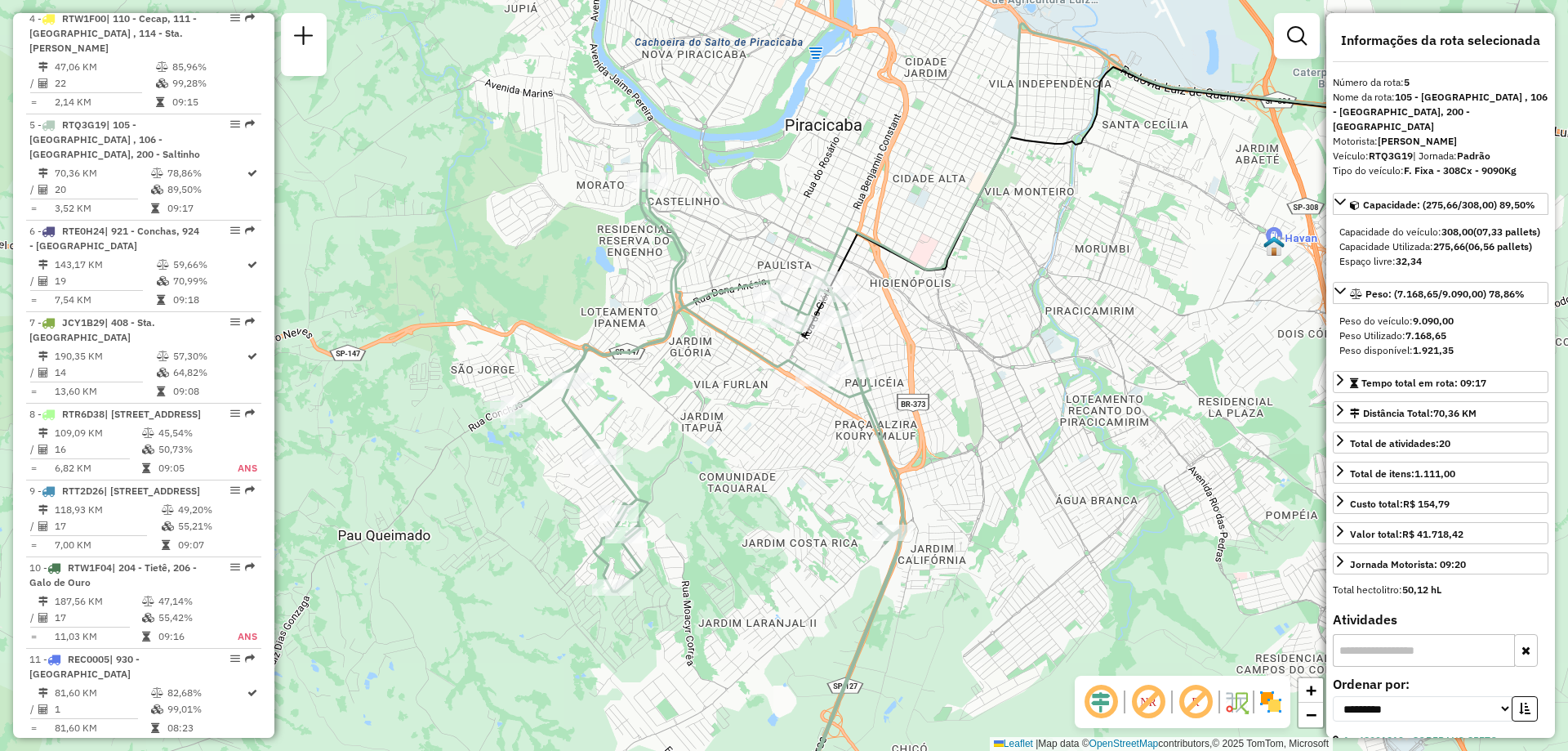
drag, startPoint x: 704, startPoint y: 306, endPoint x: 708, endPoint y: 288, distance: 18.4
click at [708, 288] on icon at bounding box center [708, 485] width 395 height 644
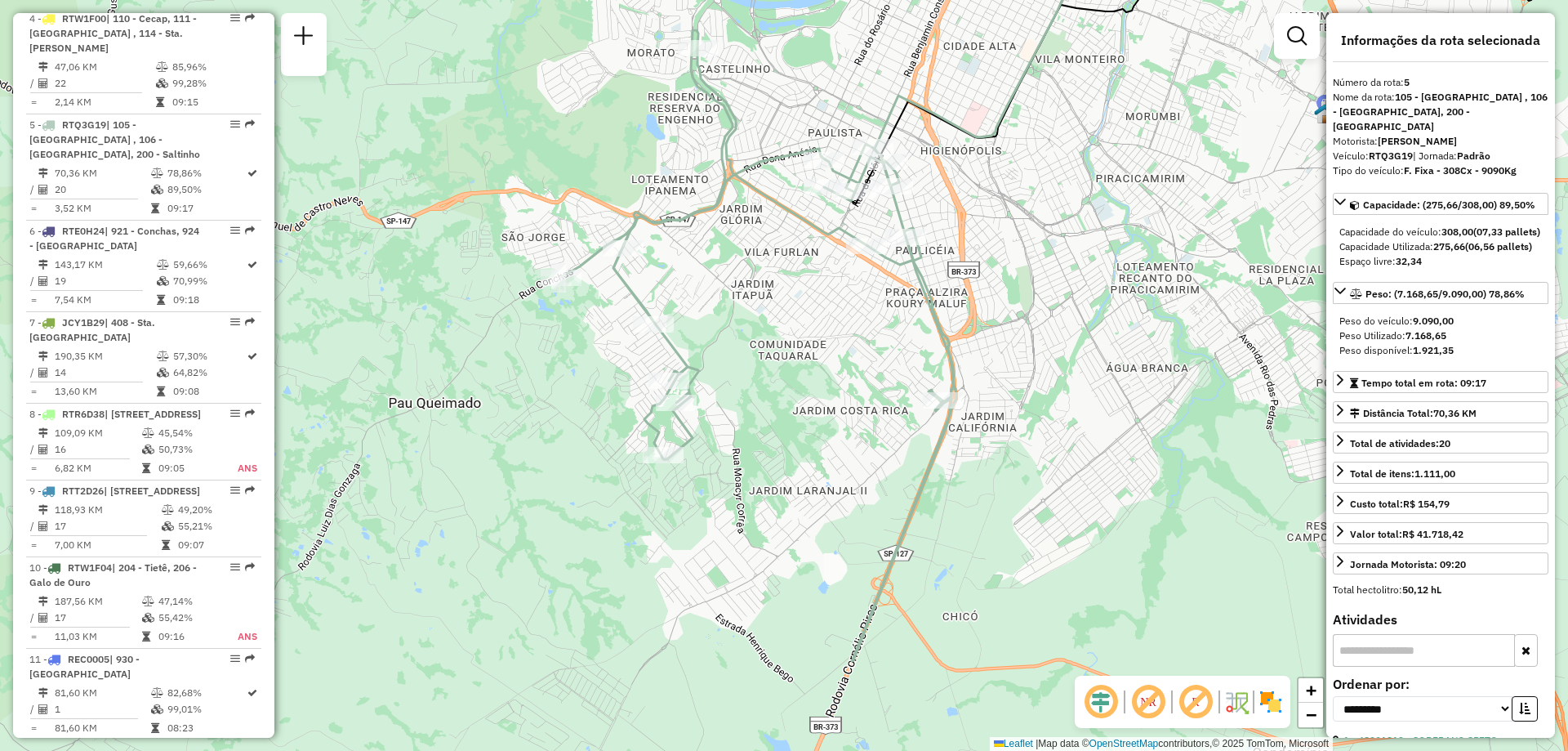
drag, startPoint x: 809, startPoint y: 381, endPoint x: 789, endPoint y: 222, distance: 160.3
click at [789, 222] on icon at bounding box center [759, 346] width 395 height 632
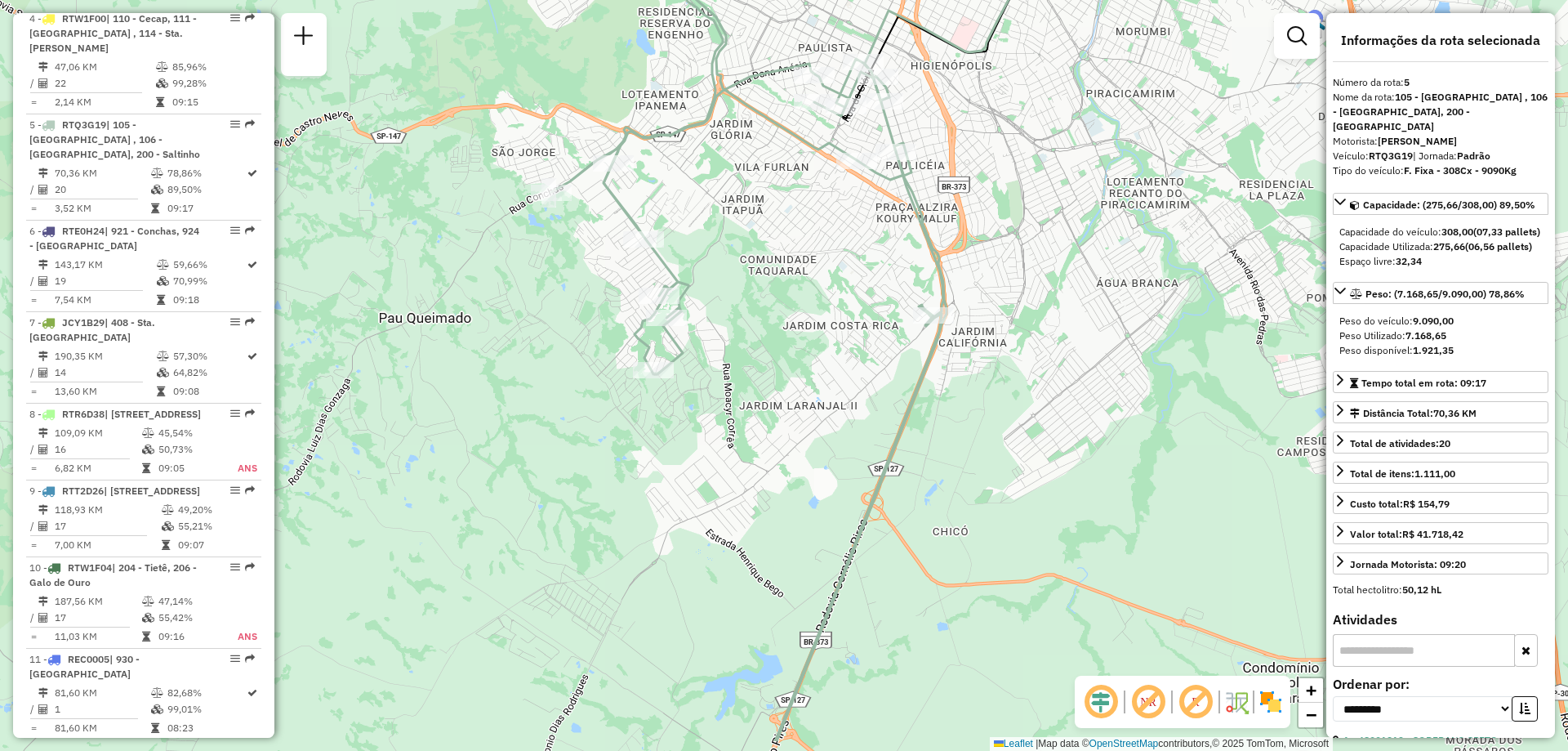
drag, startPoint x: 1087, startPoint y: 249, endPoint x: 1078, endPoint y: 164, distance: 85.5
click at [1078, 164] on div "Janela de atendimento Grade de atendimento Capacidade Transportadoras Veículos …" at bounding box center [784, 376] width 1568 height 751
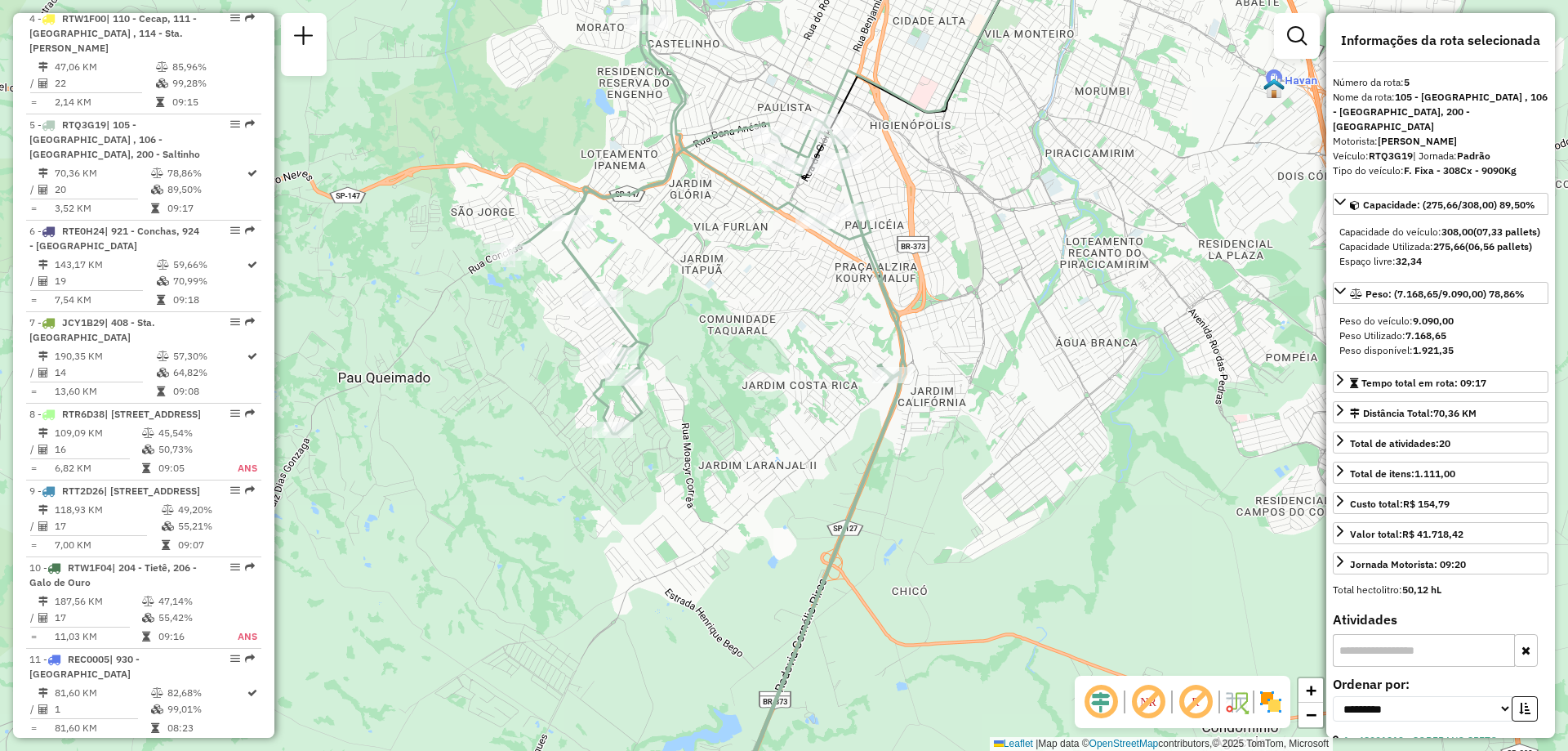
drag, startPoint x: 759, startPoint y: 324, endPoint x: 729, endPoint y: 364, distance: 50.0
click at [729, 364] on div "Janela de atendimento Grade de atendimento Capacidade Transportadoras Veículos …" at bounding box center [784, 376] width 1568 height 751
